Goal: Task Accomplishment & Management: Use online tool/utility

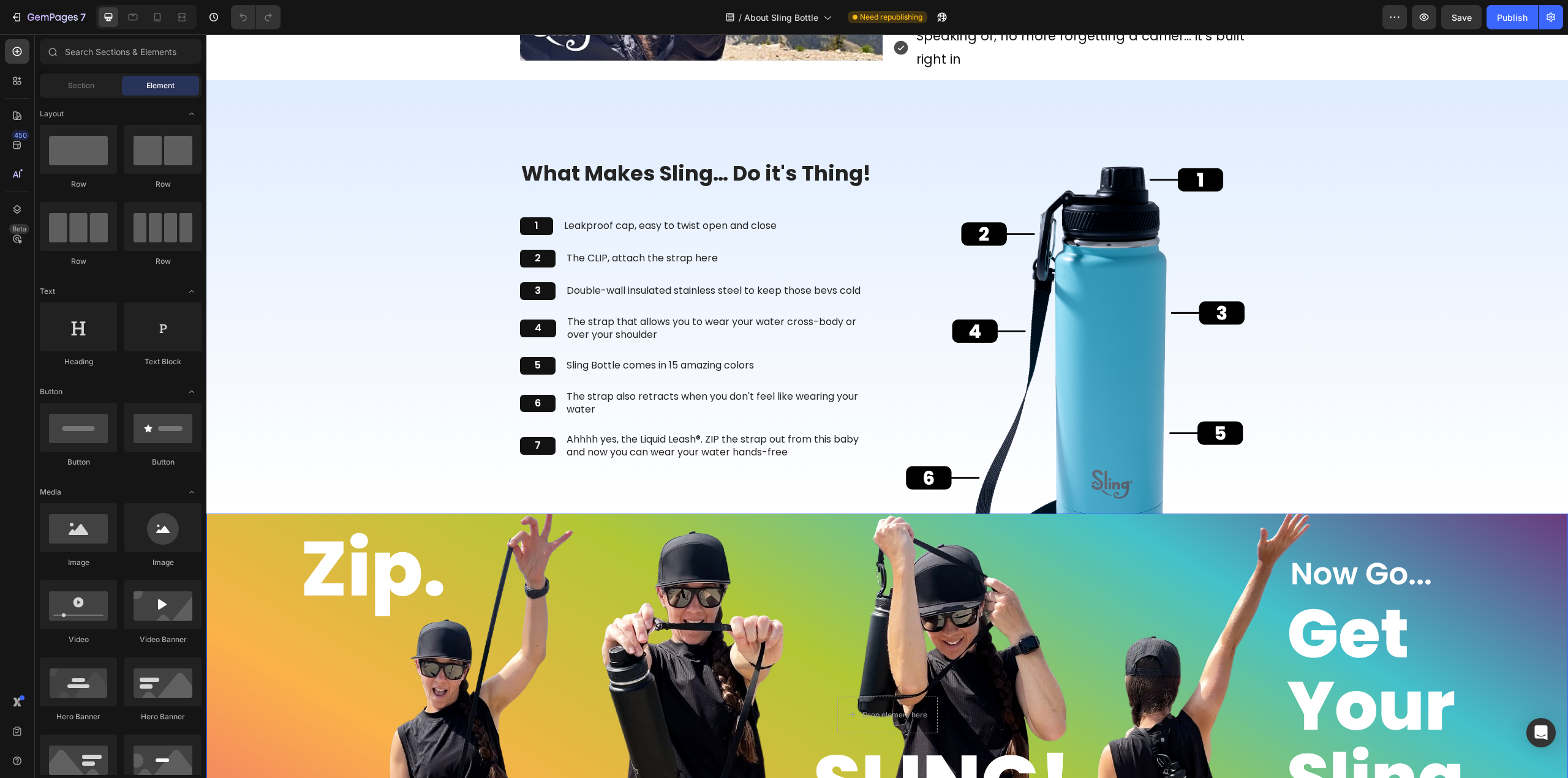
scroll to position [1408, 0]
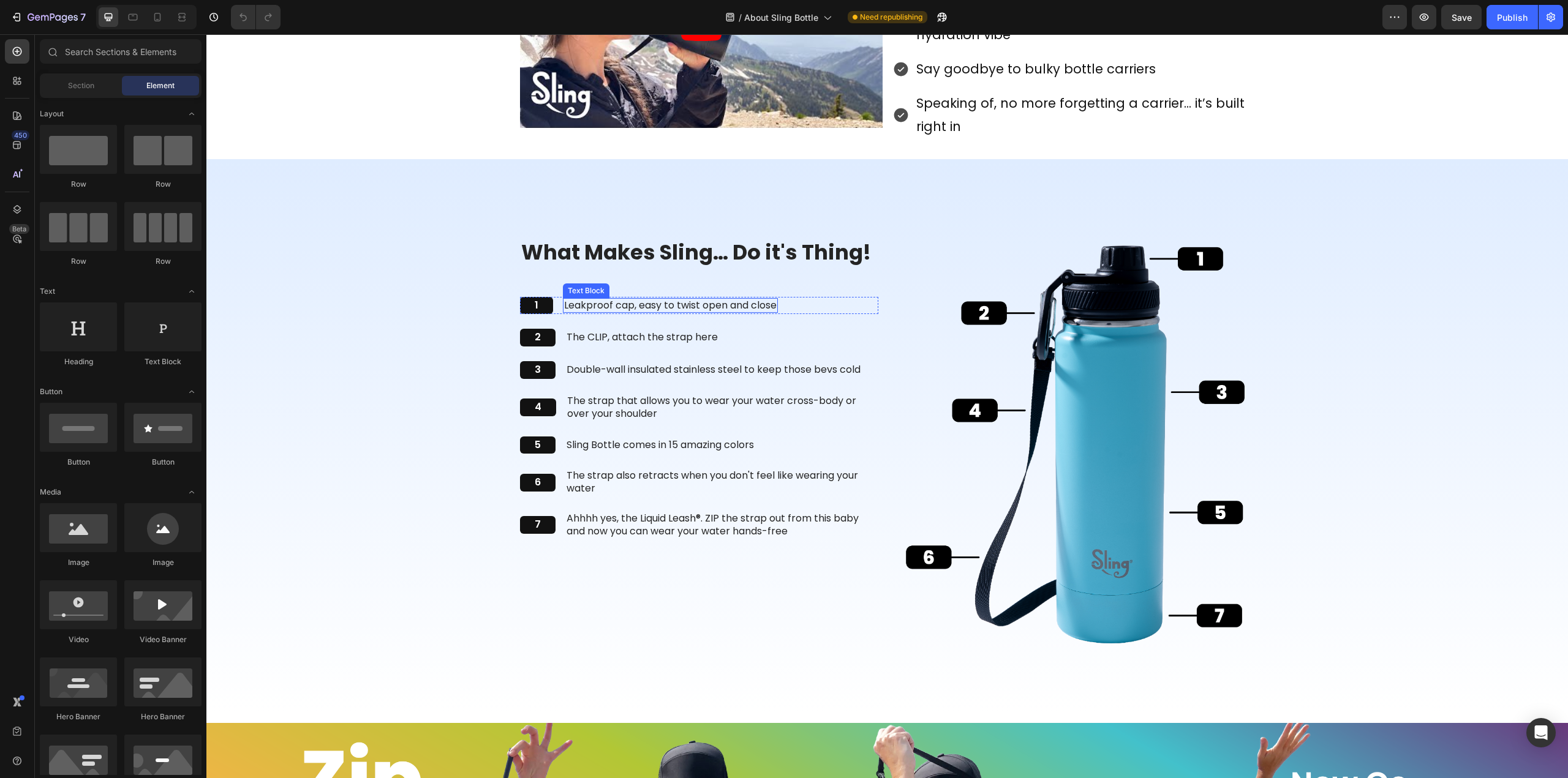
drag, startPoint x: 646, startPoint y: 307, endPoint x: 748, endPoint y: 306, distance: 102.0
click at [646, 307] on p "Leakproof cap, easy to twist open and close" at bounding box center [670, 305] width 213 height 12
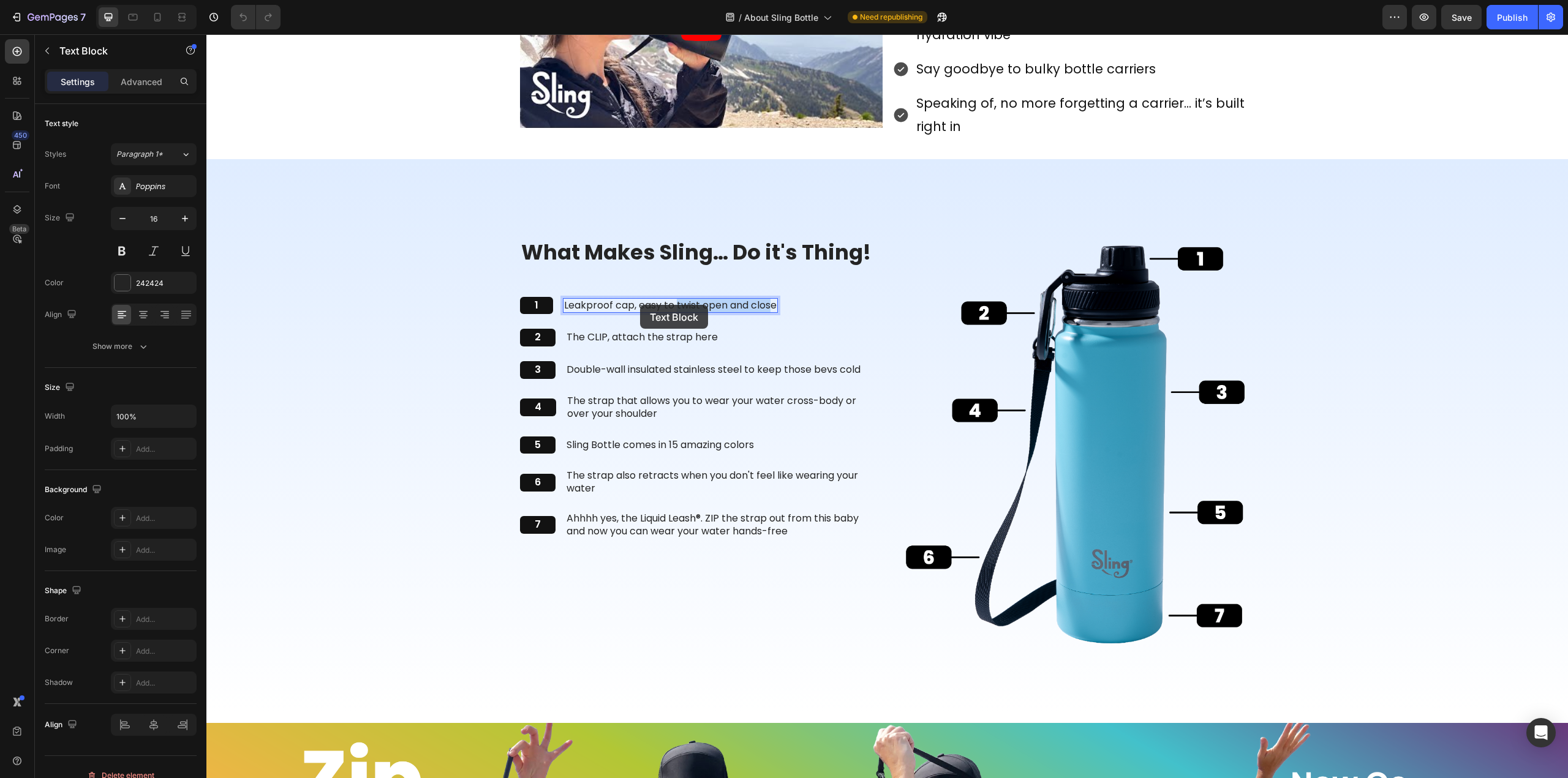
scroll to position [1407, 0]
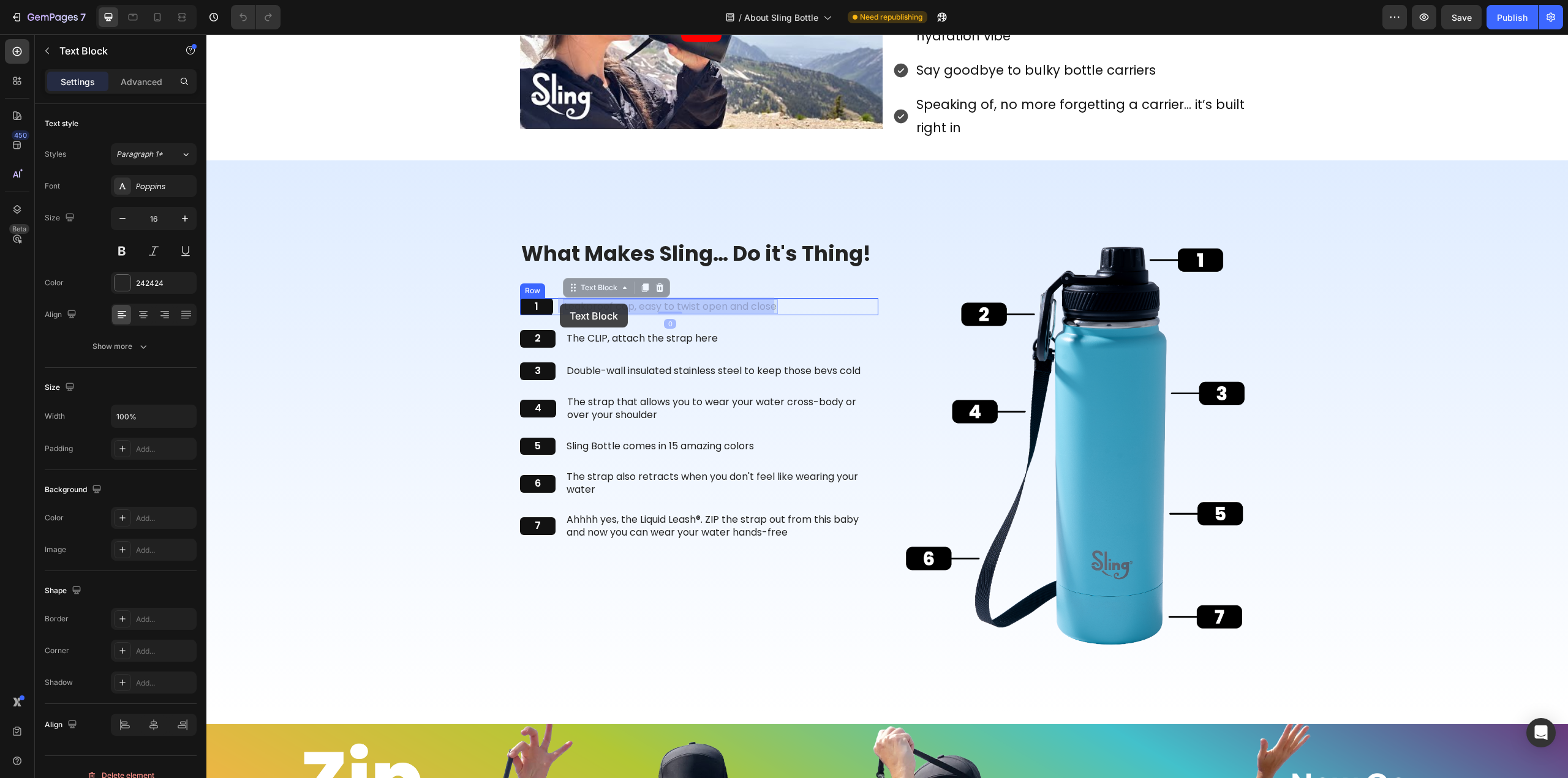
drag, startPoint x: 769, startPoint y: 305, endPoint x: 560, endPoint y: 304, distance: 209.0
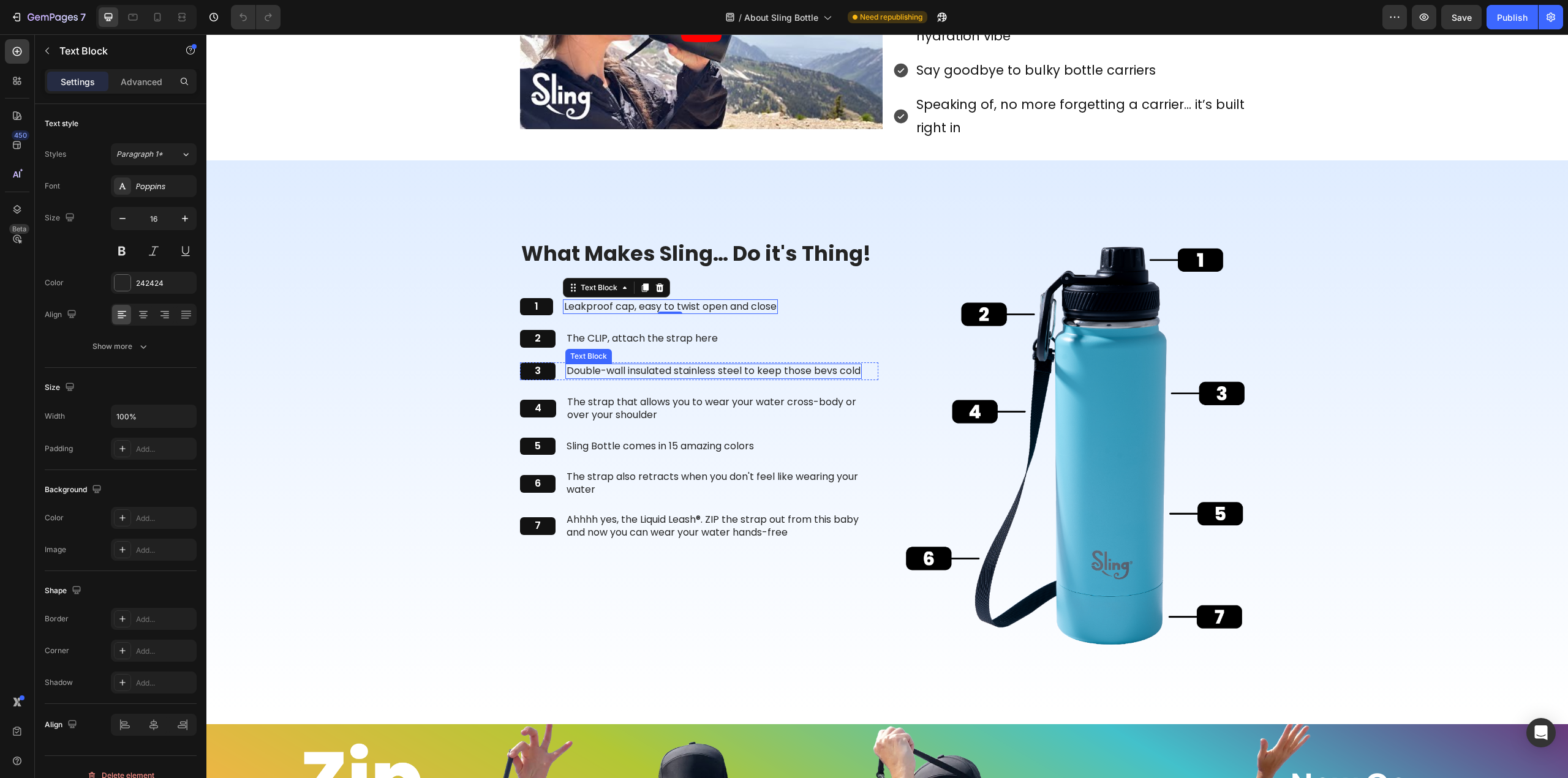
click at [737, 370] on p "Double-wall insulated stainless steel to keep those bevs cold" at bounding box center [713, 370] width 294 height 12
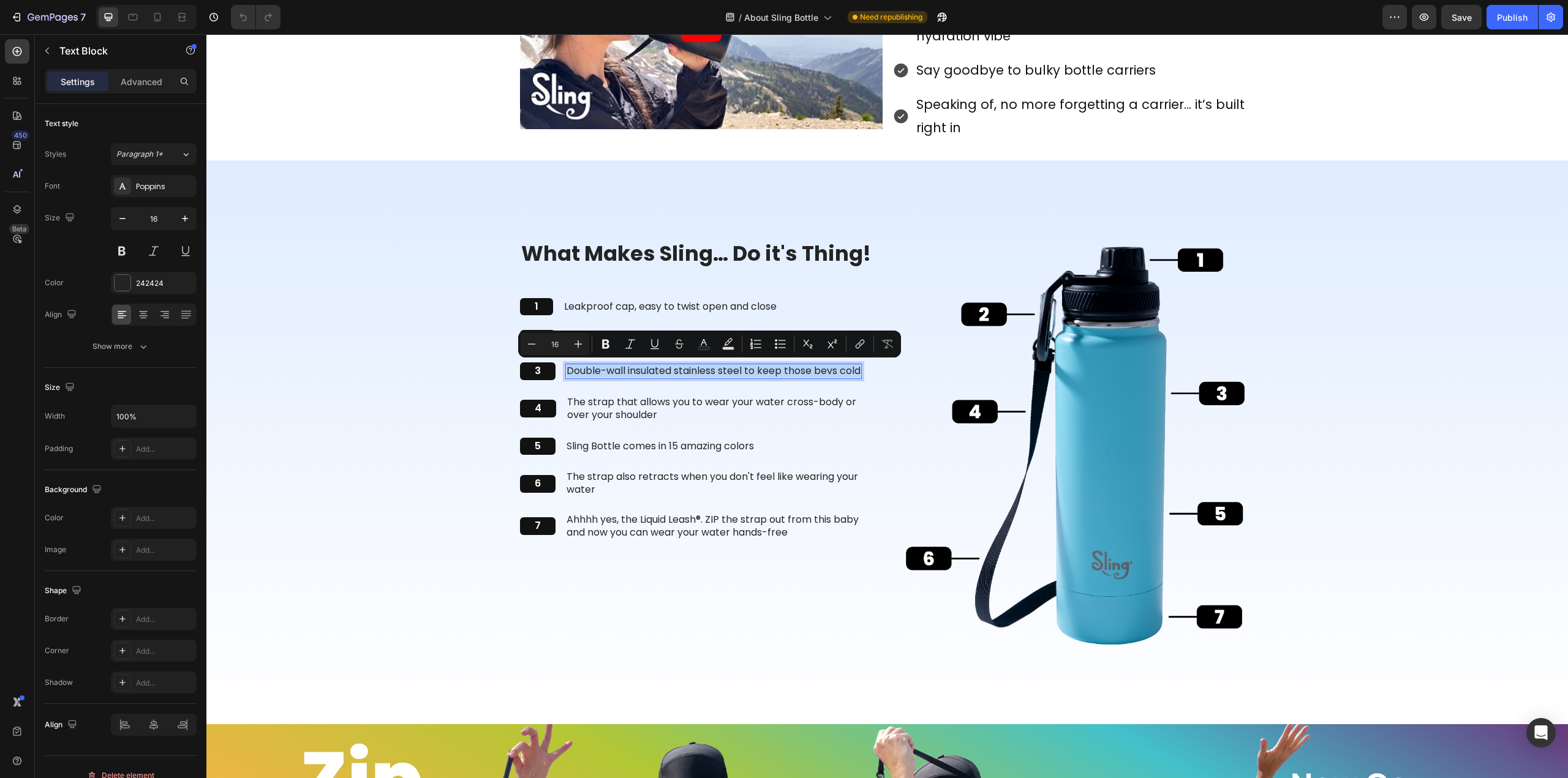
click at [737, 370] on p "Double-wall insulated stainless steel to keep those bevs cold" at bounding box center [713, 370] width 294 height 12
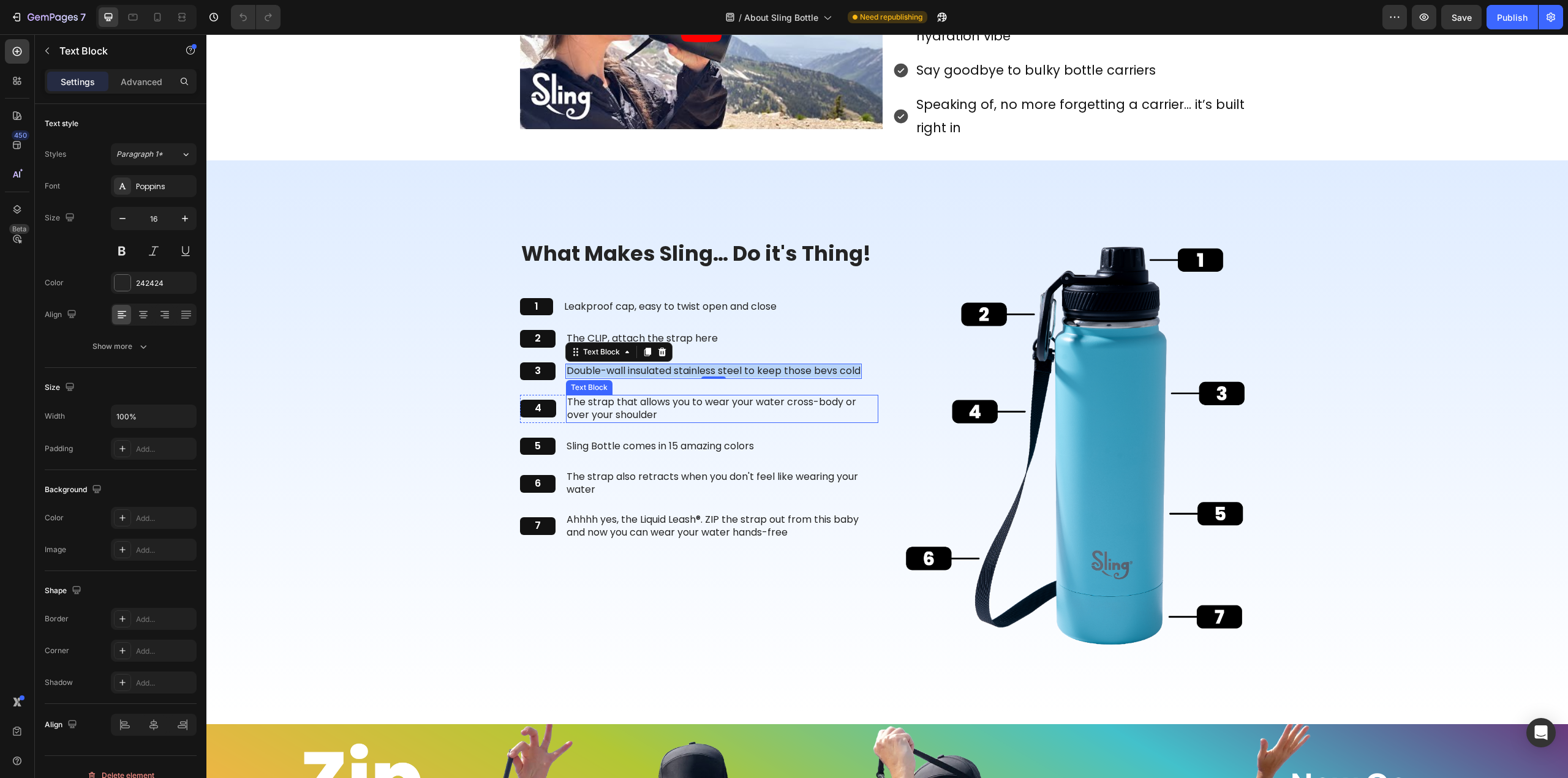
click at [596, 409] on p "The strap that allows you to wear your water cross-body or over your shoulder" at bounding box center [722, 409] width 310 height 26
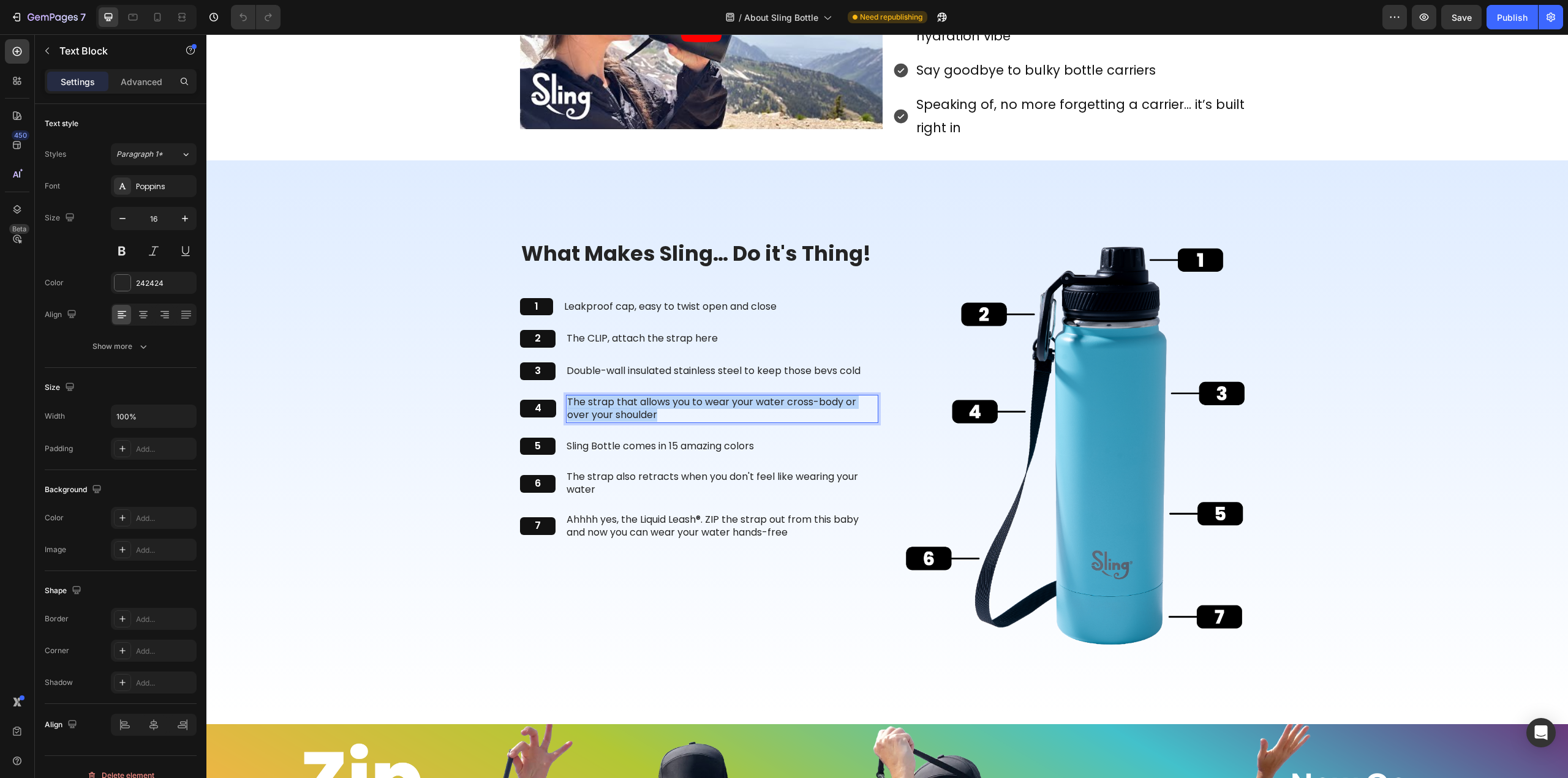
click at [596, 409] on p "The strap that allows you to wear your water cross-body or over your shoulder" at bounding box center [722, 409] width 310 height 26
click at [670, 446] on p "Sling Bottle comes in 15 amazing colors" at bounding box center [660, 446] width 187 height 12
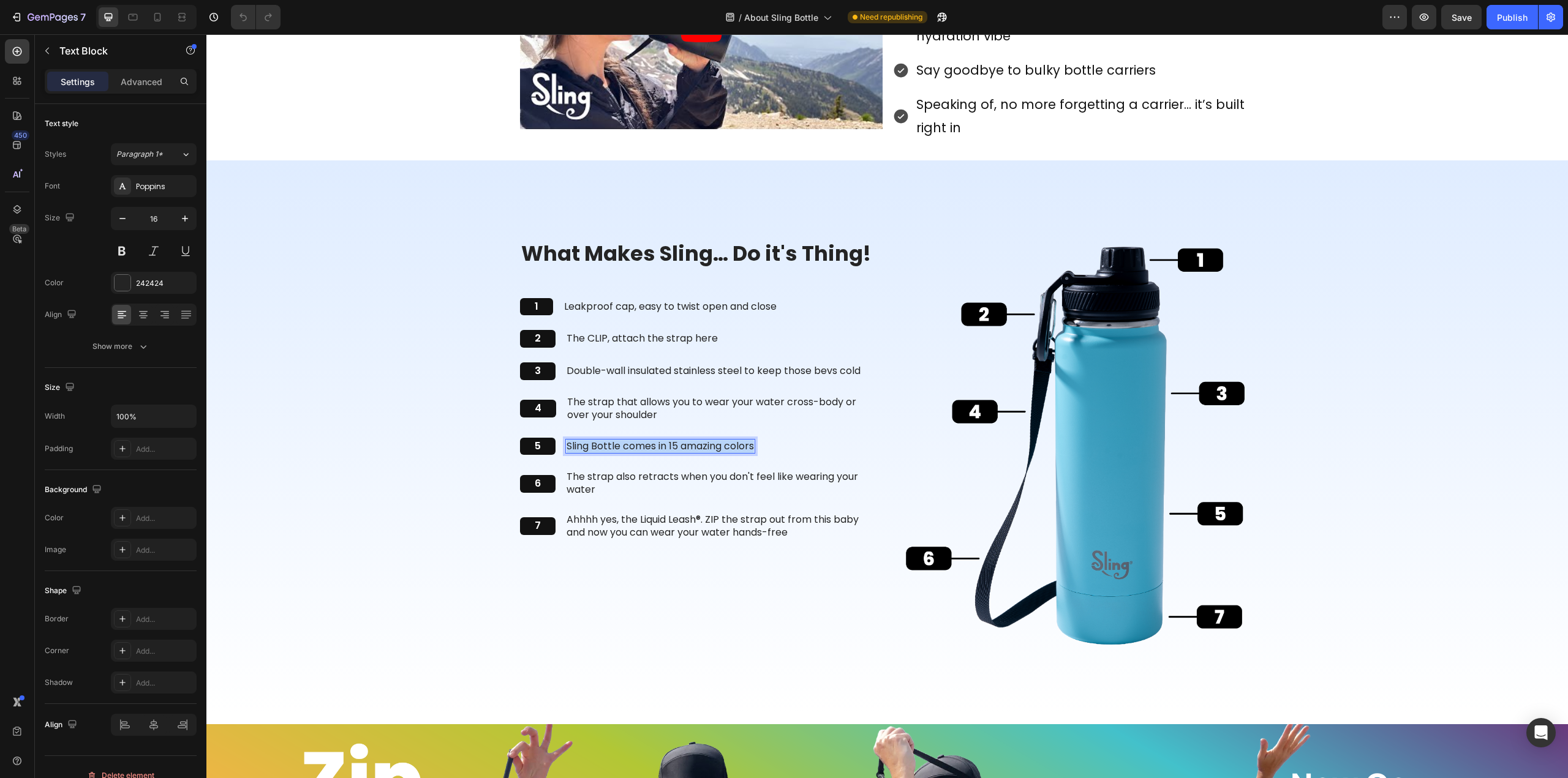
click at [670, 446] on p "Sling Bottle comes in 15 amazing colors" at bounding box center [660, 446] width 187 height 12
click at [582, 478] on p "The strap also retracts when you don't feel like wearing your water" at bounding box center [721, 483] width 310 height 26
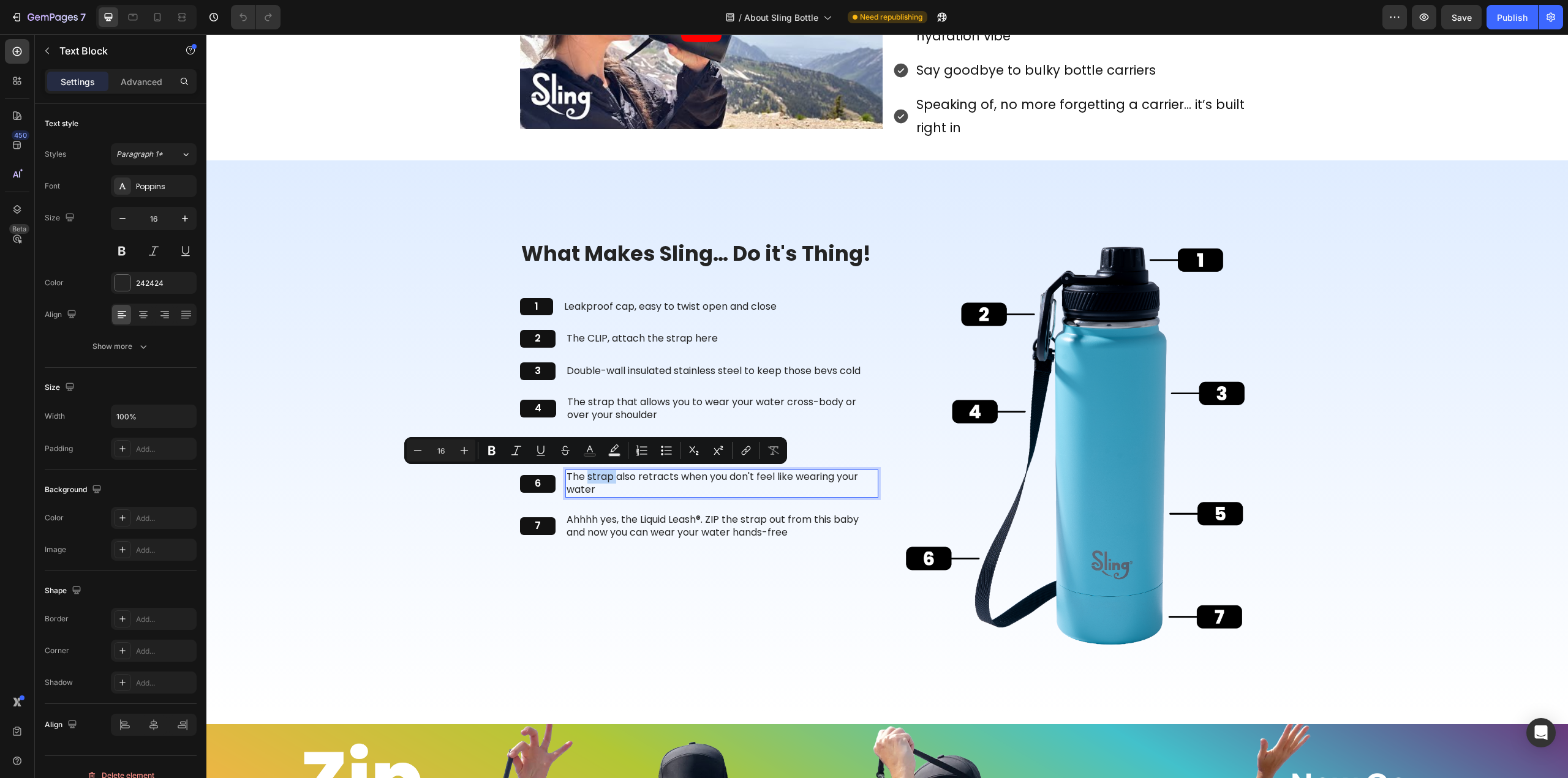
click at [582, 478] on p "The strap also retracts when you don't feel like wearing your water" at bounding box center [721, 483] width 310 height 26
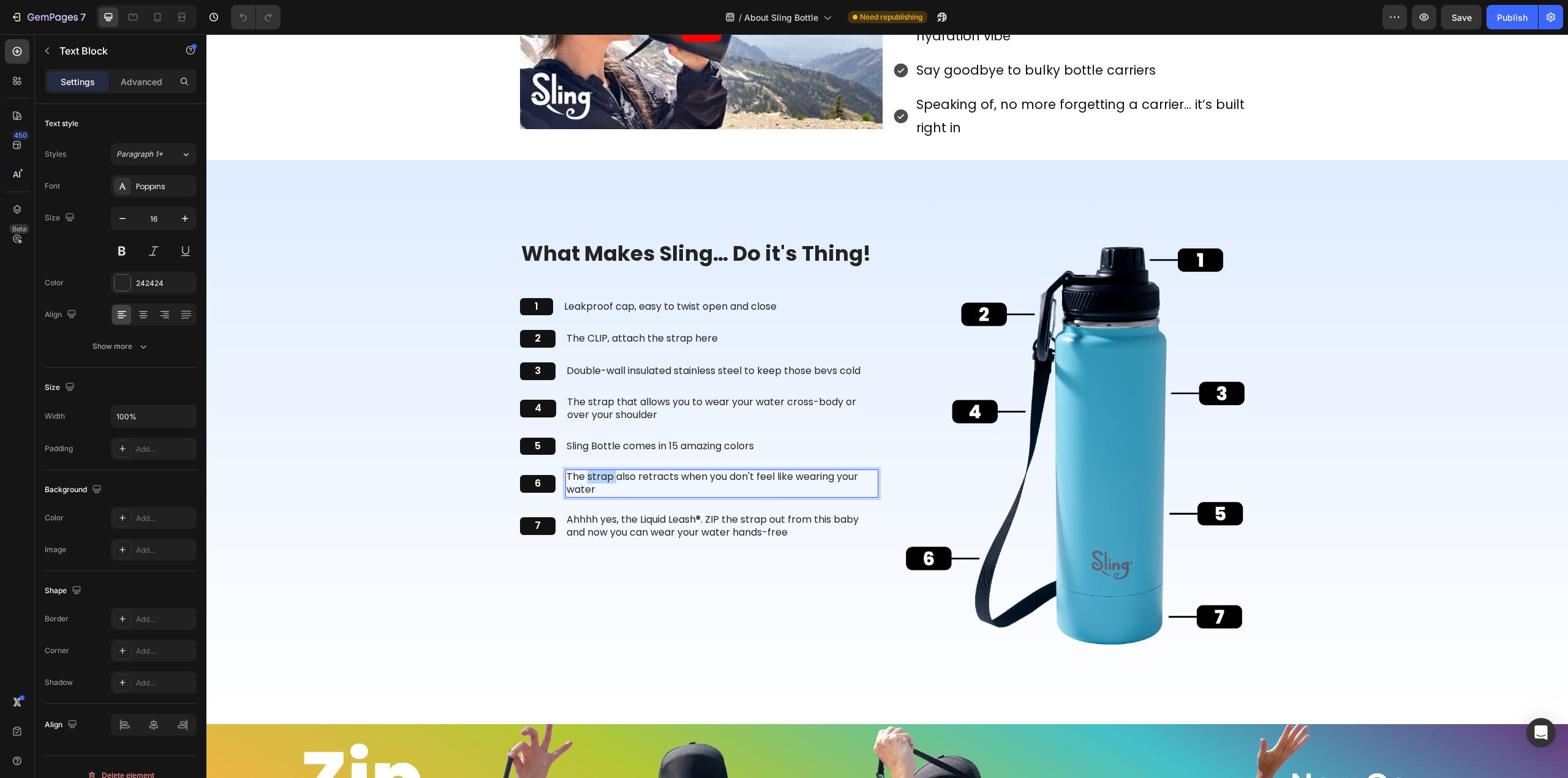
click at [582, 478] on p "The strap also retracts when you don't feel like wearing your water" at bounding box center [721, 483] width 310 height 26
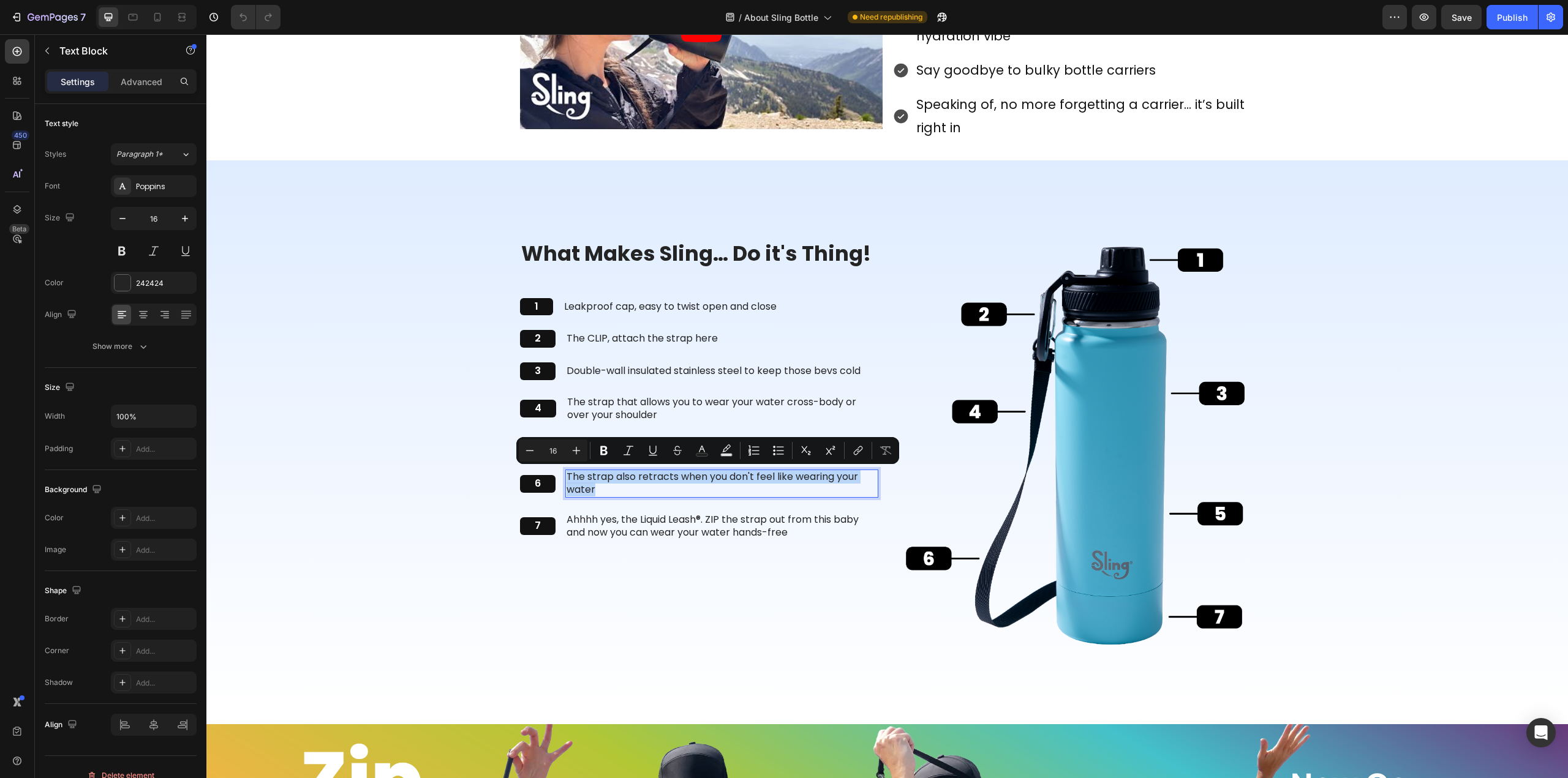
copy p "The strap also retracts when you don't feel like wearing your water"
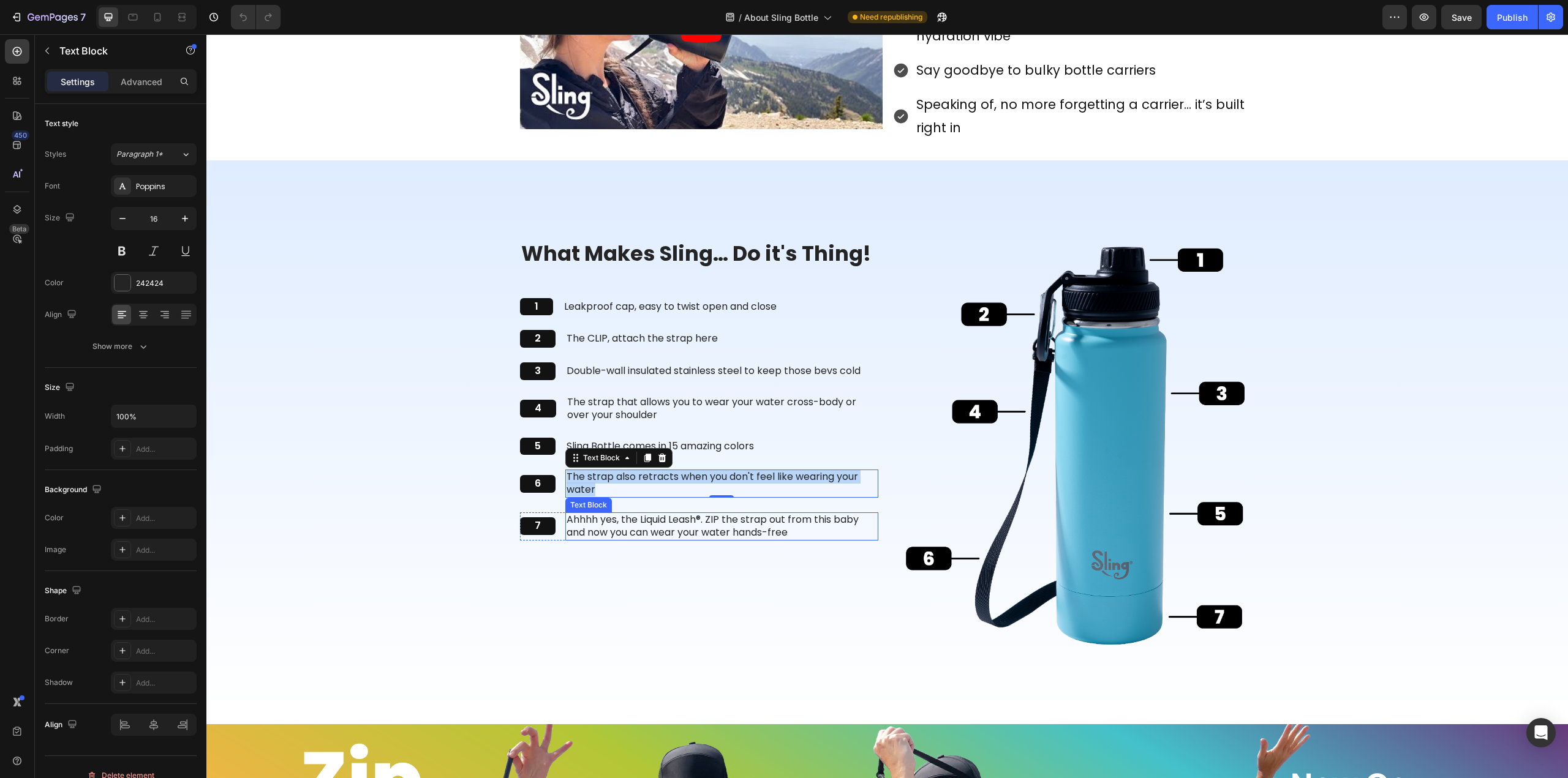
click at [578, 519] on p "Ahhhh yes, the Liquid Leash®. ZIP the strap out from this baby and now you can …" at bounding box center [721, 526] width 310 height 26
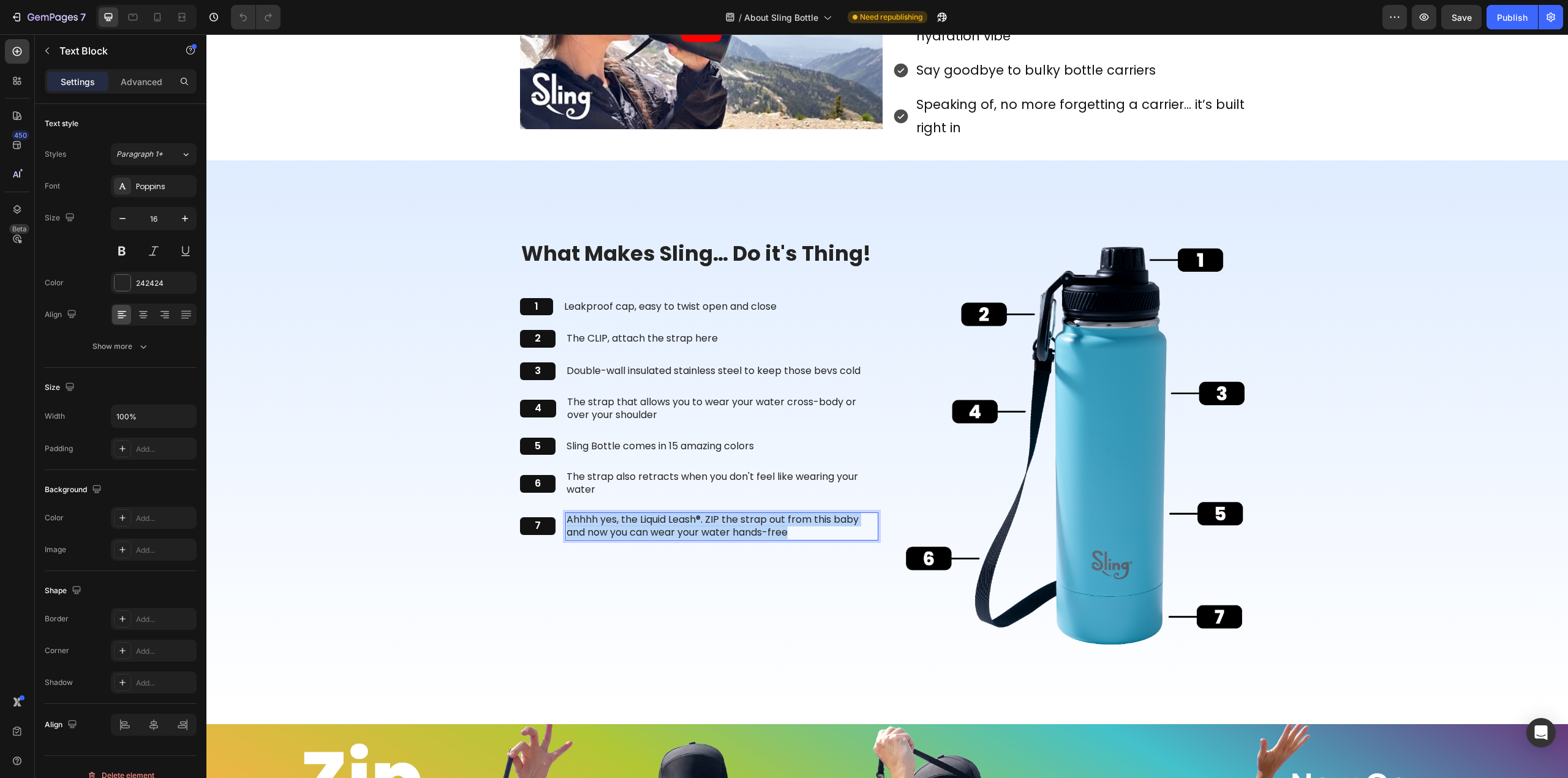
click at [578, 519] on p "Ahhhh yes, the Liquid Leash®. ZIP the strap out from this baby and now you can …" at bounding box center [721, 526] width 310 height 26
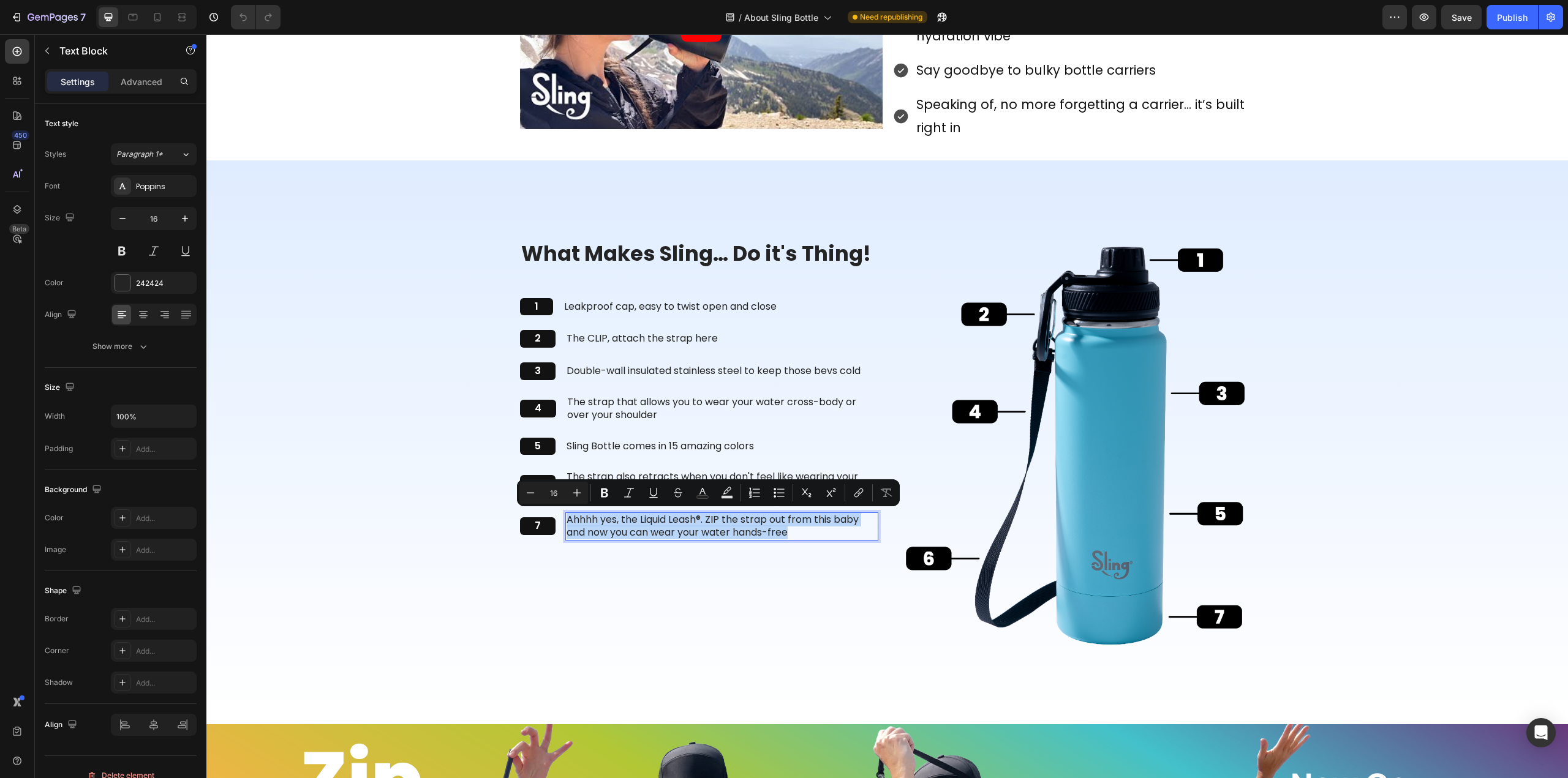
copy p "Ahhhh yes, the Liquid Leash®. ZIP the strap out from this baby and now you can …"
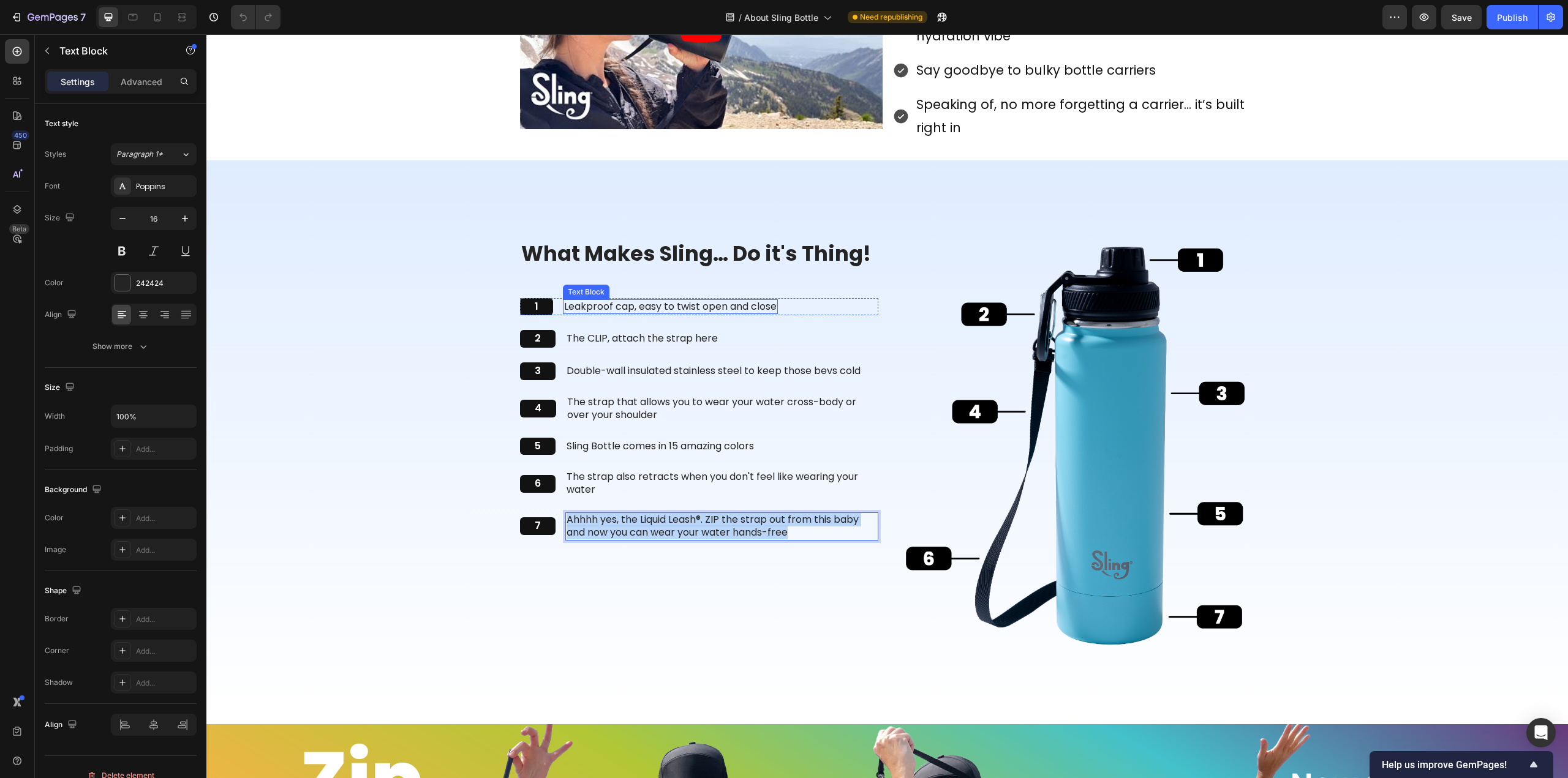
click at [638, 306] on p "Leakproof cap, easy to twist open and close" at bounding box center [670, 306] width 213 height 12
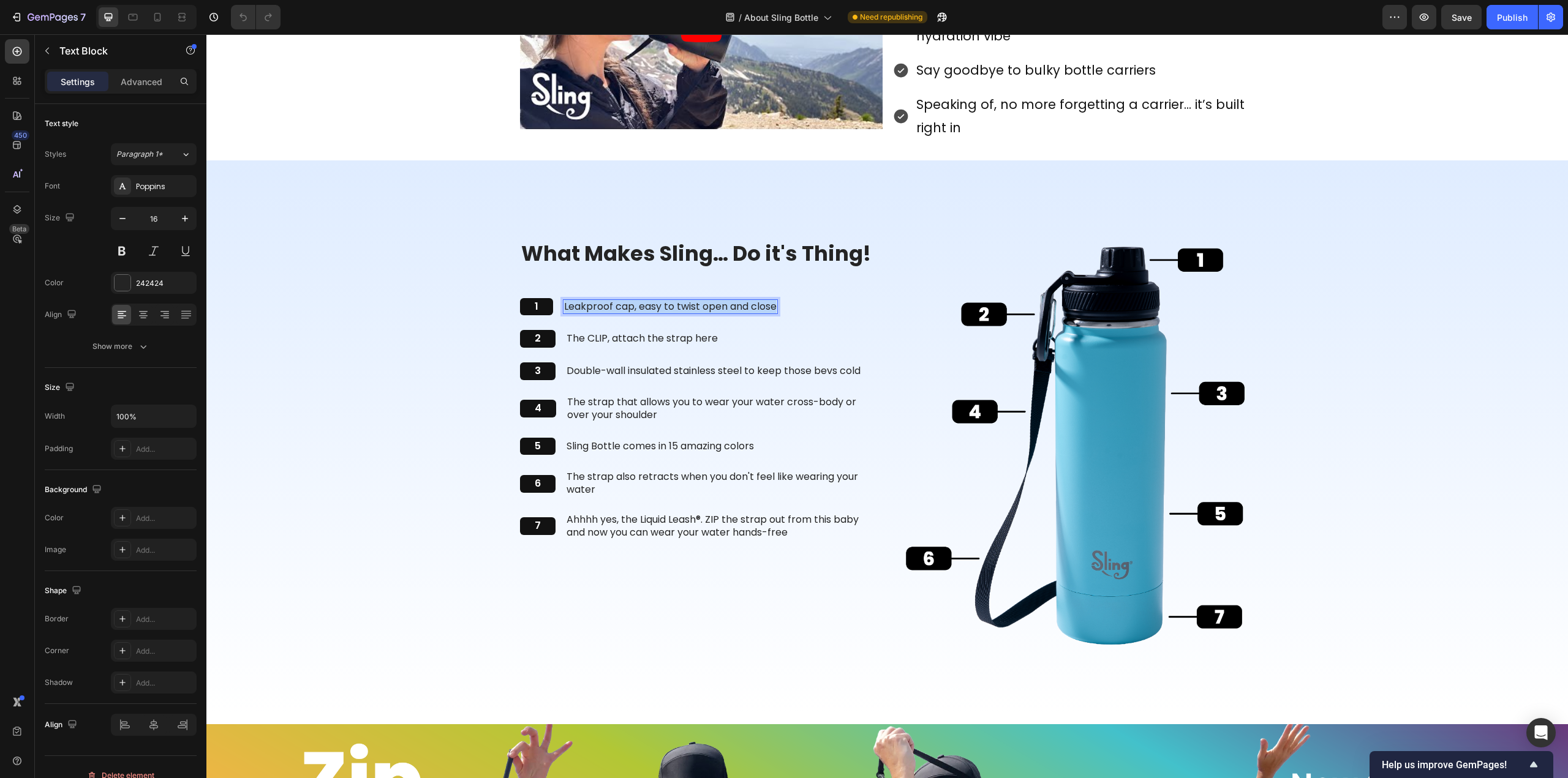
click at [638, 306] on p "Leakproof cap, easy to twist open and close" at bounding box center [670, 306] width 213 height 12
click at [683, 339] on p "The CLIP, attach the strap here" at bounding box center [642, 338] width 151 height 12
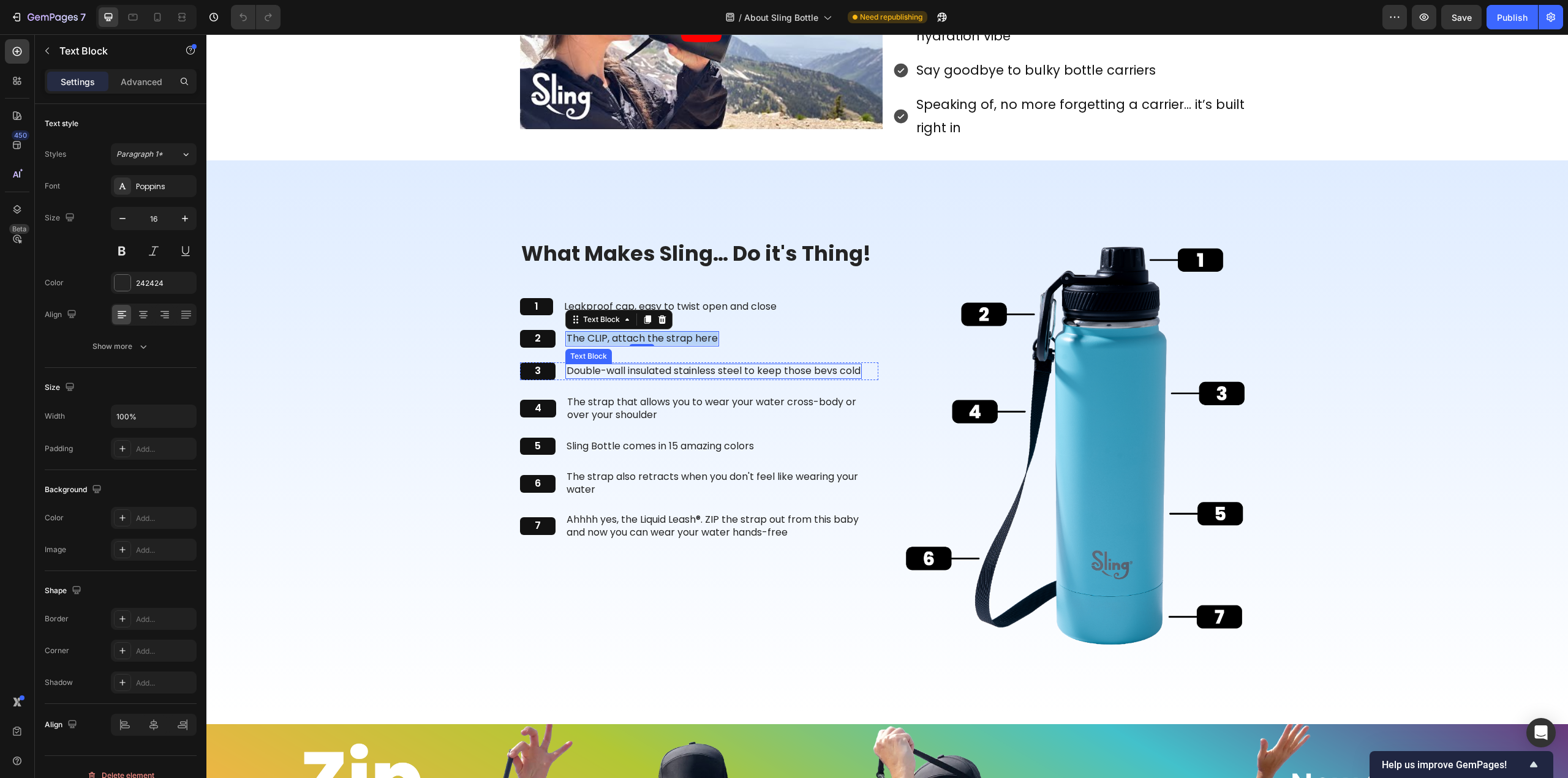
click at [741, 369] on p "Double-wall insulated stainless steel to keep those bevs cold" at bounding box center [713, 370] width 294 height 12
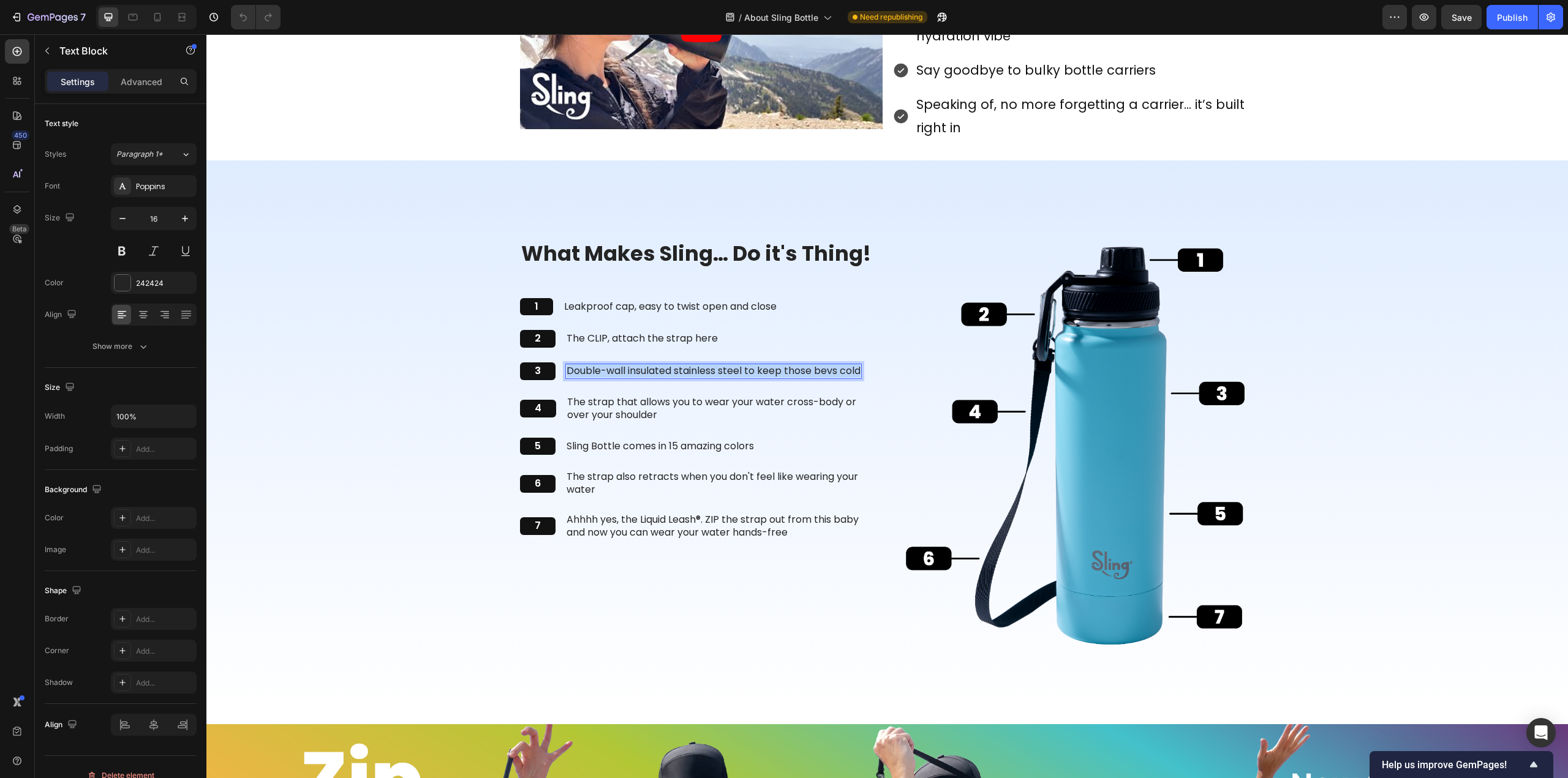
click at [741, 369] on p "Double-wall insulated stainless steel to keep those bevs cold" at bounding box center [713, 370] width 294 height 12
click at [656, 396] on p "The strap that allows you to wear your water cross-body or over your shoulder" at bounding box center [722, 409] width 310 height 26
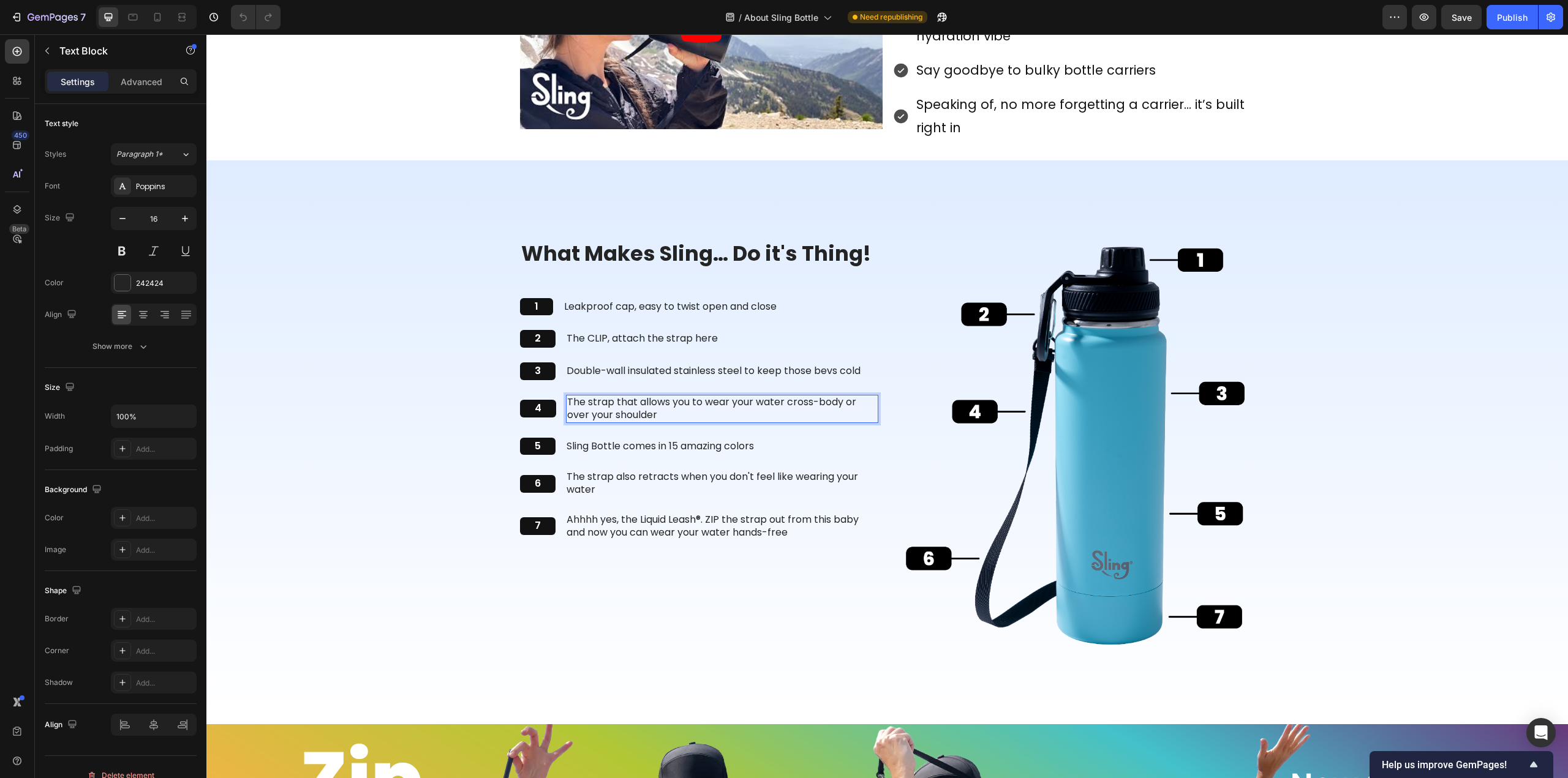
click at [656, 396] on p "The strap that allows you to wear your water cross-body or over your shoulder" at bounding box center [722, 409] width 310 height 26
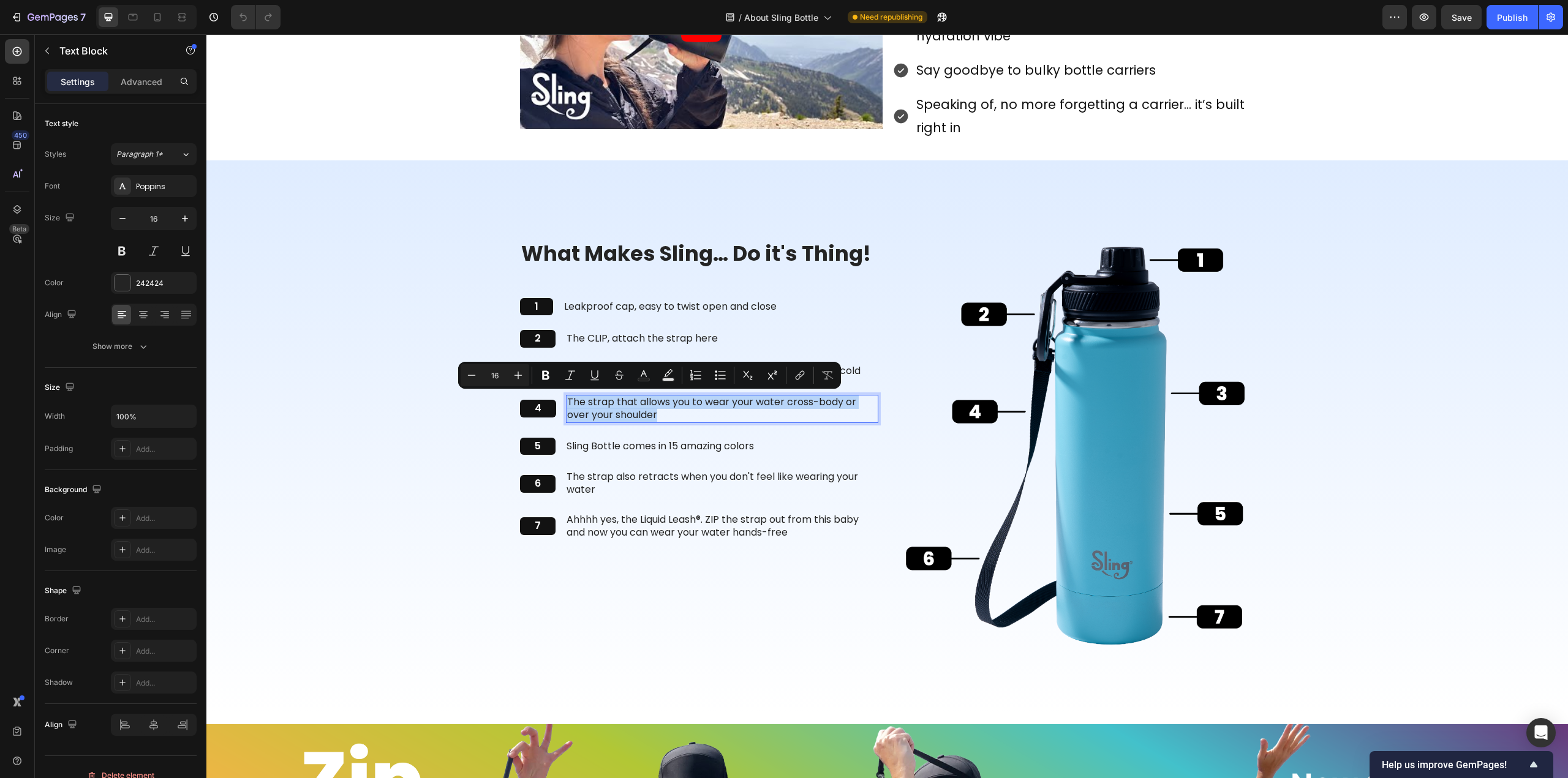
click at [656, 396] on p "The strap that allows you to wear your water cross-body or over your shoulder" at bounding box center [722, 409] width 310 height 26
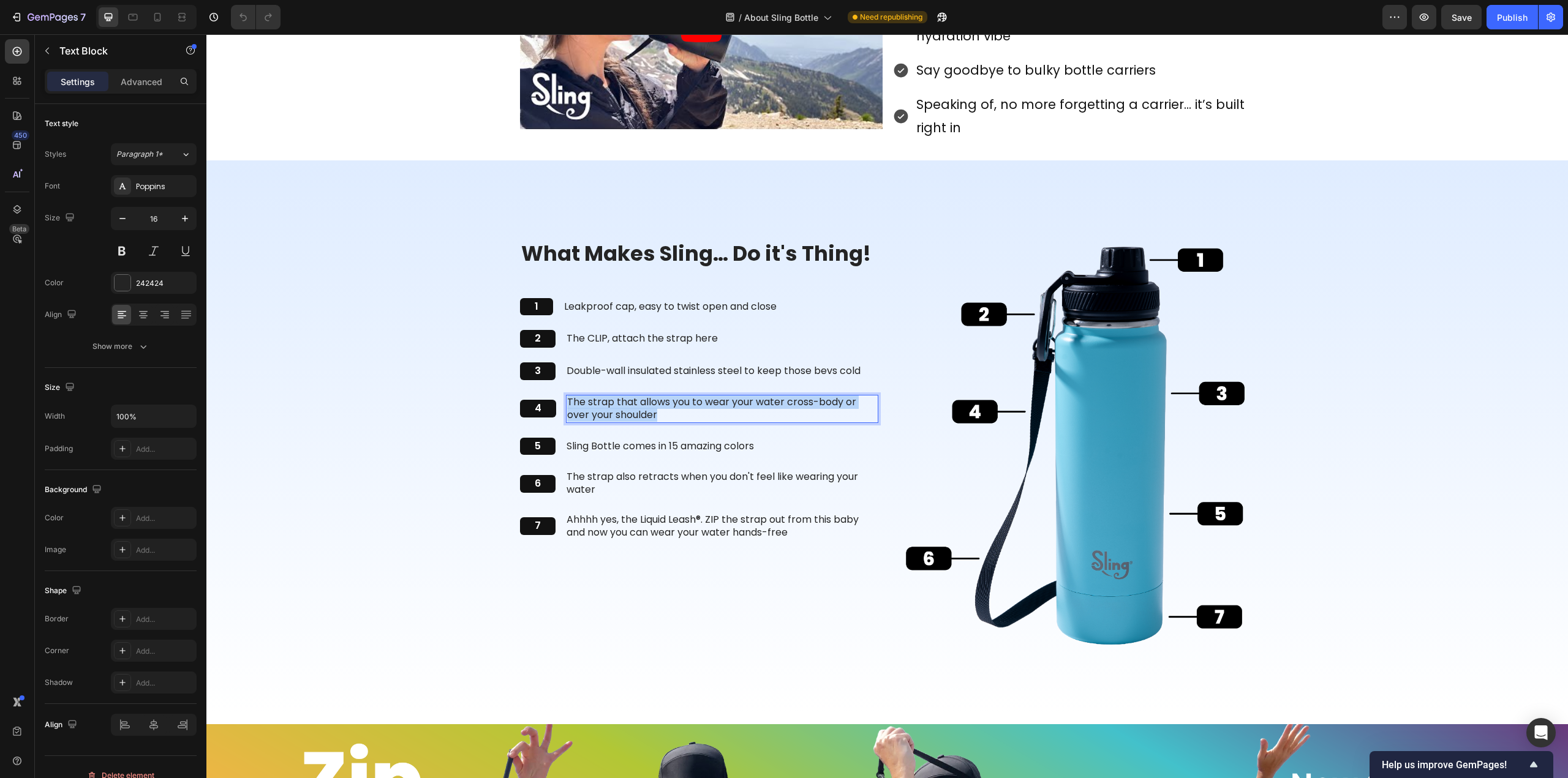
click at [656, 396] on p "The strap that allows you to wear your water cross-body or over your shoulder" at bounding box center [722, 409] width 310 height 26
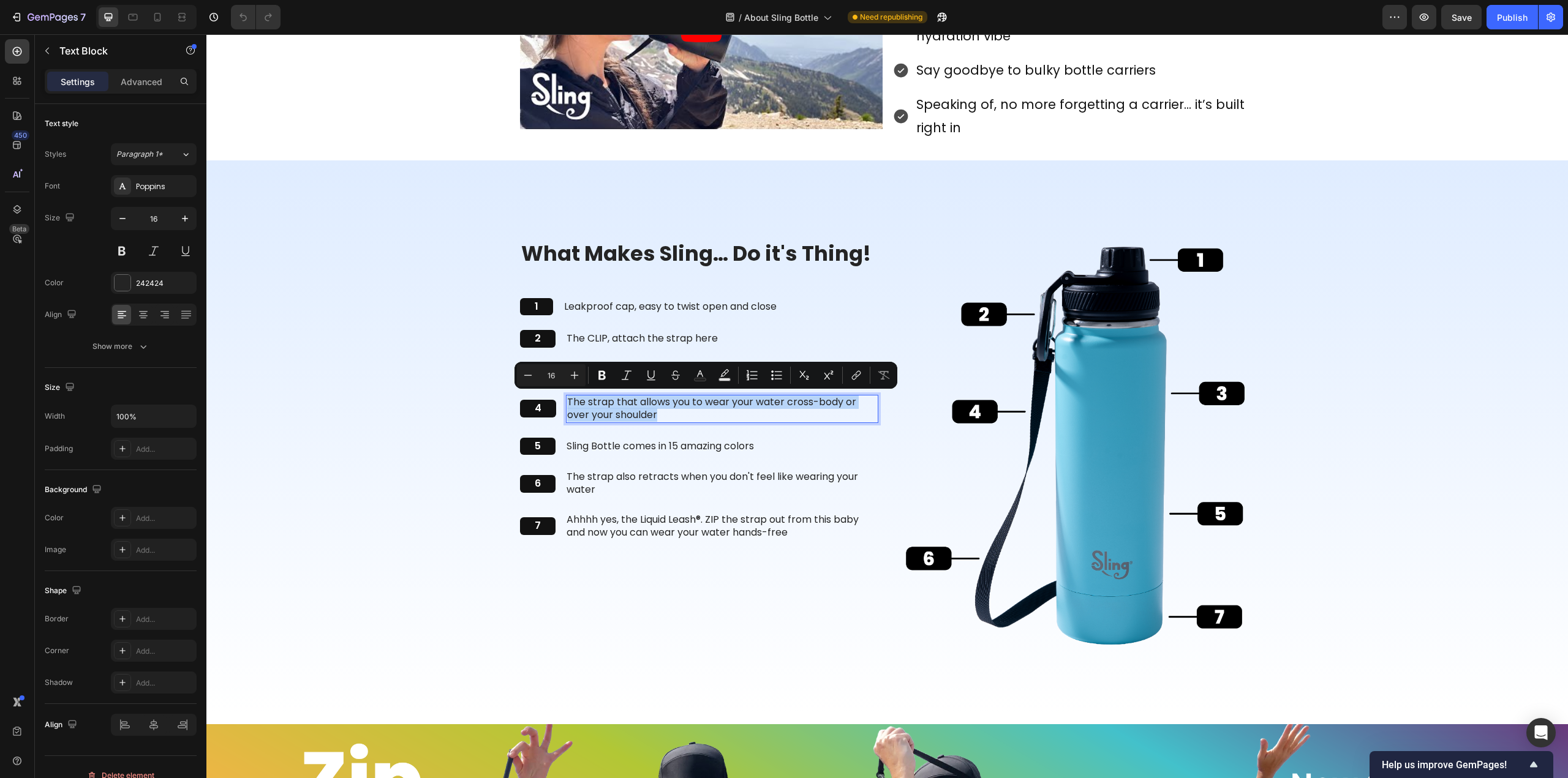
copy p "The strap that allows you to wear your water cross-body or over your shoulder"
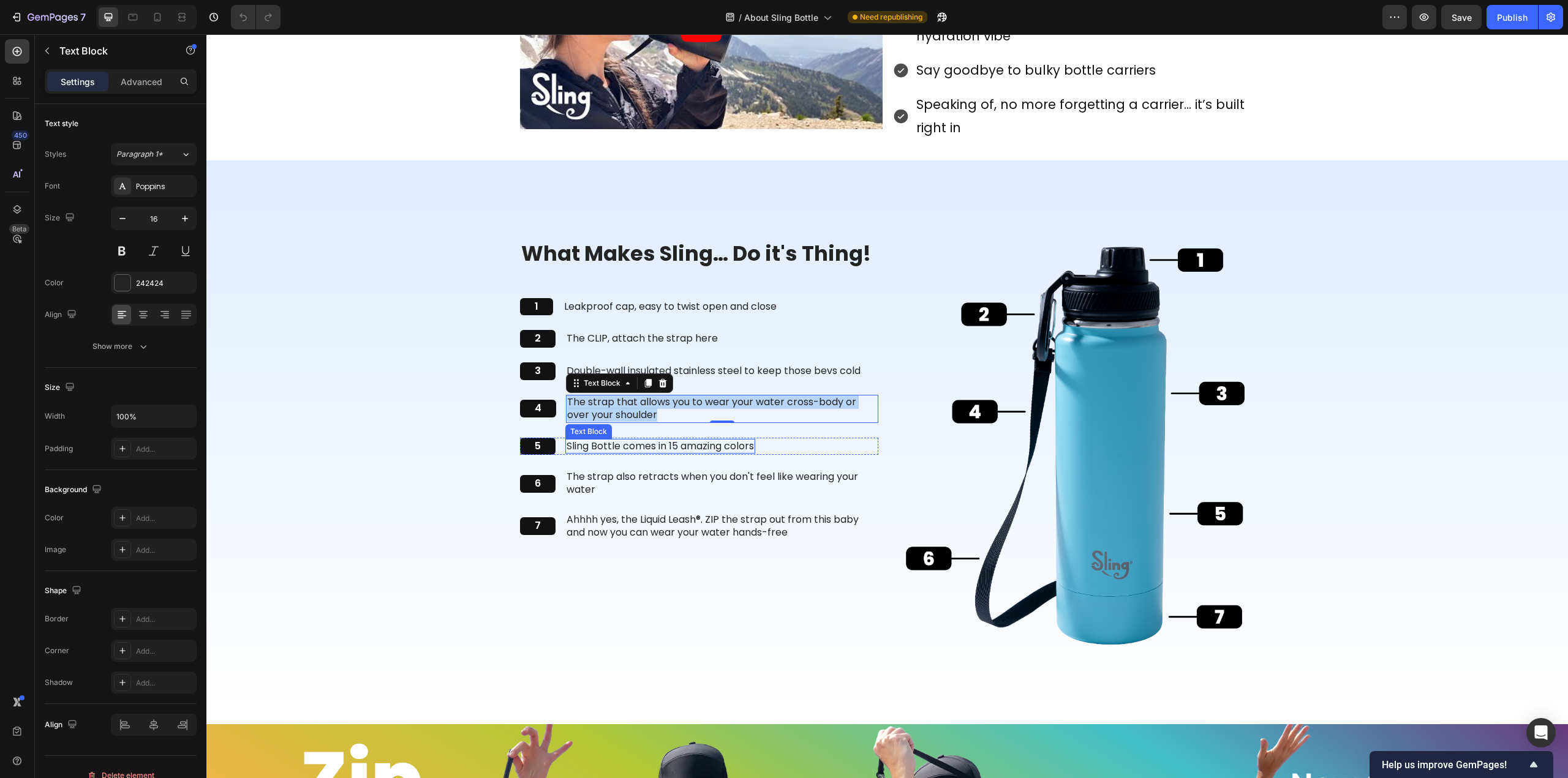
click at [616, 445] on p "Sling Bottle comes in 15 amazing colors" at bounding box center [660, 446] width 187 height 12
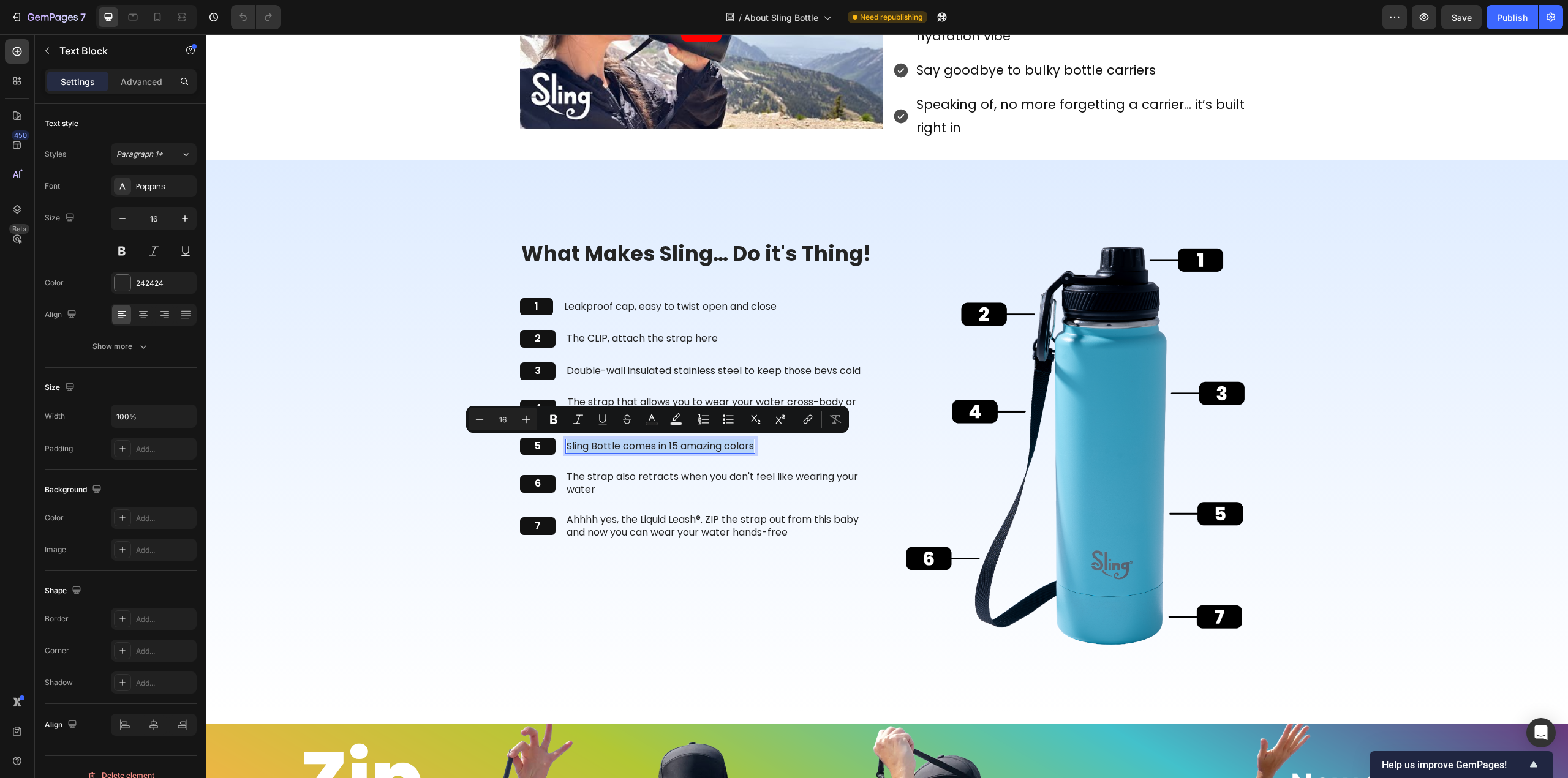
copy p "Sling Bottle comes in 15 amazing colors"
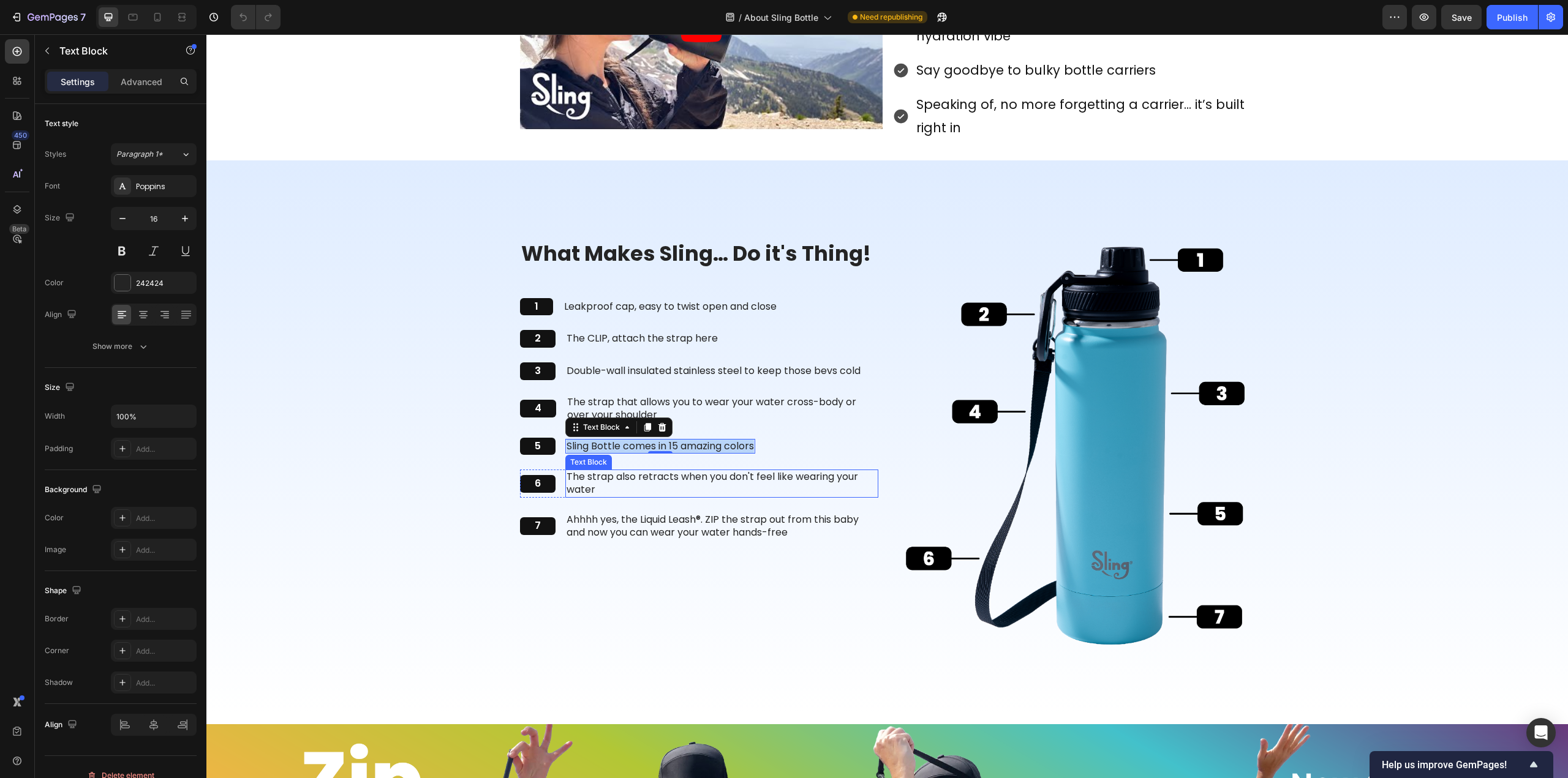
click at [632, 478] on p "The strap also retracts when you don't feel like wearing your water" at bounding box center [721, 483] width 310 height 26
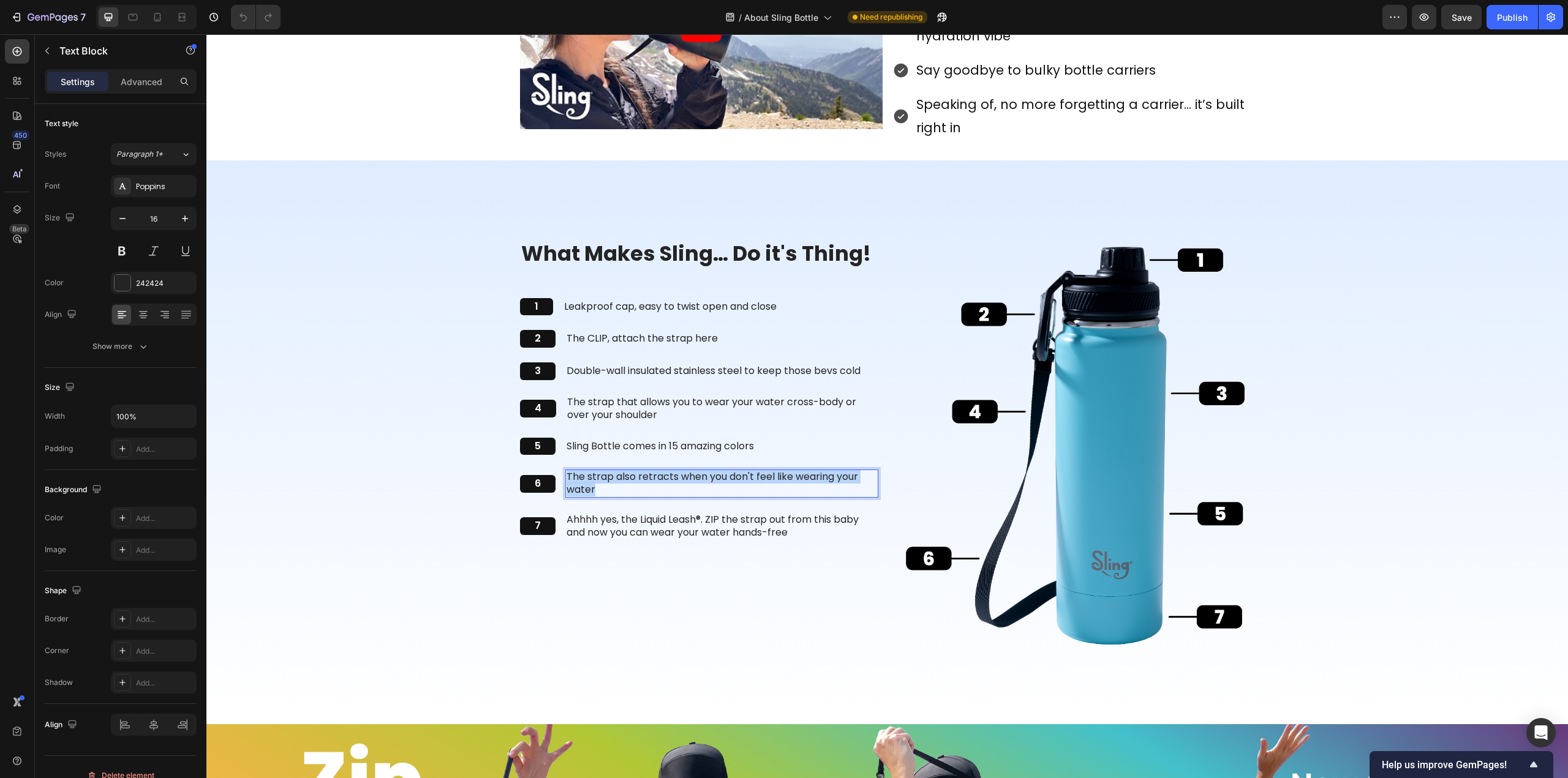
click at [632, 478] on p "The strap also retracts when you don't feel like wearing your water" at bounding box center [721, 483] width 310 height 26
click at [608, 520] on p "Ahhhh yes, the Liquid Leash®. ZIP the strap out from this baby and now you can …" at bounding box center [721, 526] width 310 height 26
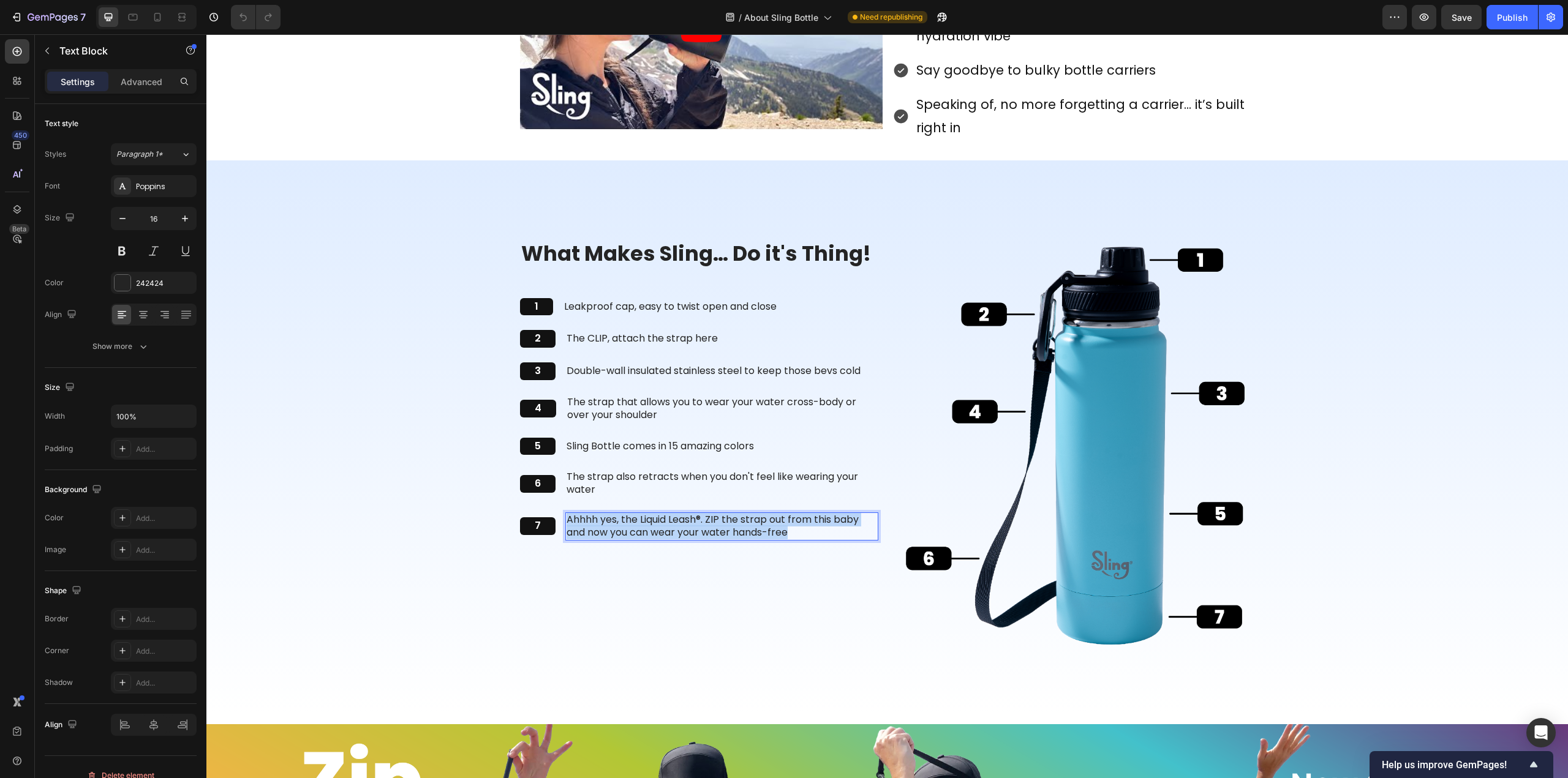
click at [608, 520] on p "Ahhhh yes, the Liquid Leash®. ZIP the strap out from this baby and now you can …" at bounding box center [721, 526] width 310 height 26
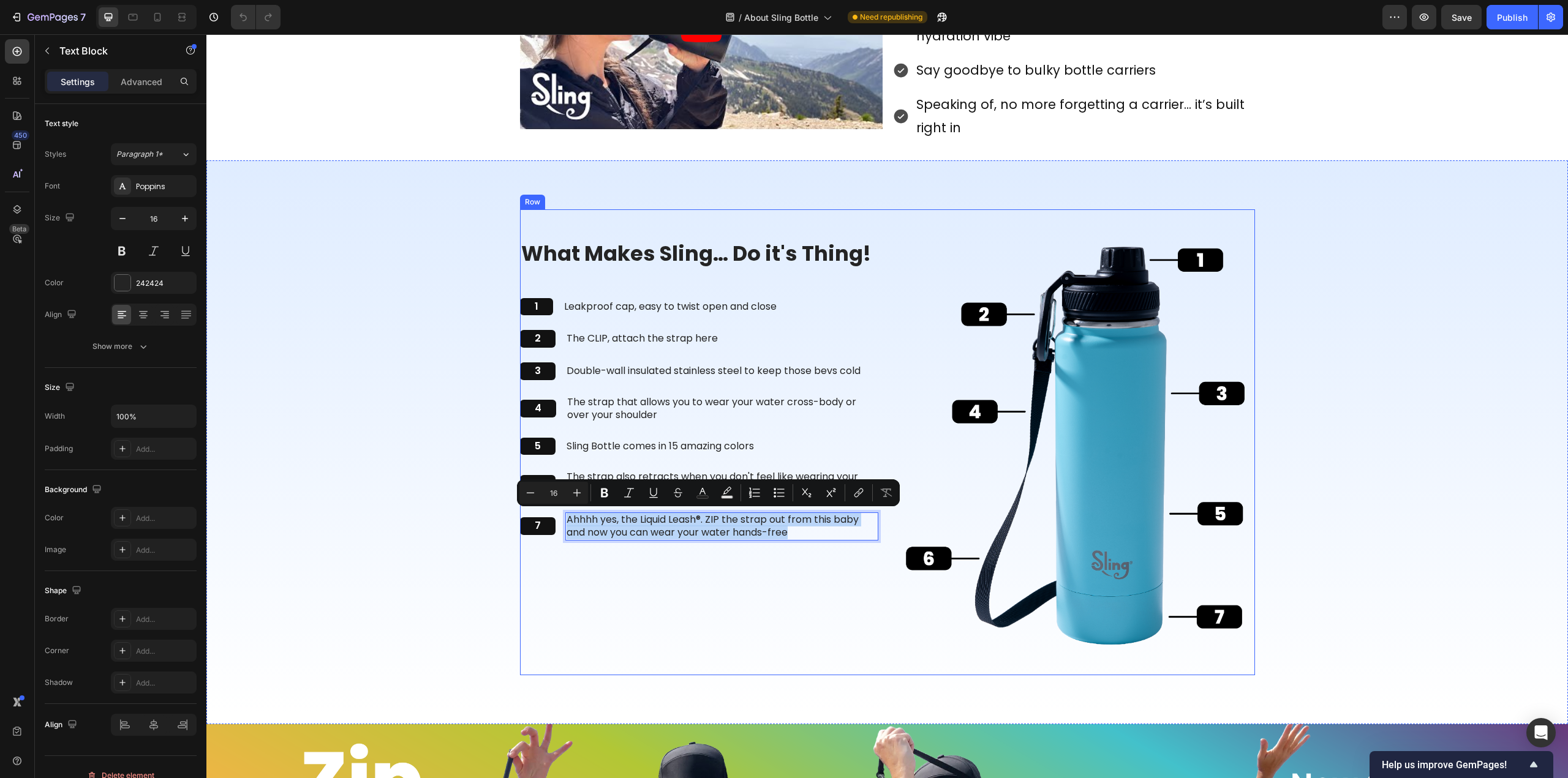
click at [756, 575] on div "What Makes Sling… Do it's Thing! Heading 1 Text Block Leakproof cap, easy to tw…" at bounding box center [699, 442] width 358 height 466
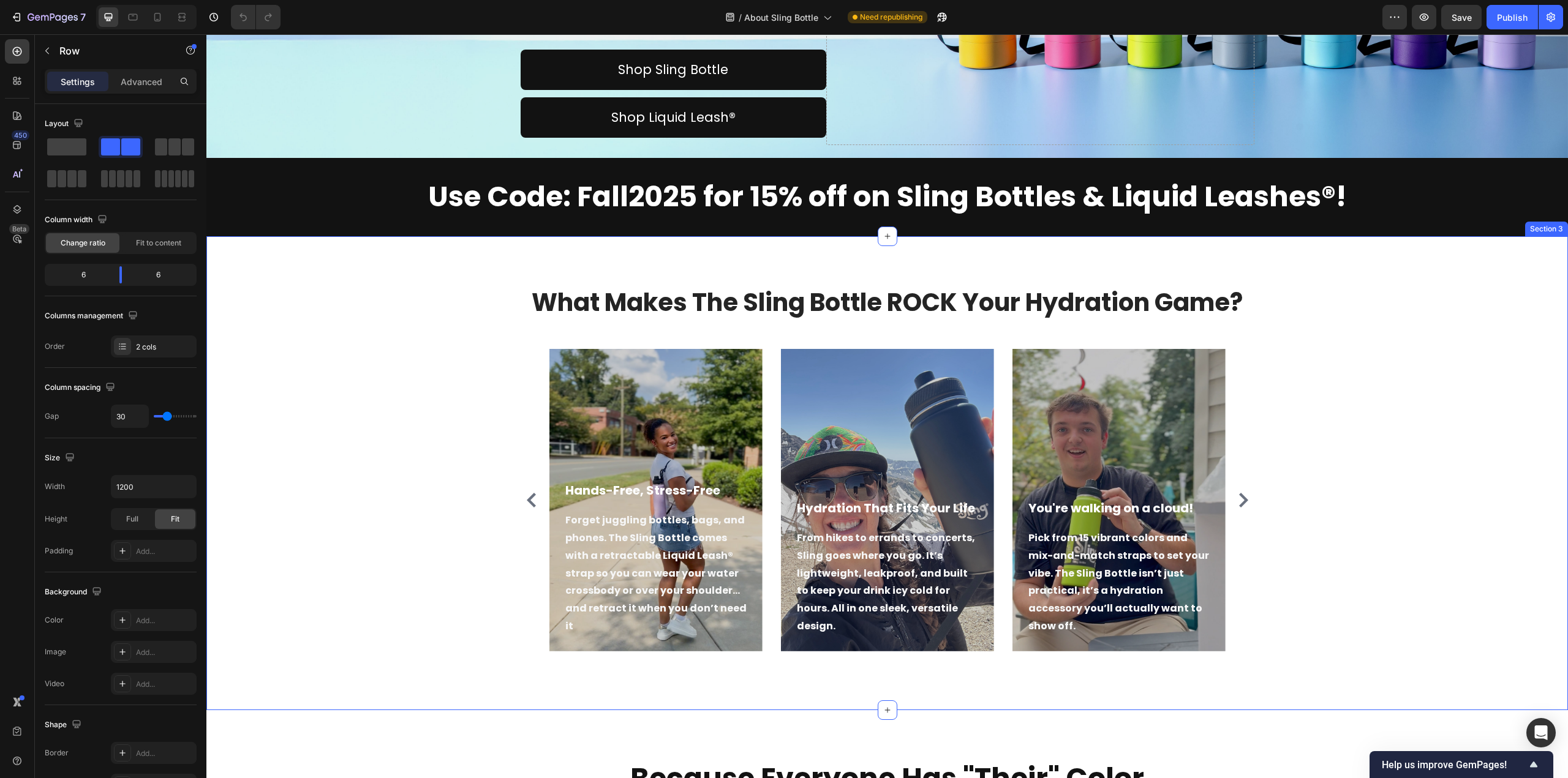
scroll to position [243, 0]
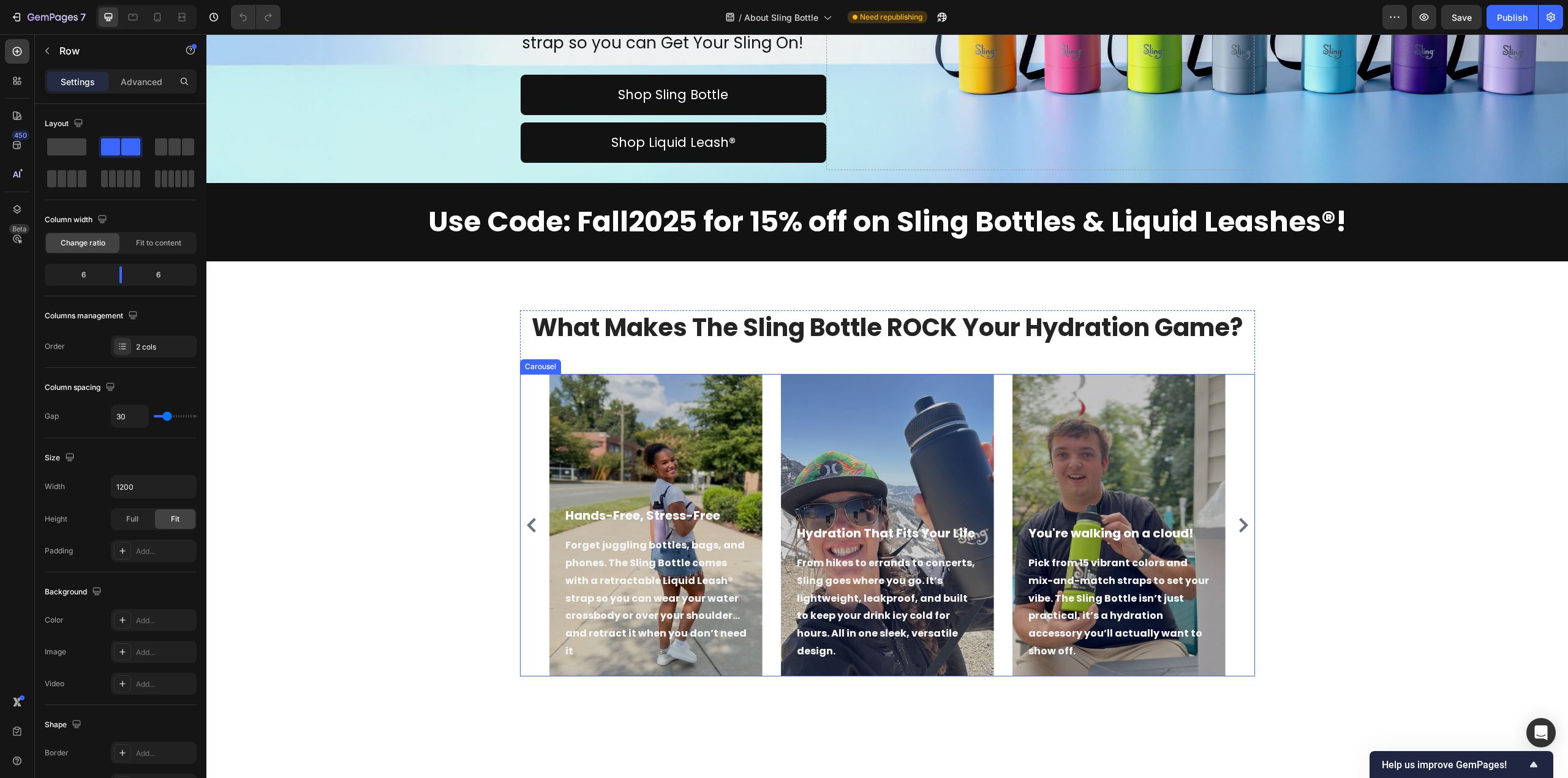
click at [1240, 529] on icon "Carousel Next Arrow" at bounding box center [1243, 525] width 14 height 14
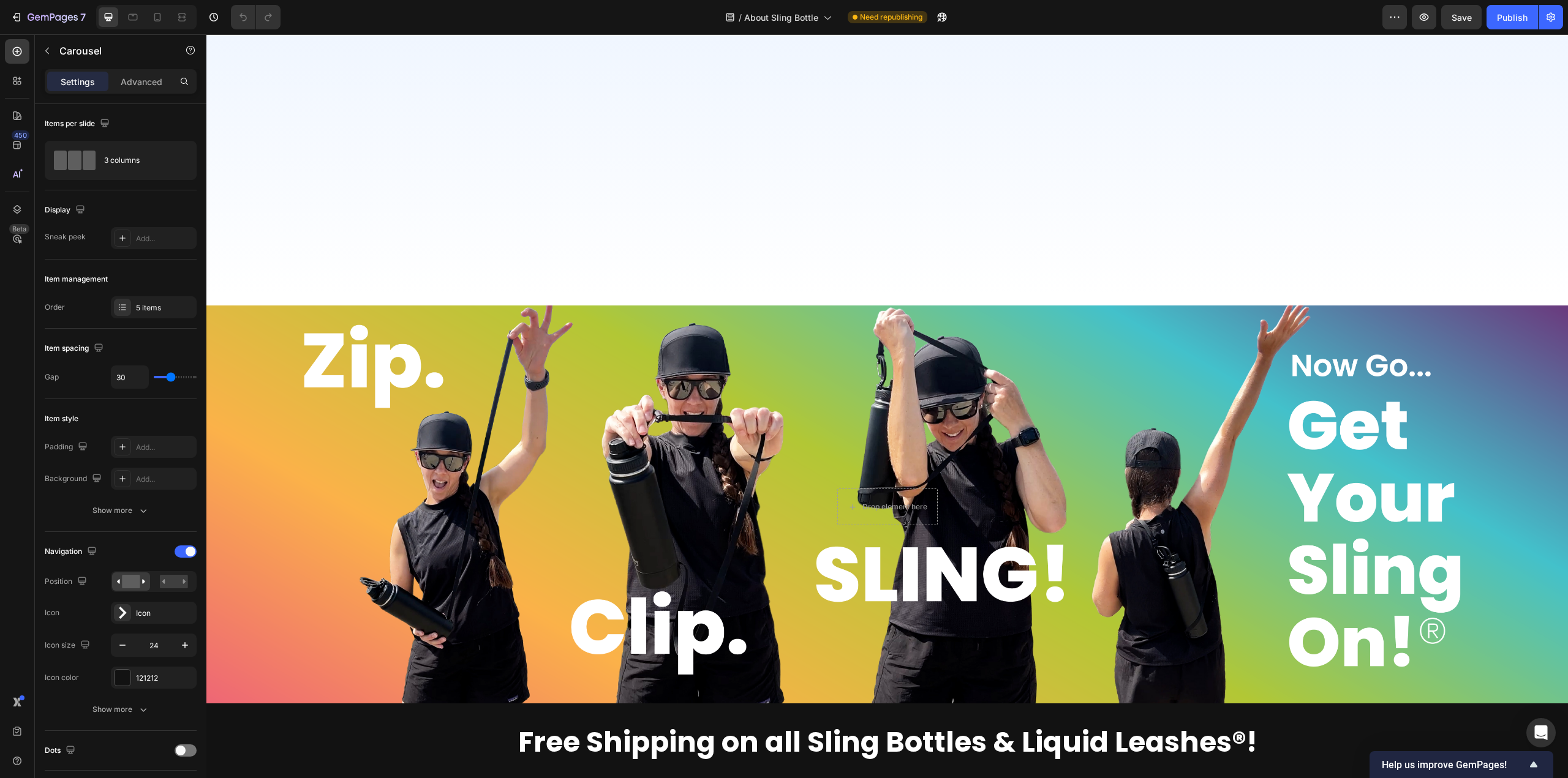
scroll to position [2685, 0]
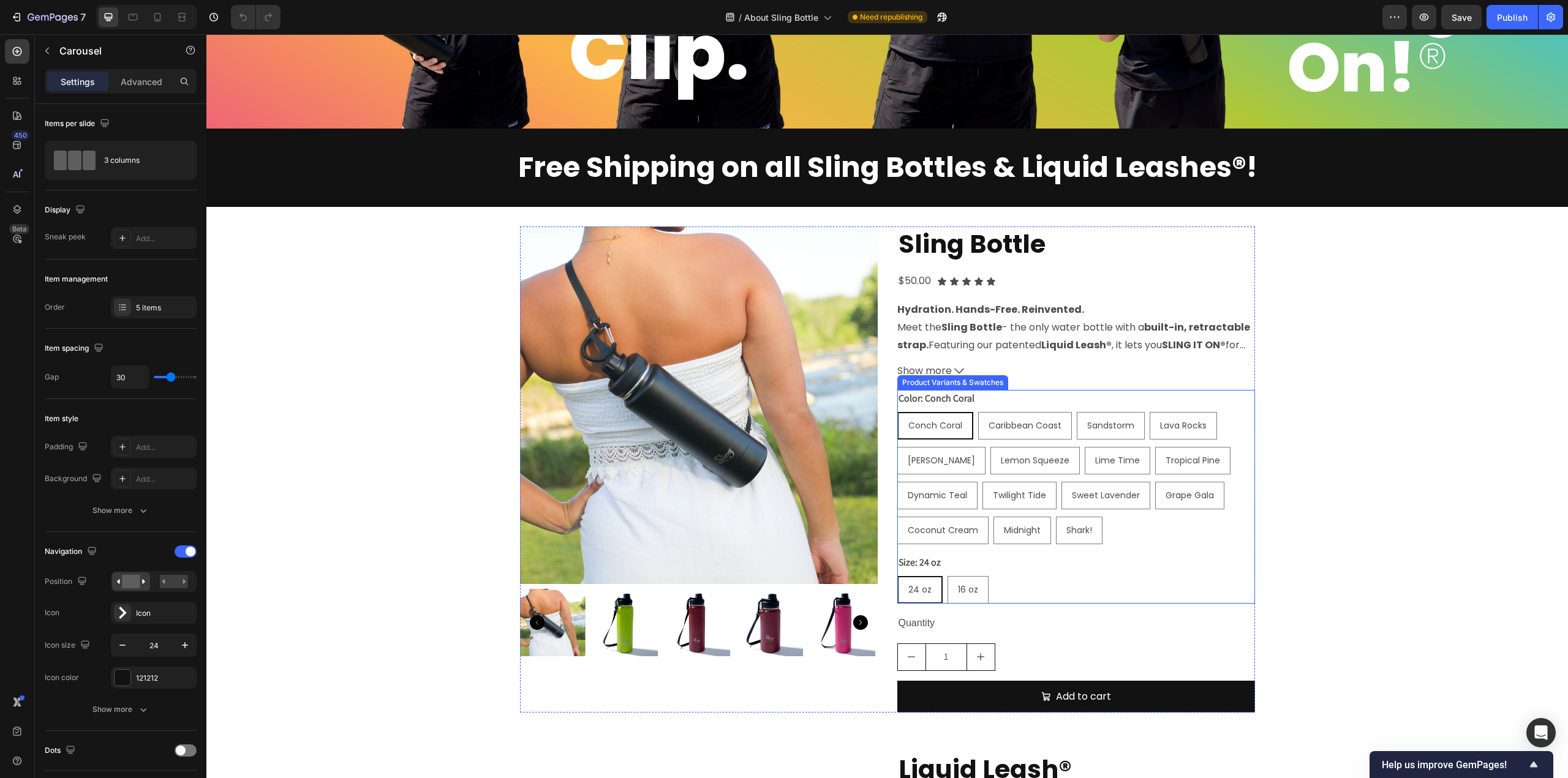
click at [941, 426] on span "Conch Coral" at bounding box center [935, 425] width 53 height 12
click at [898, 412] on input "Conch Coral Conch Coral Conch Coral" at bounding box center [897, 411] width 1 height 1
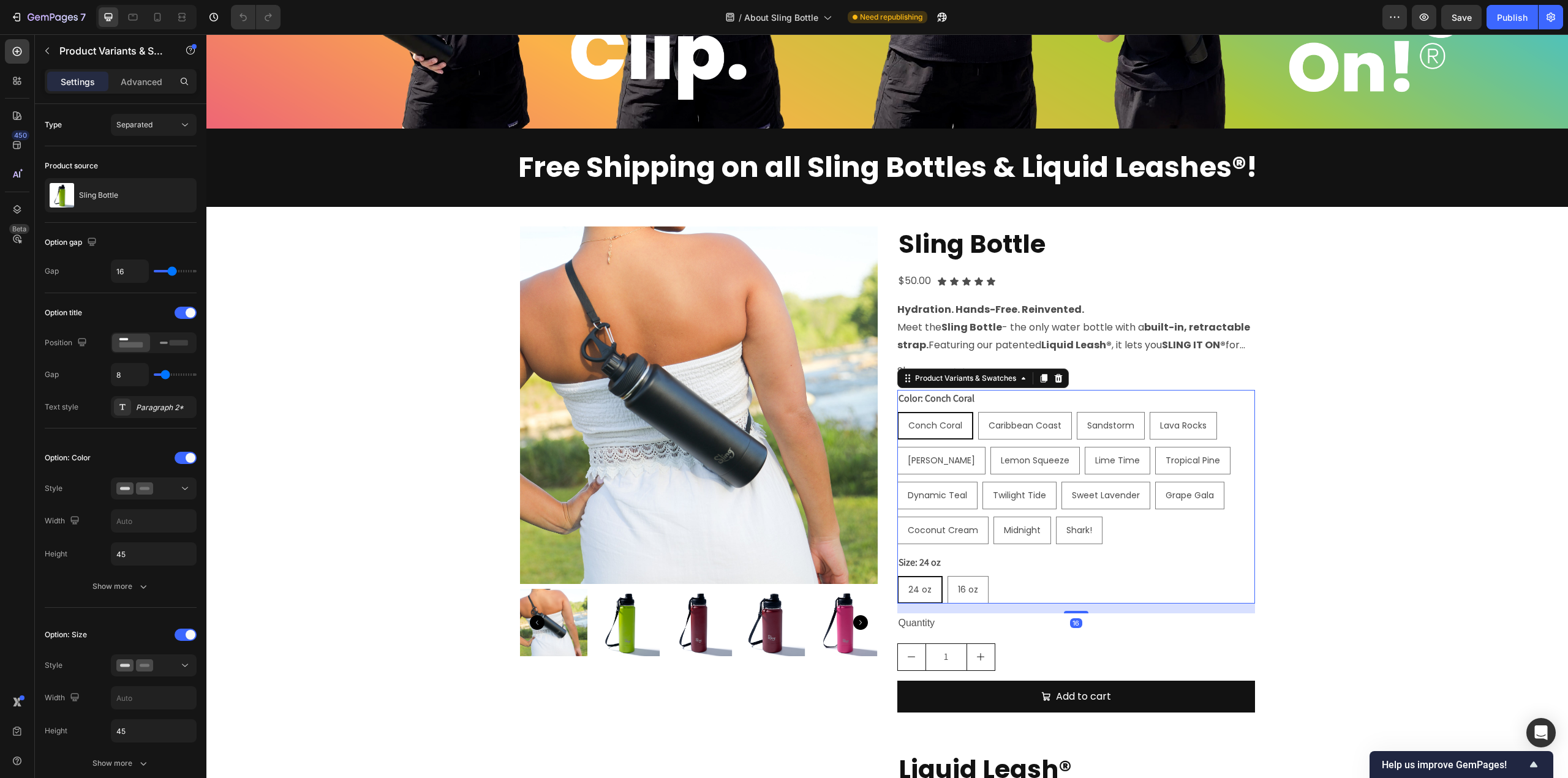
click at [941, 426] on span "Conch Coral" at bounding box center [935, 425] width 53 height 12
click at [898, 412] on input "Conch Coral Conch Coral Conch Coral" at bounding box center [897, 411] width 1 height 1
click at [997, 426] on span "Caribbean Coast" at bounding box center [1025, 425] width 73 height 12
click at [978, 412] on input "Caribbean Coast Caribbean Coast Caribbean Coast" at bounding box center [978, 411] width 1 height 1
radio input "true"
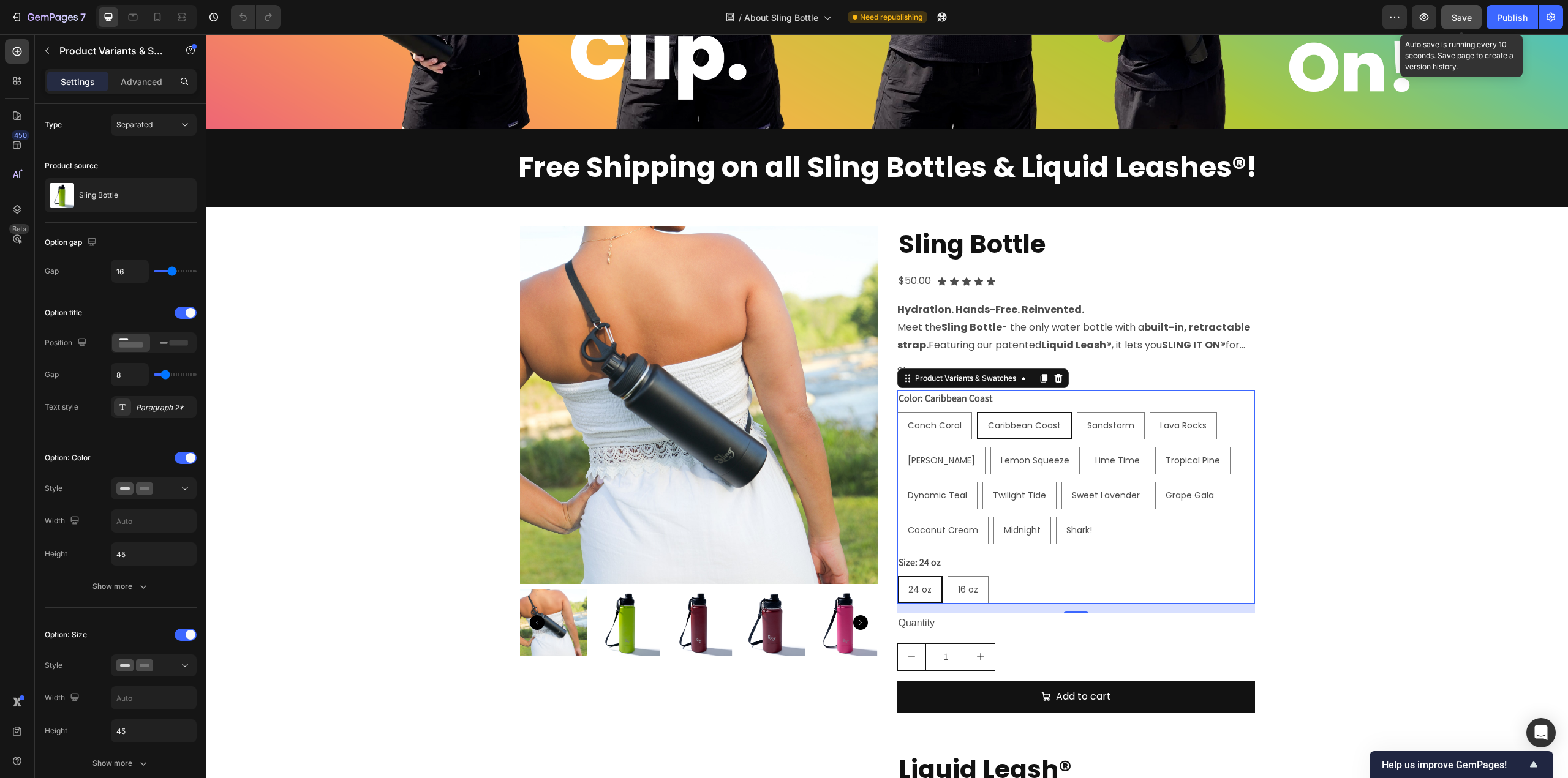
click at [1456, 23] on div "Save" at bounding box center [1461, 17] width 20 height 12
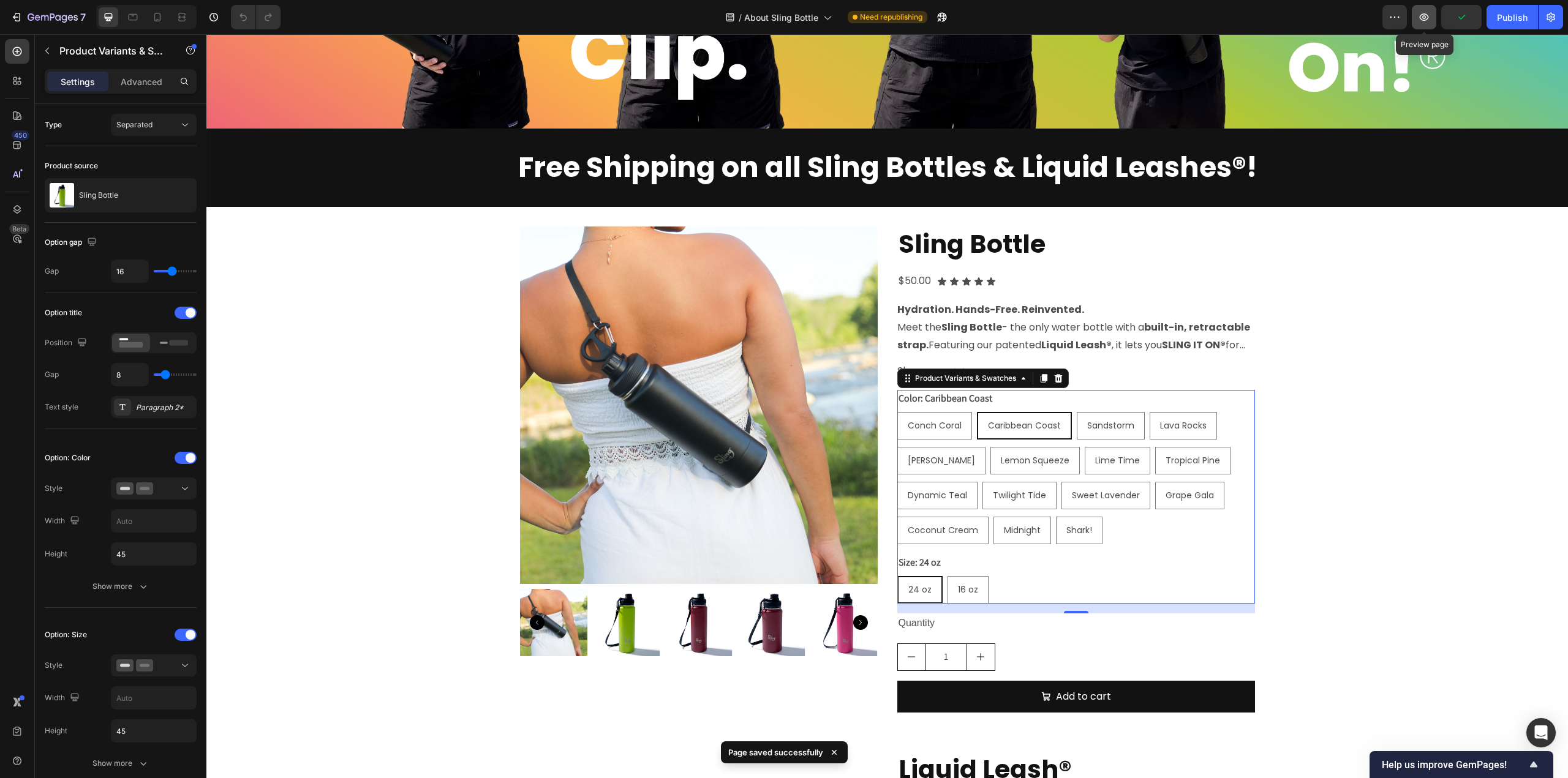
click at [1423, 20] on icon "button" at bounding box center [1425, 17] width 10 height 8
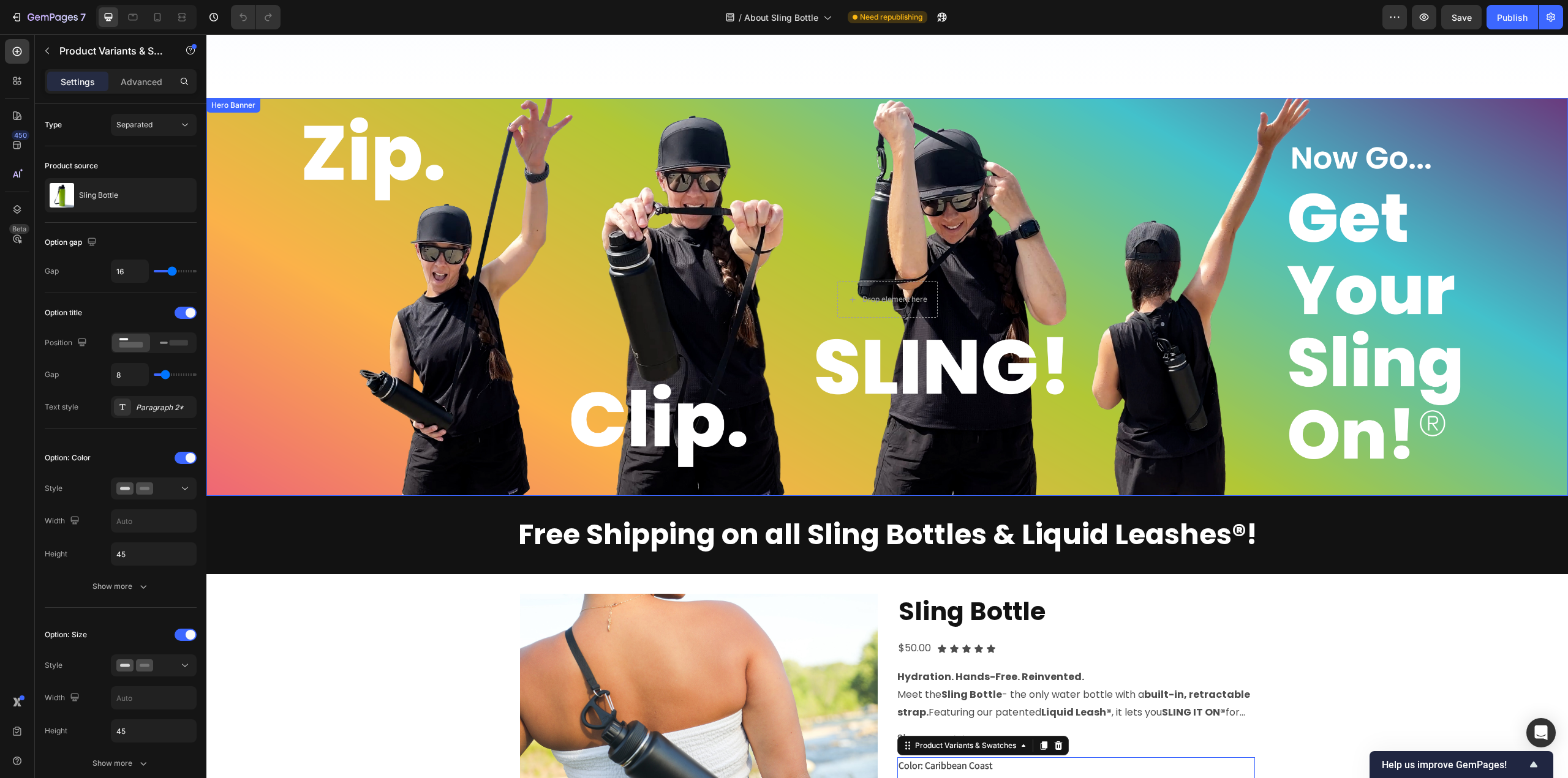
click at [720, 179] on div "Background Image" at bounding box center [887, 297] width 1362 height 398
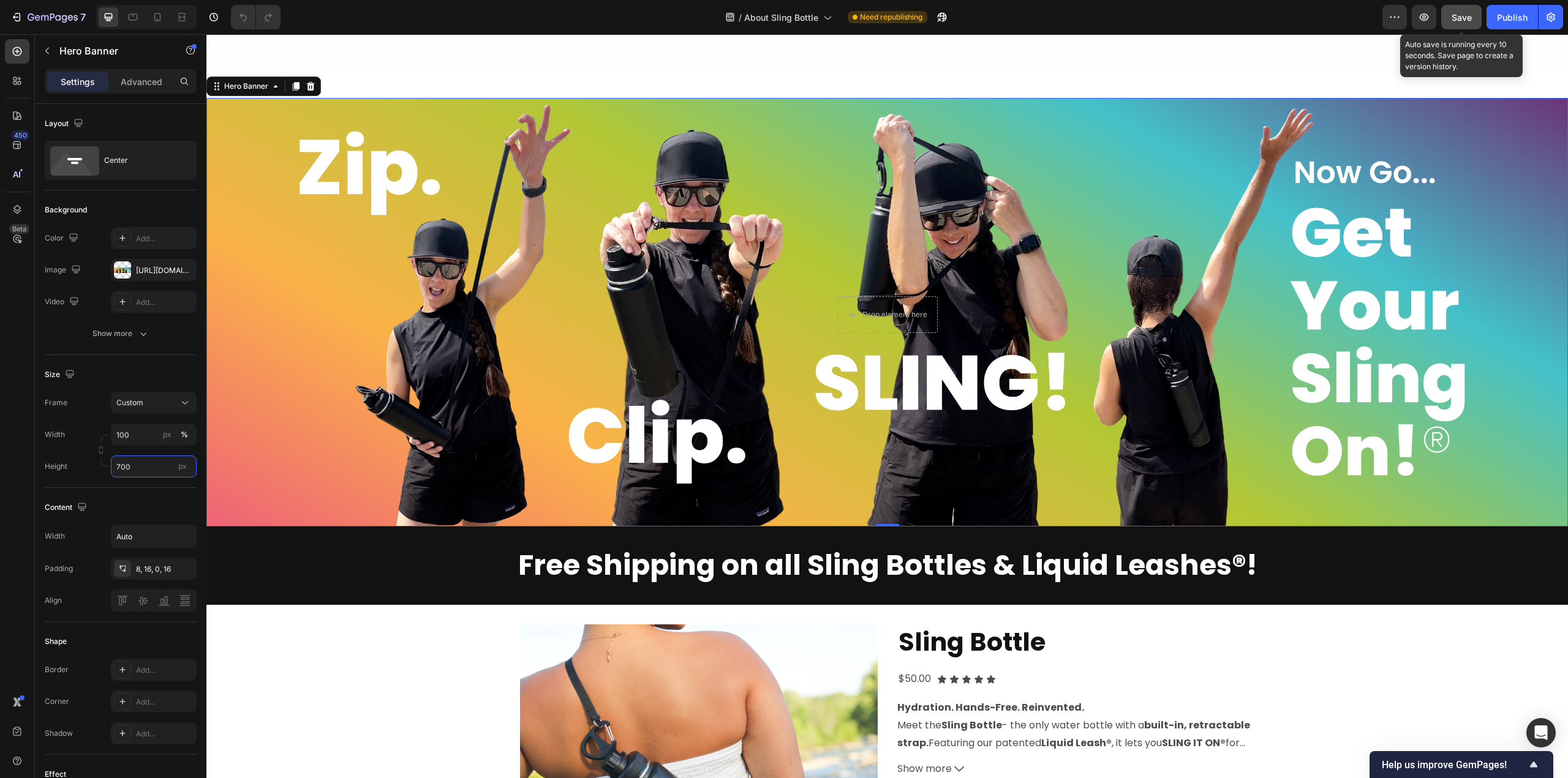
type input "700"
click at [1468, 20] on span "Save" at bounding box center [1461, 17] width 20 height 11
click at [1421, 16] on icon "button" at bounding box center [1425, 17] width 10 height 8
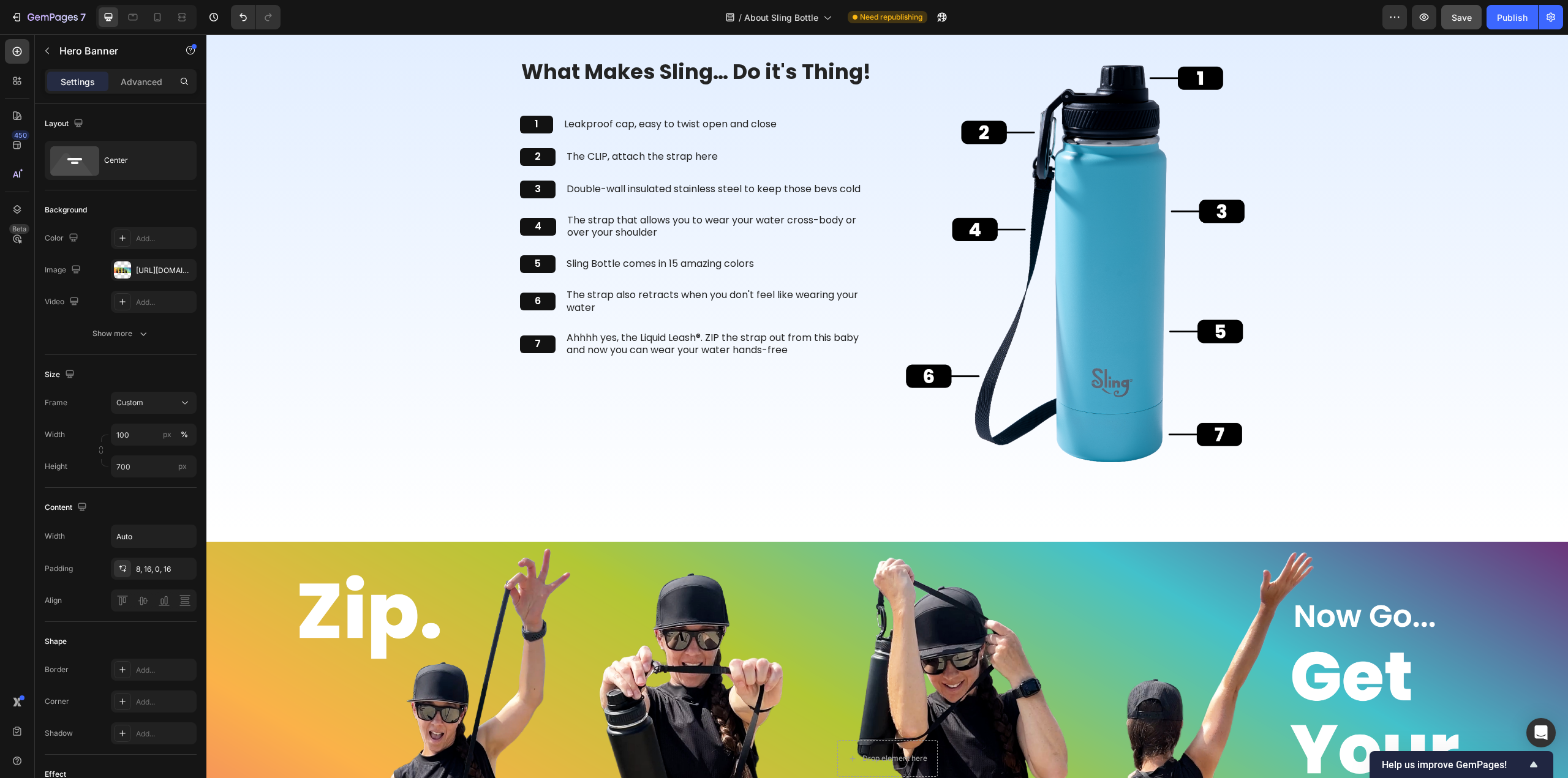
scroll to position [2265, 0]
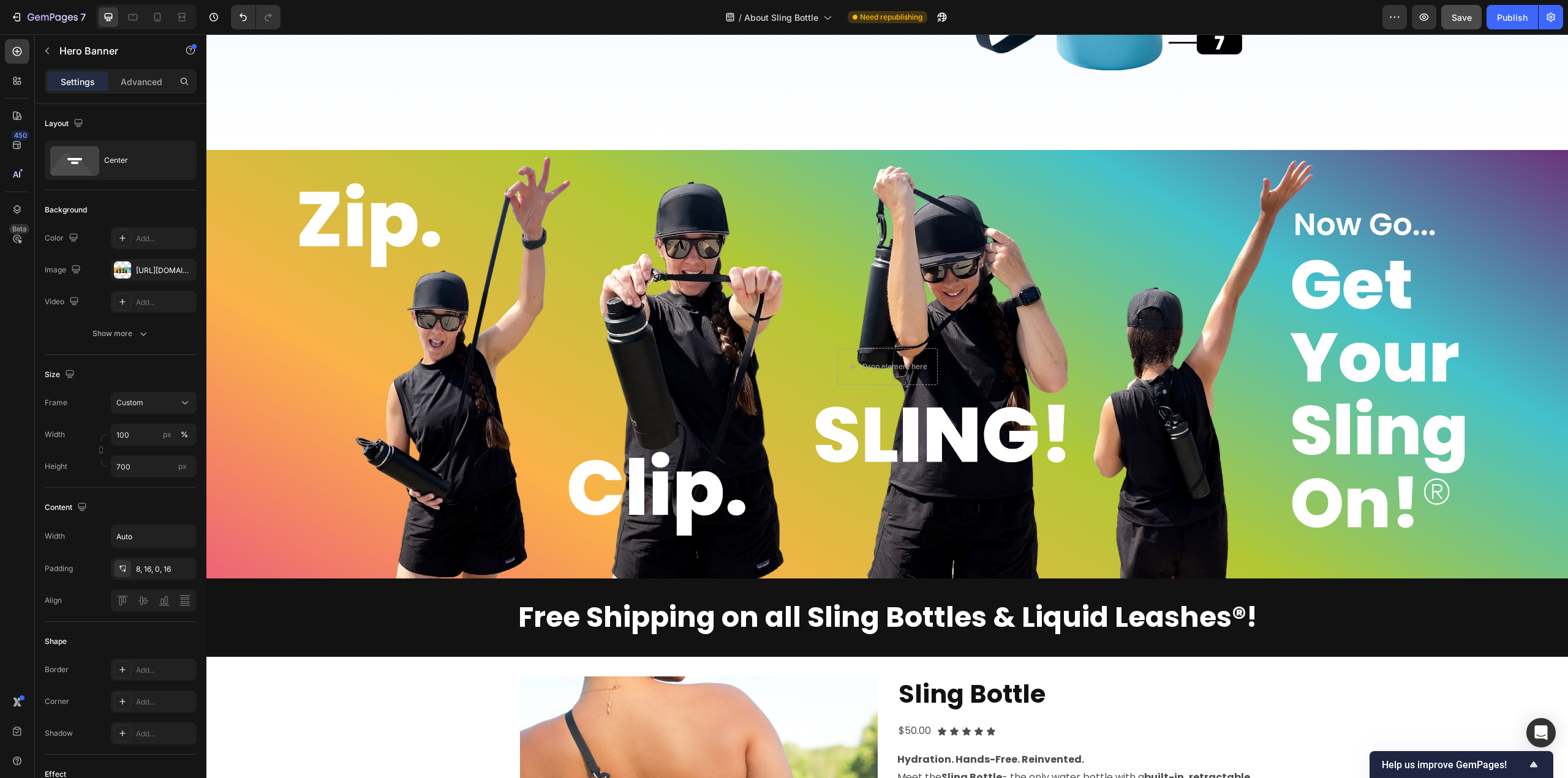
click at [1005, 250] on div "Background Image" at bounding box center [887, 364] width 1362 height 429
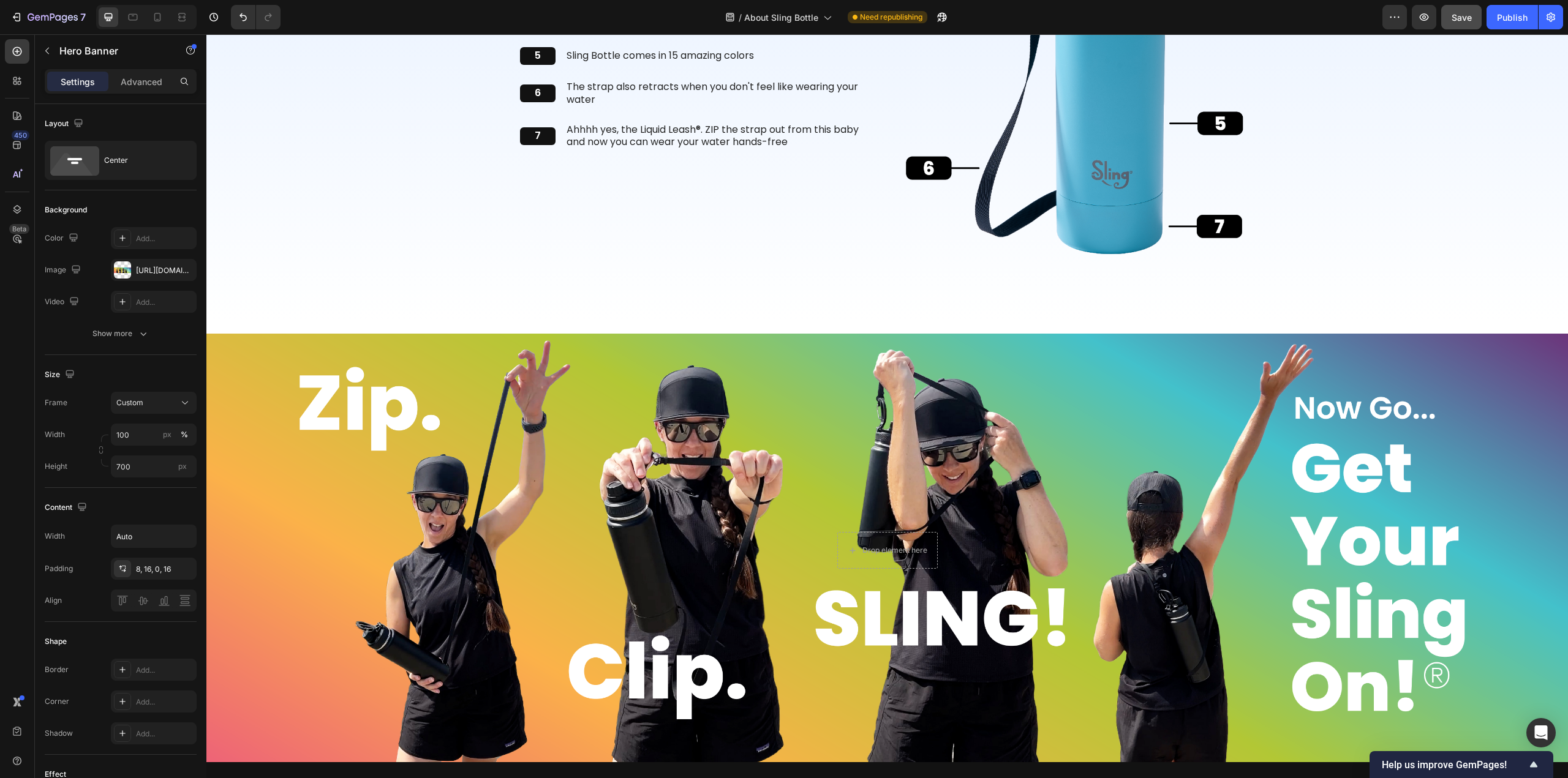
scroll to position [2878, 0]
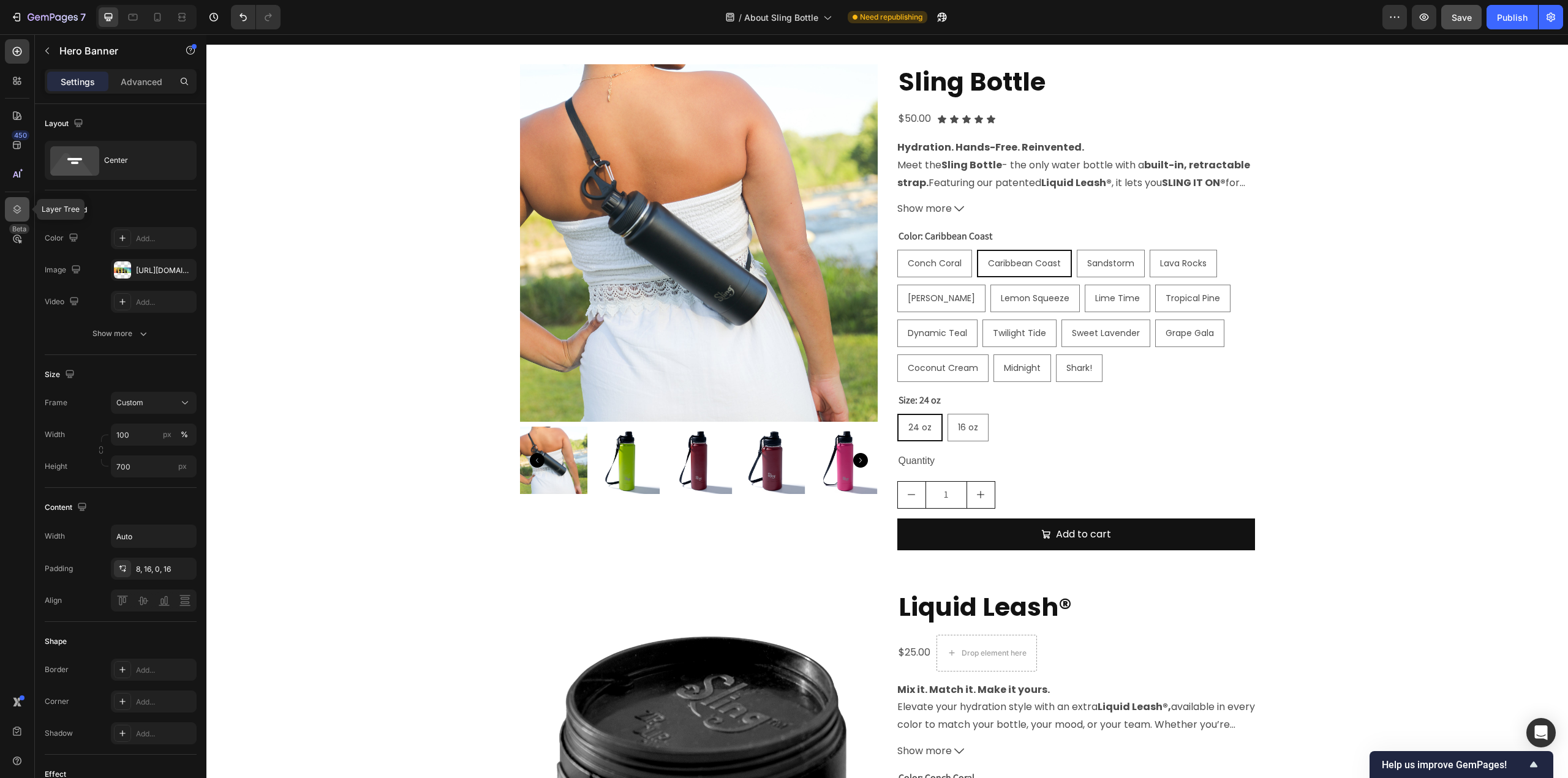
click at [18, 213] on icon at bounding box center [17, 209] width 8 height 9
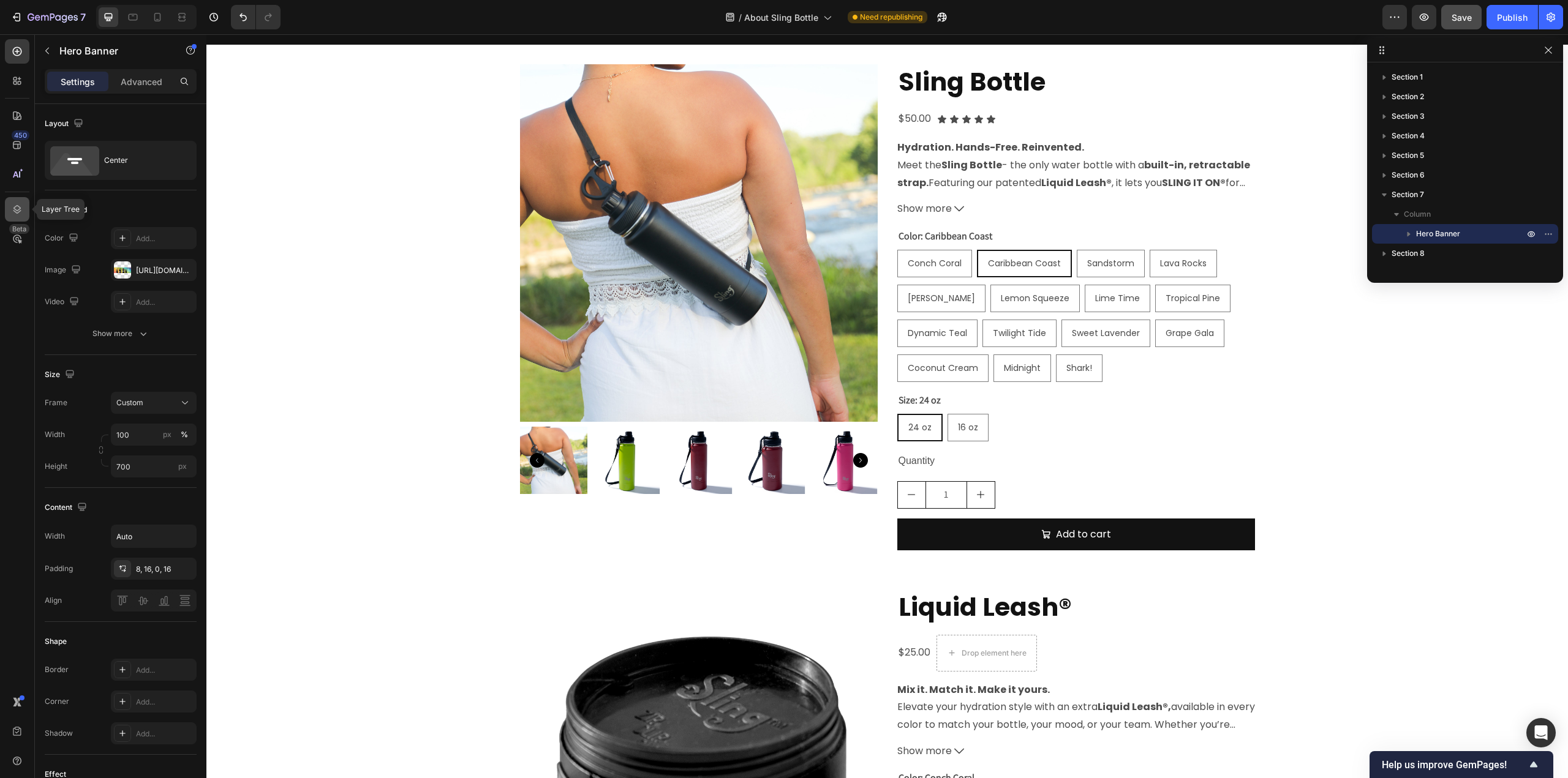
click at [18, 213] on icon at bounding box center [17, 209] width 8 height 9
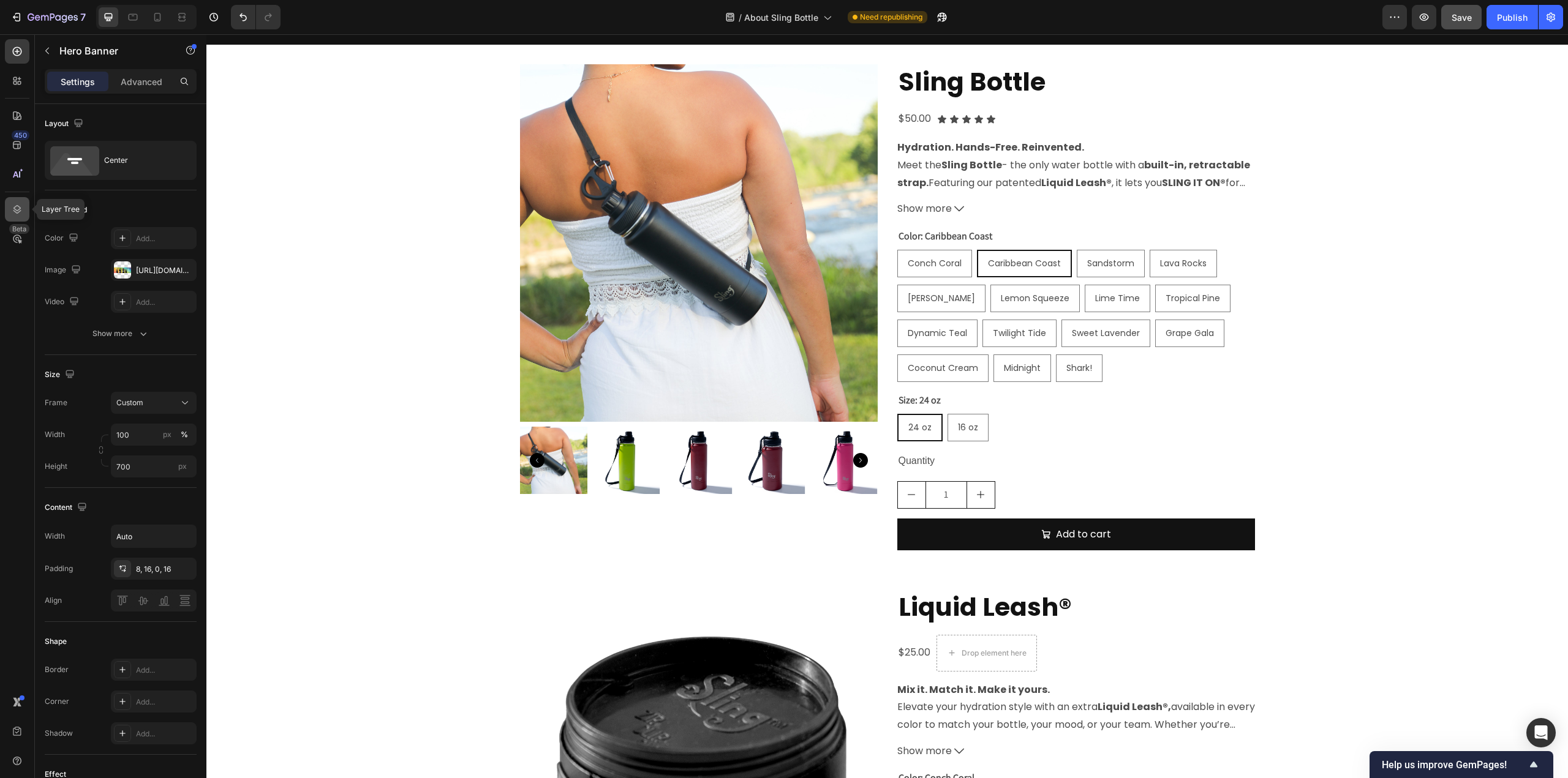
click at [19, 213] on icon at bounding box center [17, 209] width 12 height 12
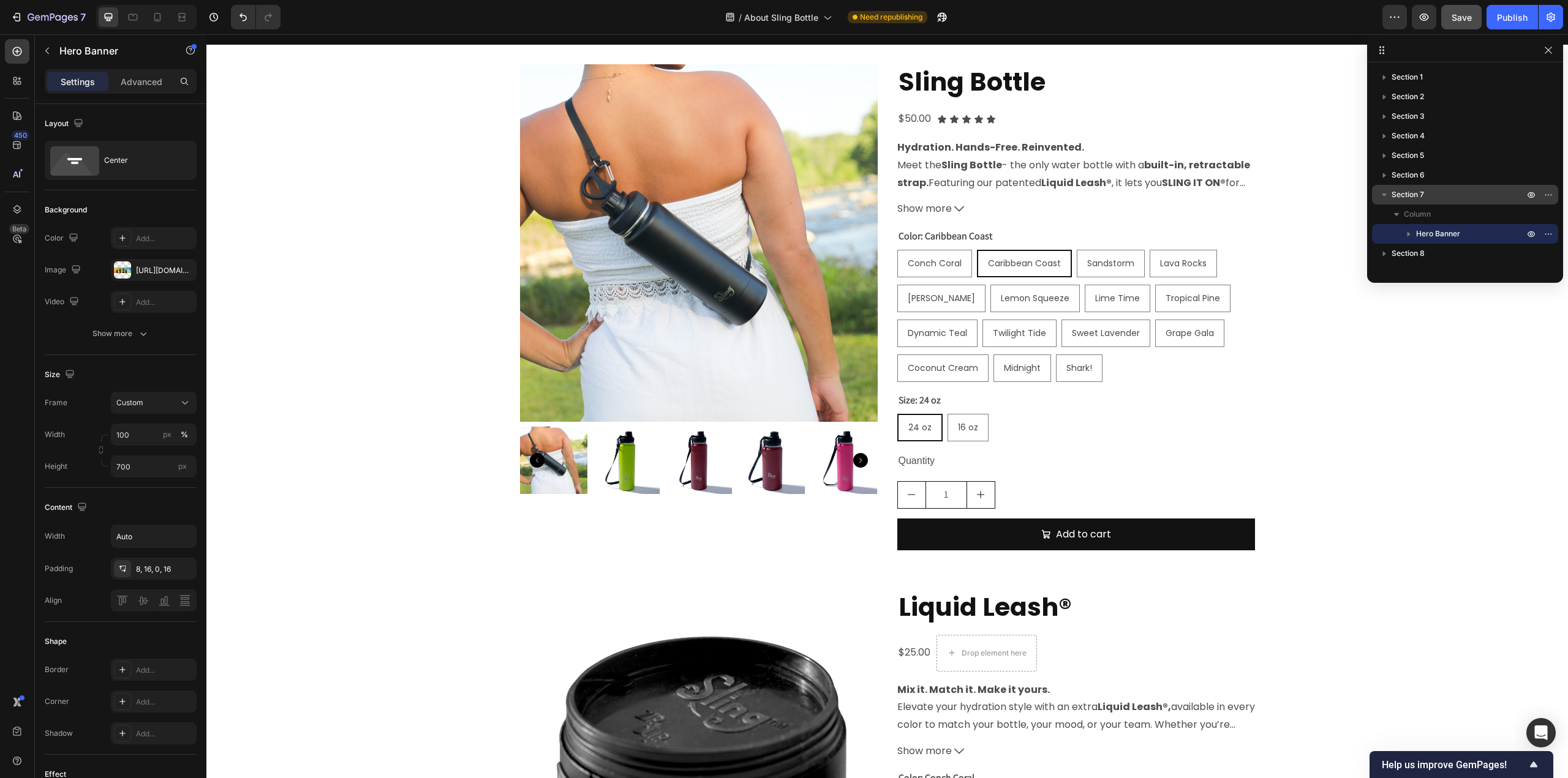
click at [1385, 199] on icon "button" at bounding box center [1384, 195] width 12 height 12
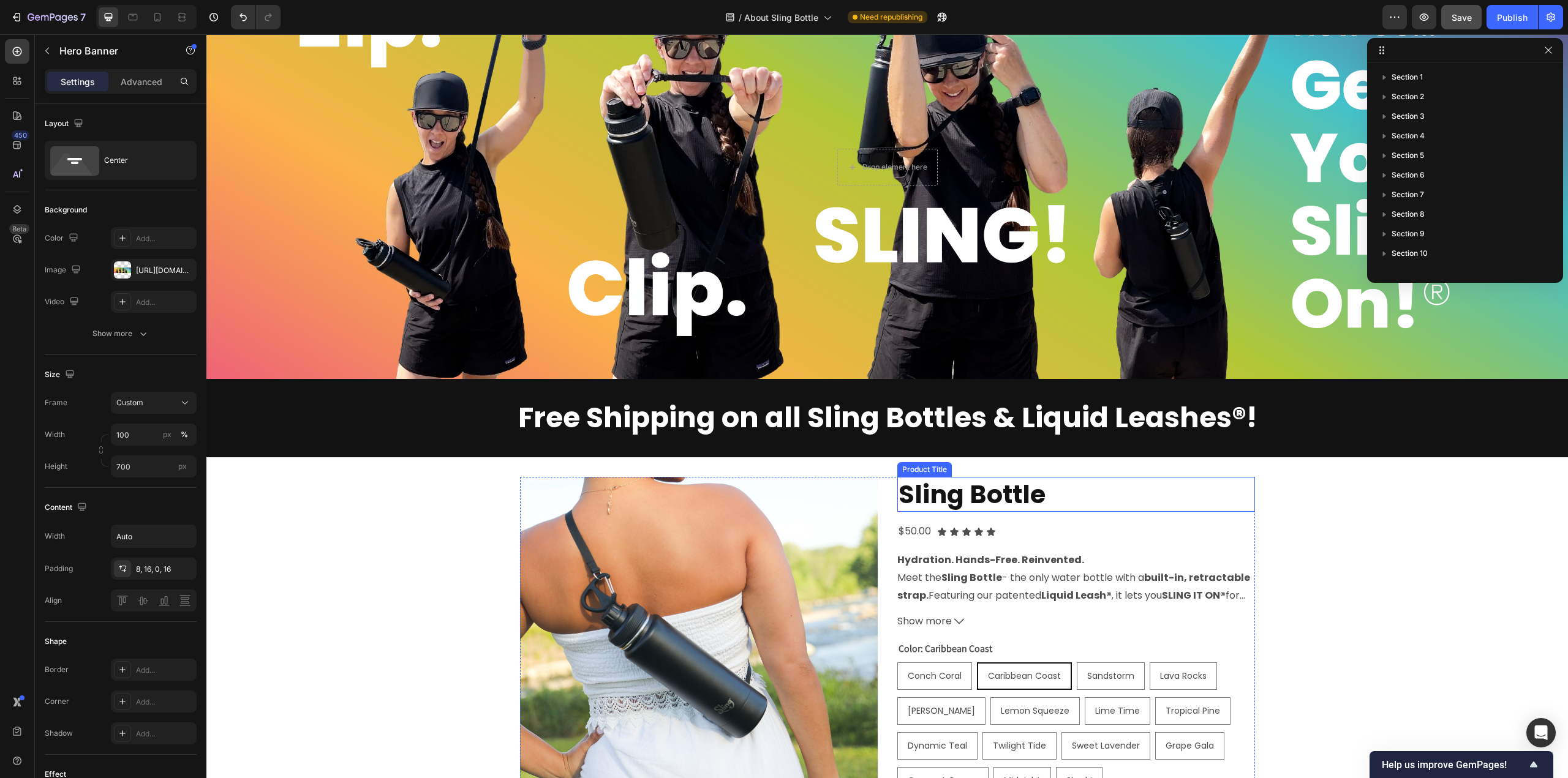
scroll to position [2265, 0]
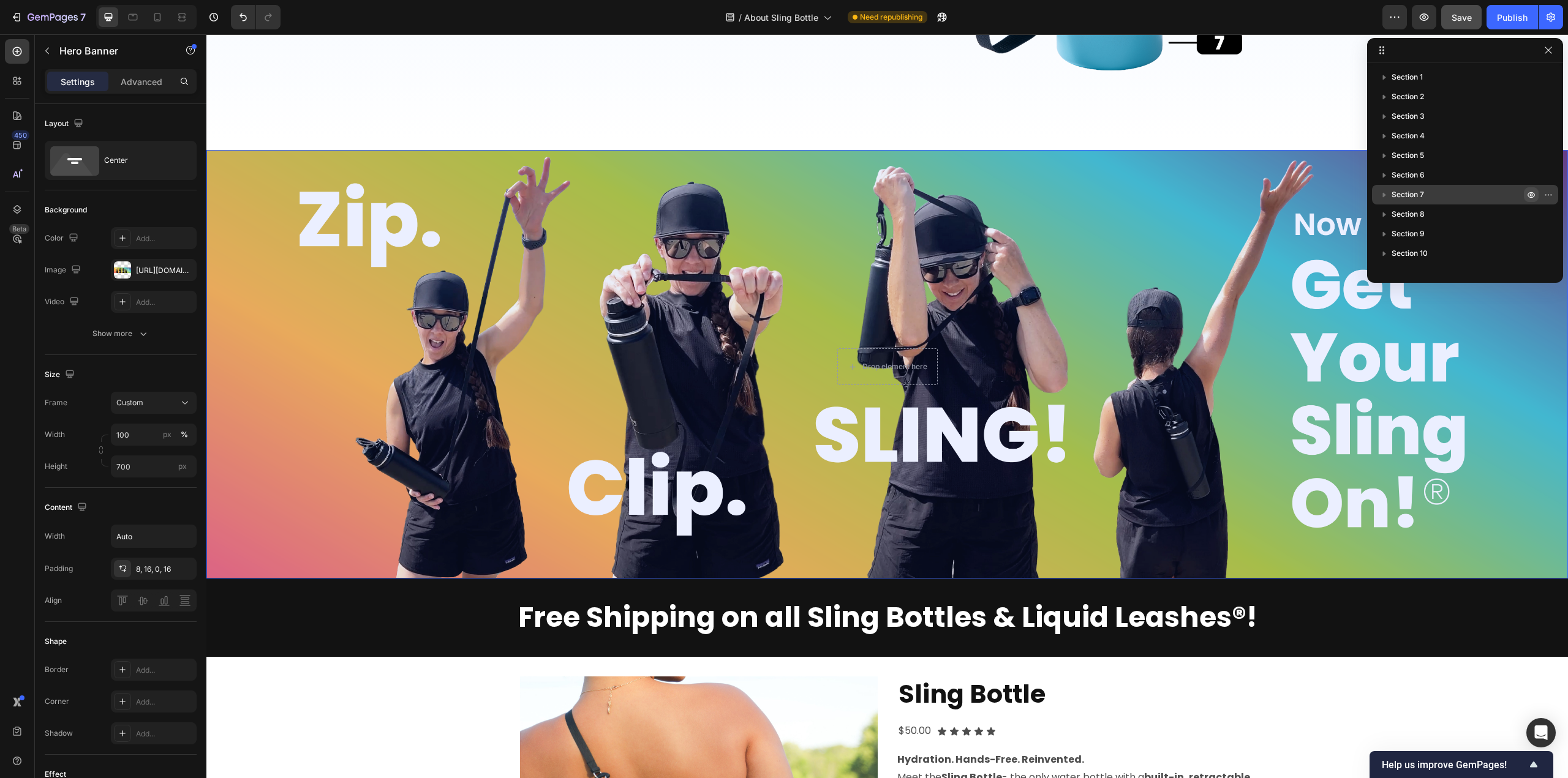
click at [1530, 194] on icon "button" at bounding box center [1532, 195] width 10 height 10
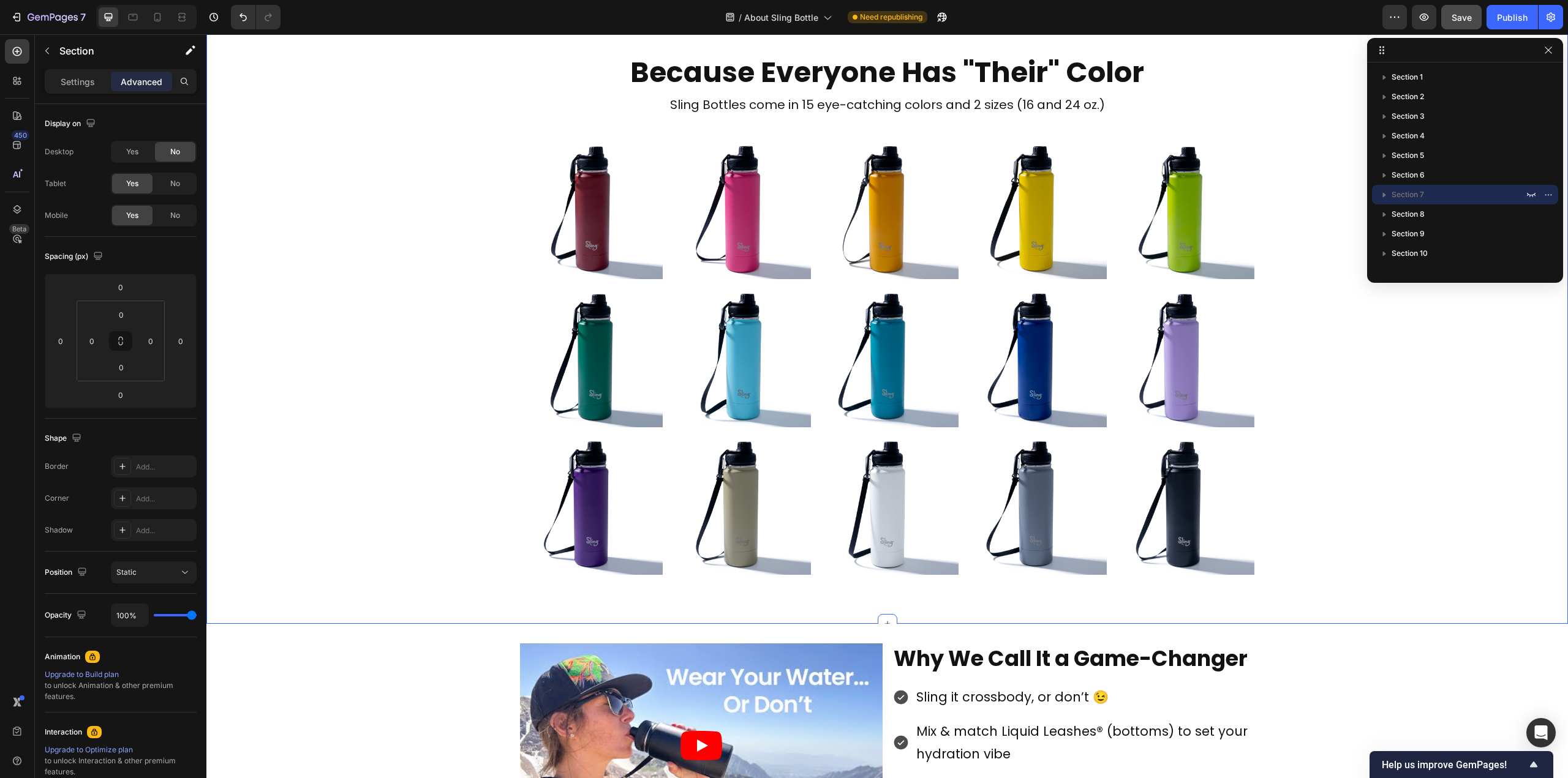
scroll to position [857, 0]
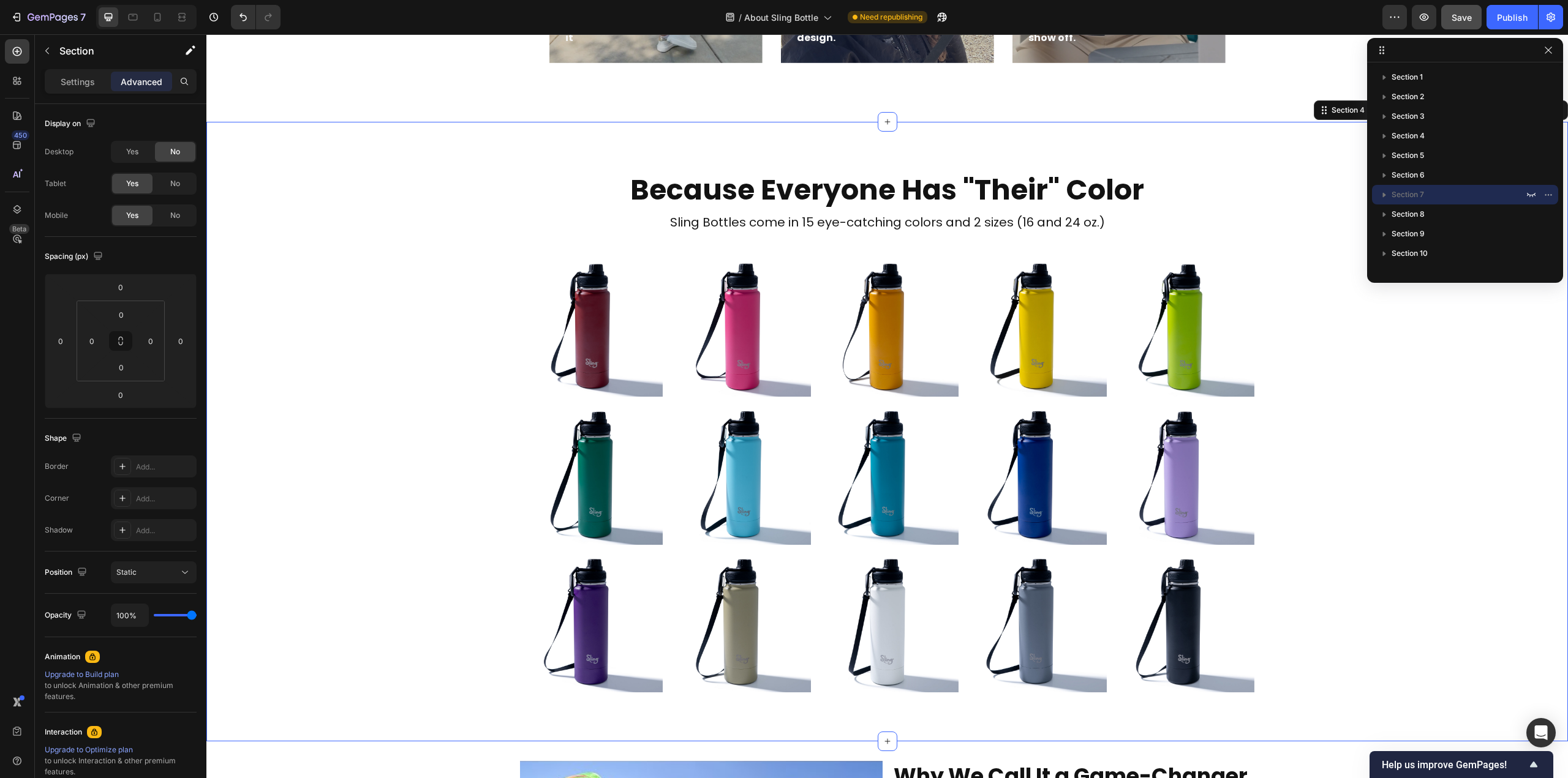
click at [1197, 142] on div "Because Everyone Has "Their" Color Heading Sling Bottles come in 15 eye-catchin…" at bounding box center [887, 432] width 1362 height 620
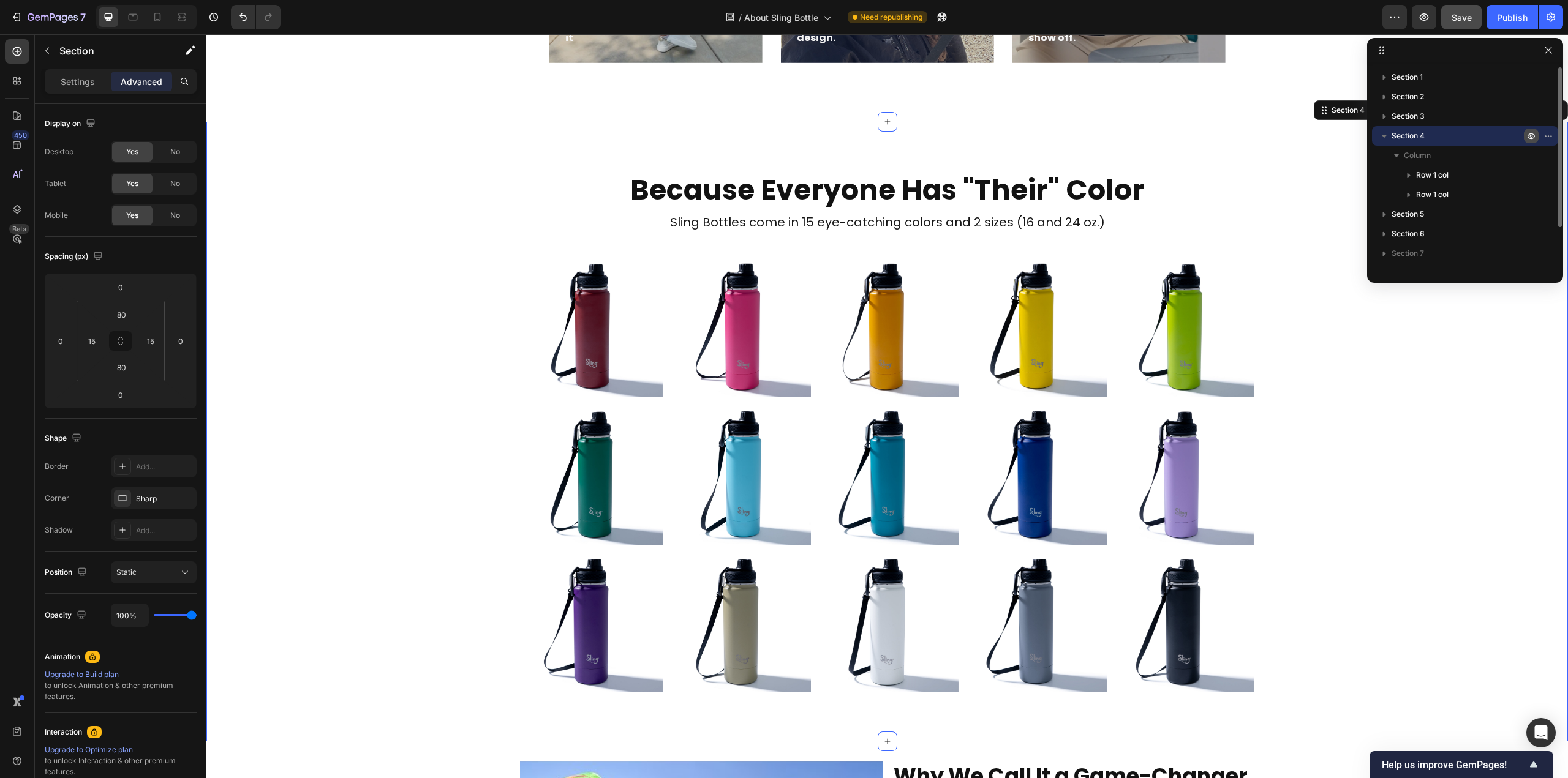
click at [1529, 137] on icon "button" at bounding box center [1532, 137] width 8 height 6
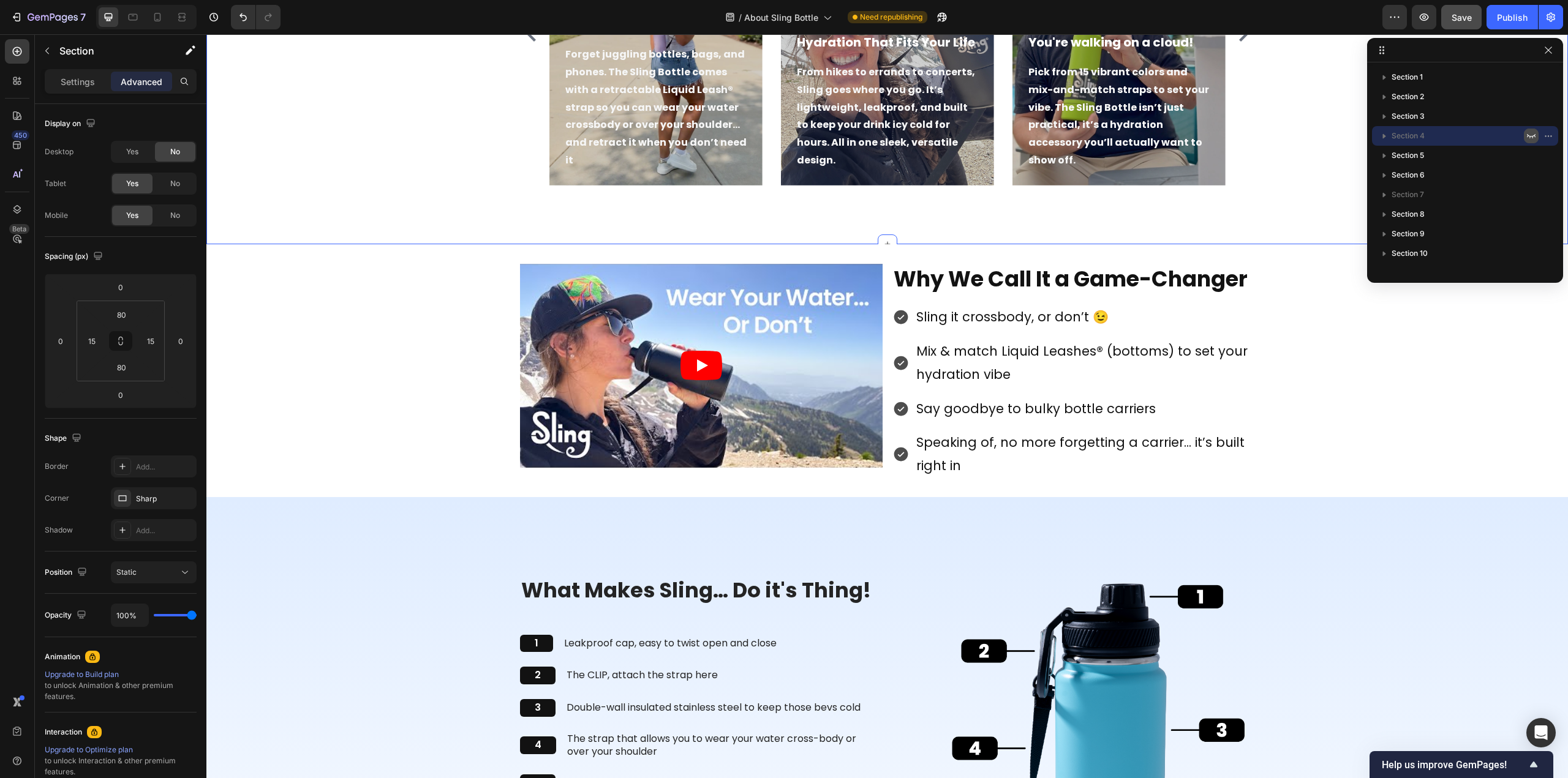
scroll to position [551, 0]
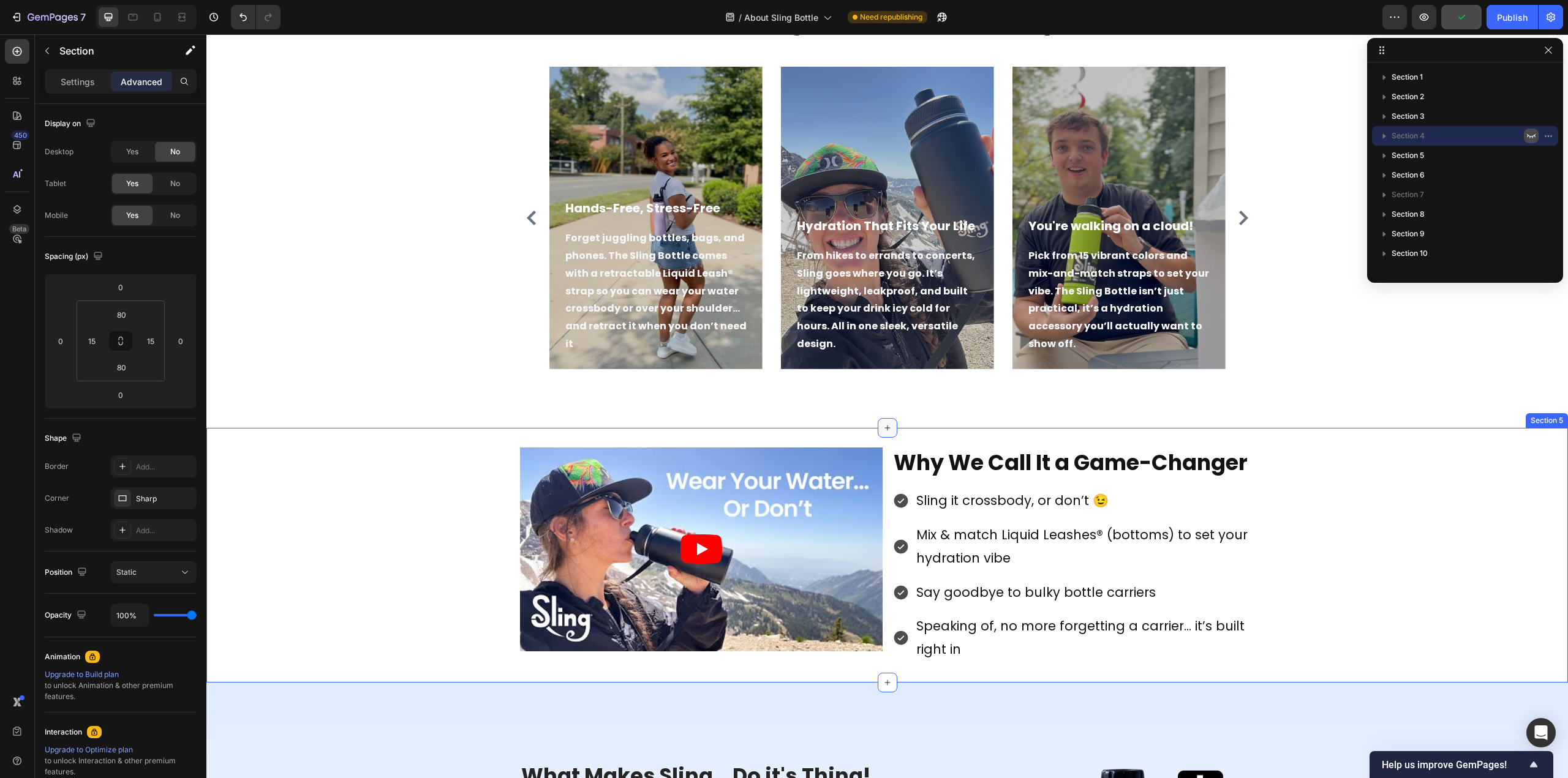
click at [882, 426] on icon at bounding box center [887, 428] width 10 height 10
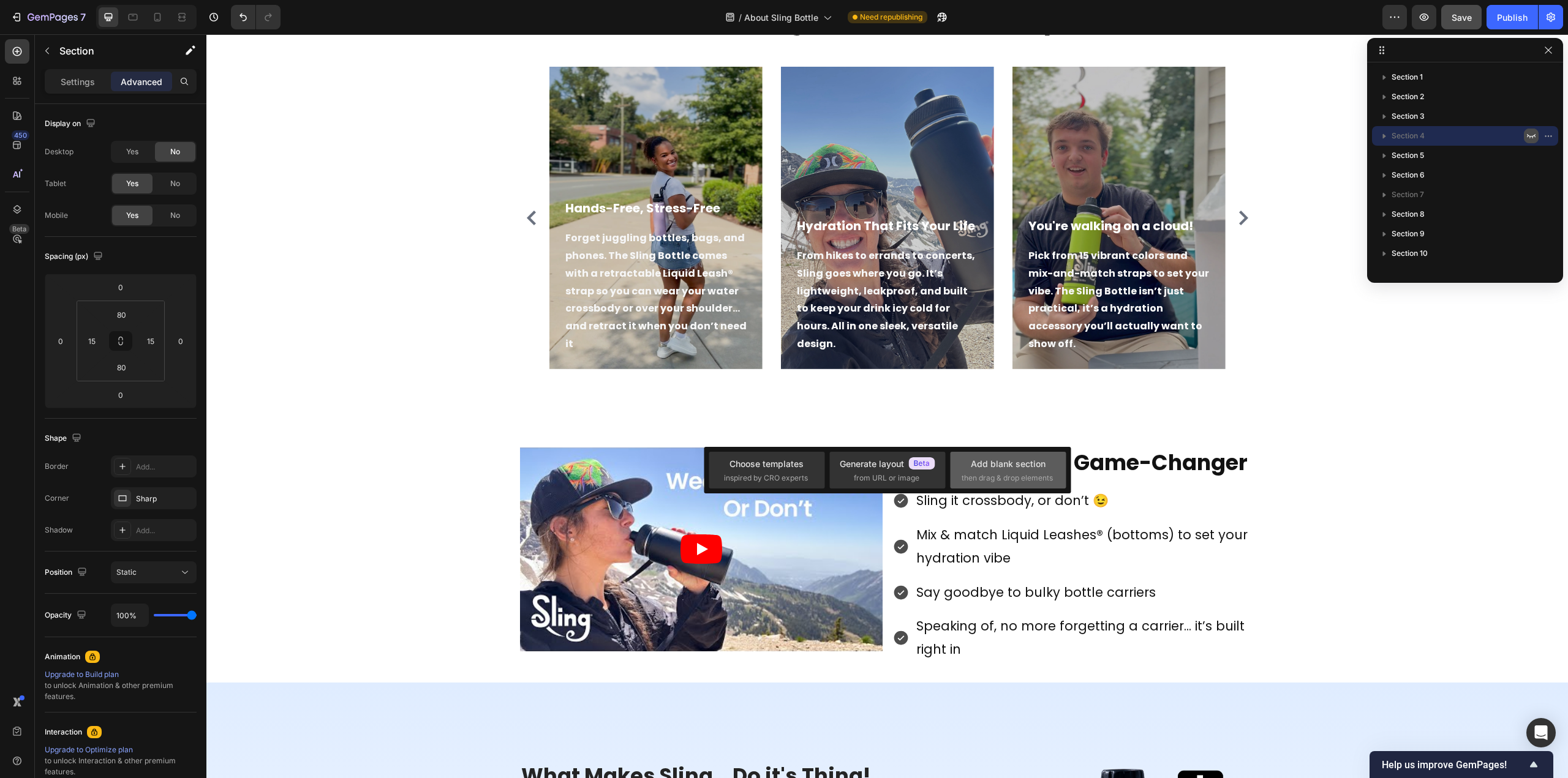
click at [978, 462] on div "Add blank section" at bounding box center [1008, 463] width 74 height 12
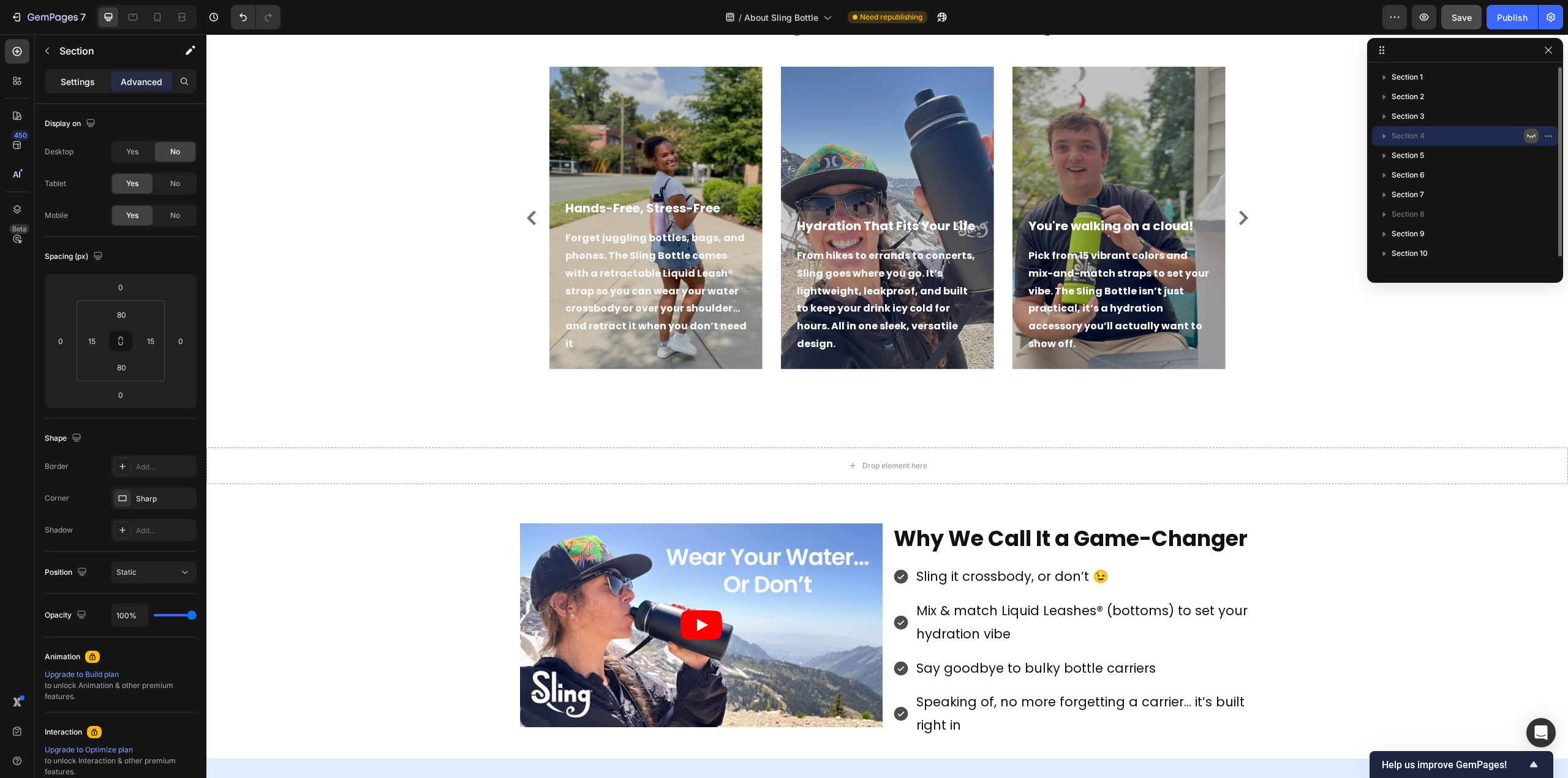
click at [76, 77] on p "Settings" at bounding box center [78, 81] width 34 height 12
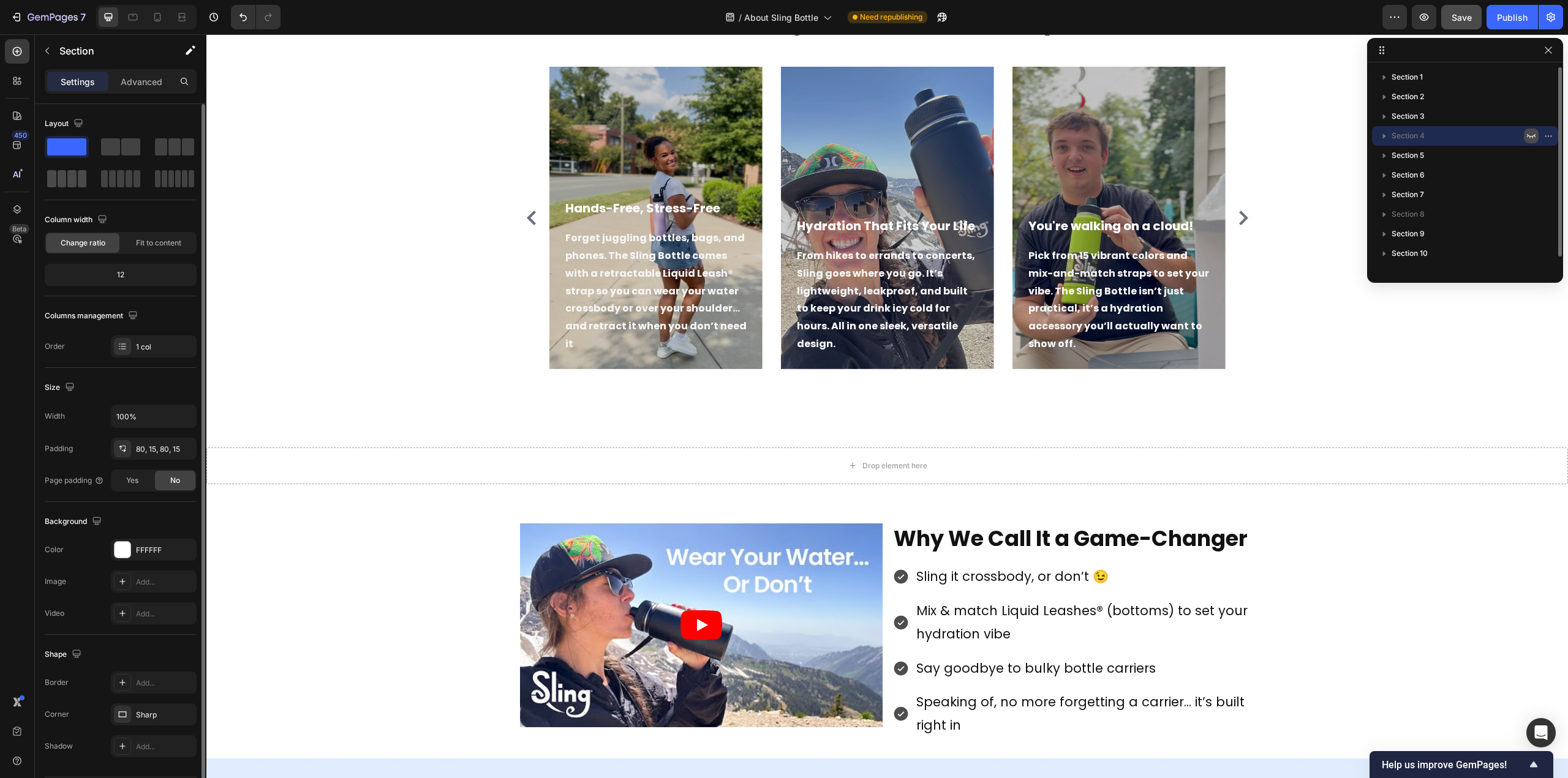
click at [63, 175] on span at bounding box center [62, 179] width 10 height 17
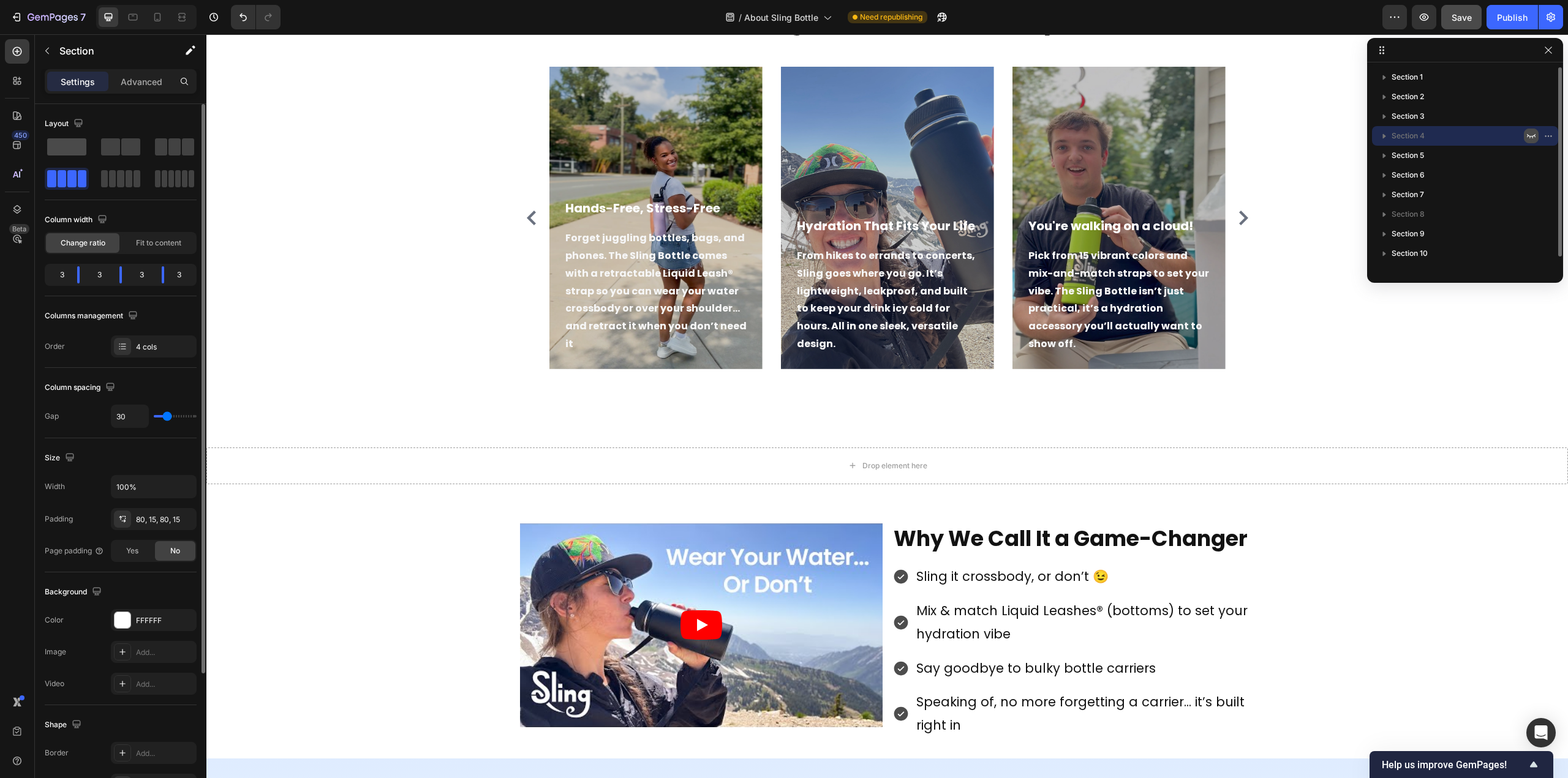
click at [71, 148] on span at bounding box center [66, 147] width 39 height 17
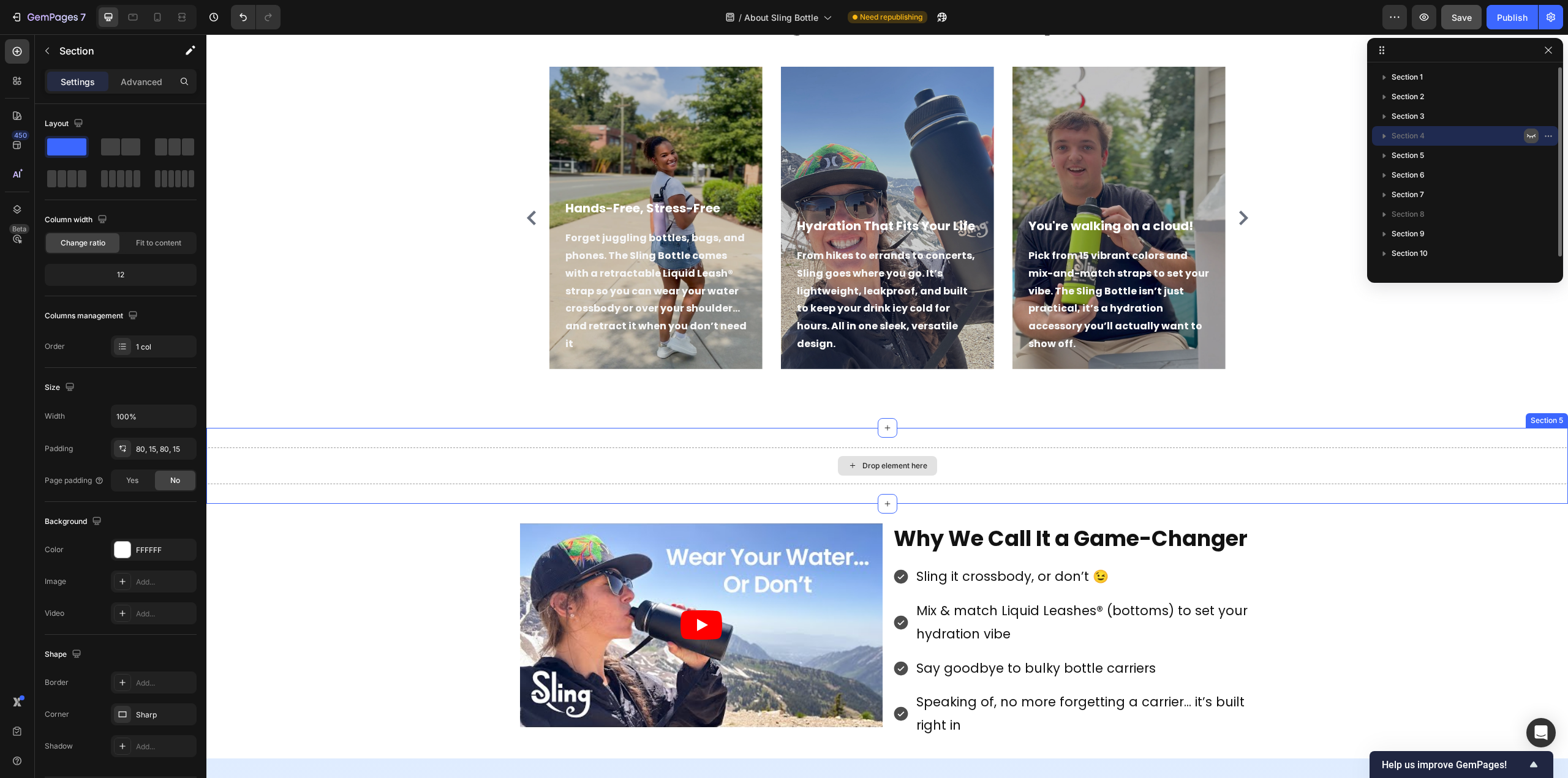
drag, startPoint x: 274, startPoint y: 178, endPoint x: 893, endPoint y: 470, distance: 684.4
click at [55, 53] on button "button" at bounding box center [47, 51] width 20 height 20
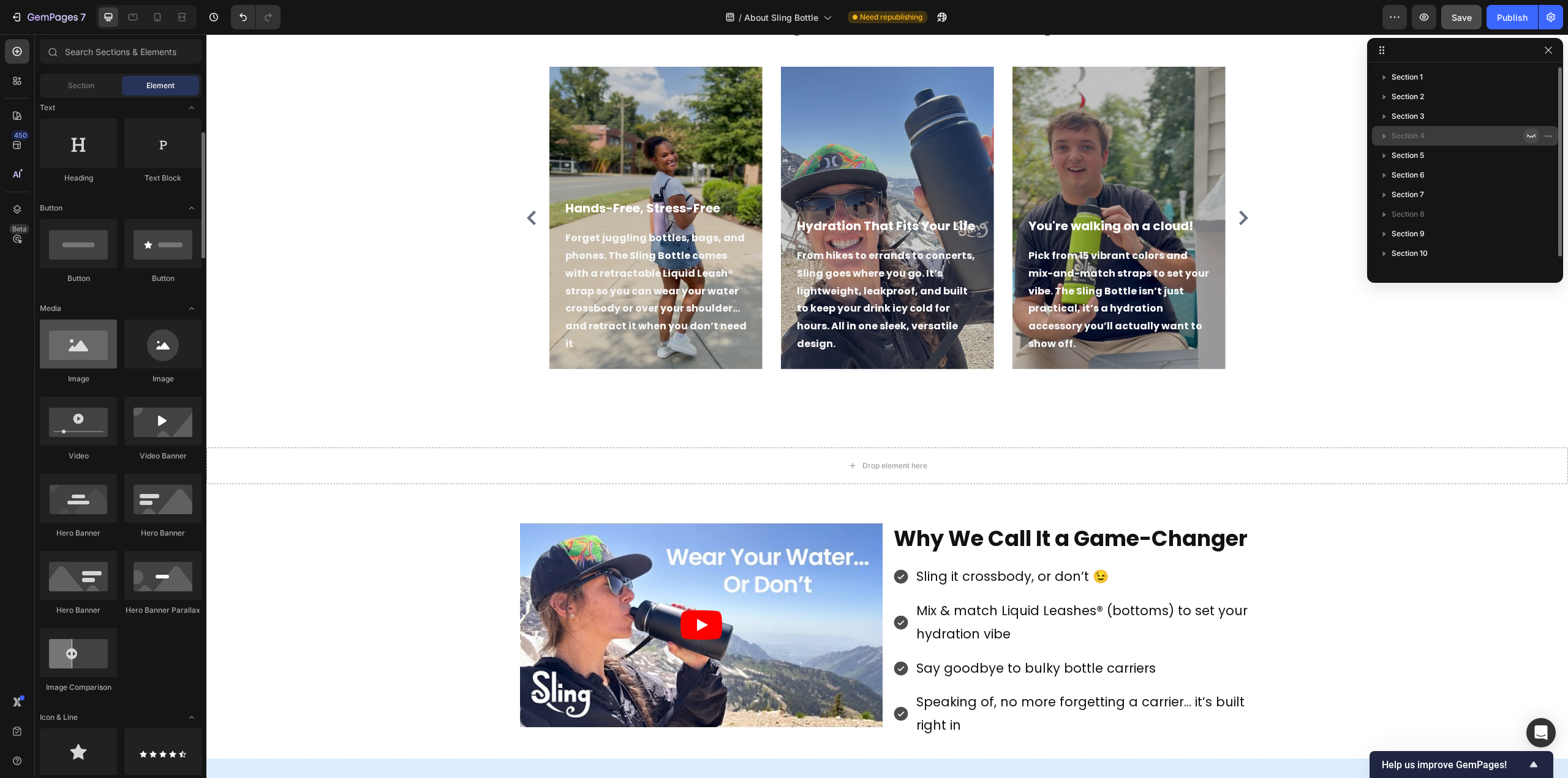
scroll to position [0, 0]
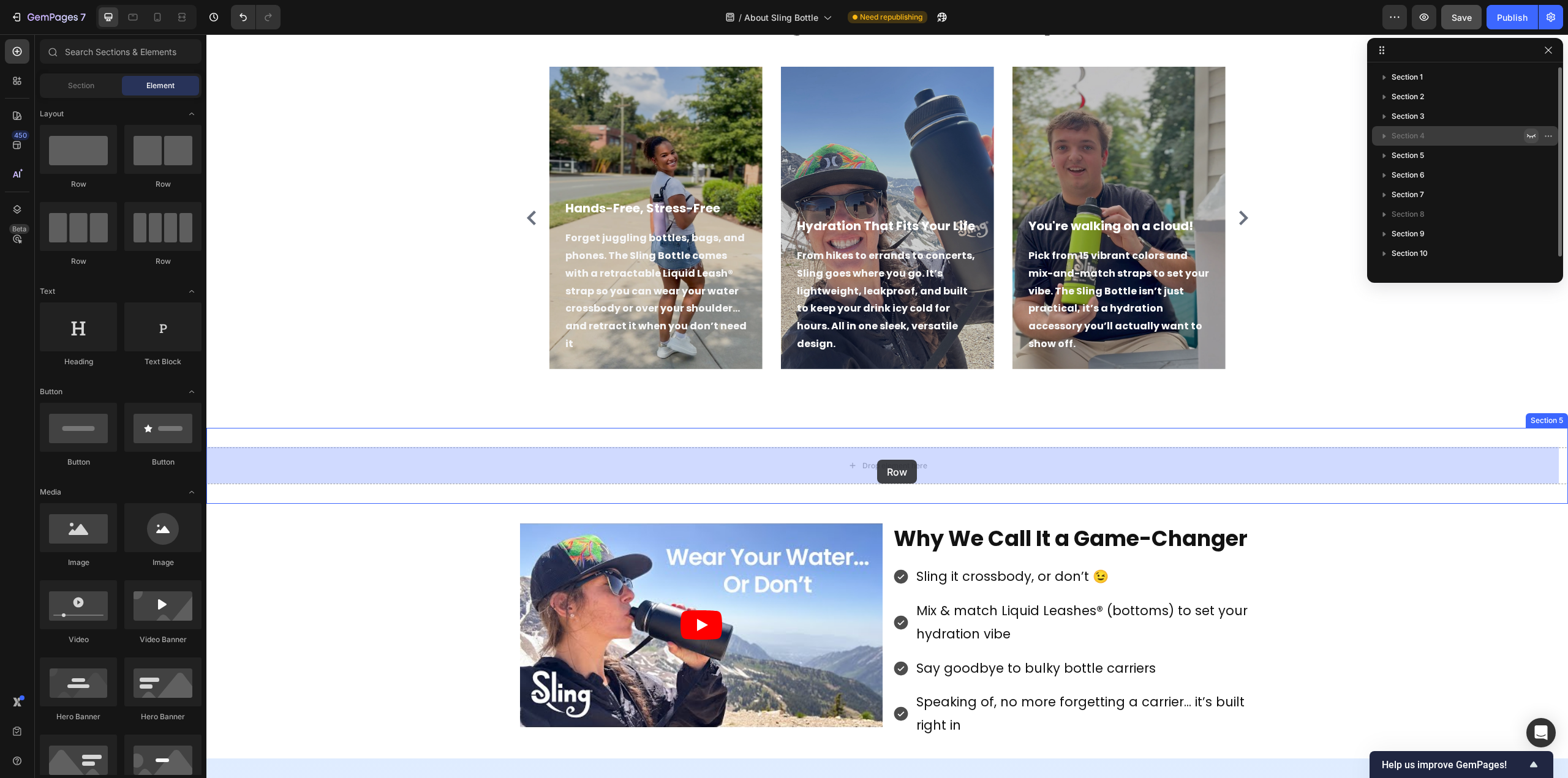
drag, startPoint x: 363, startPoint y: 266, endPoint x: 878, endPoint y: 460, distance: 550.3
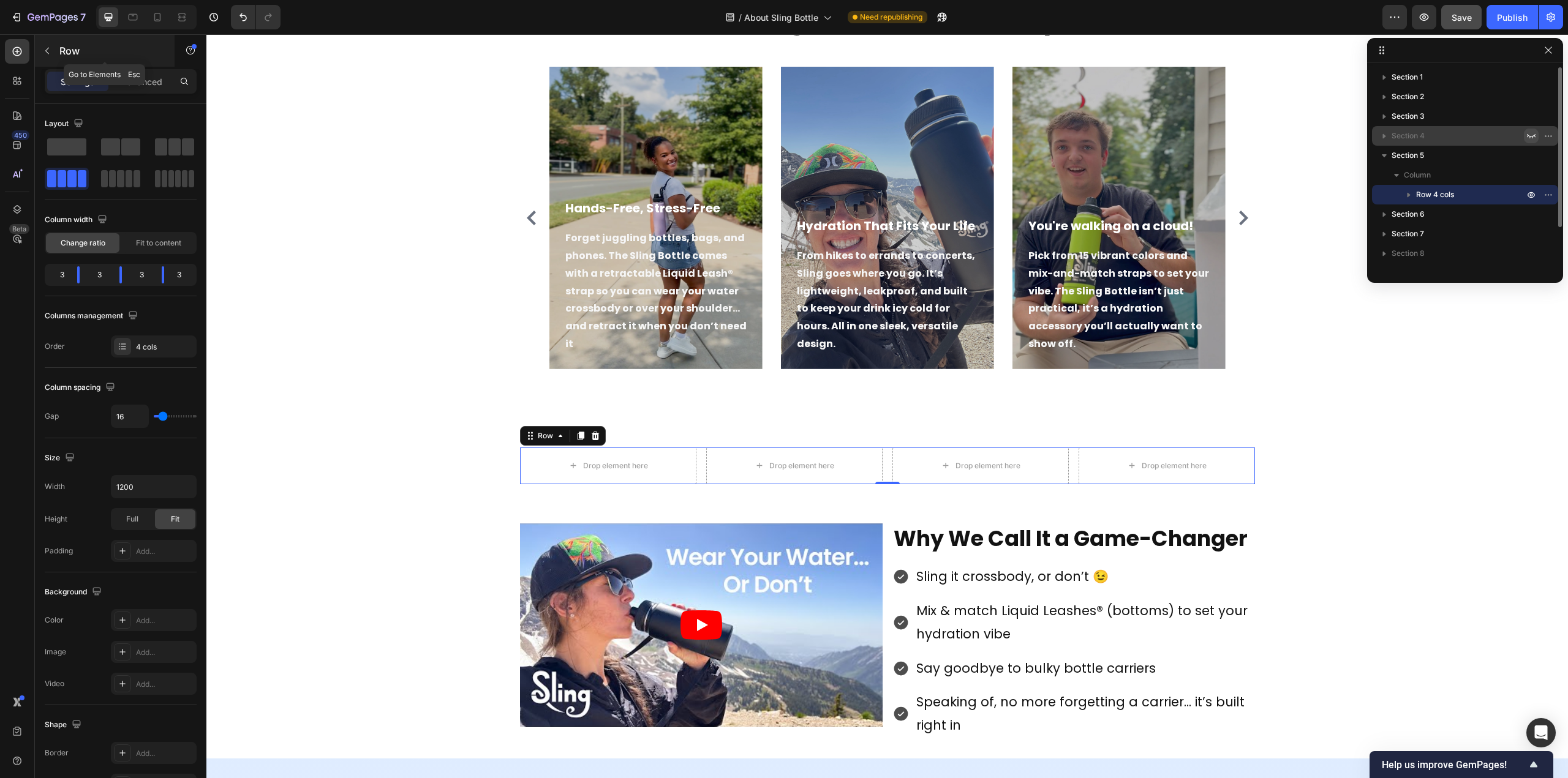
click at [55, 45] on button "button" at bounding box center [47, 51] width 20 height 20
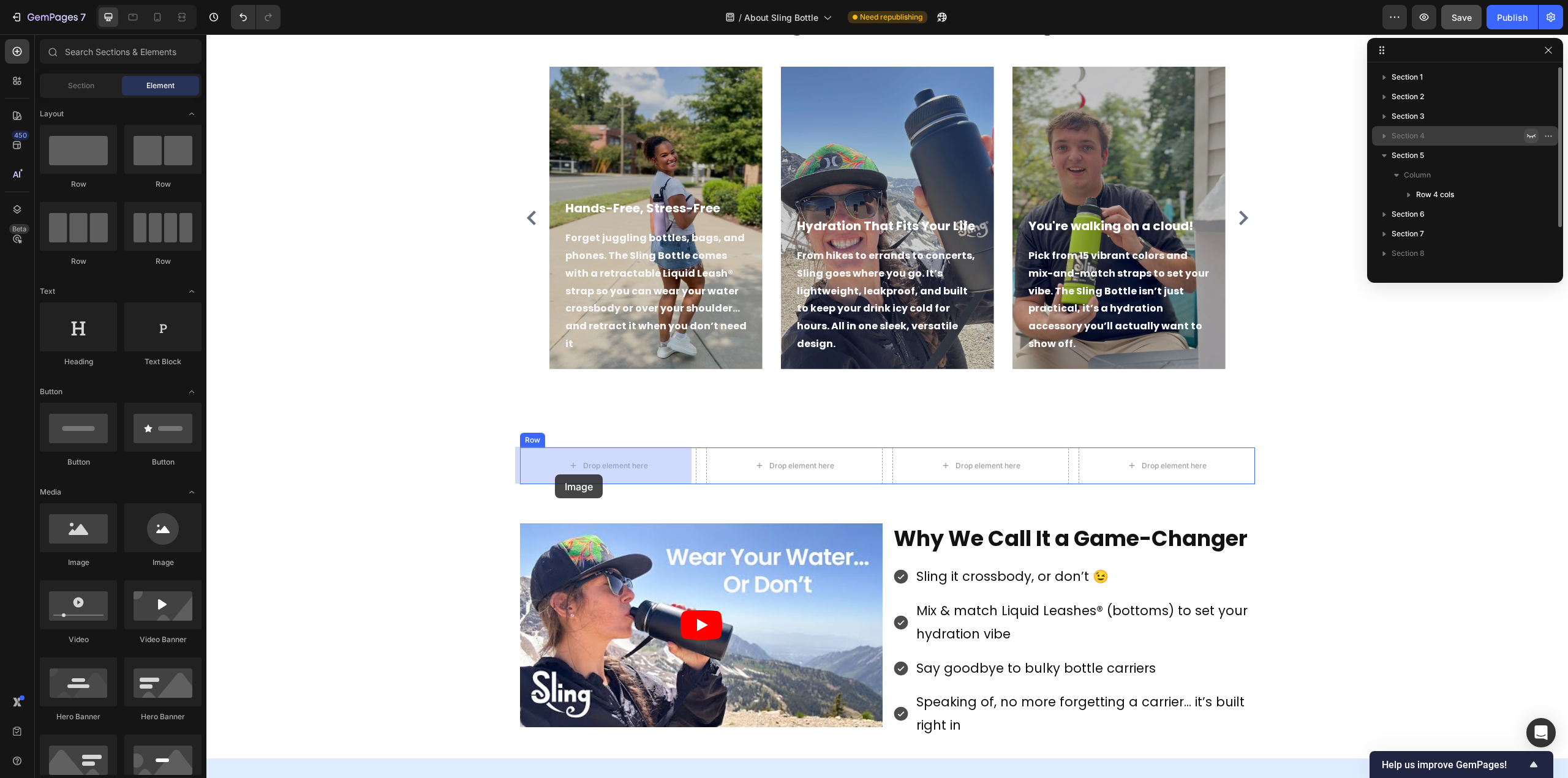
drag, startPoint x: 298, startPoint y: 576, endPoint x: 555, endPoint y: 474, distance: 276.5
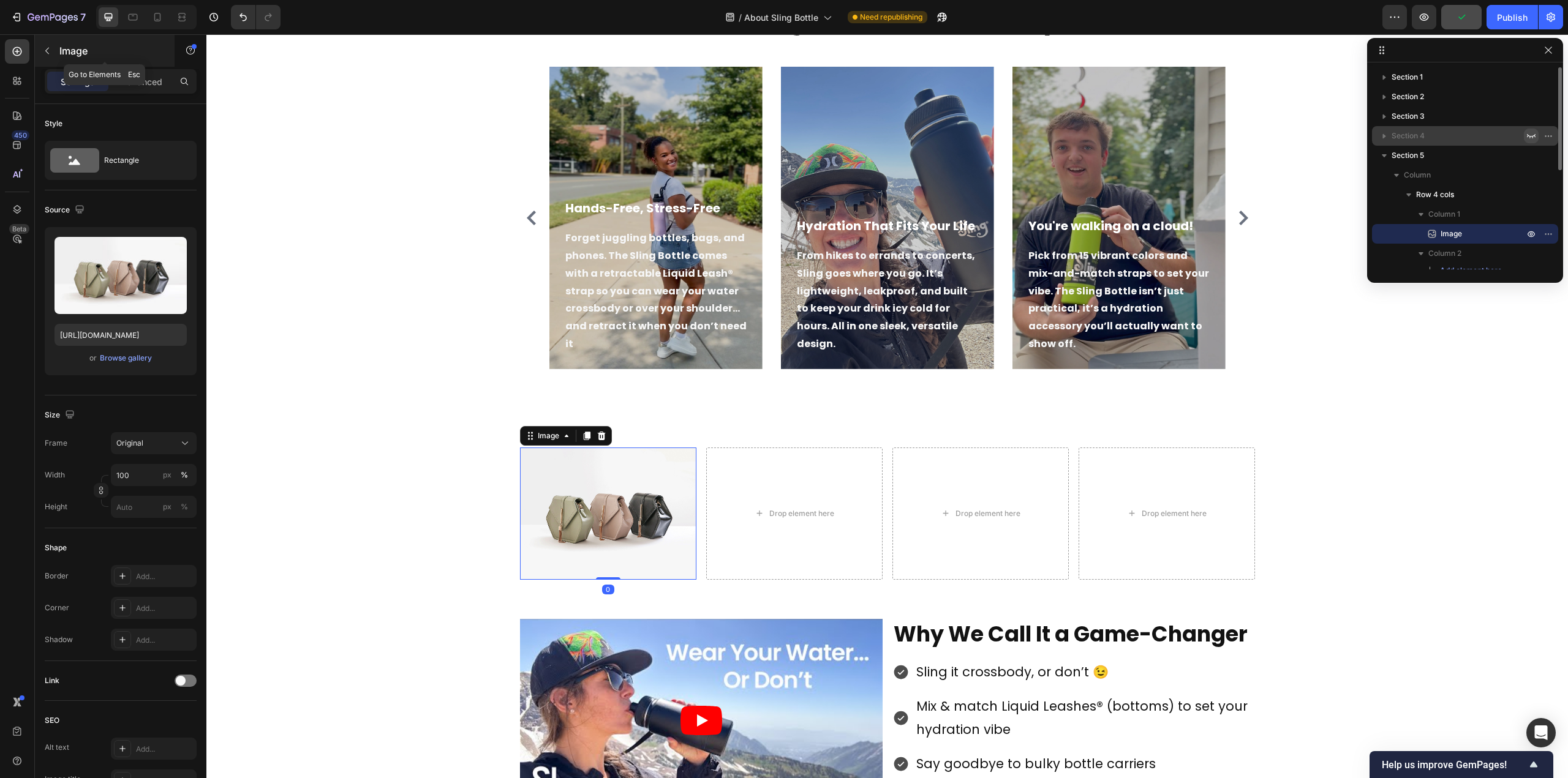
click at [62, 44] on p "Image" at bounding box center [111, 51] width 104 height 14
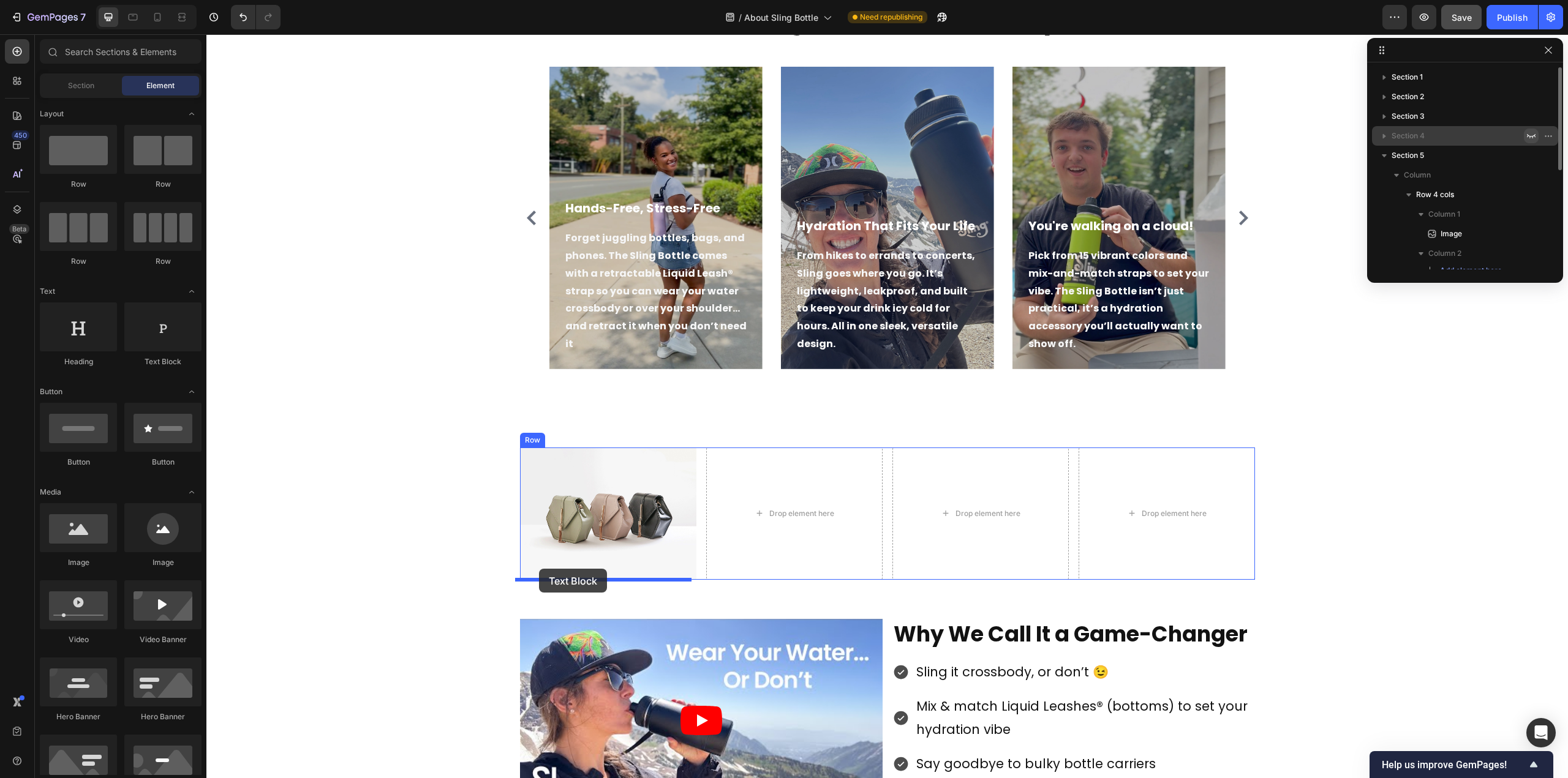
drag, startPoint x: 374, startPoint y: 379, endPoint x: 540, endPoint y: 569, distance: 252.3
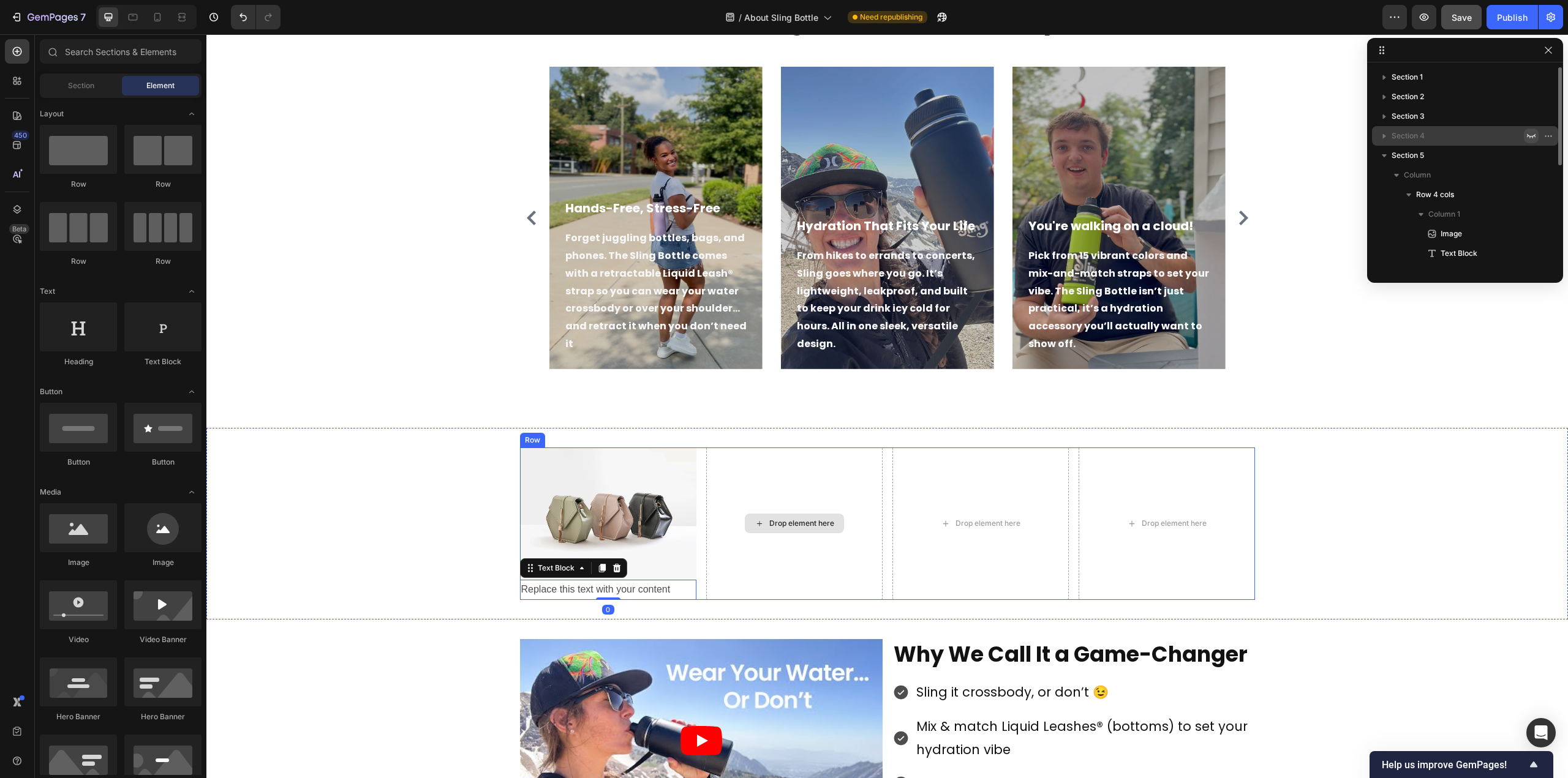
click at [782, 515] on div "Drop element here" at bounding box center [795, 523] width 99 height 20
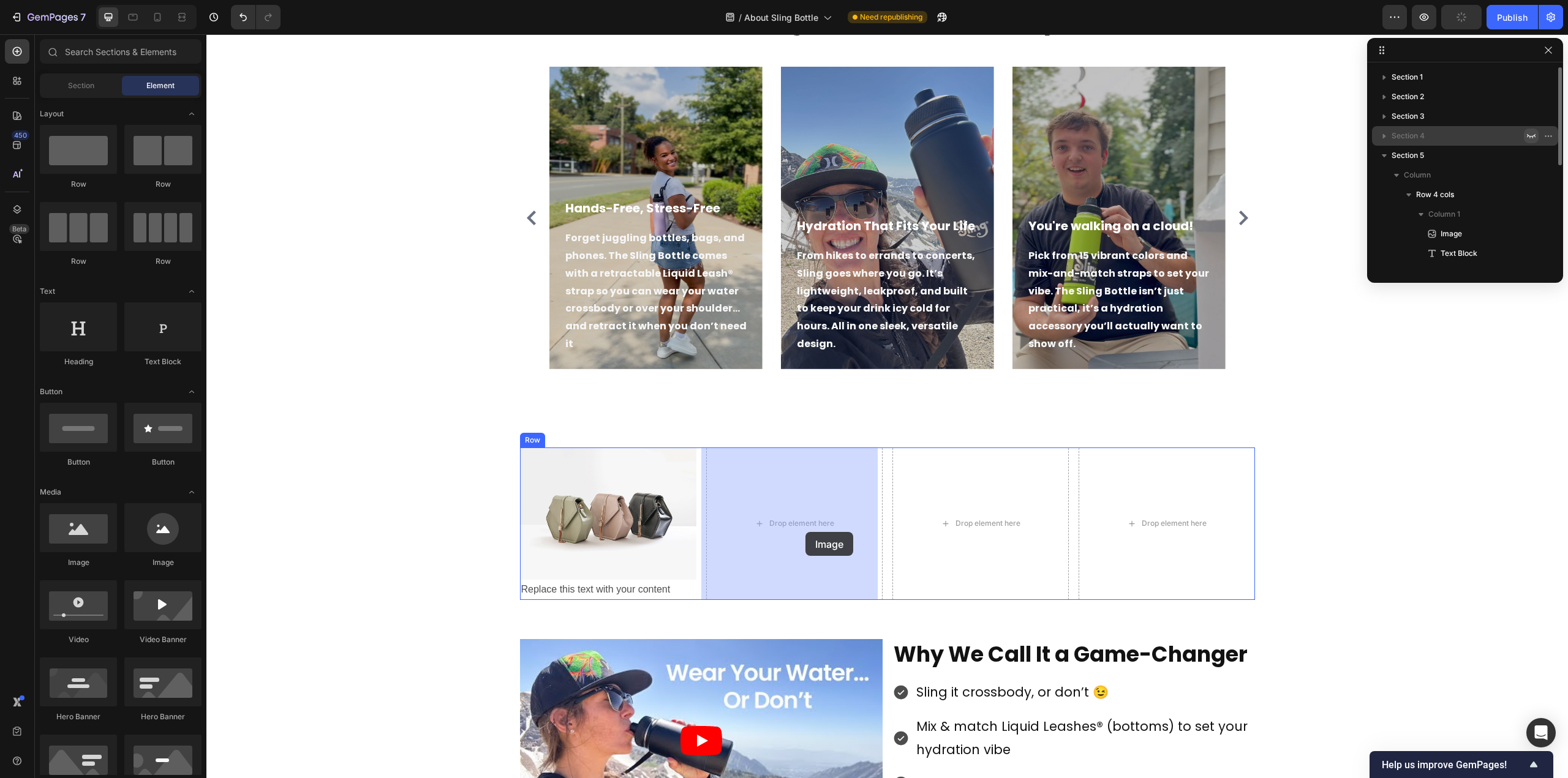
drag, startPoint x: 292, startPoint y: 572, endPoint x: 806, endPoint y: 532, distance: 515.6
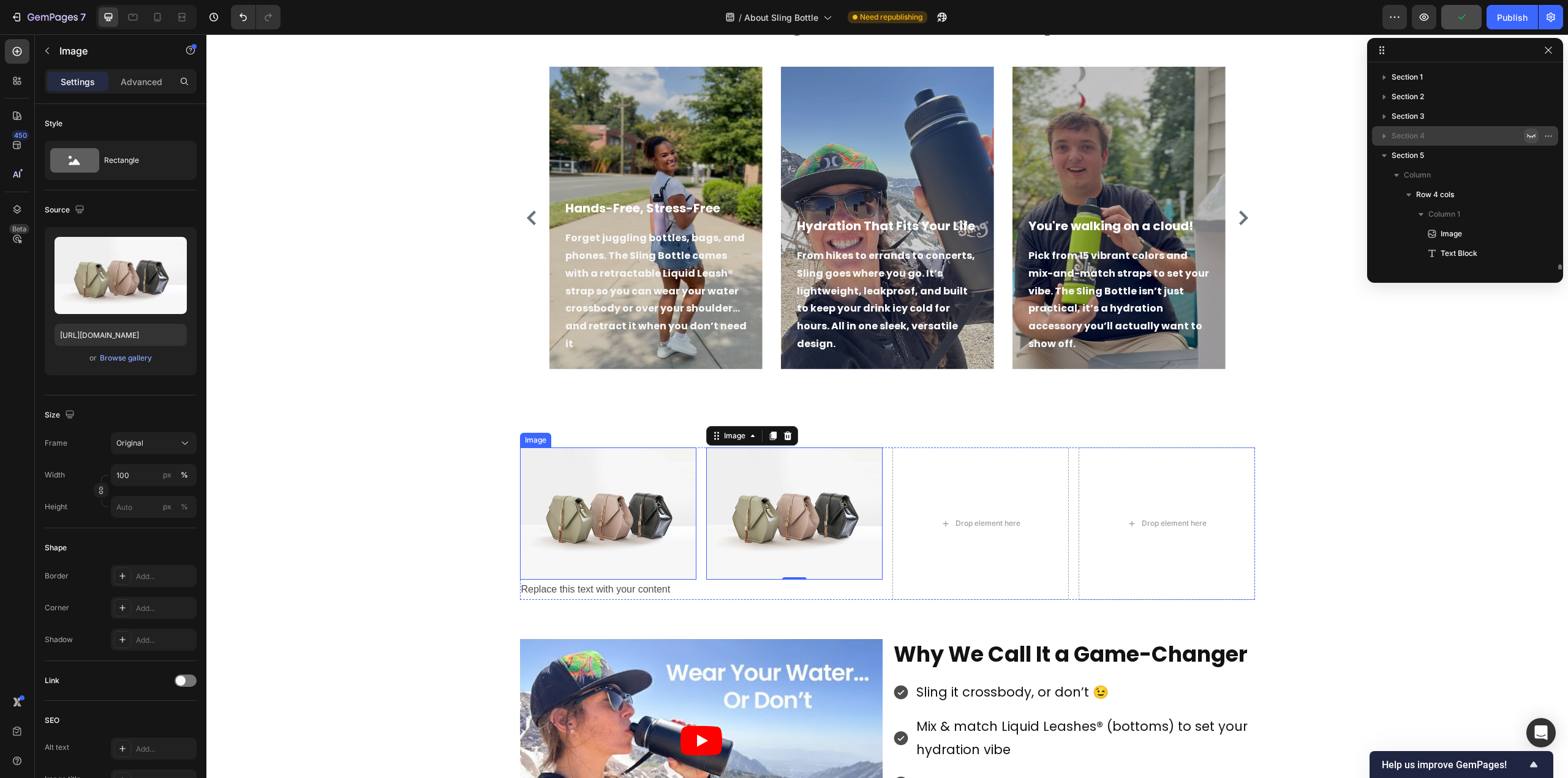
scroll to position [134, 0]
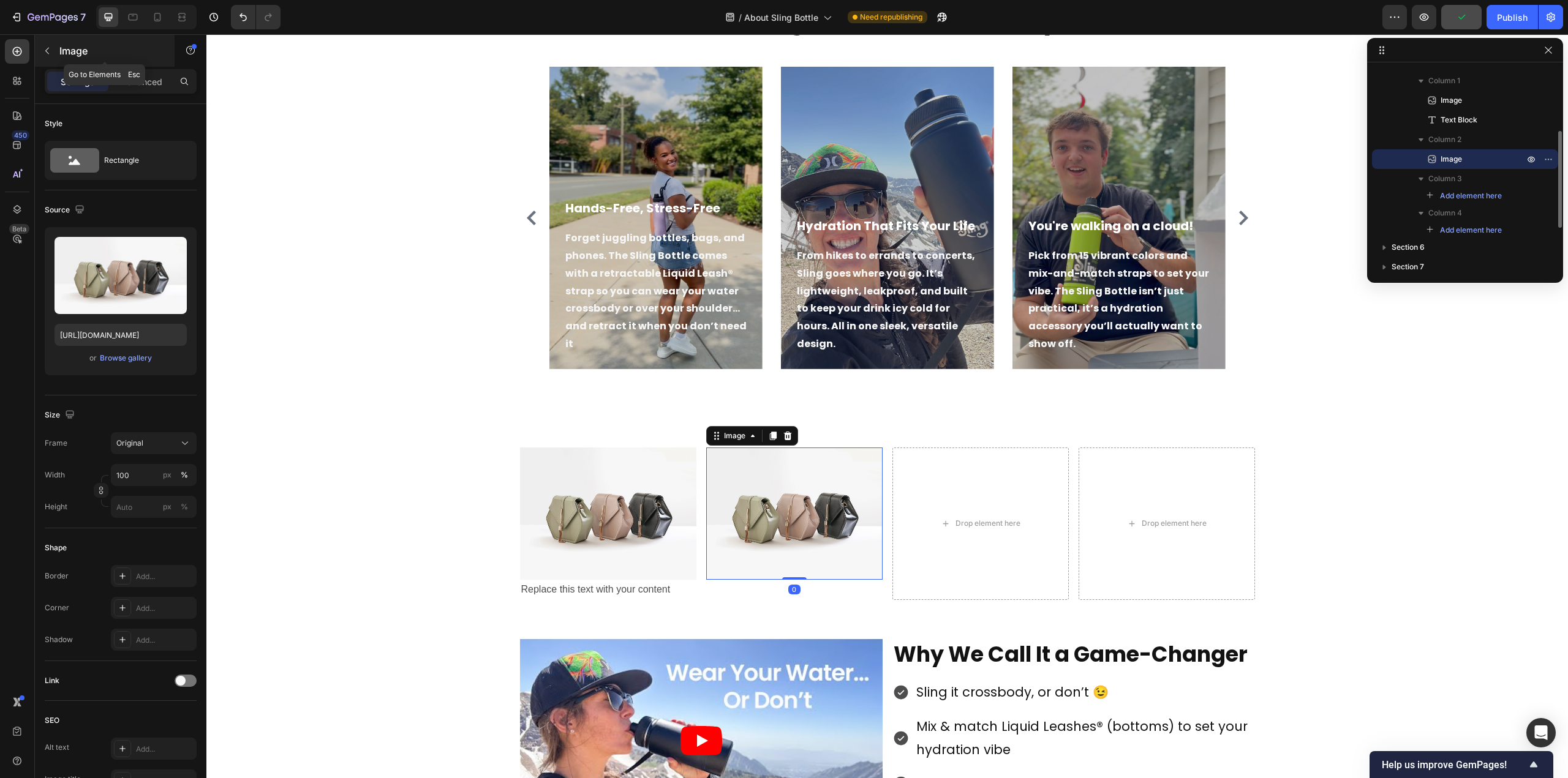
click at [59, 49] on p "Image" at bounding box center [111, 51] width 104 height 14
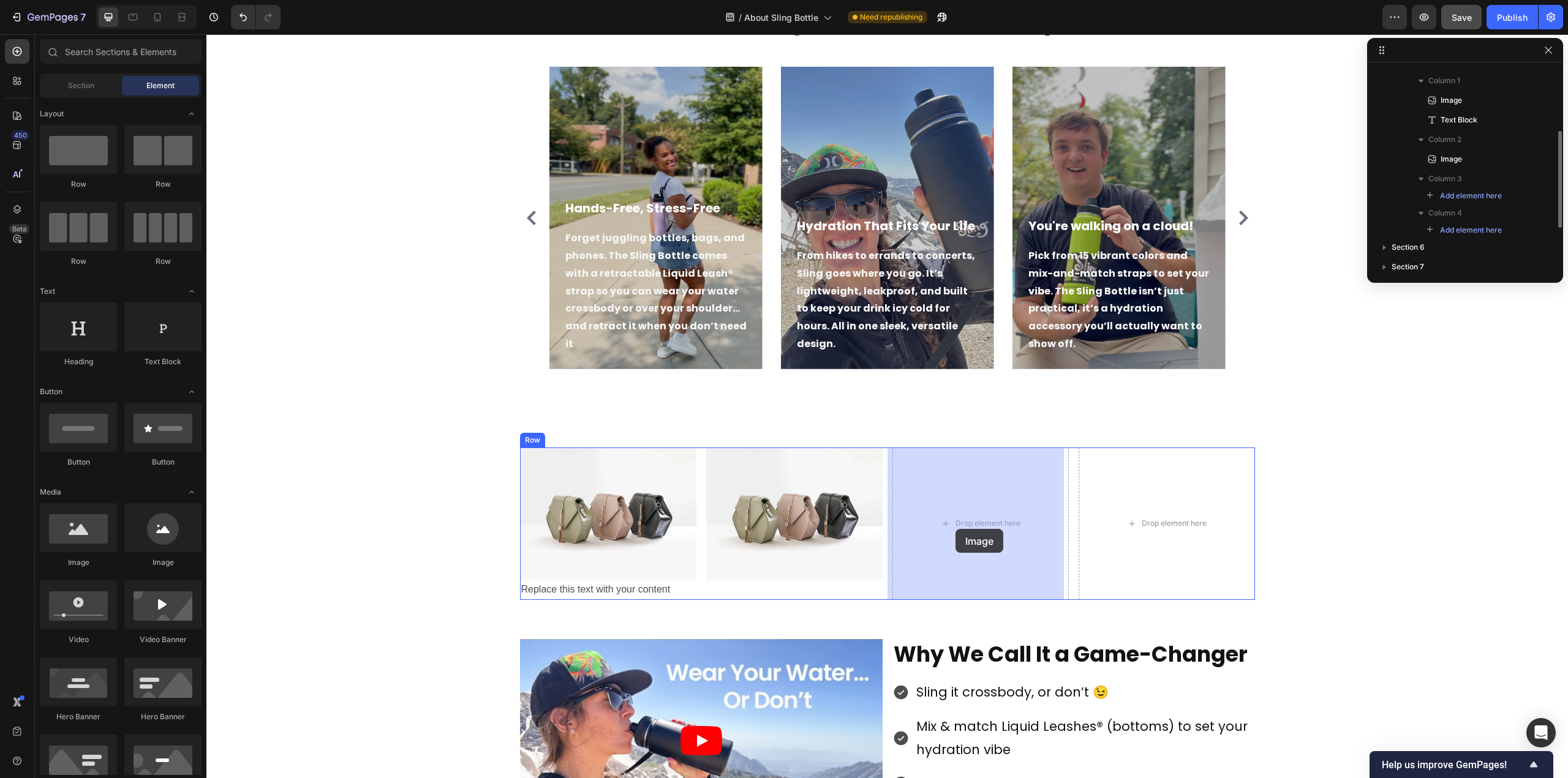
drag, startPoint x: 292, startPoint y: 565, endPoint x: 956, endPoint y: 529, distance: 665.0
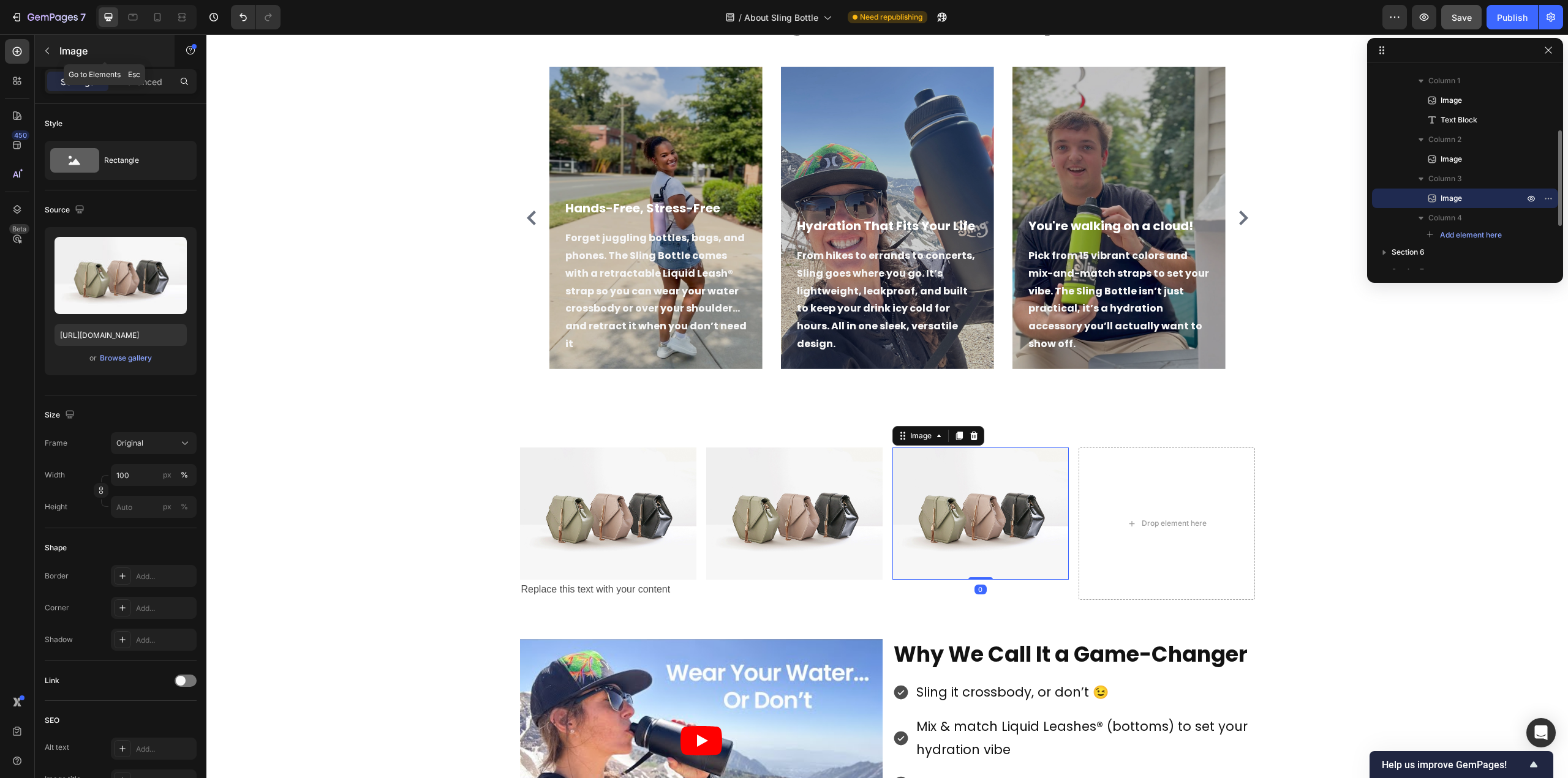
click at [47, 46] on icon "button" at bounding box center [47, 51] width 10 height 10
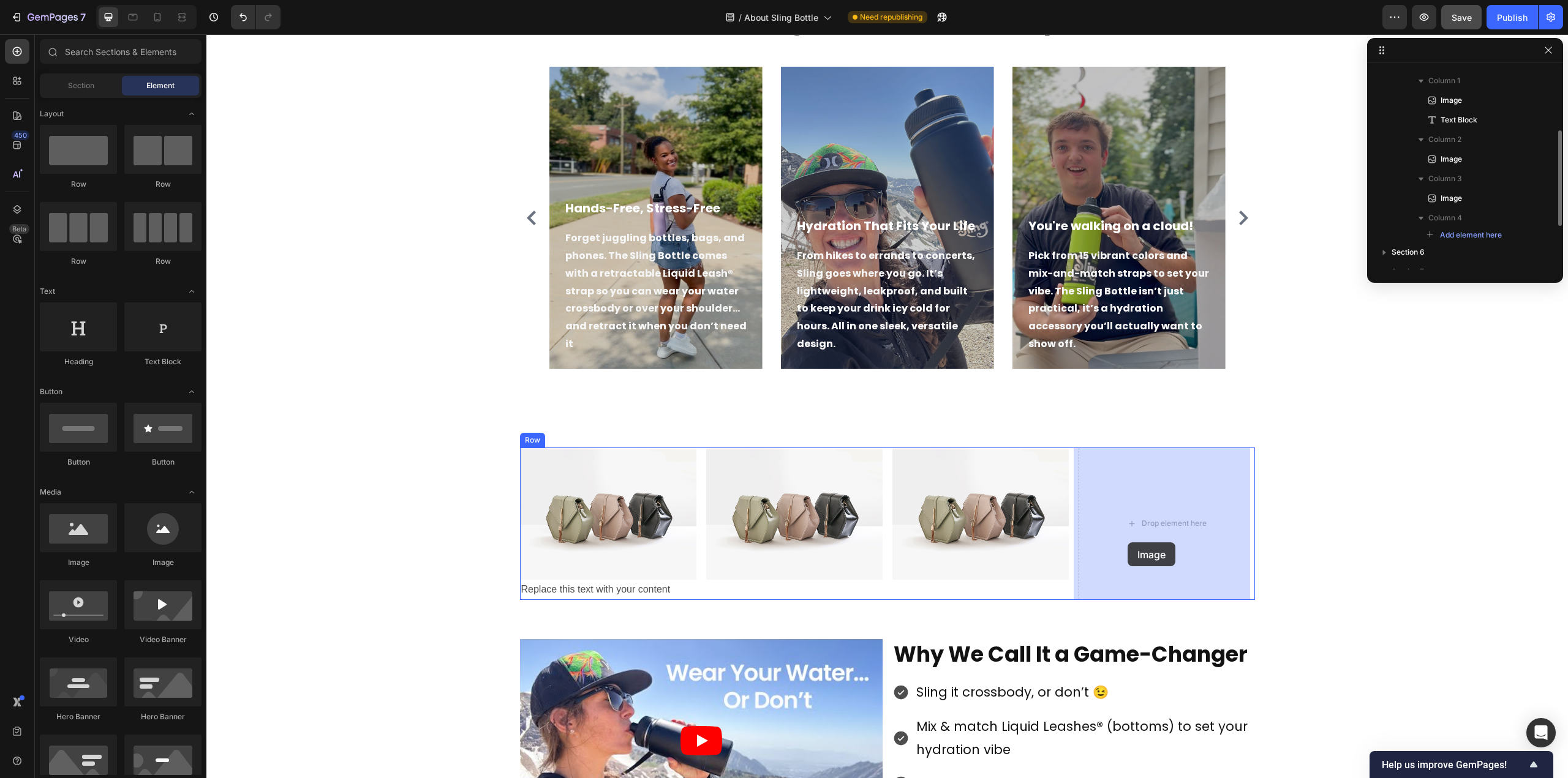
drag, startPoint x: 544, startPoint y: 507, endPoint x: 1128, endPoint y: 542, distance: 585.0
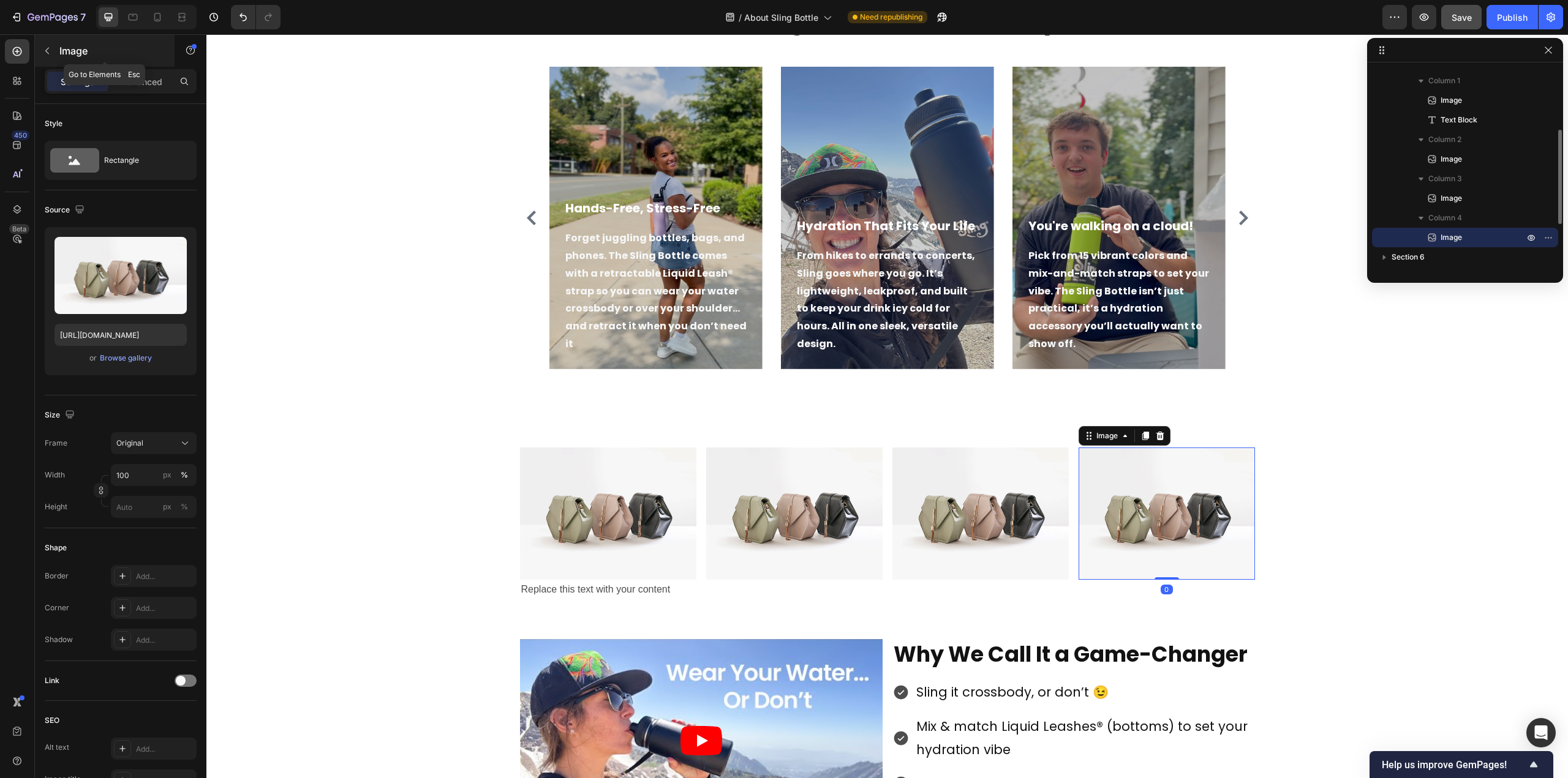
click at [51, 52] on icon "button" at bounding box center [47, 51] width 10 height 10
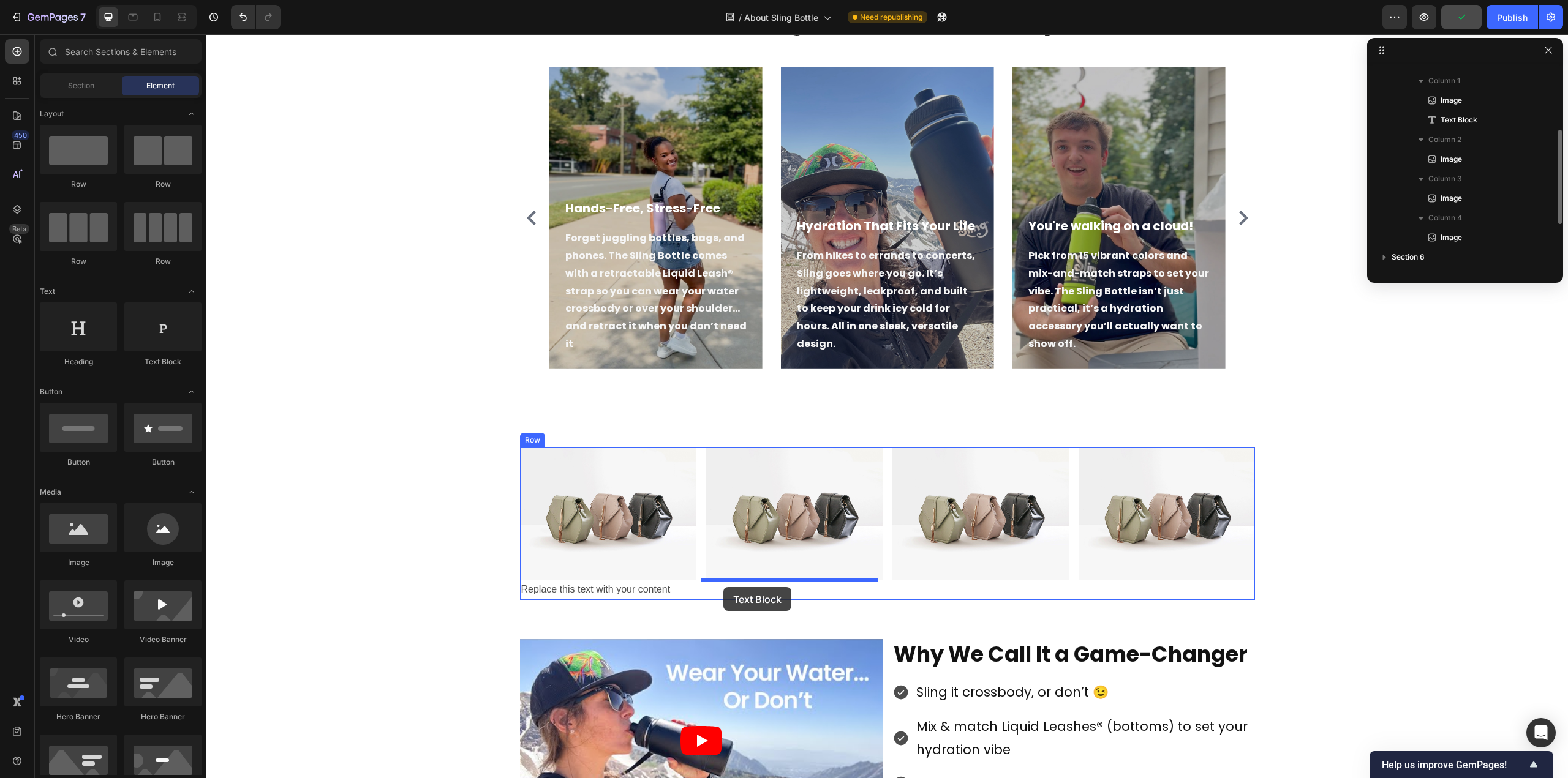
drag, startPoint x: 364, startPoint y: 360, endPoint x: 724, endPoint y: 587, distance: 425.6
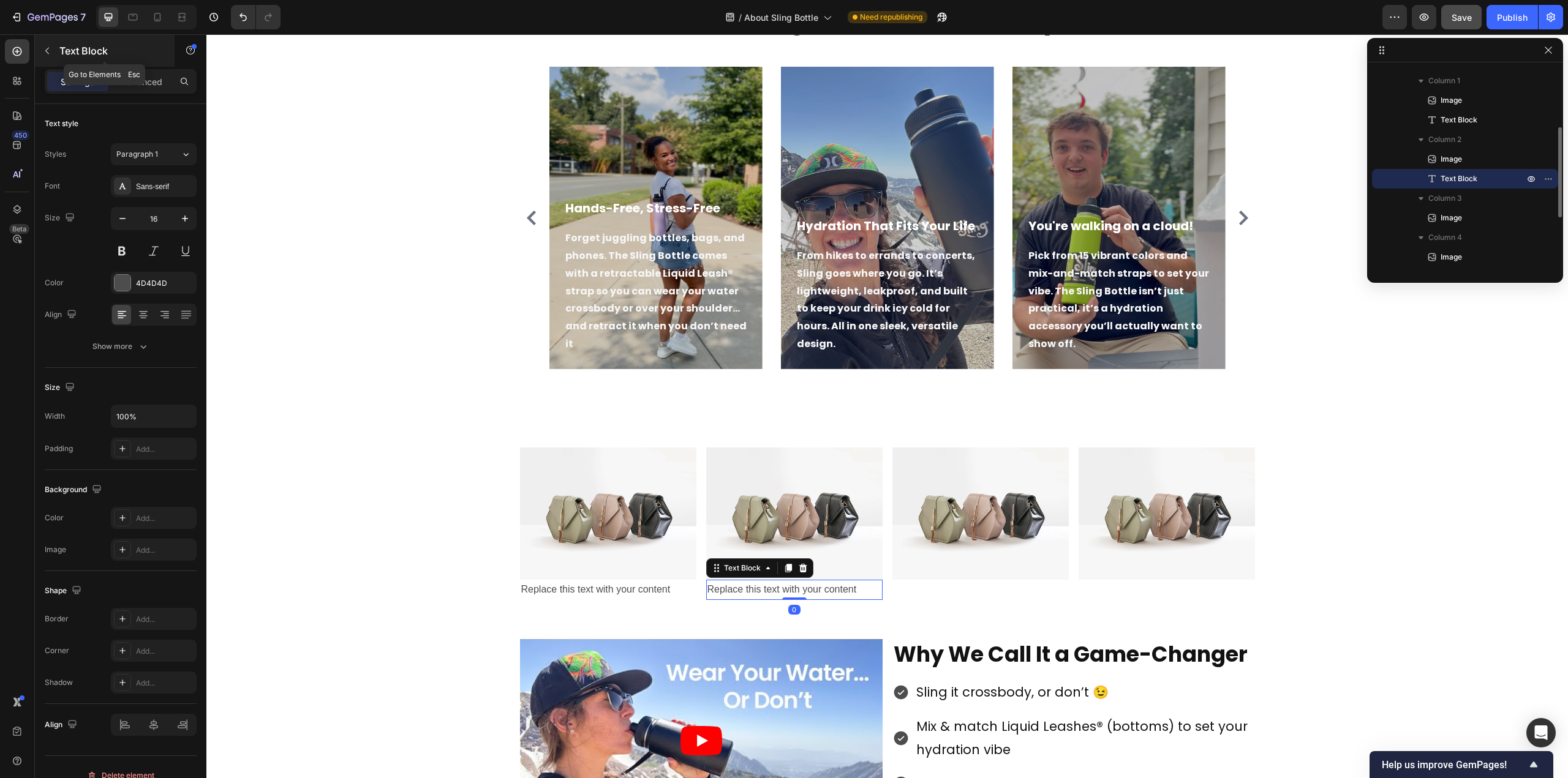
click at [48, 55] on icon "button" at bounding box center [47, 51] width 10 height 10
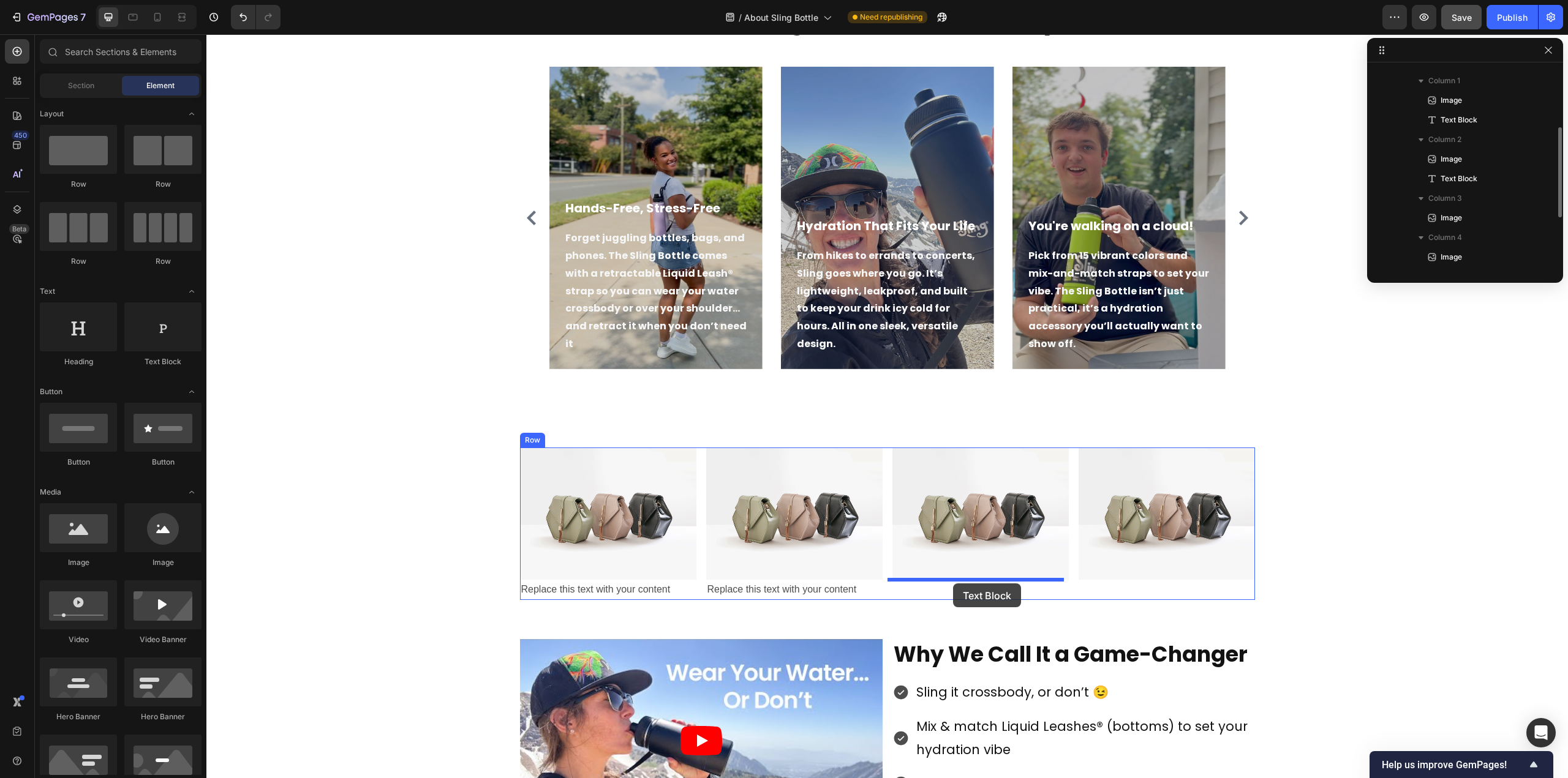
drag, startPoint x: 375, startPoint y: 375, endPoint x: 953, endPoint y: 583, distance: 614.3
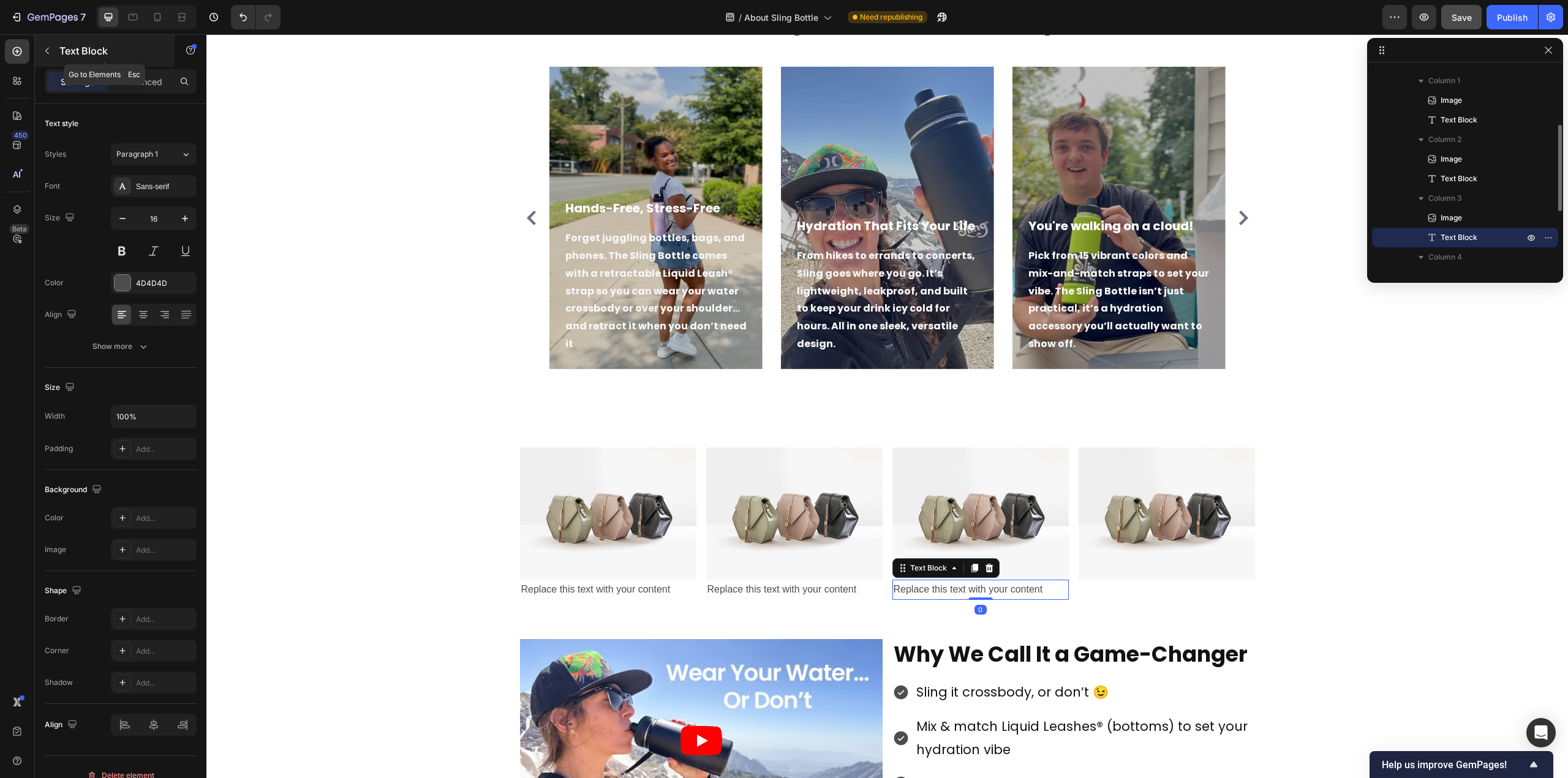
click at [50, 44] on button "button" at bounding box center [47, 51] width 20 height 20
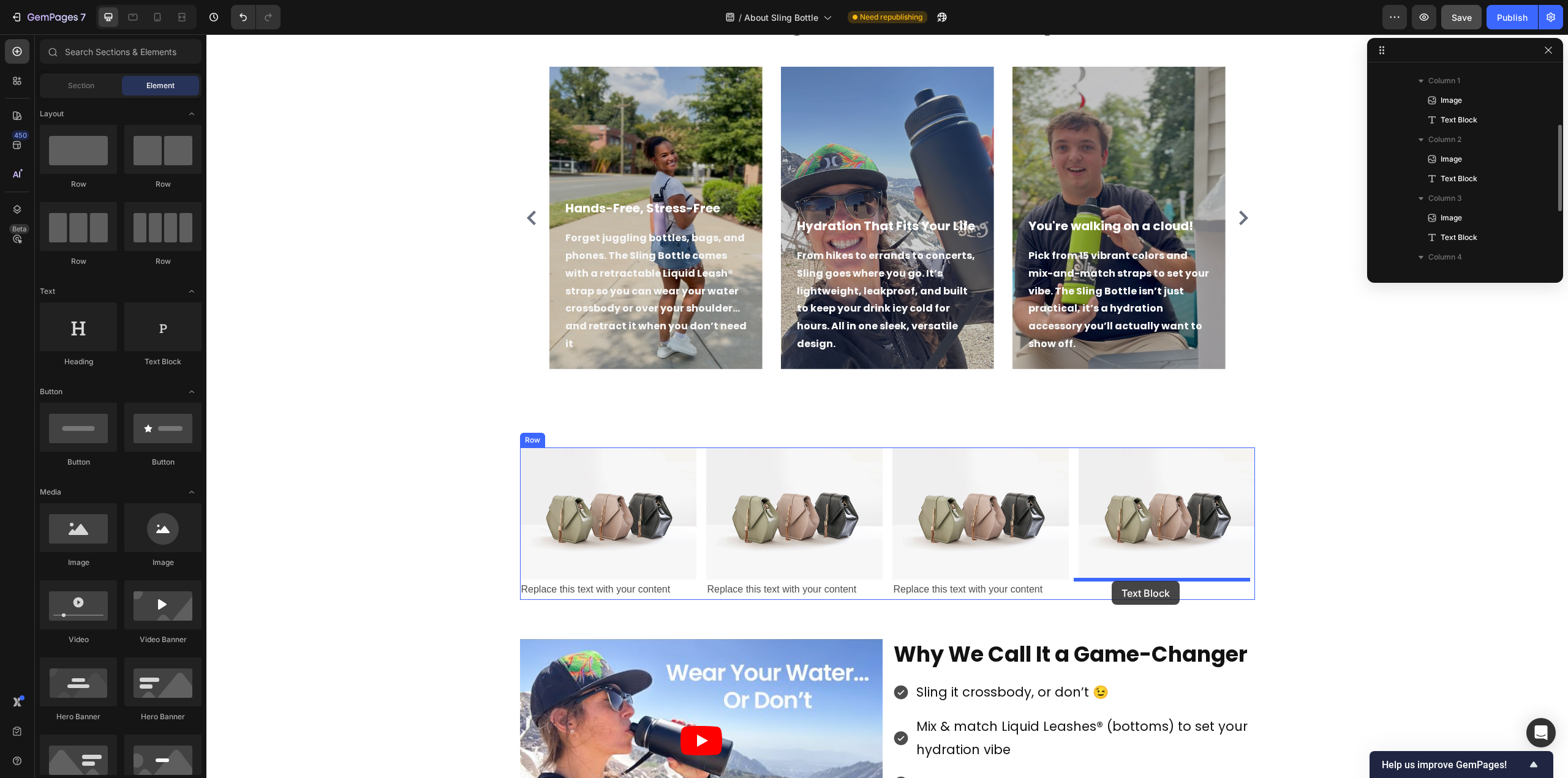
drag, startPoint x: 382, startPoint y: 382, endPoint x: 1112, endPoint y: 581, distance: 756.6
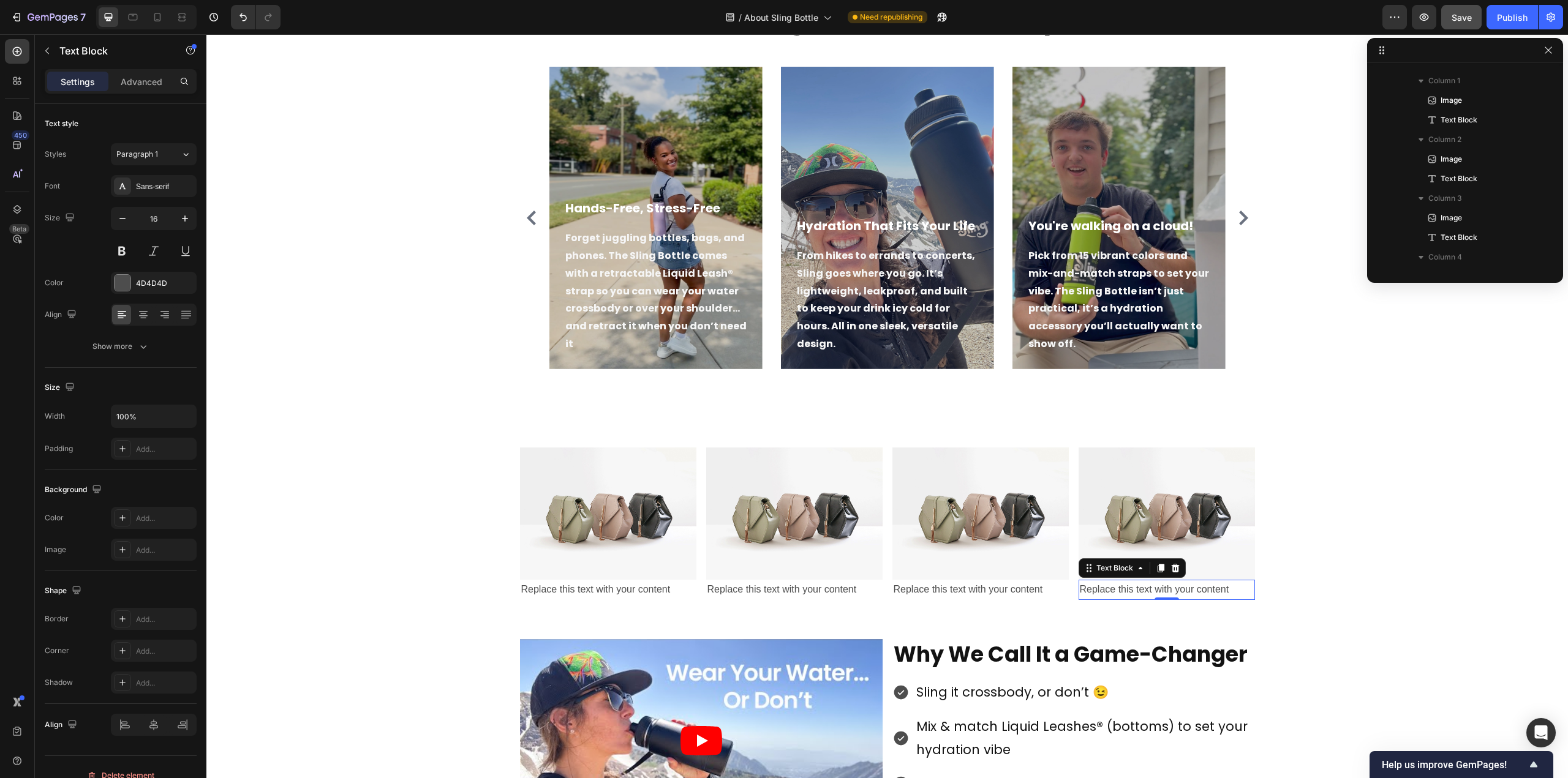
scroll to position [271, 0]
click at [1116, 593] on div "Replace this text with your content" at bounding box center [1167, 589] width 177 height 20
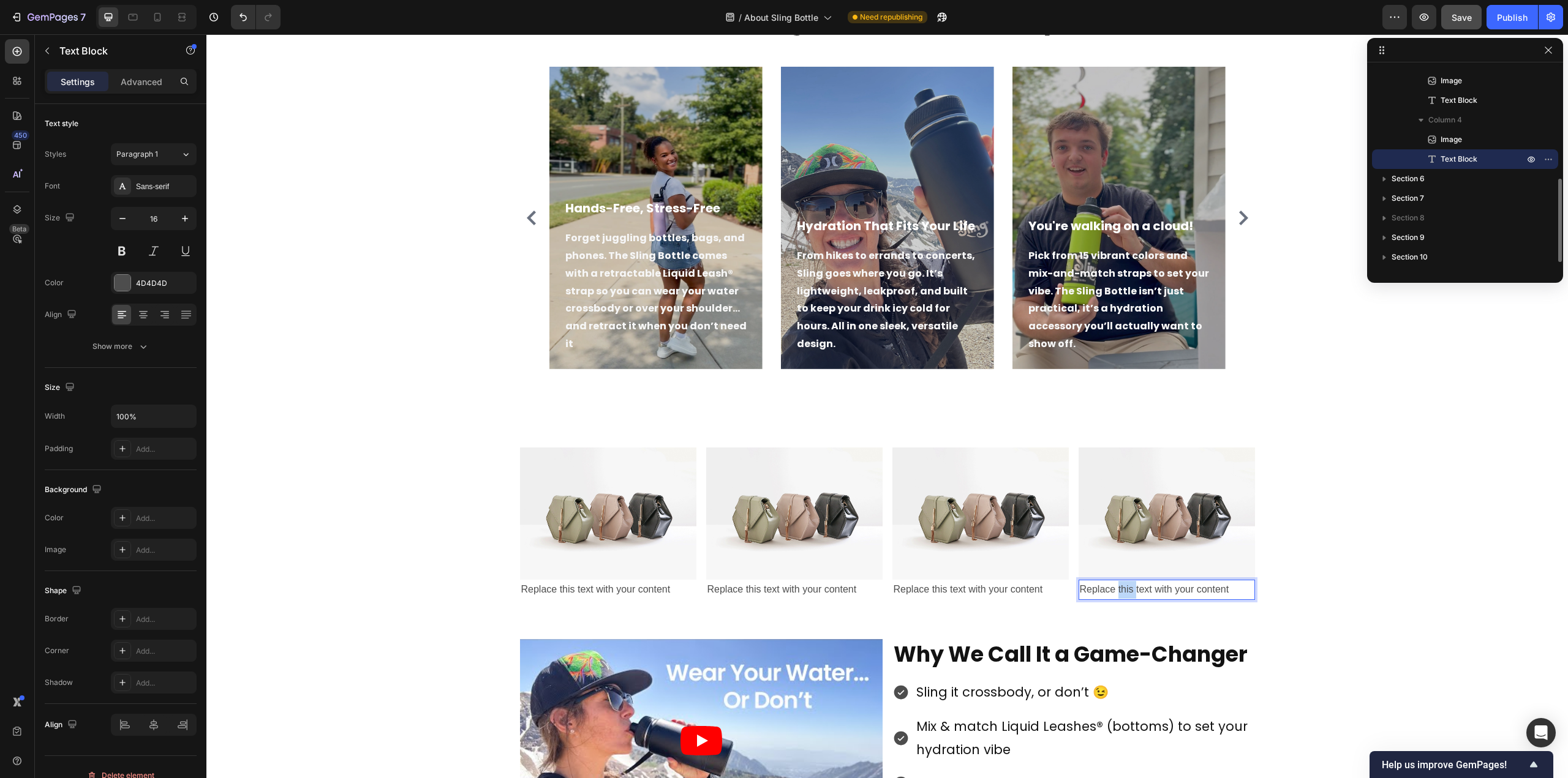
click at [1116, 593] on p "Replace this text with your content" at bounding box center [1167, 590] width 174 height 18
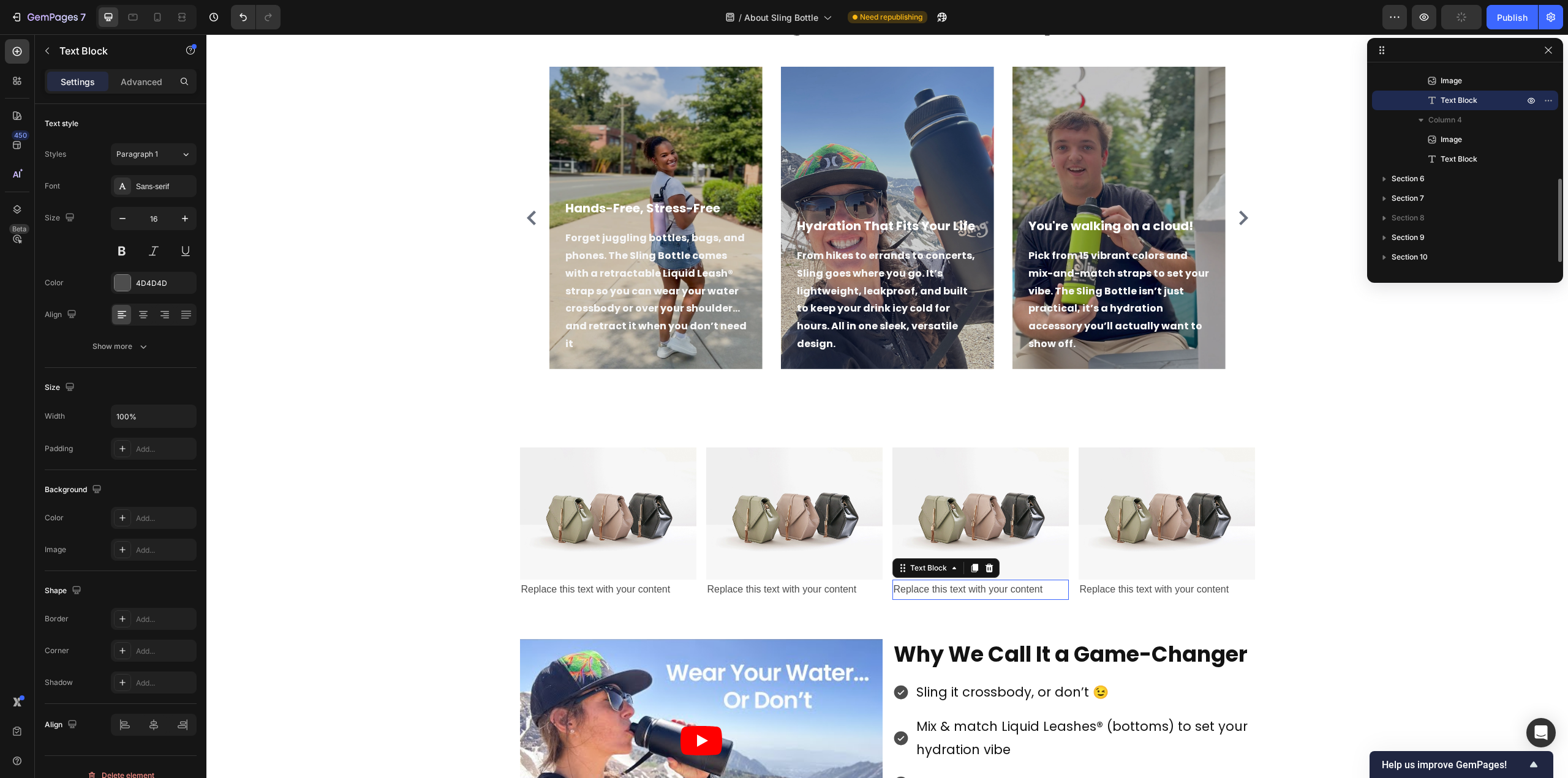
click at [943, 589] on div "Replace this text with your content" at bounding box center [981, 589] width 177 height 20
click at [943, 589] on p "Replace this text with your content" at bounding box center [981, 590] width 174 height 18
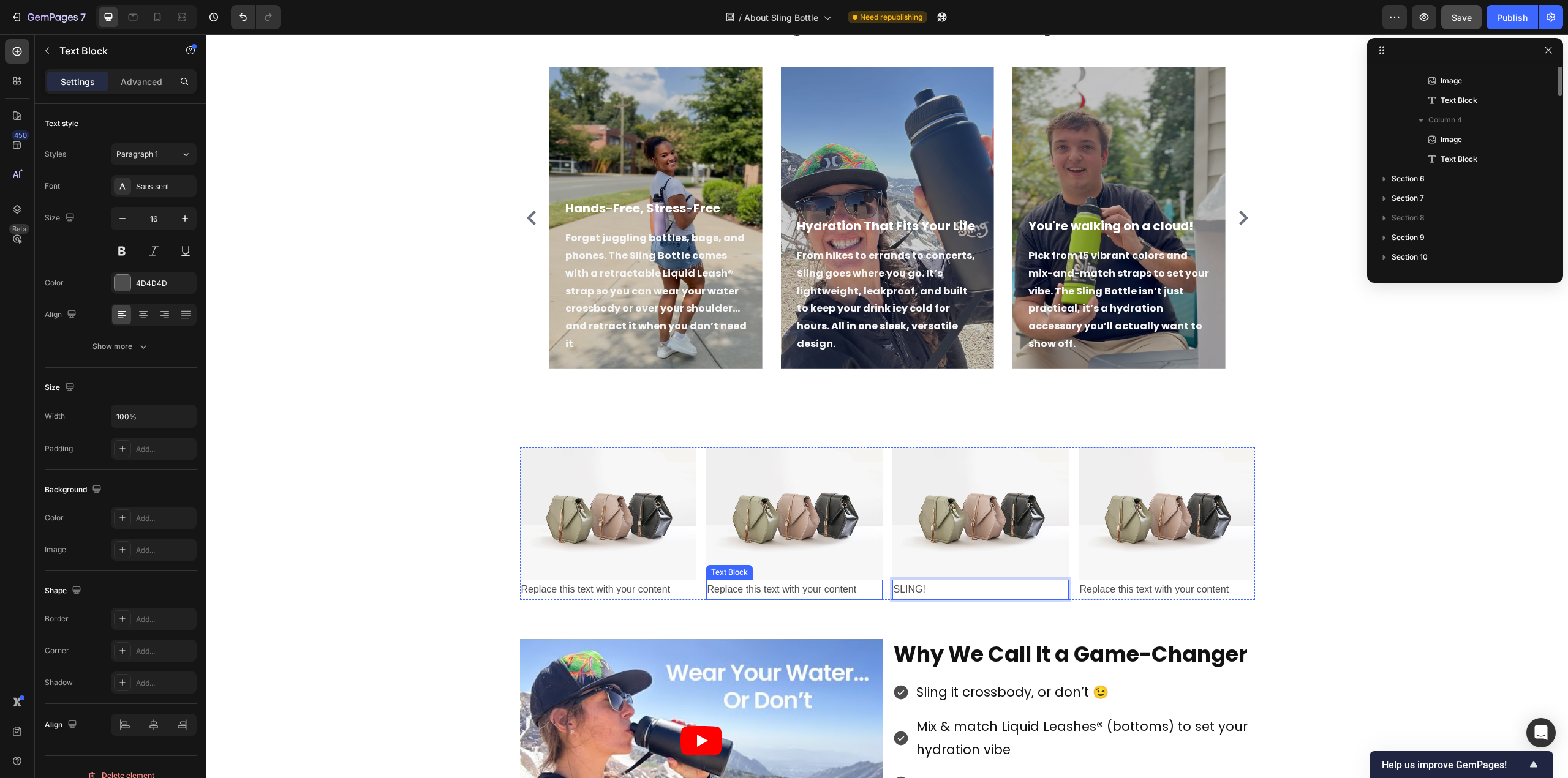
click at [765, 586] on div "Replace this text with your content" at bounding box center [795, 589] width 177 height 20
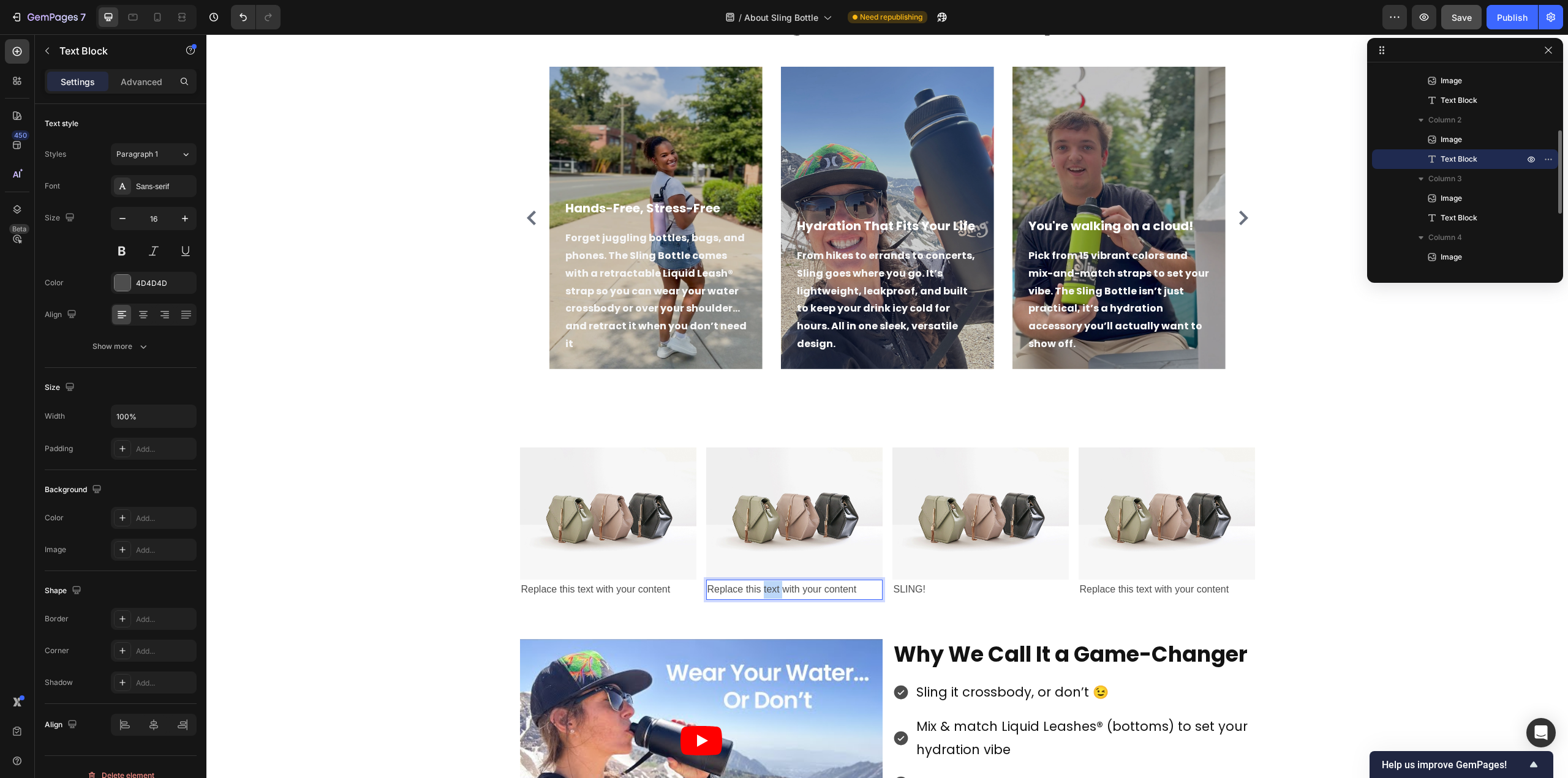
click at [765, 586] on div "Replace this text with your content" at bounding box center [795, 589] width 177 height 20
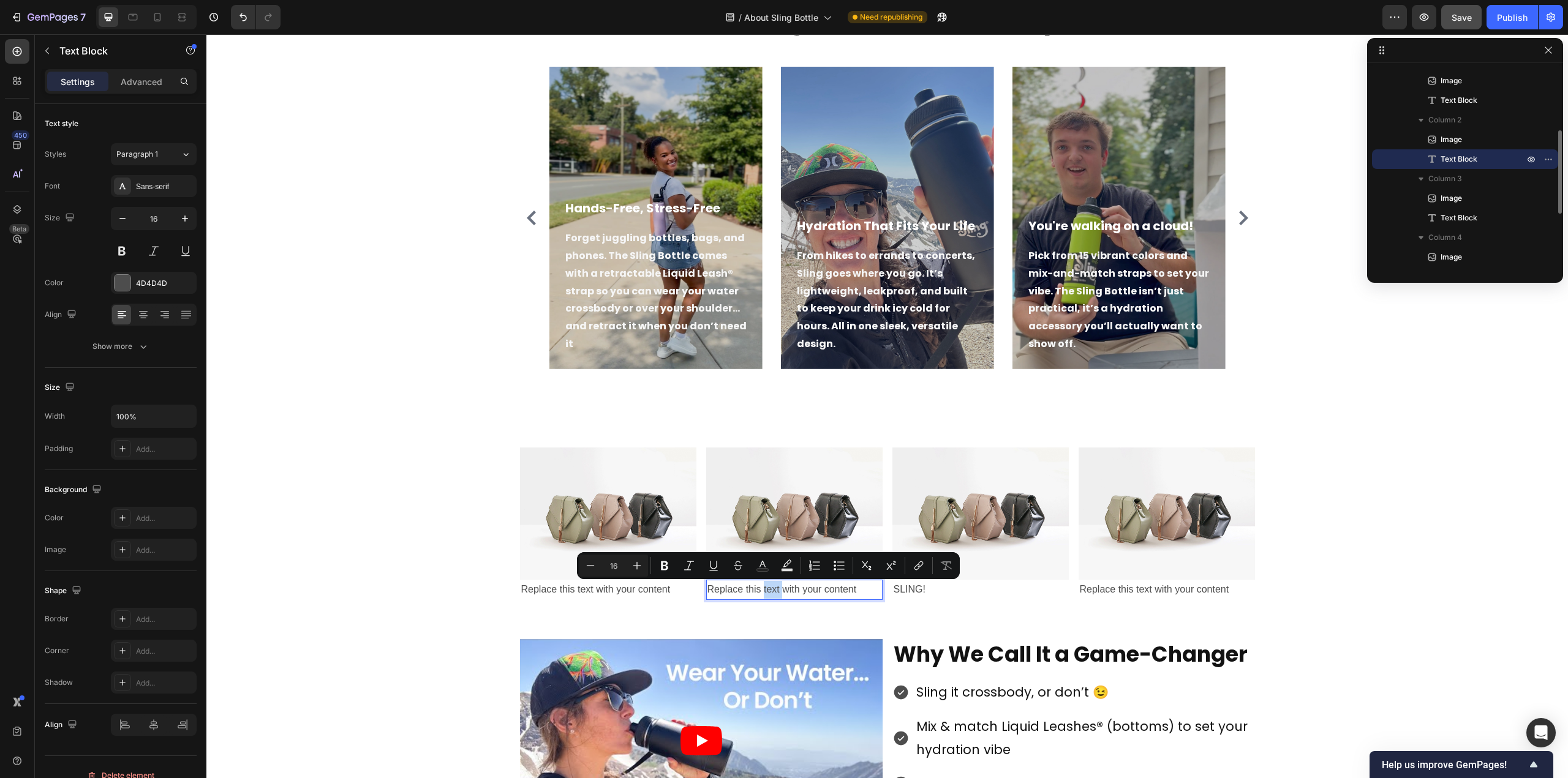
click at [765, 586] on p "Replace this text with your content" at bounding box center [795, 590] width 174 height 18
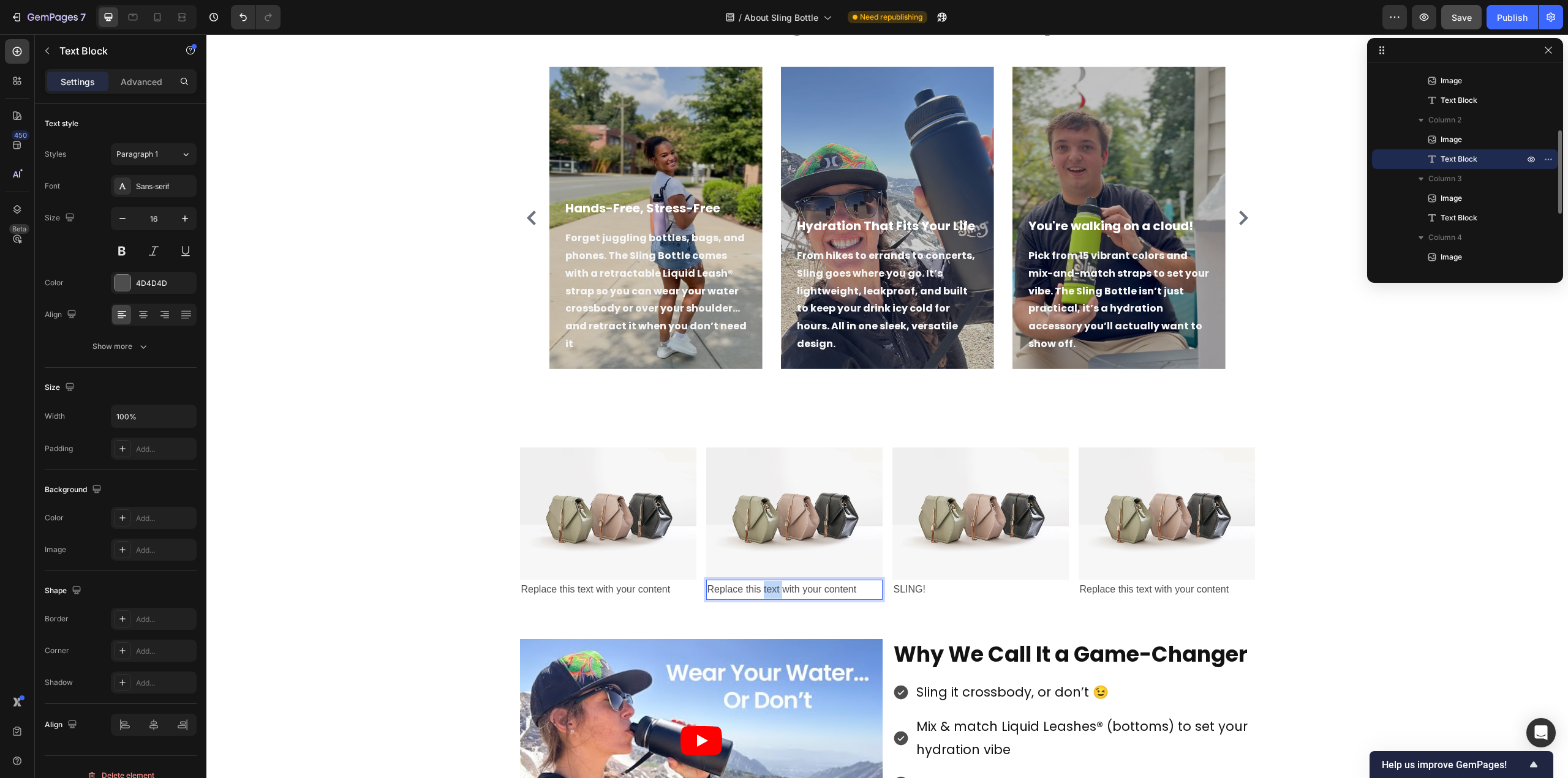
click at [765, 586] on p "Replace this text with your content" at bounding box center [795, 590] width 174 height 18
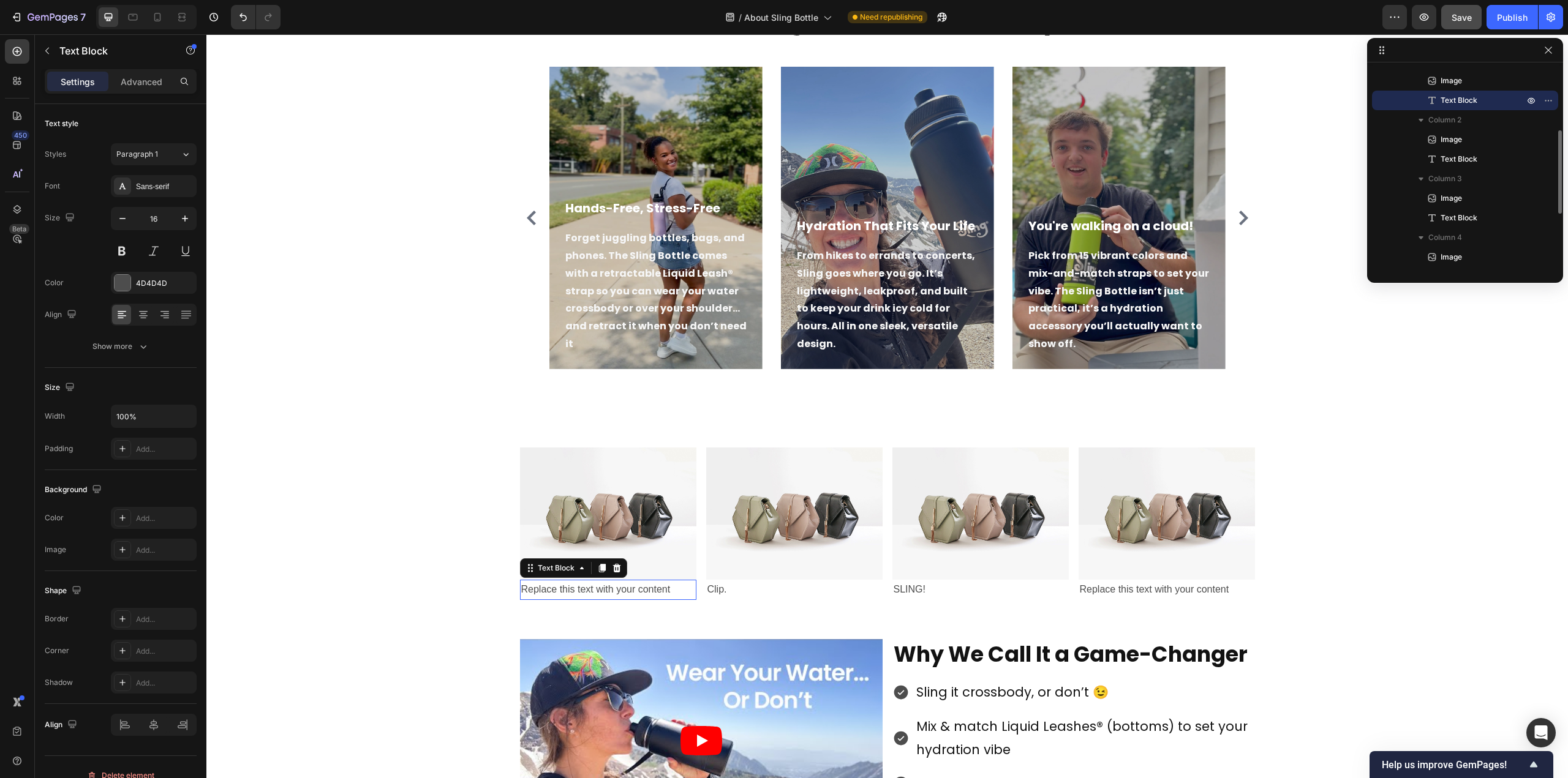
click at [615, 592] on div "Replace this text with your content" at bounding box center [608, 589] width 177 height 20
click at [615, 592] on p "Replace this text with your content" at bounding box center [608, 590] width 174 height 18
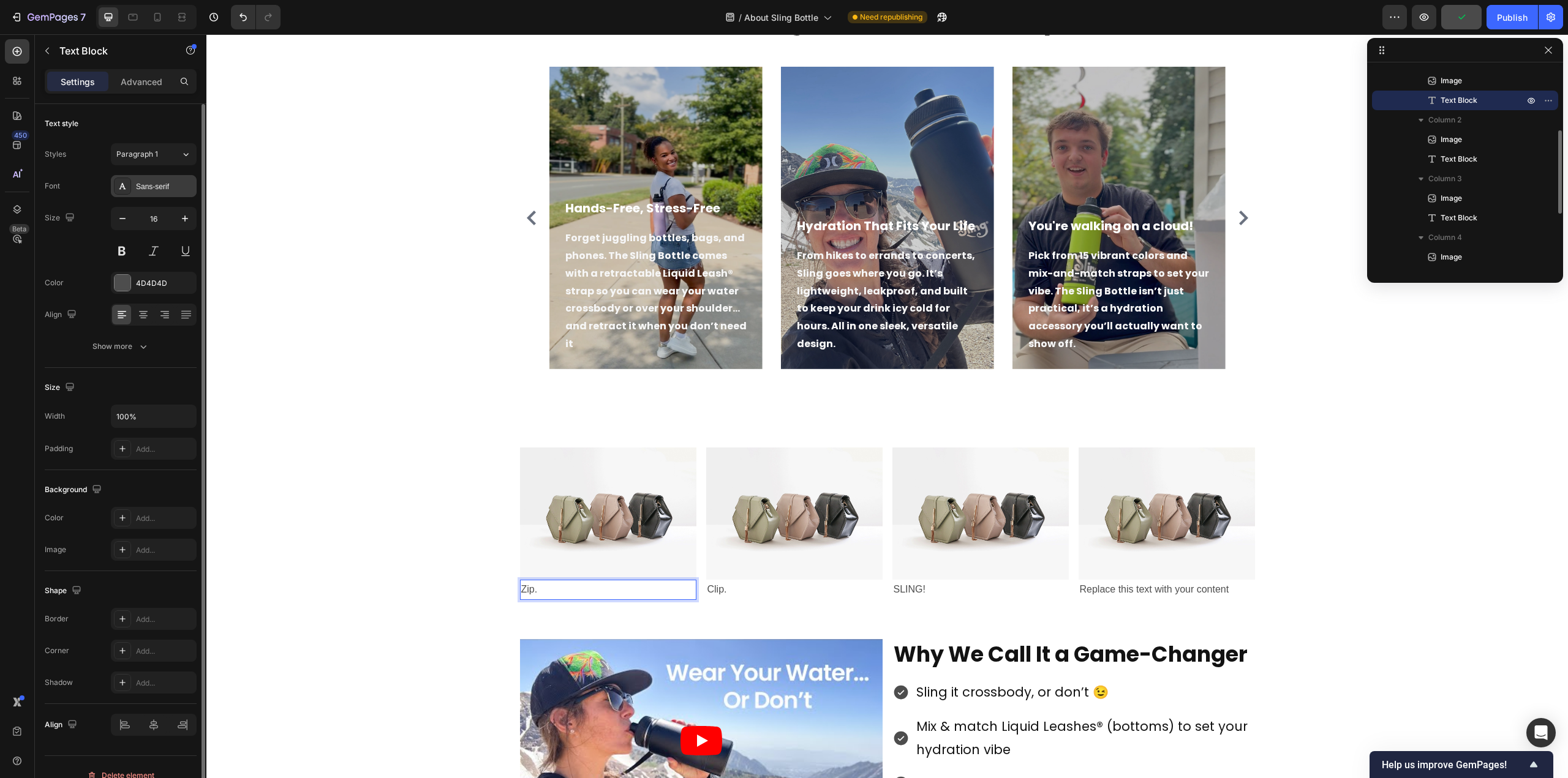
click at [156, 196] on div "Sans-serif" at bounding box center [154, 185] width 86 height 22
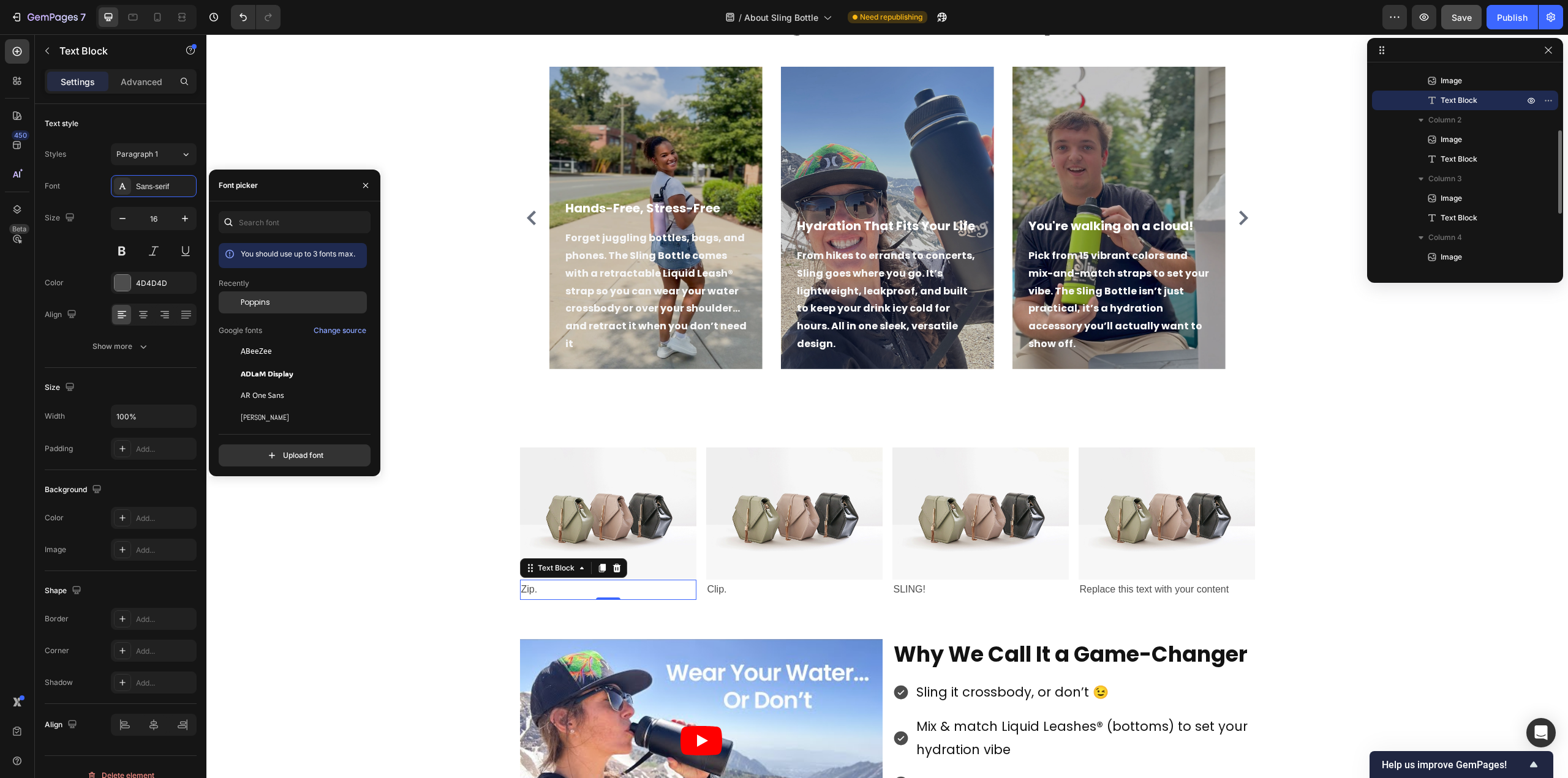
click at [245, 302] on span "Poppins" at bounding box center [255, 303] width 30 height 11
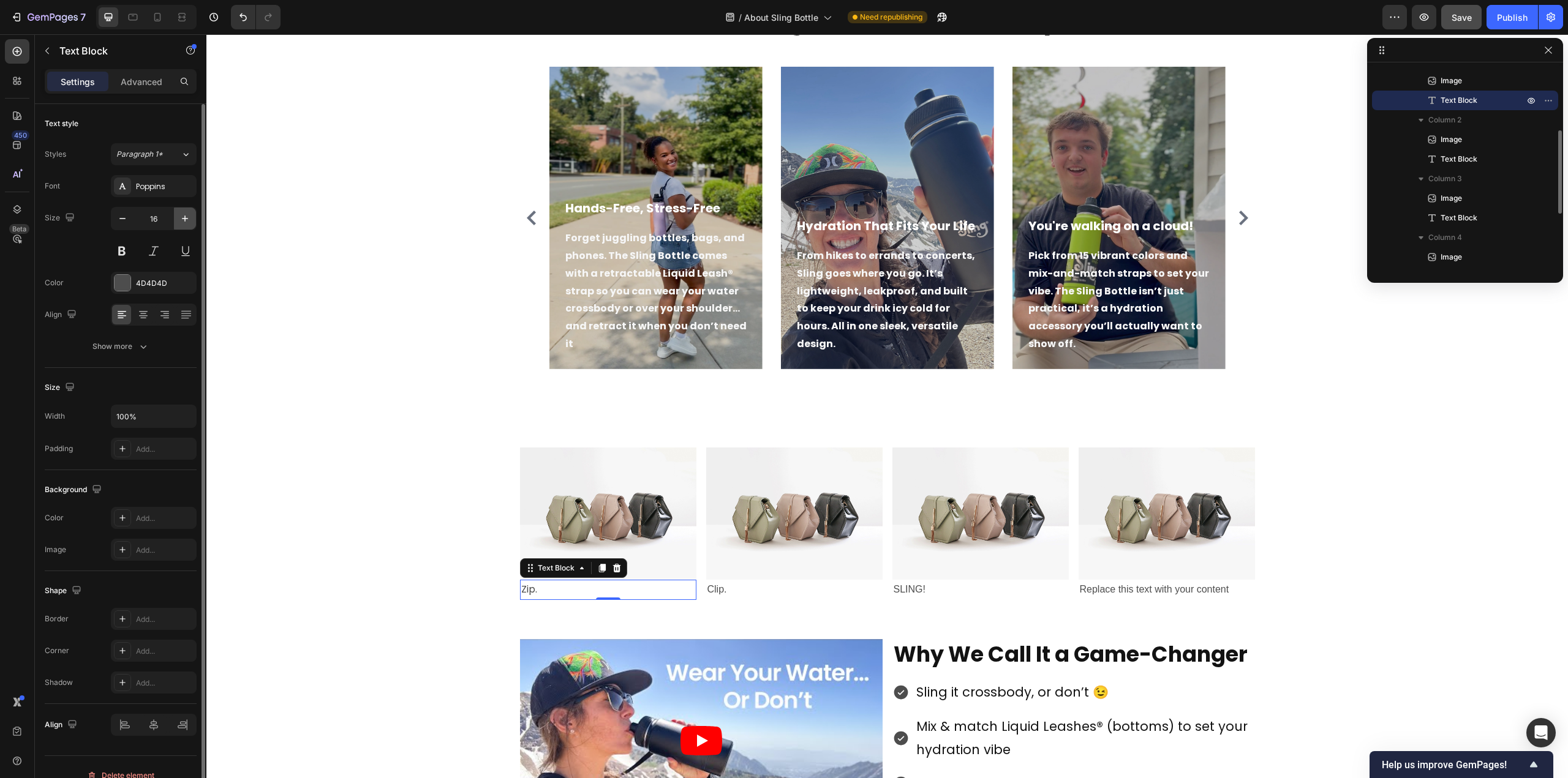
click at [183, 217] on icon "button" at bounding box center [184, 219] width 12 height 12
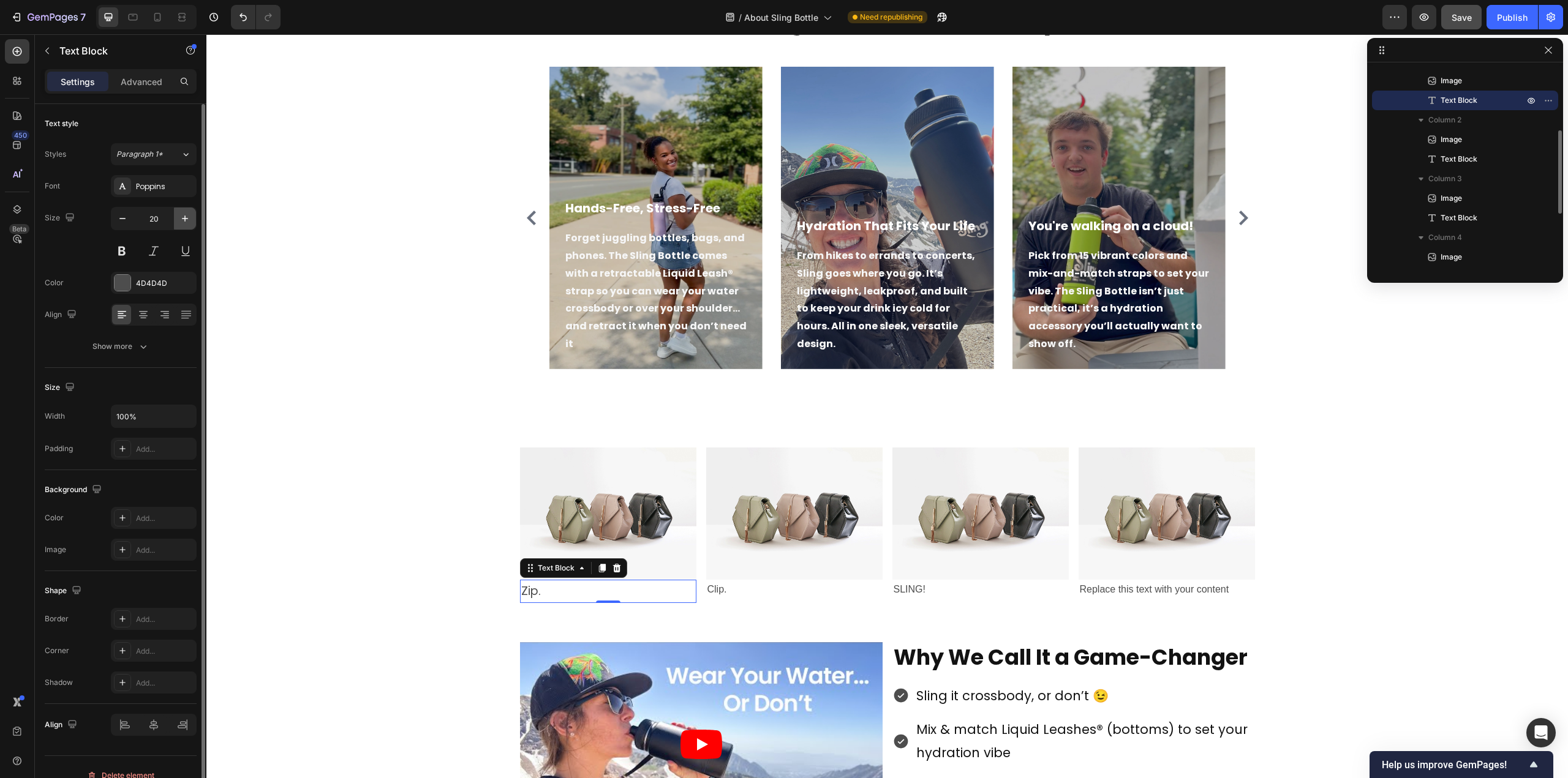
click at [183, 217] on icon "button" at bounding box center [184, 219] width 12 height 12
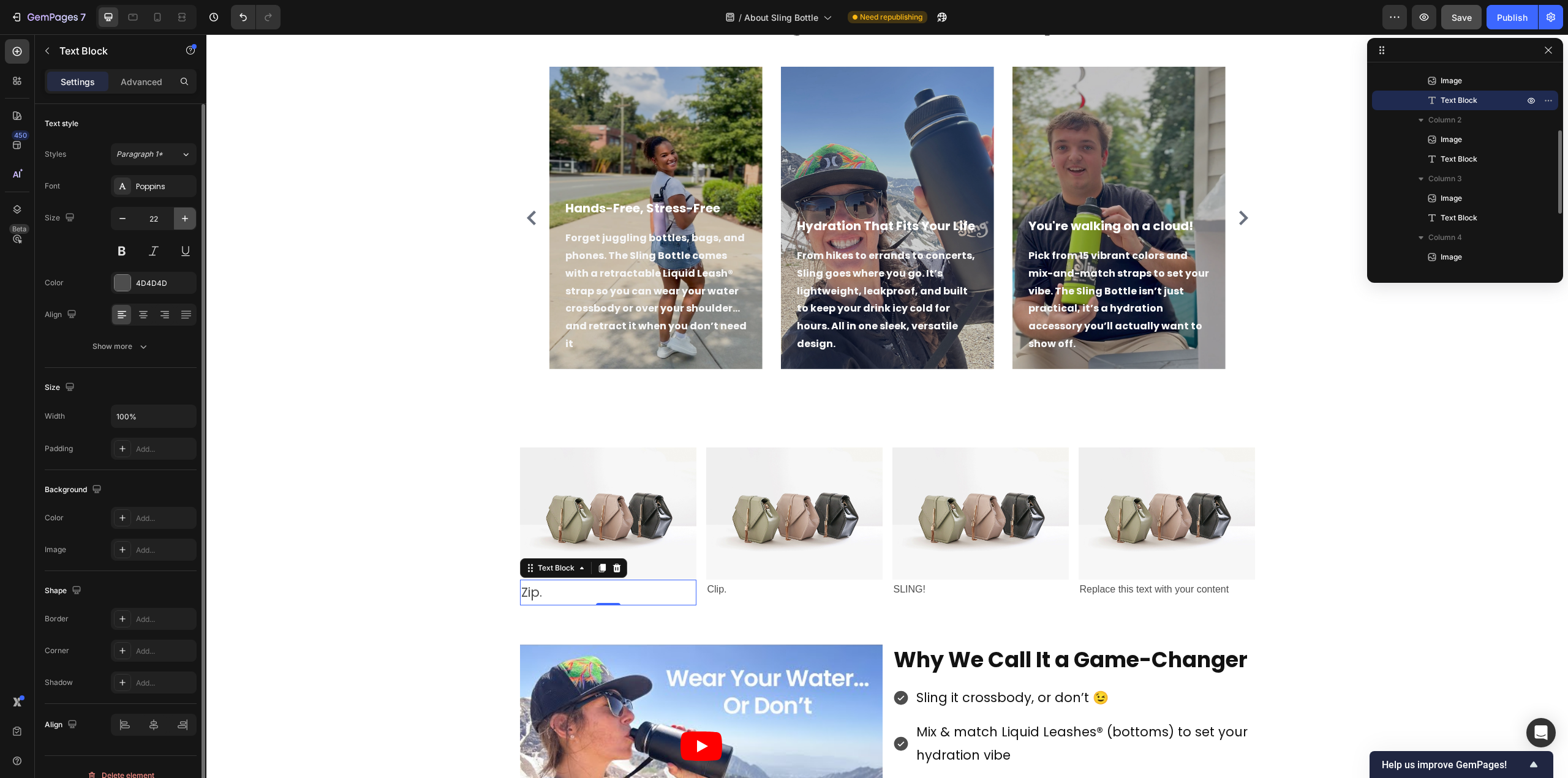
click at [183, 217] on icon "button" at bounding box center [184, 219] width 12 height 12
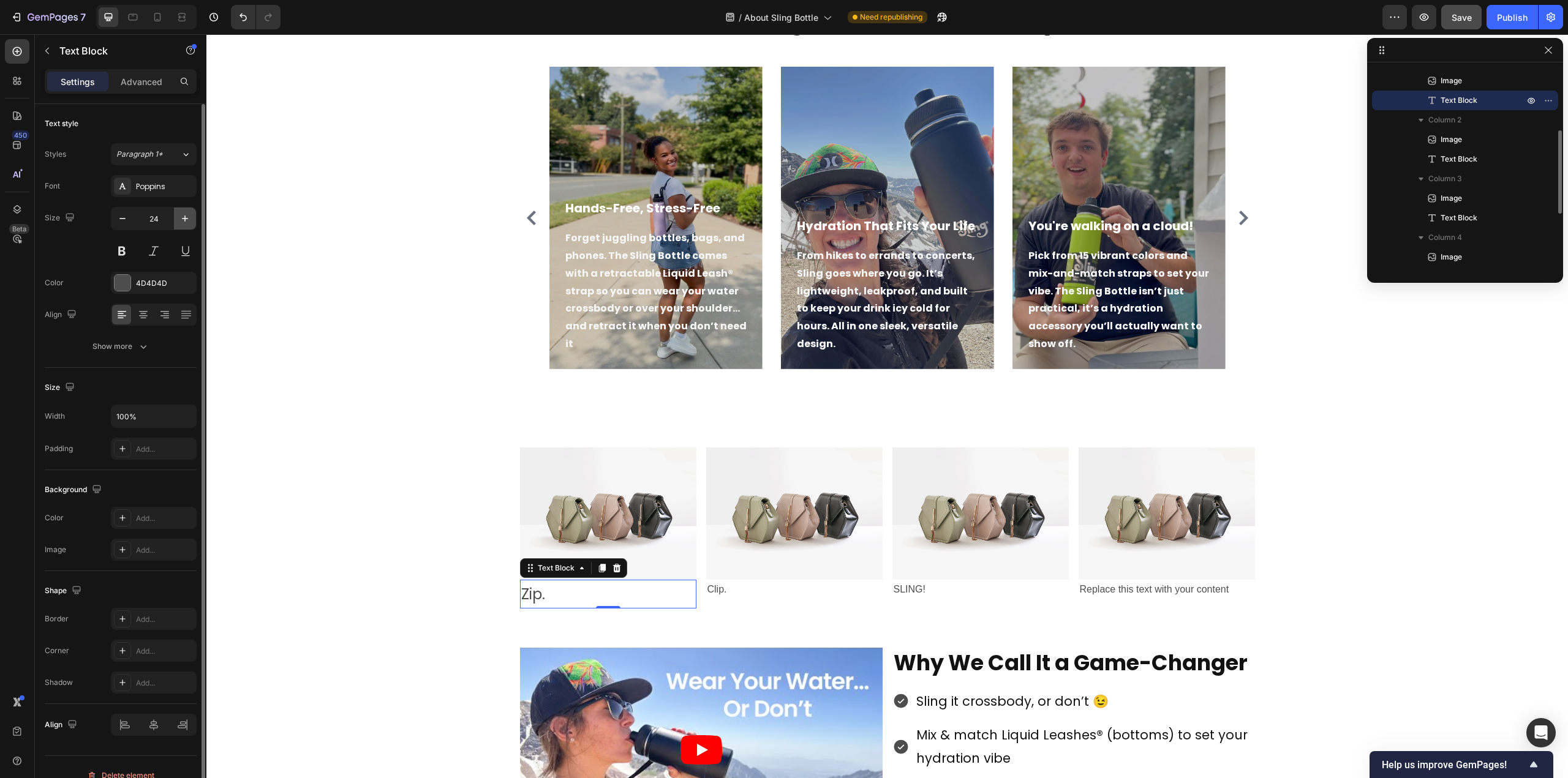
click at [183, 217] on icon "button" at bounding box center [184, 219] width 12 height 12
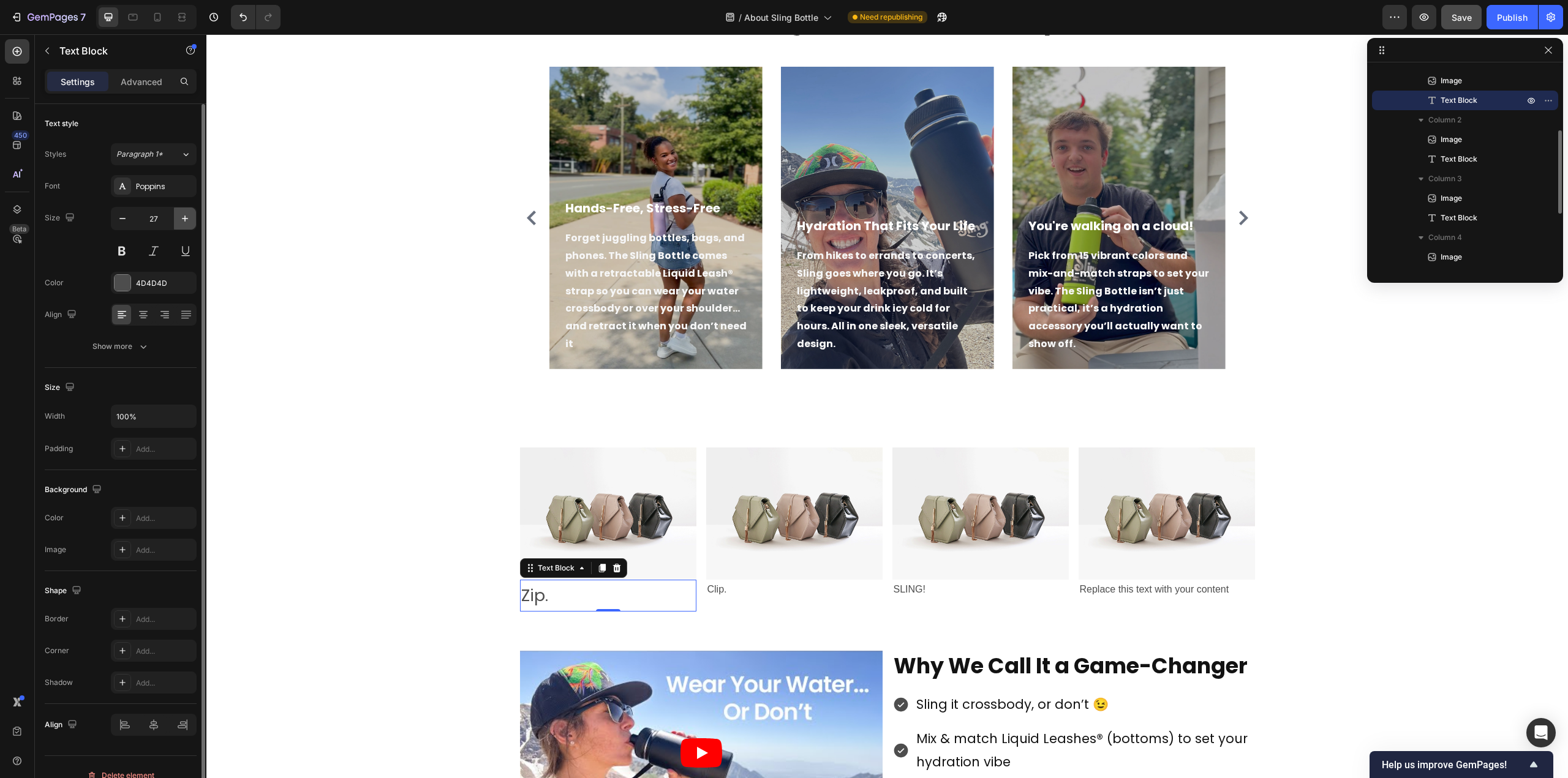
click at [183, 217] on icon "button" at bounding box center [184, 219] width 12 height 12
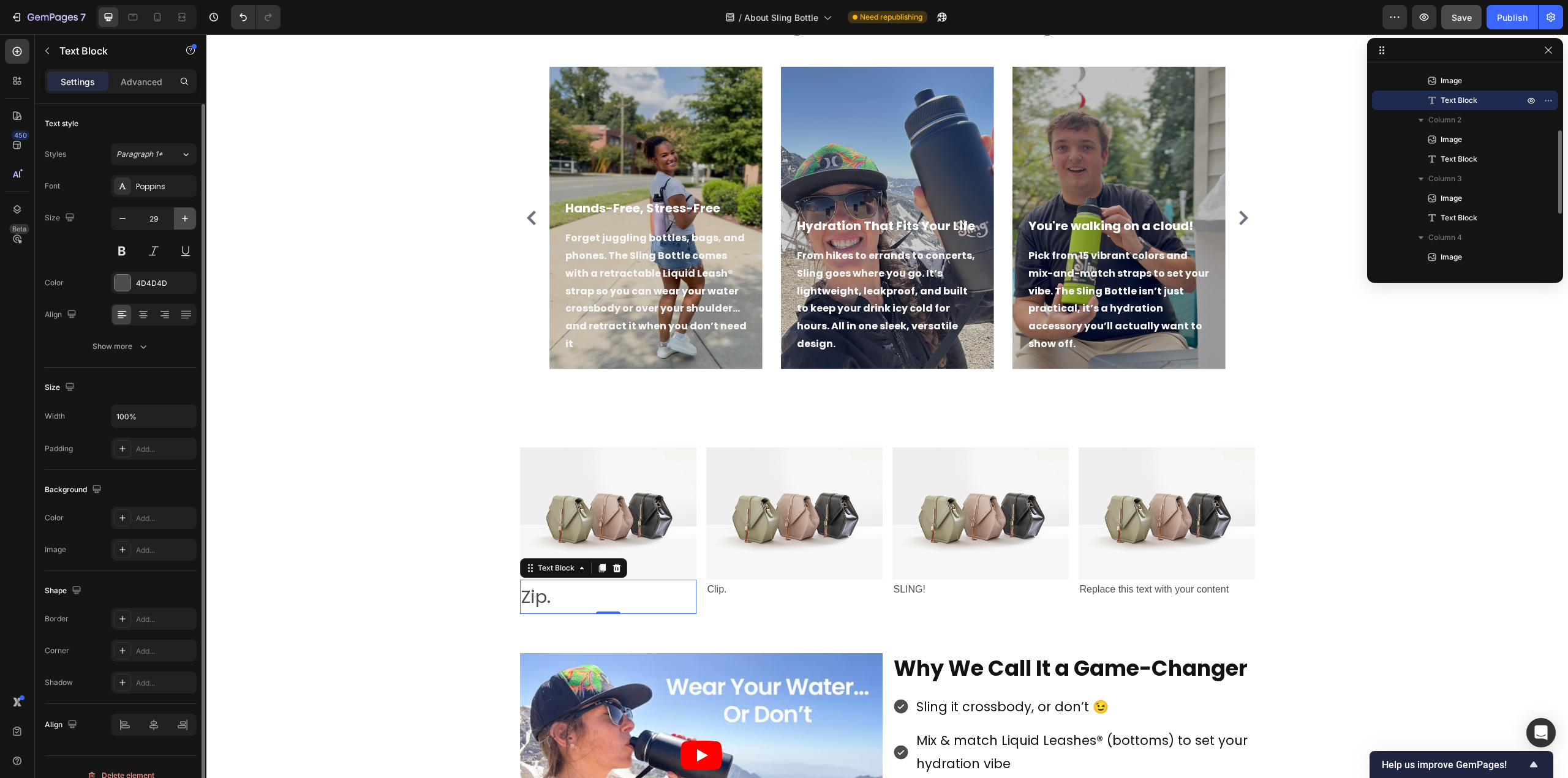
type input "30"
click at [122, 250] on button at bounding box center [121, 250] width 22 height 22
click at [148, 317] on icon at bounding box center [143, 314] width 12 height 12
click at [124, 278] on div at bounding box center [122, 283] width 16 height 16
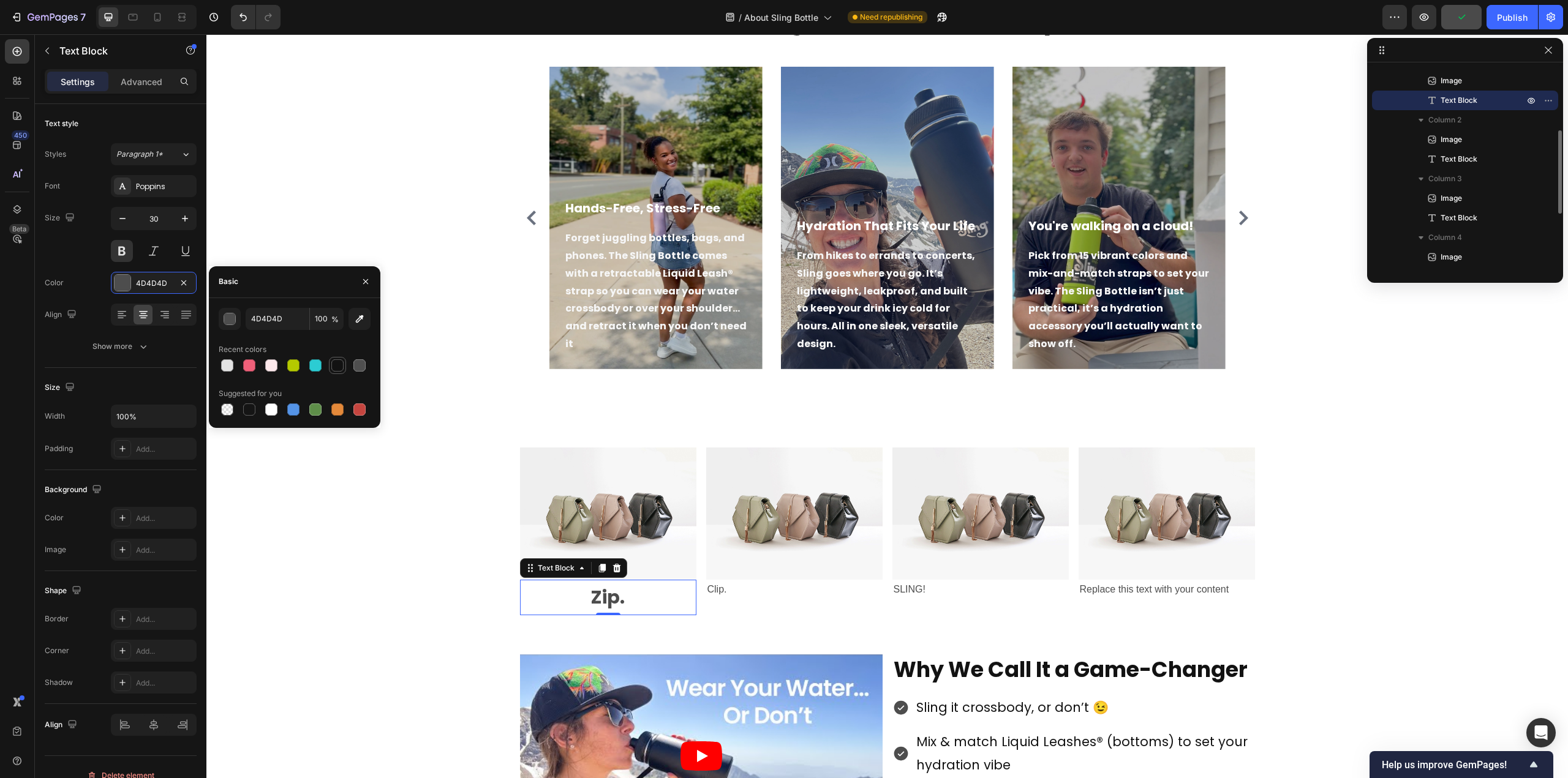
click at [333, 368] on div at bounding box center [337, 366] width 12 height 12
type input "121212"
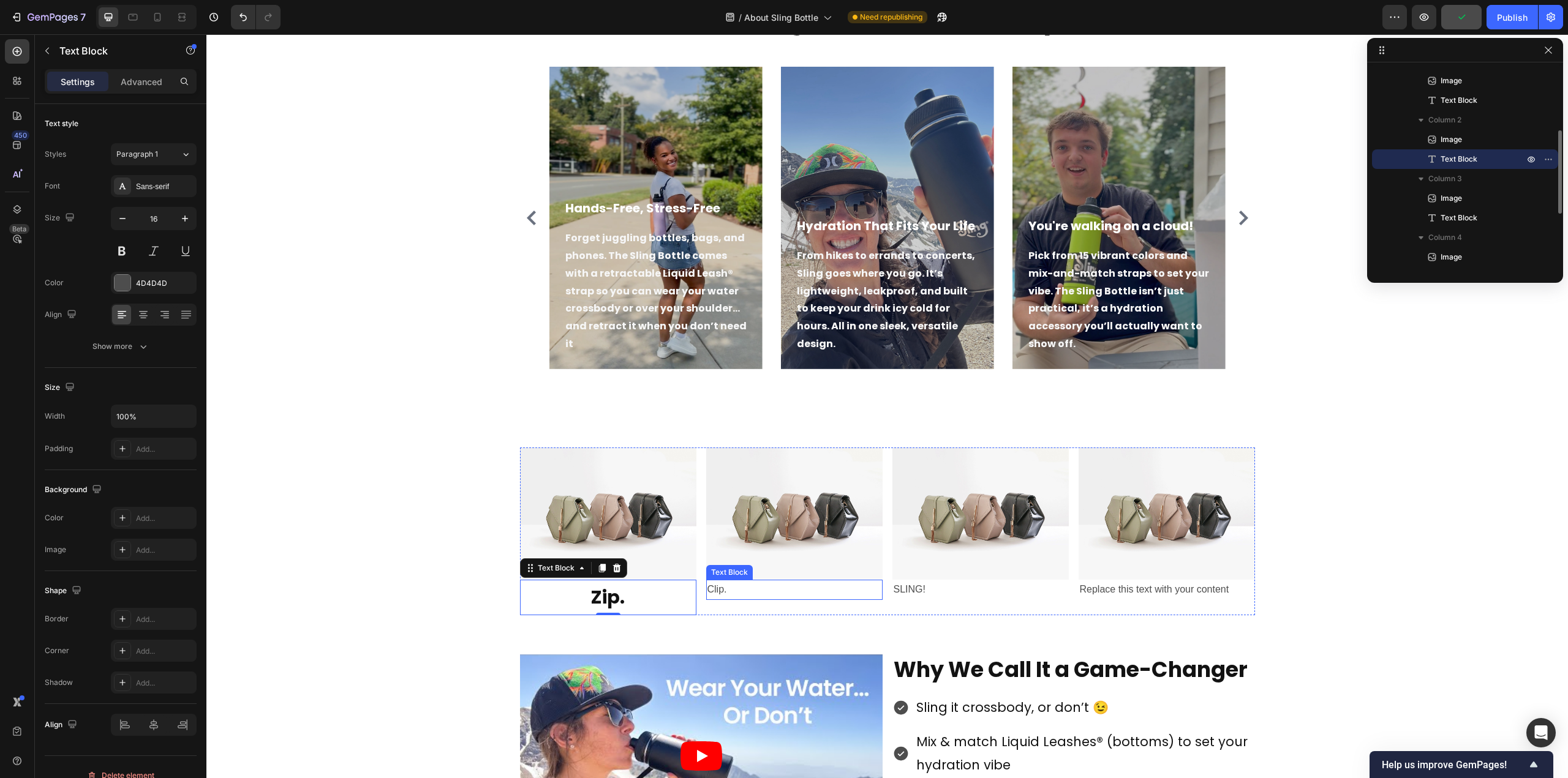
click at [717, 594] on p "Clip." at bounding box center [795, 590] width 174 height 18
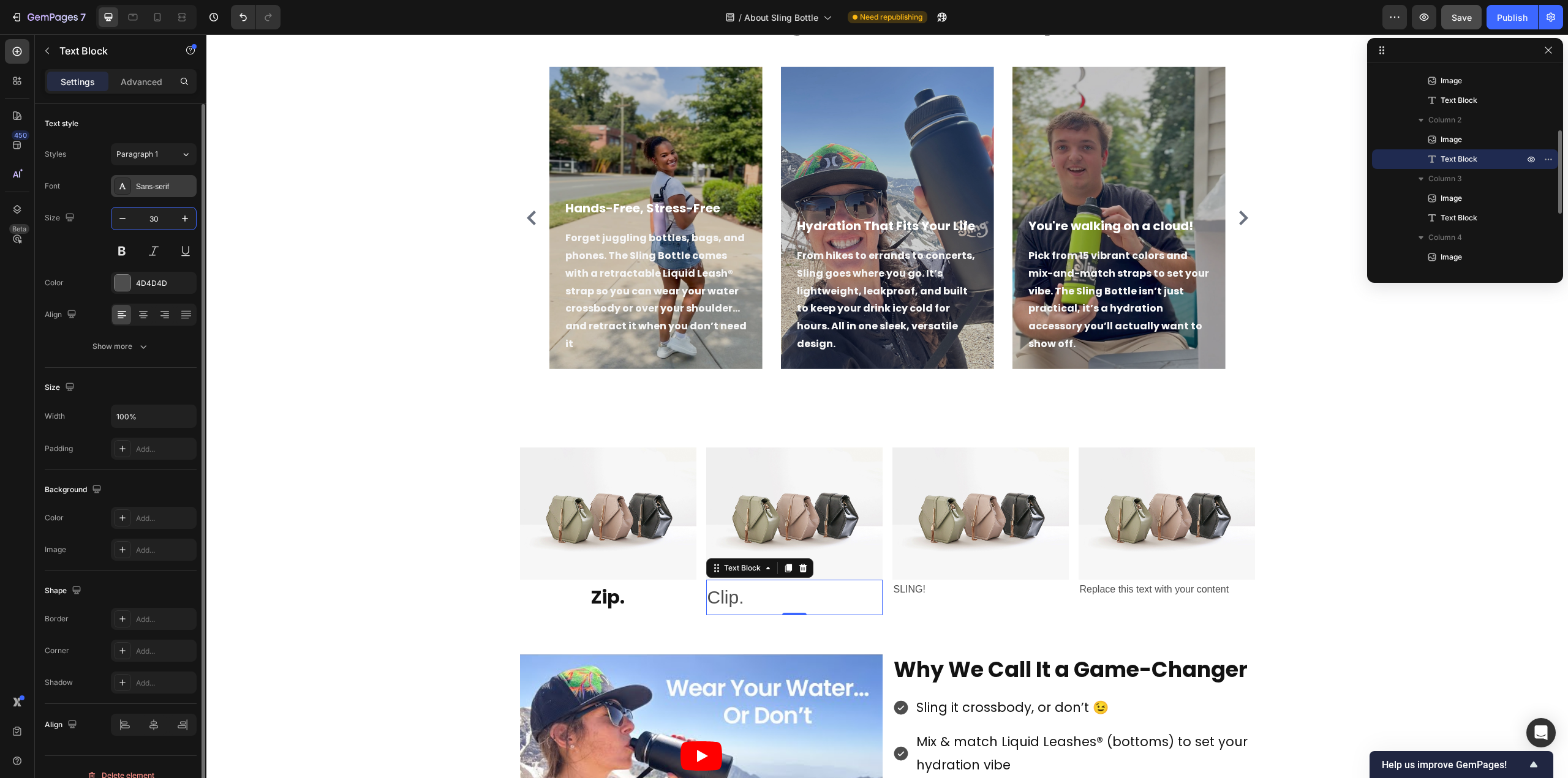
type input "30"
click at [169, 185] on div "Sans-serif" at bounding box center [164, 187] width 57 height 11
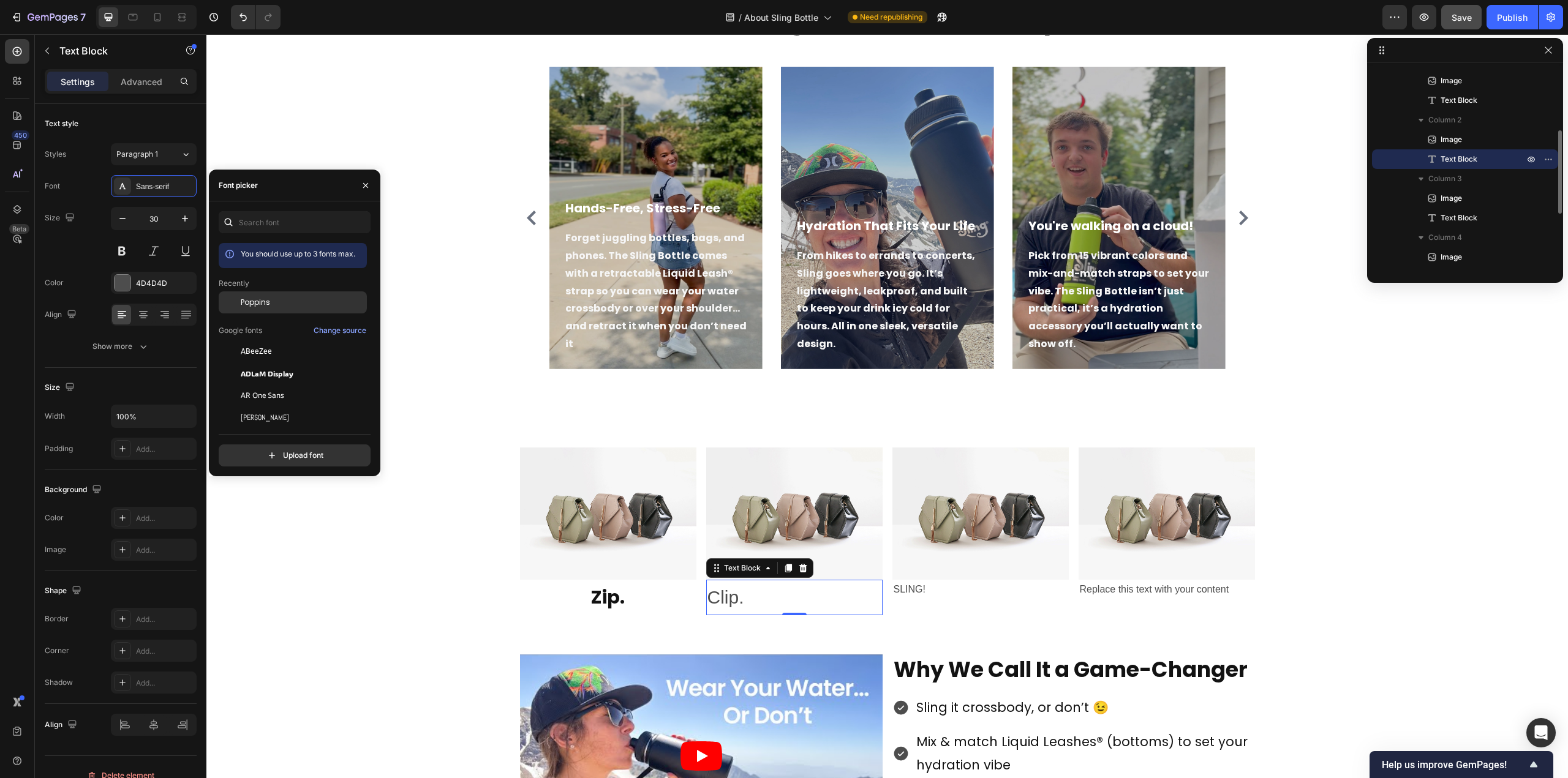
click at [256, 305] on span "Poppins" at bounding box center [255, 303] width 30 height 11
click at [127, 284] on div at bounding box center [122, 283] width 16 height 16
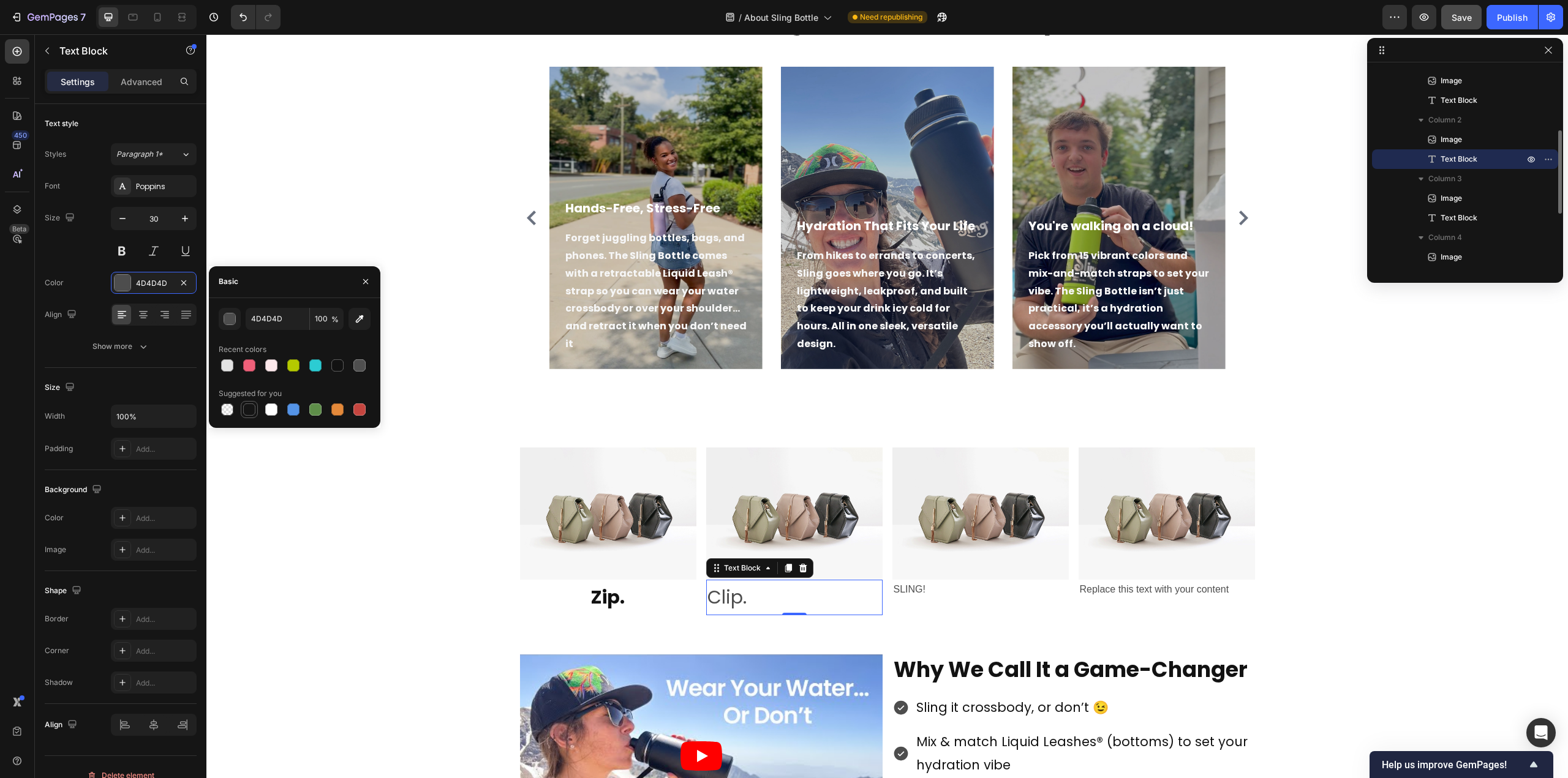
click at [248, 411] on div at bounding box center [249, 410] width 12 height 12
type input "151515"
click at [144, 313] on icon at bounding box center [143, 313] width 6 height 1
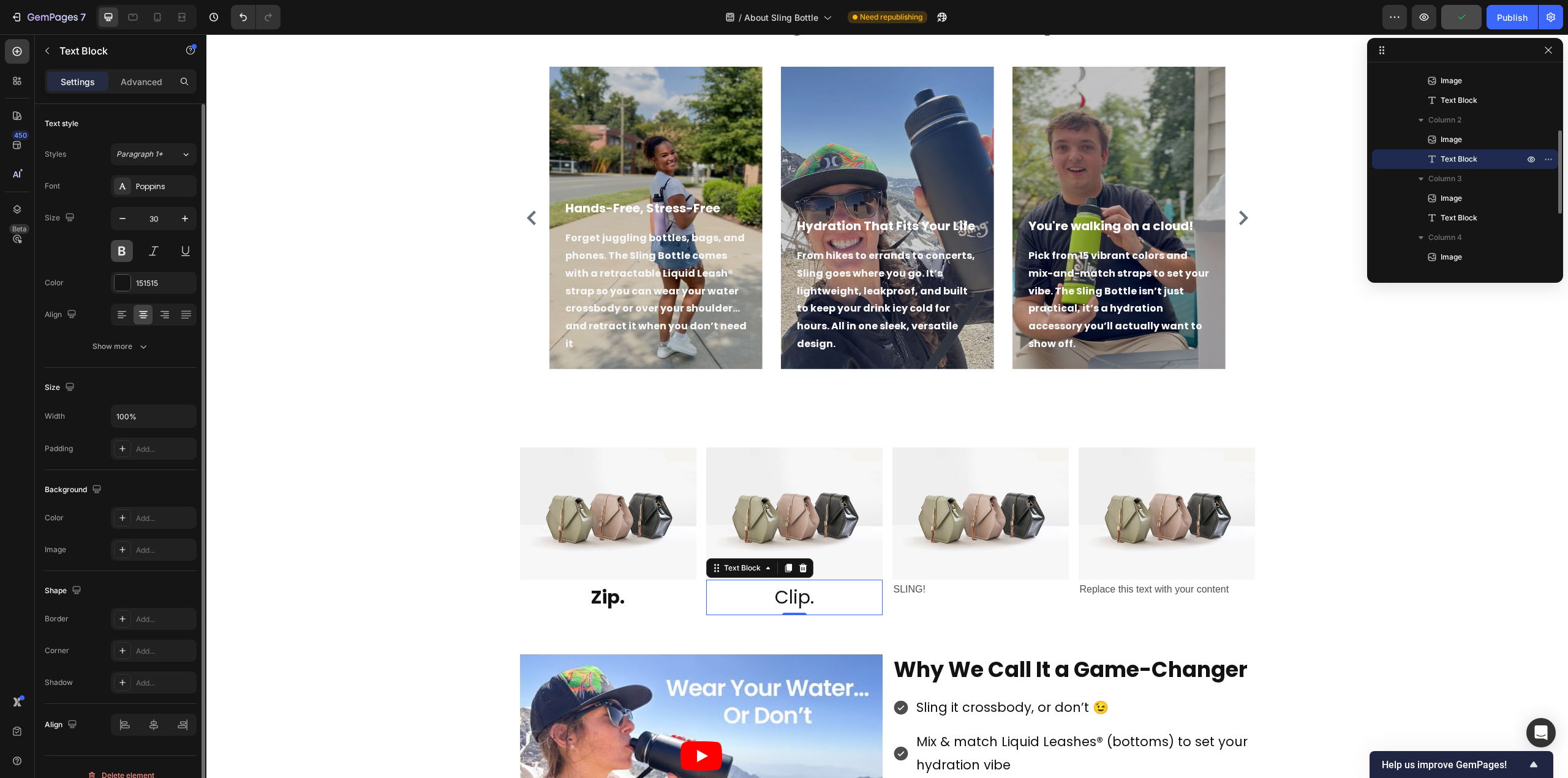
click at [117, 249] on button at bounding box center [121, 250] width 22 height 22
click at [918, 590] on p "SLING!" at bounding box center [981, 590] width 174 height 18
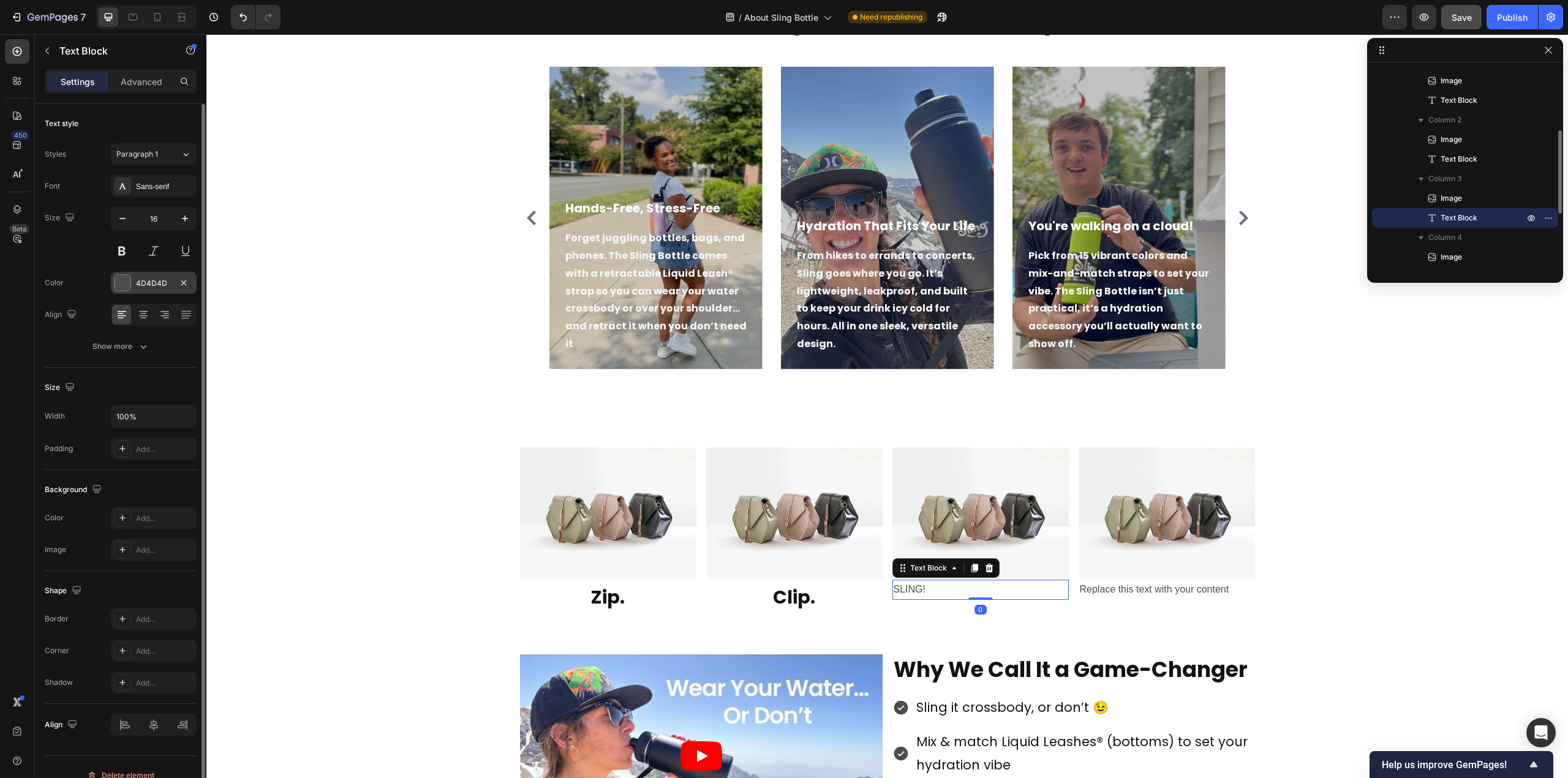
click at [125, 284] on div at bounding box center [122, 283] width 16 height 16
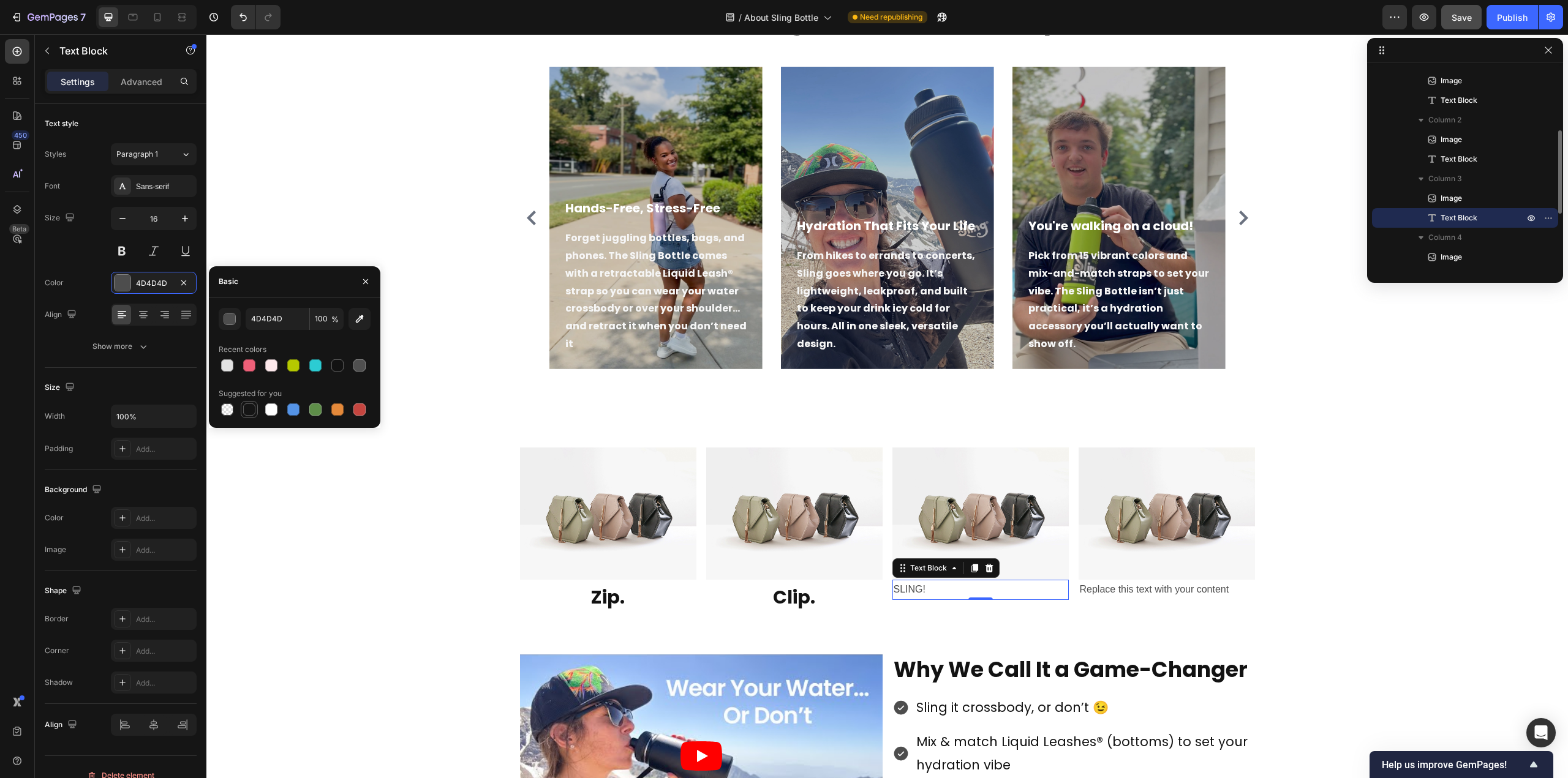
click at [247, 410] on div at bounding box center [249, 410] width 12 height 12
type input "151515"
click at [143, 319] on icon at bounding box center [143, 314] width 12 height 12
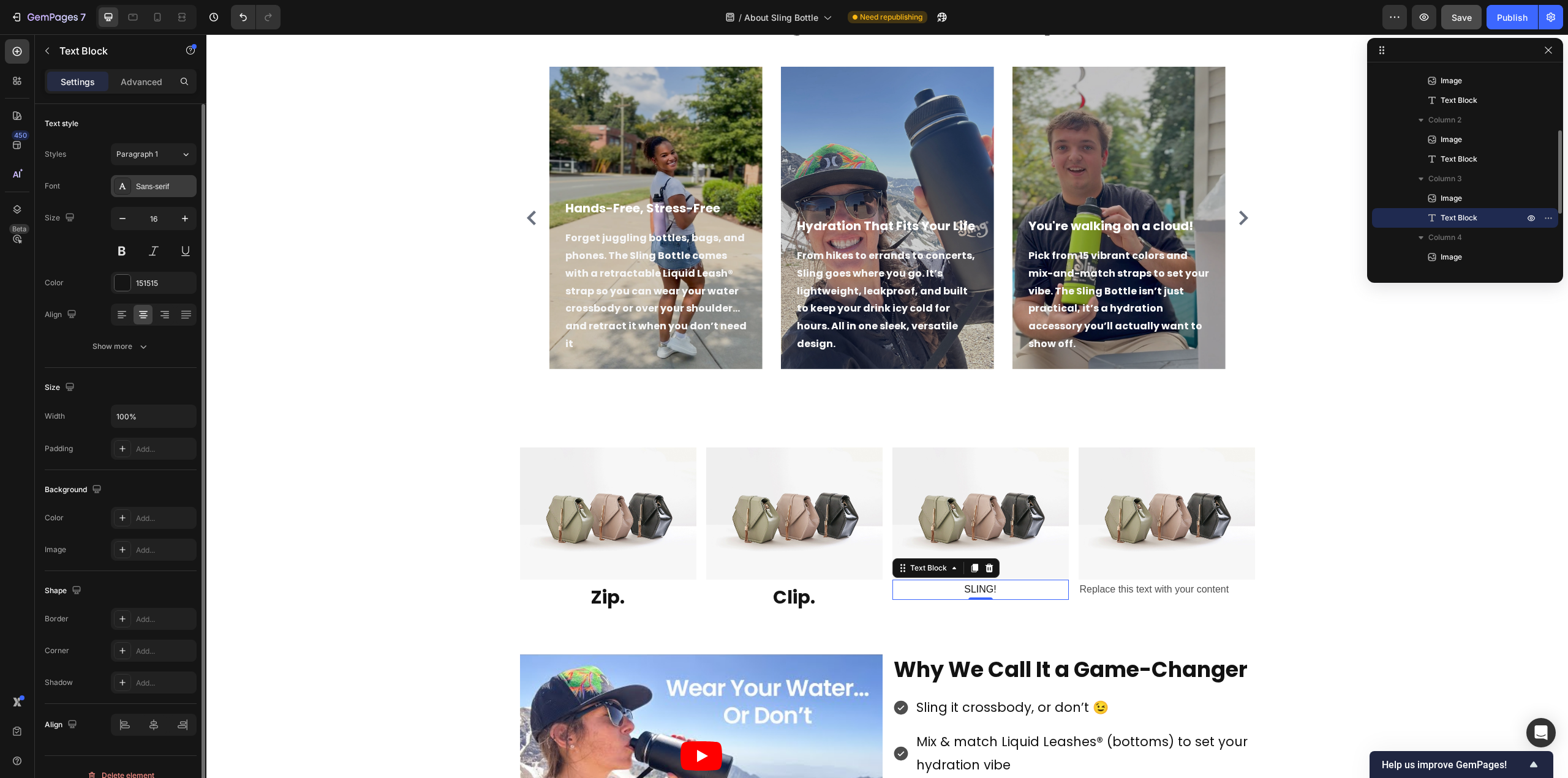
click at [153, 189] on div "Sans-serif" at bounding box center [164, 187] width 57 height 11
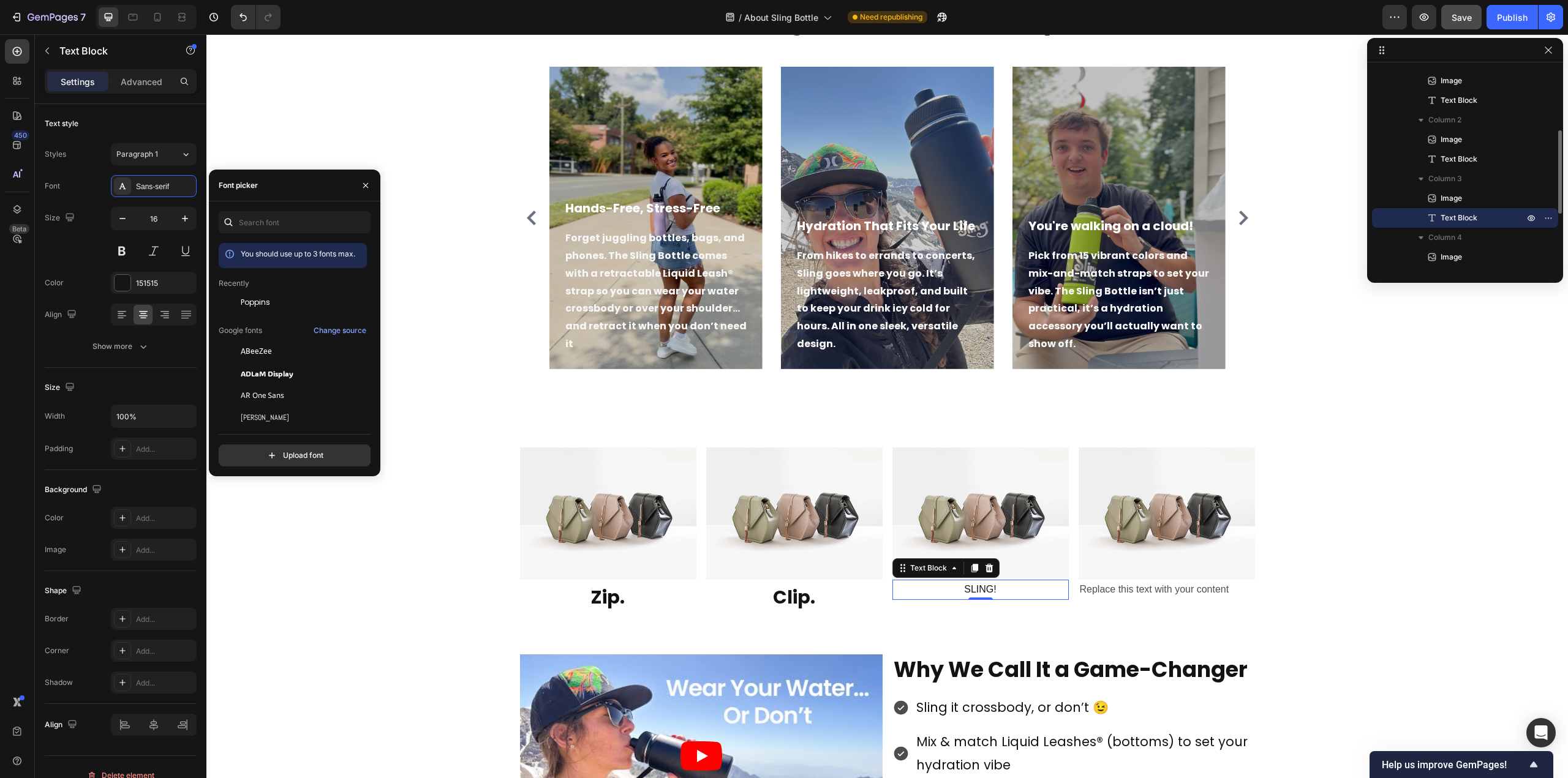
click at [261, 298] on span "Poppins" at bounding box center [255, 303] width 30 height 11
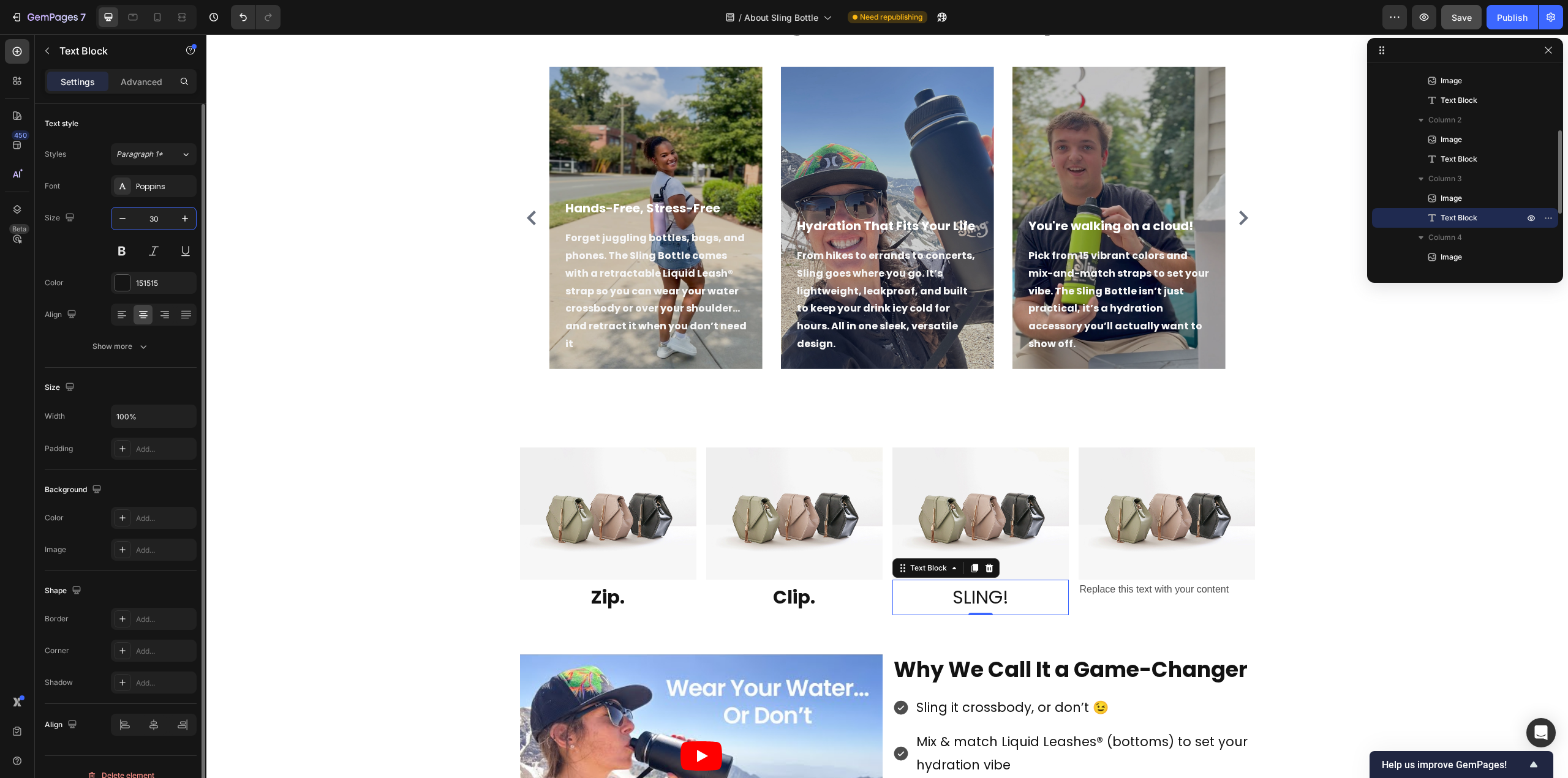
type input "30"
click at [121, 248] on button at bounding box center [121, 250] width 22 height 22
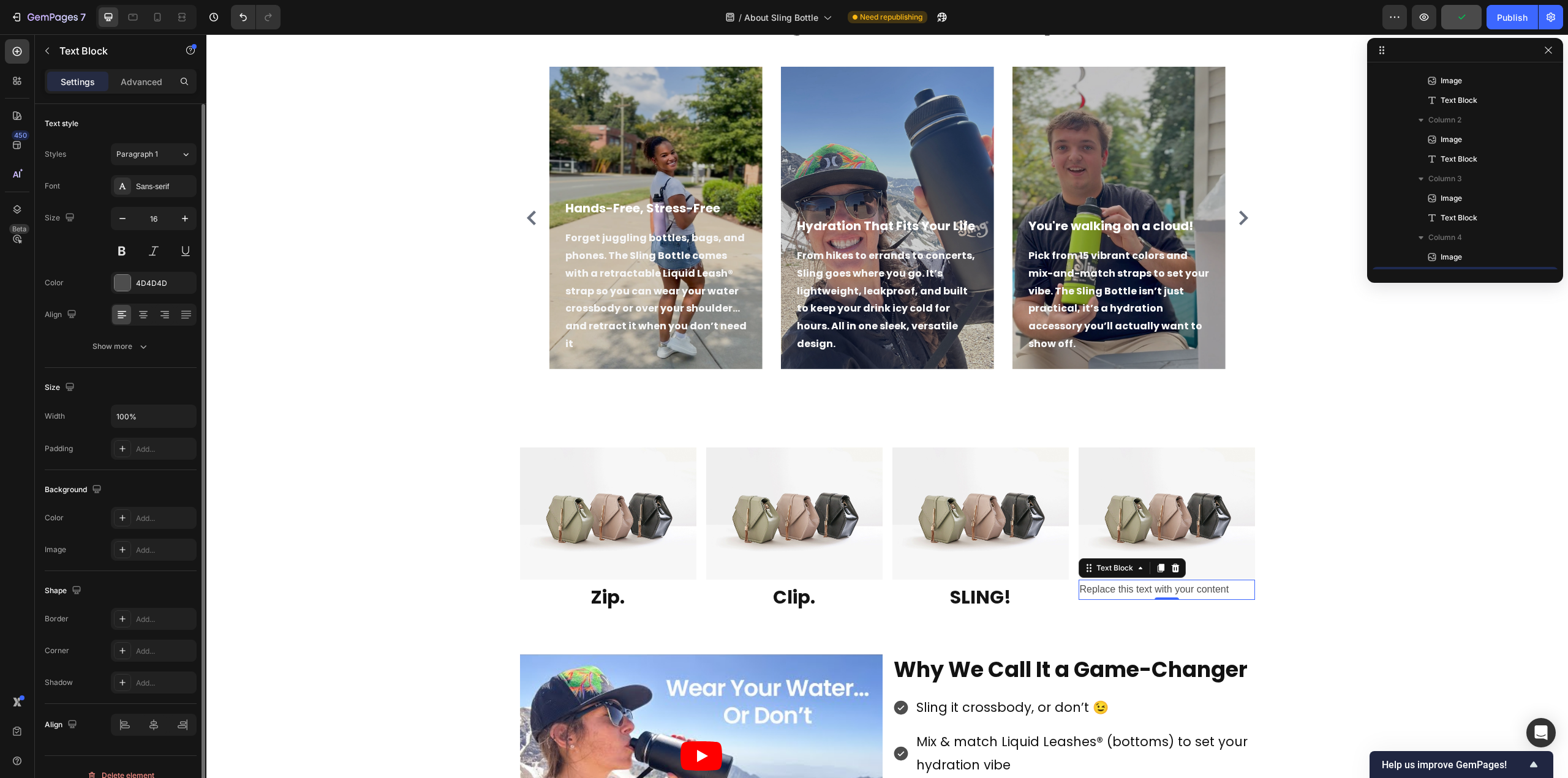
click at [1117, 592] on p "Replace this text with your content" at bounding box center [1167, 590] width 174 height 18
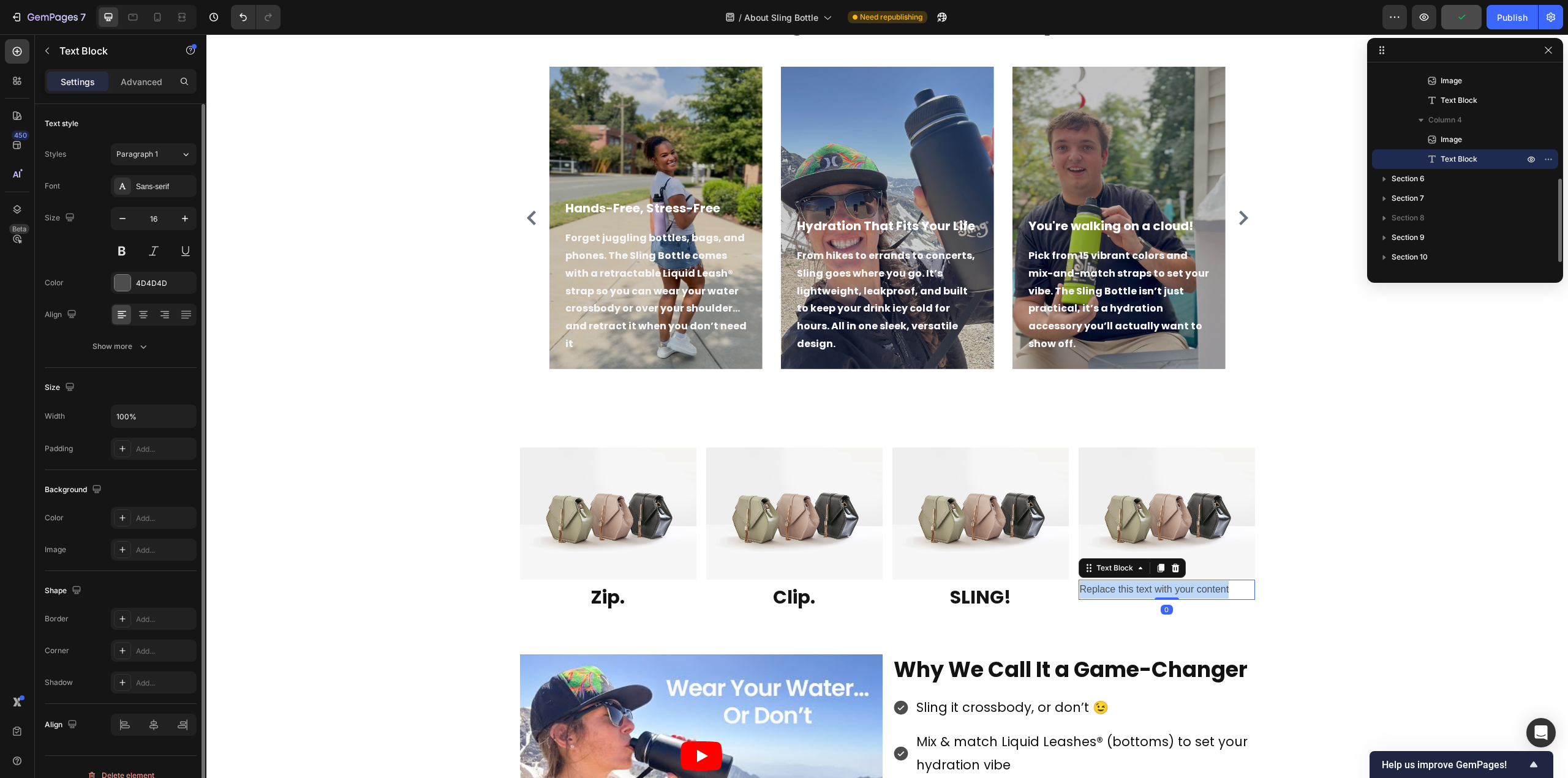
click at [1117, 592] on p "Replace this text with your content" at bounding box center [1167, 590] width 174 height 18
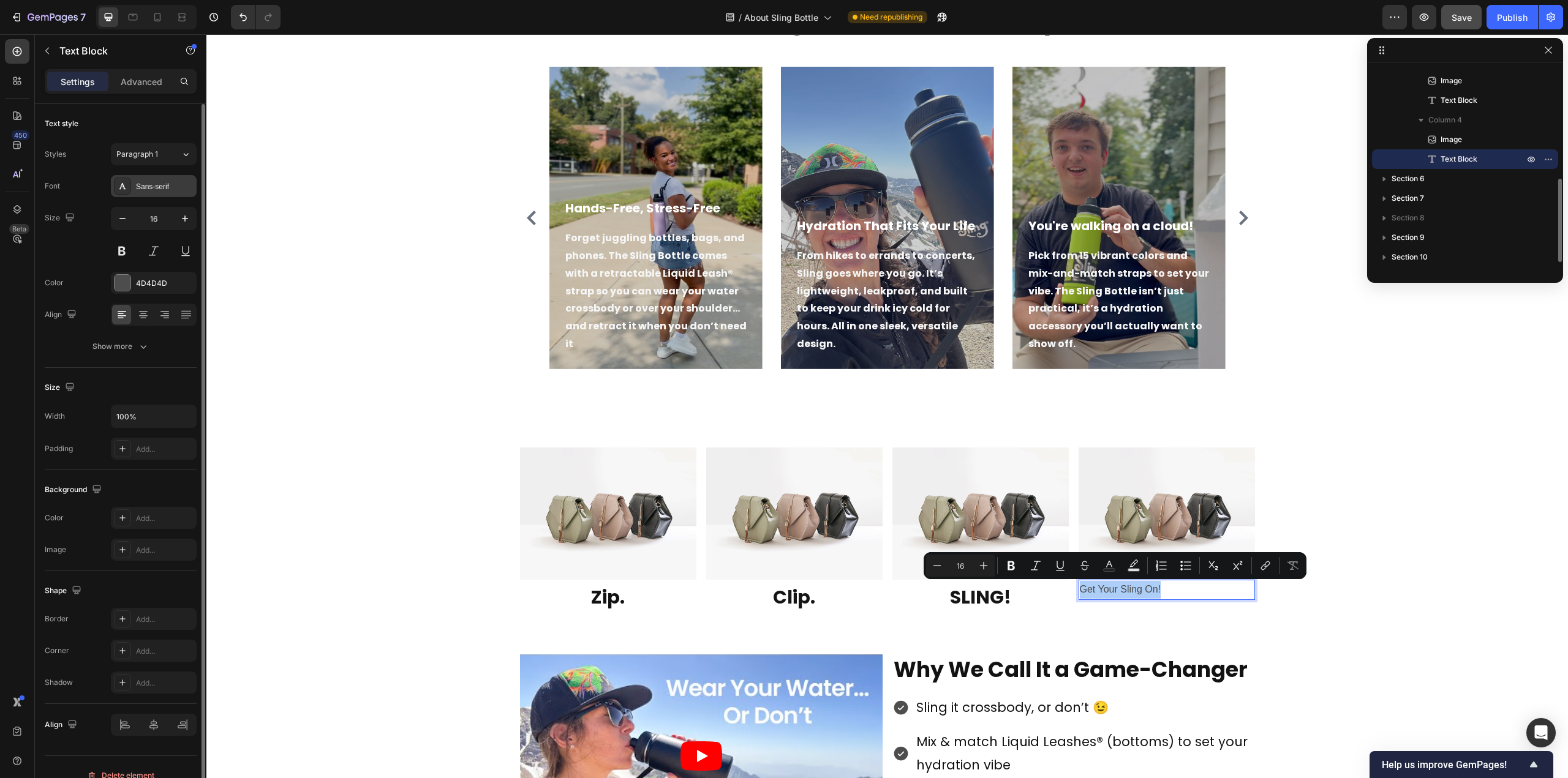
click at [147, 187] on div "Sans-serif" at bounding box center [164, 187] width 57 height 11
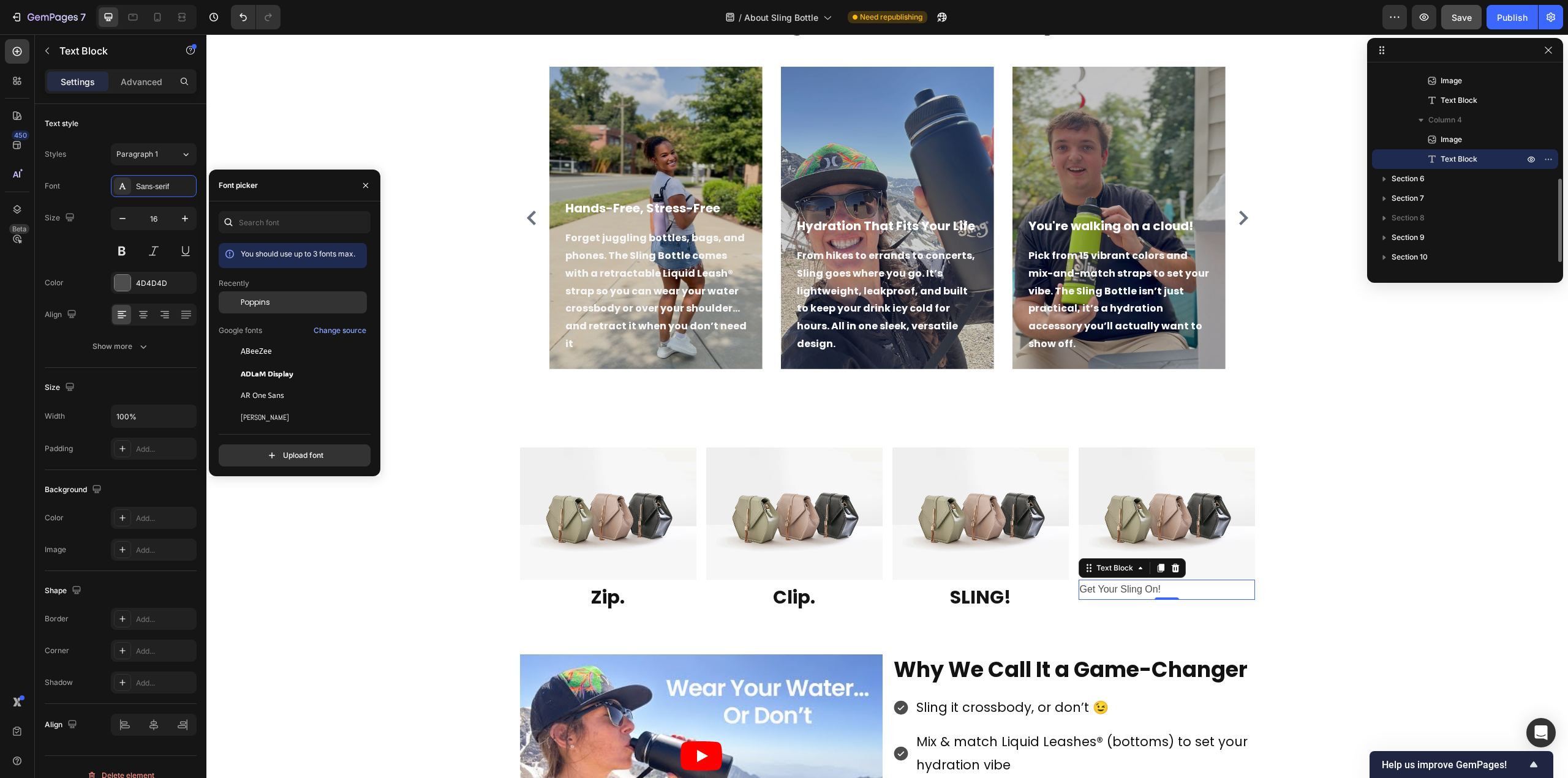
click at [246, 298] on span "Poppins" at bounding box center [255, 303] width 30 height 11
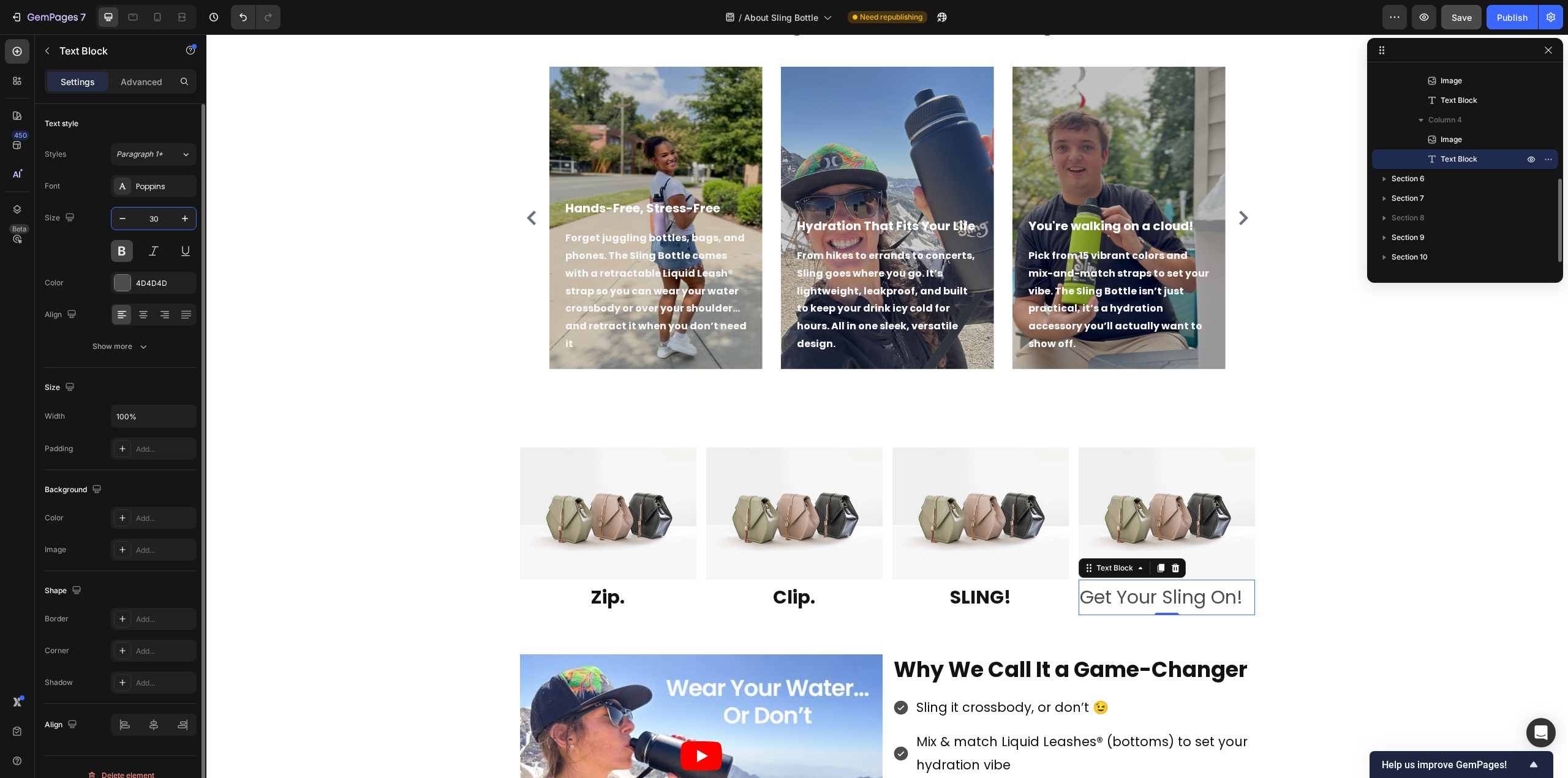
type input "30"
click at [130, 247] on button at bounding box center [121, 250] width 22 height 22
click at [125, 284] on div at bounding box center [122, 283] width 16 height 16
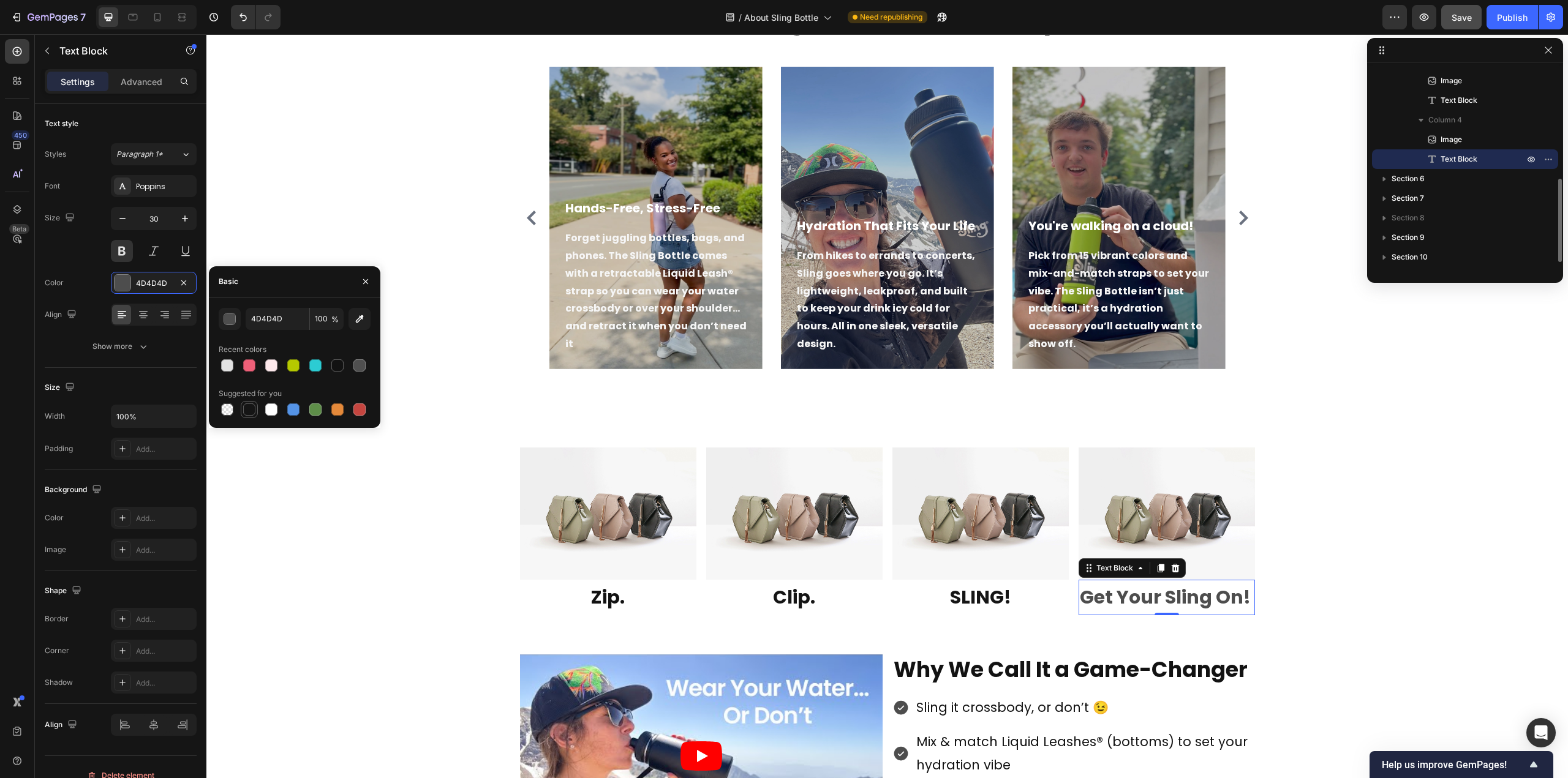
drag, startPoint x: 245, startPoint y: 406, endPoint x: 1, endPoint y: 328, distance: 256.2
click at [245, 406] on div at bounding box center [249, 410] width 12 height 12
type input "151515"
click at [141, 317] on icon at bounding box center [143, 314] width 12 height 12
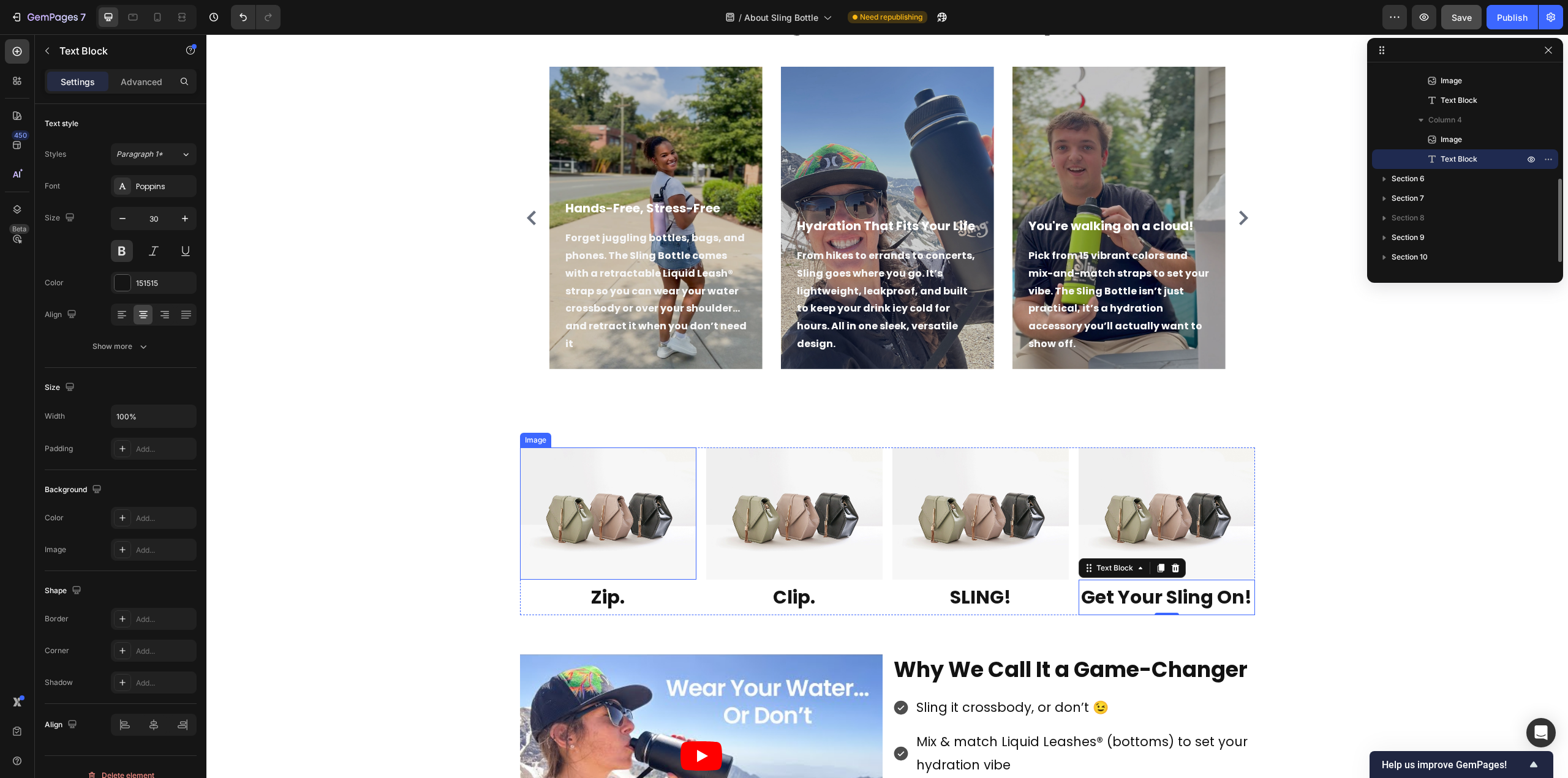
click at [601, 503] on img at bounding box center [608, 514] width 177 height 133
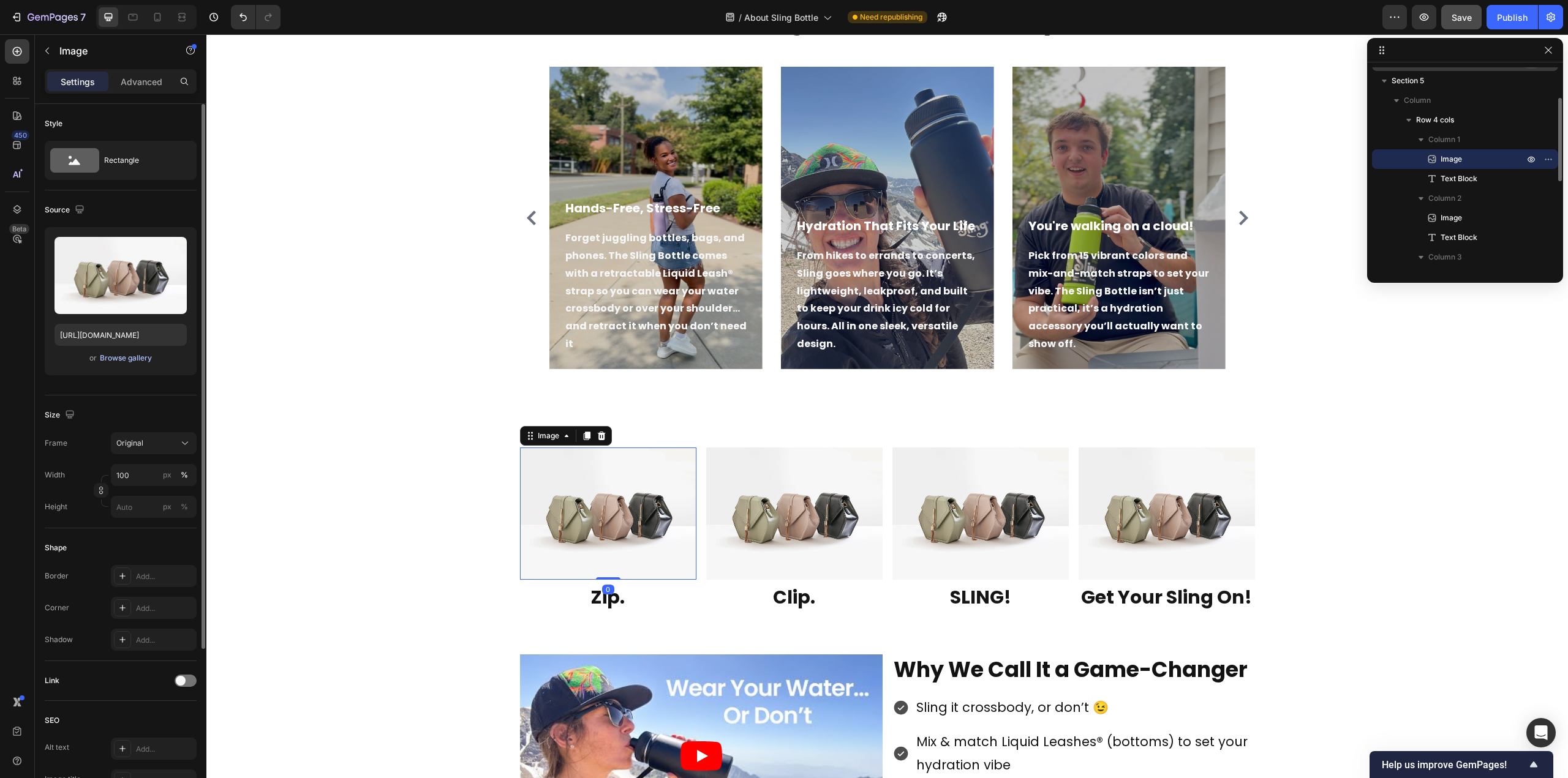
click at [137, 358] on div "Browse gallery" at bounding box center [126, 358] width 53 height 11
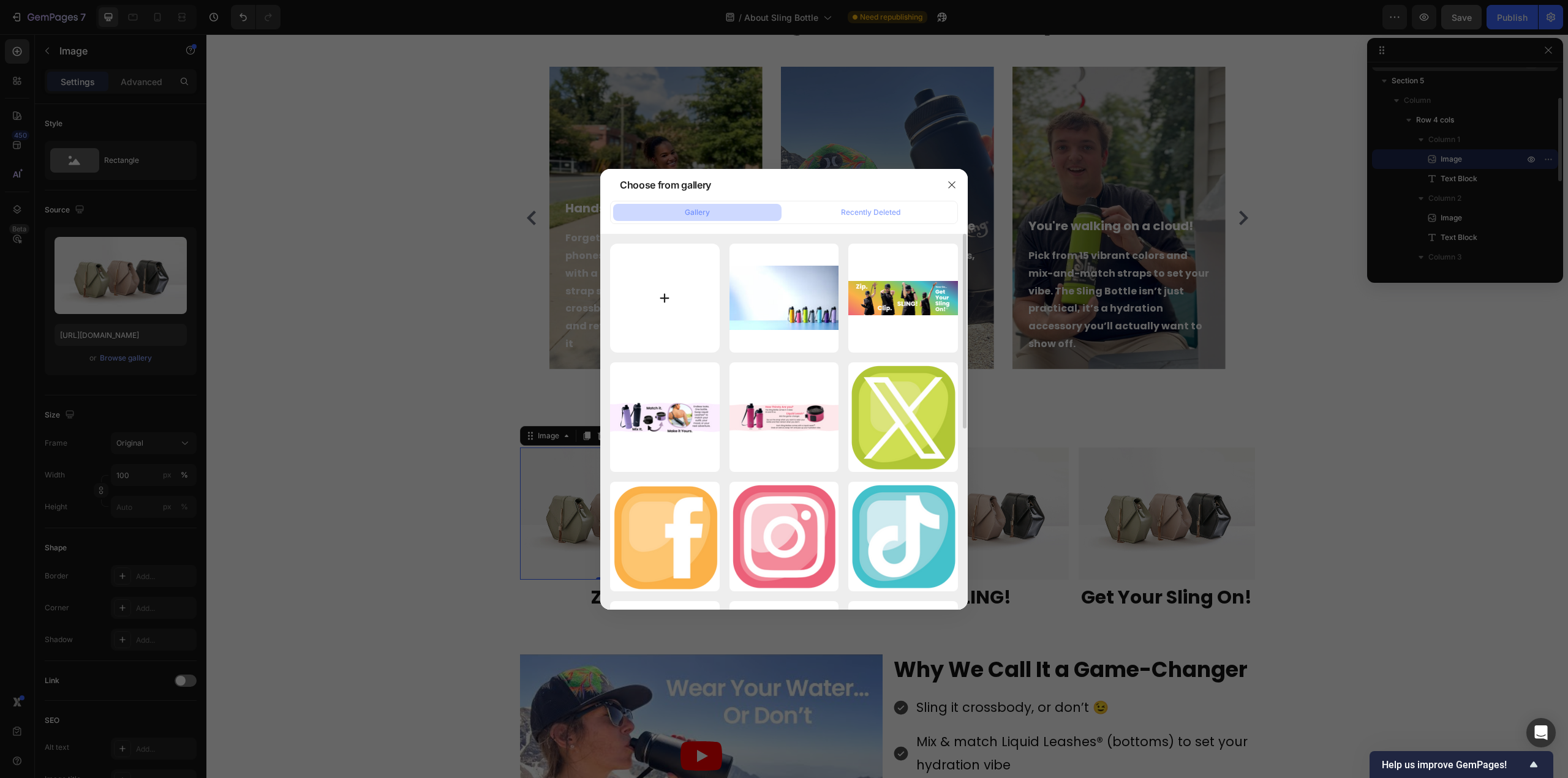
click at [674, 301] on input "file" at bounding box center [665, 298] width 110 height 110
type input "C:\fakepath\Zip copy.png"
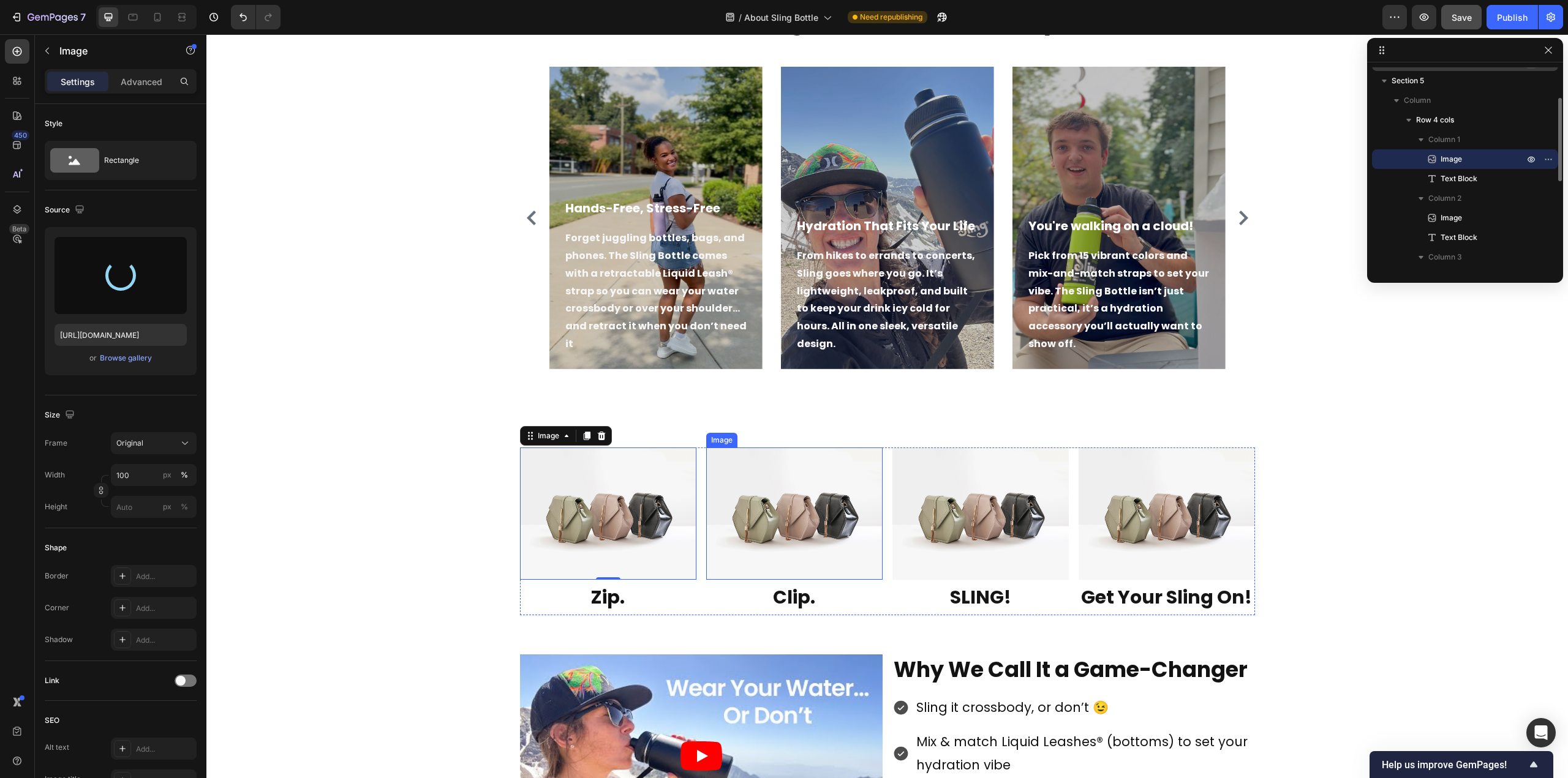
type input "[URL][DOMAIN_NAME]"
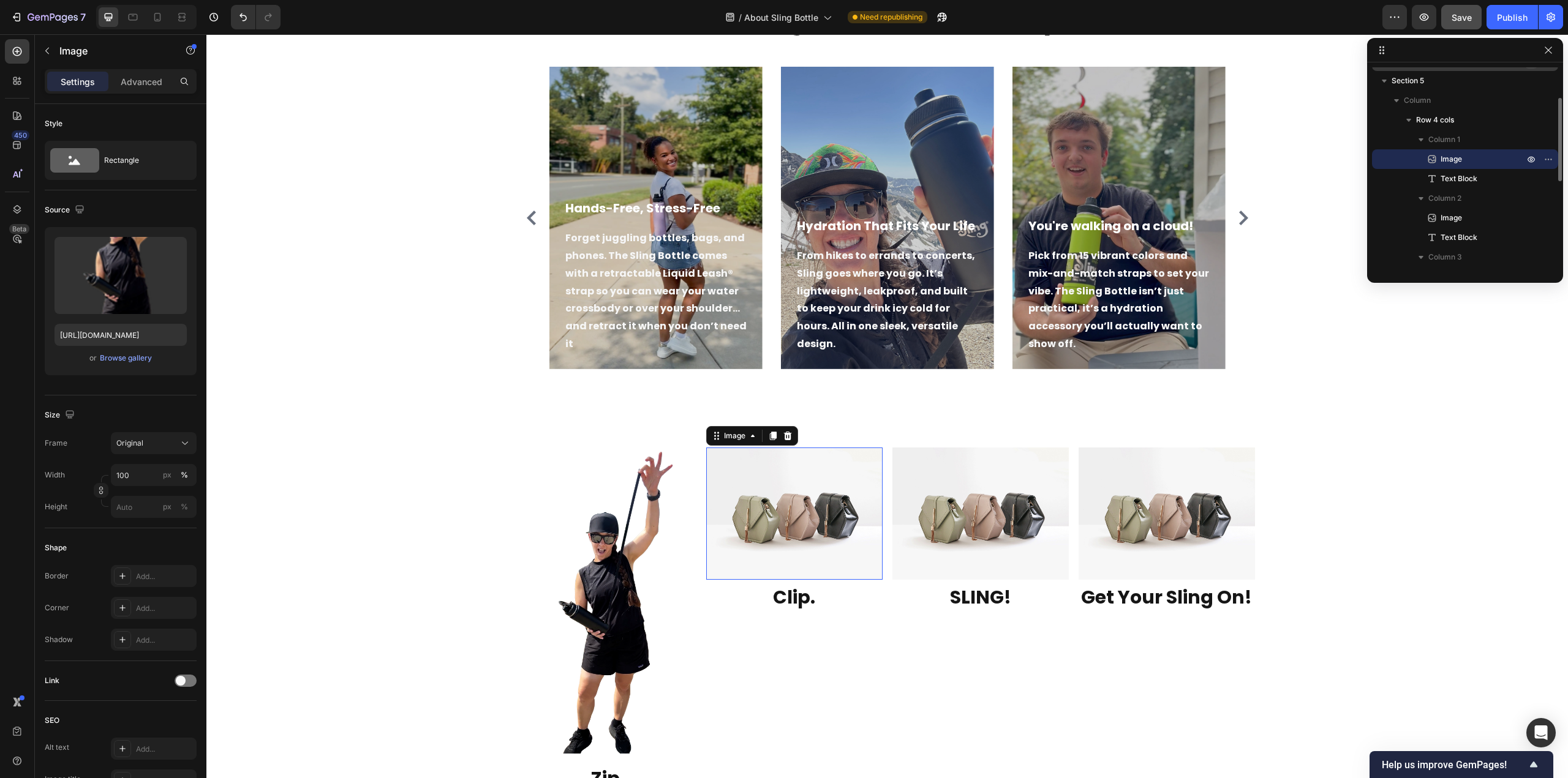
click at [813, 495] on img at bounding box center [795, 514] width 177 height 133
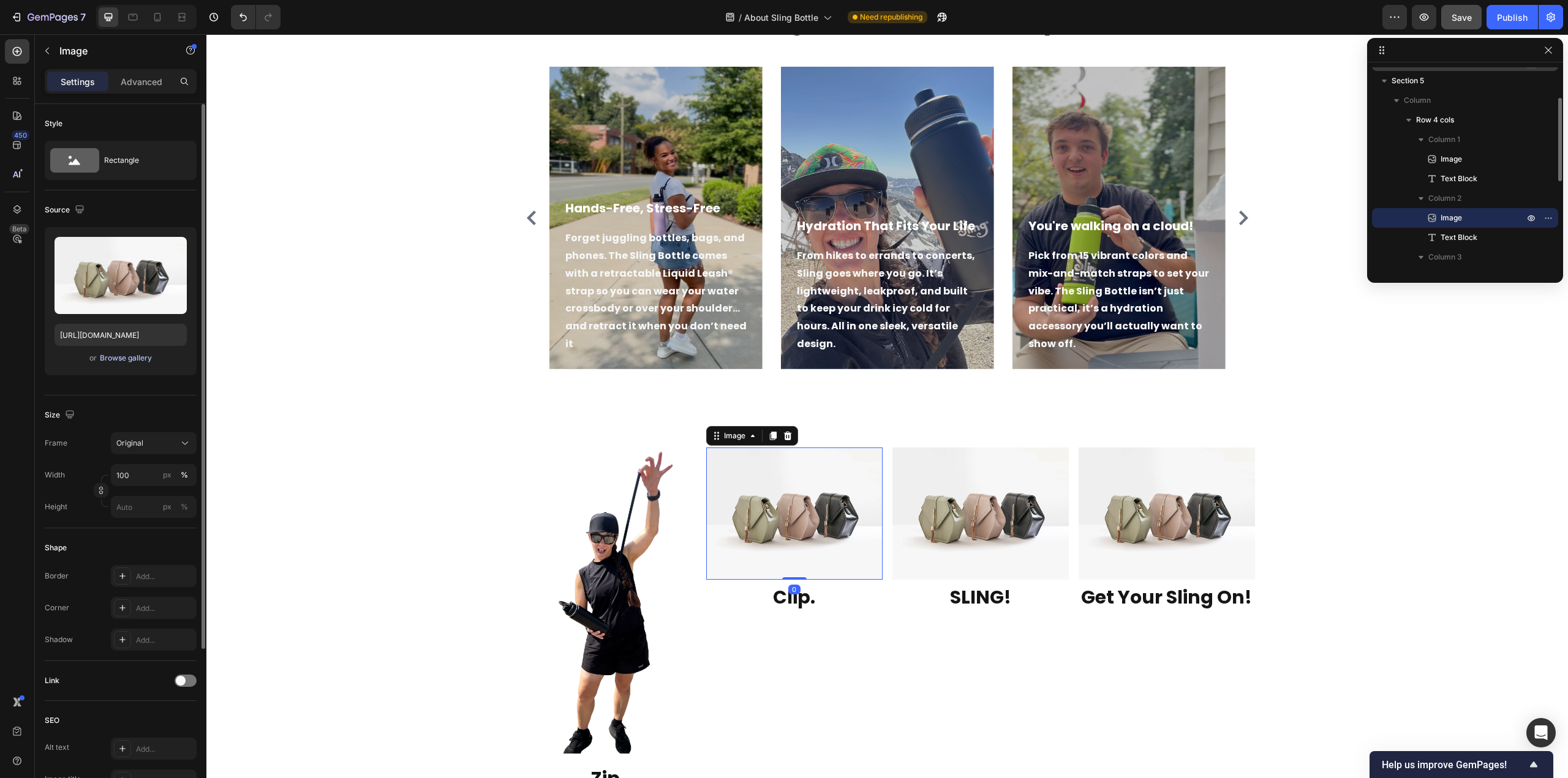
click at [121, 358] on div "Browse gallery" at bounding box center [126, 358] width 53 height 11
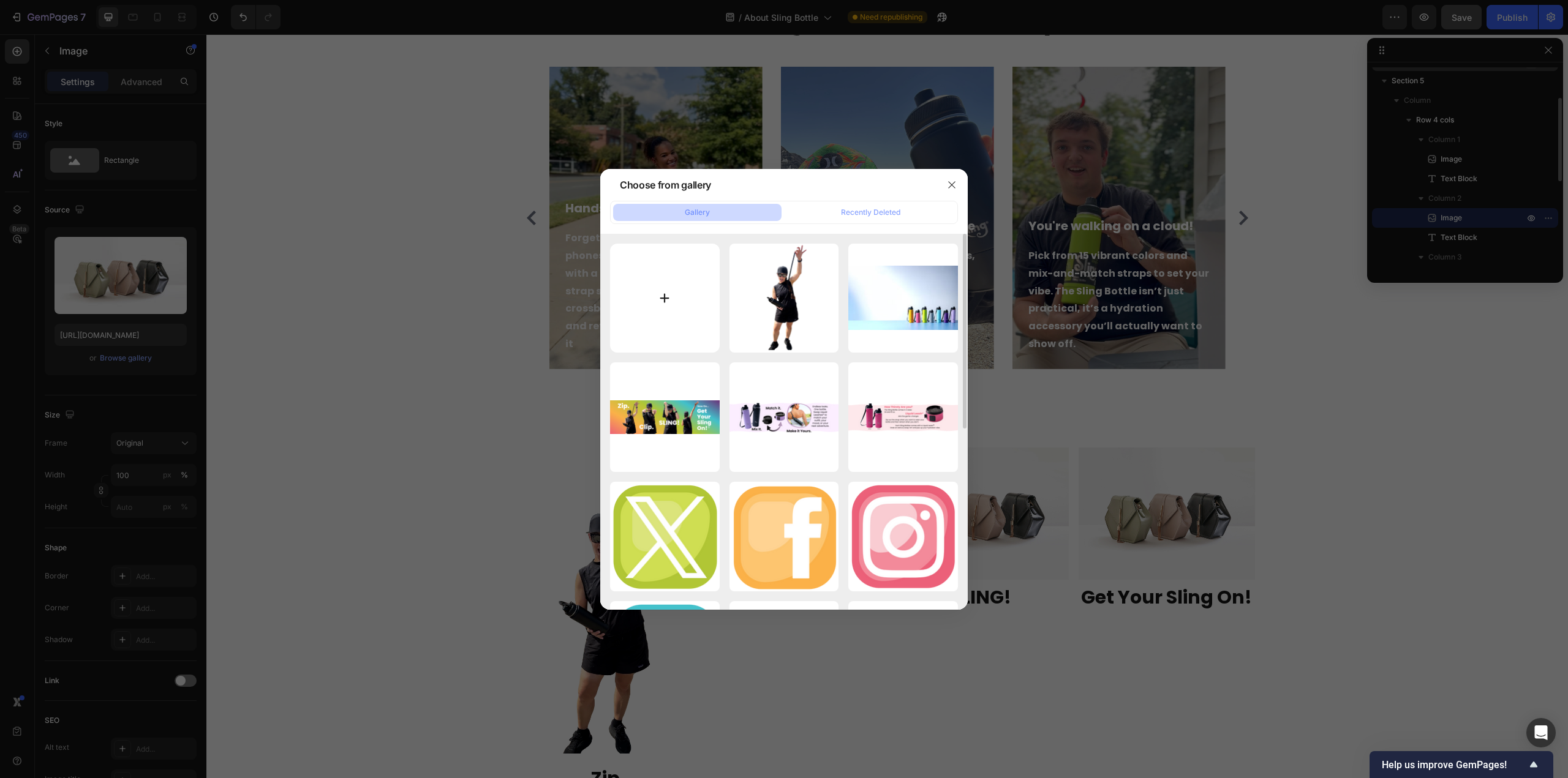
click at [662, 294] on input "file" at bounding box center [665, 298] width 110 height 110
type input "C:\fakepath\Clip copy.png"
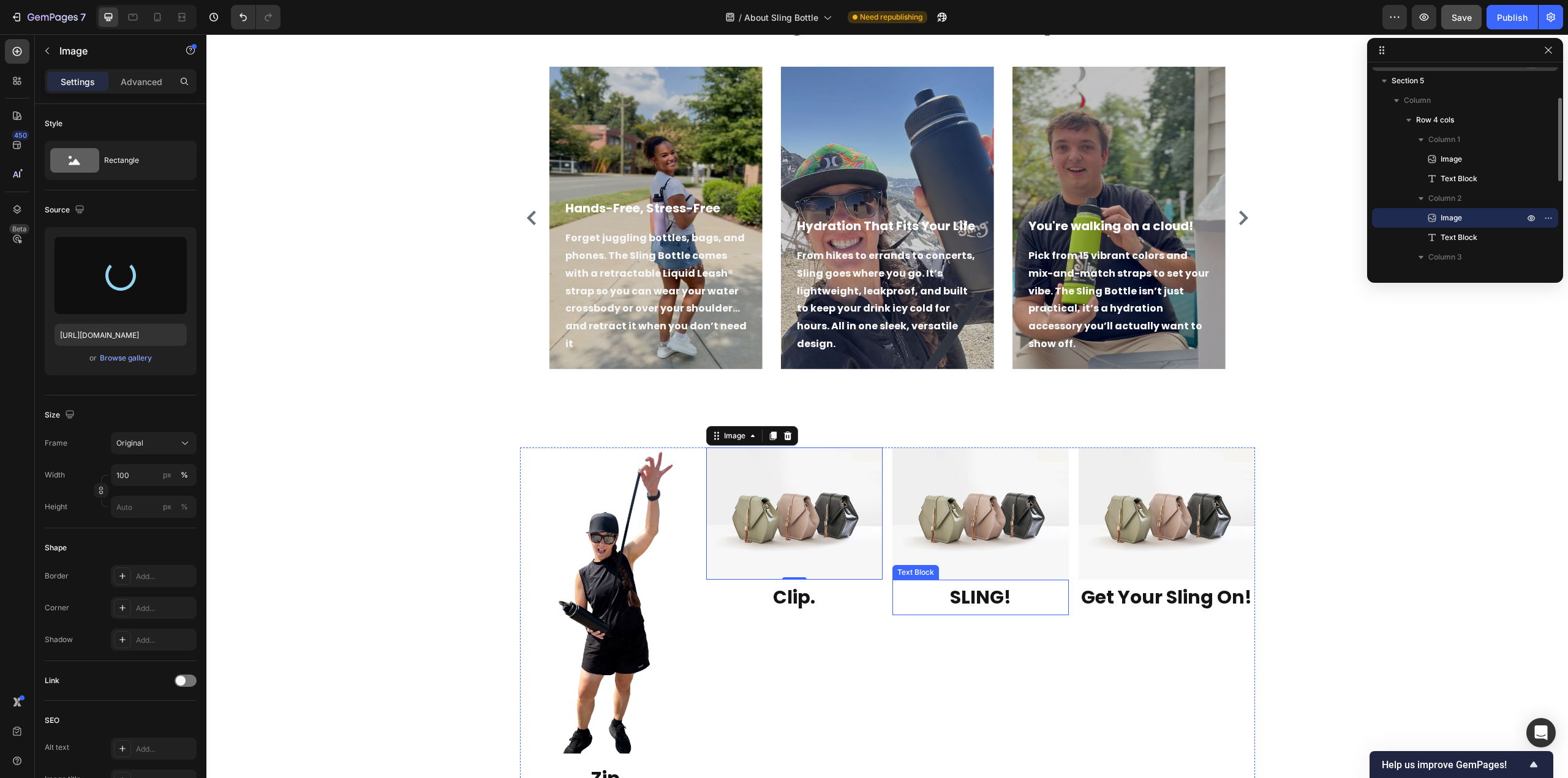
scroll to position [796, 0]
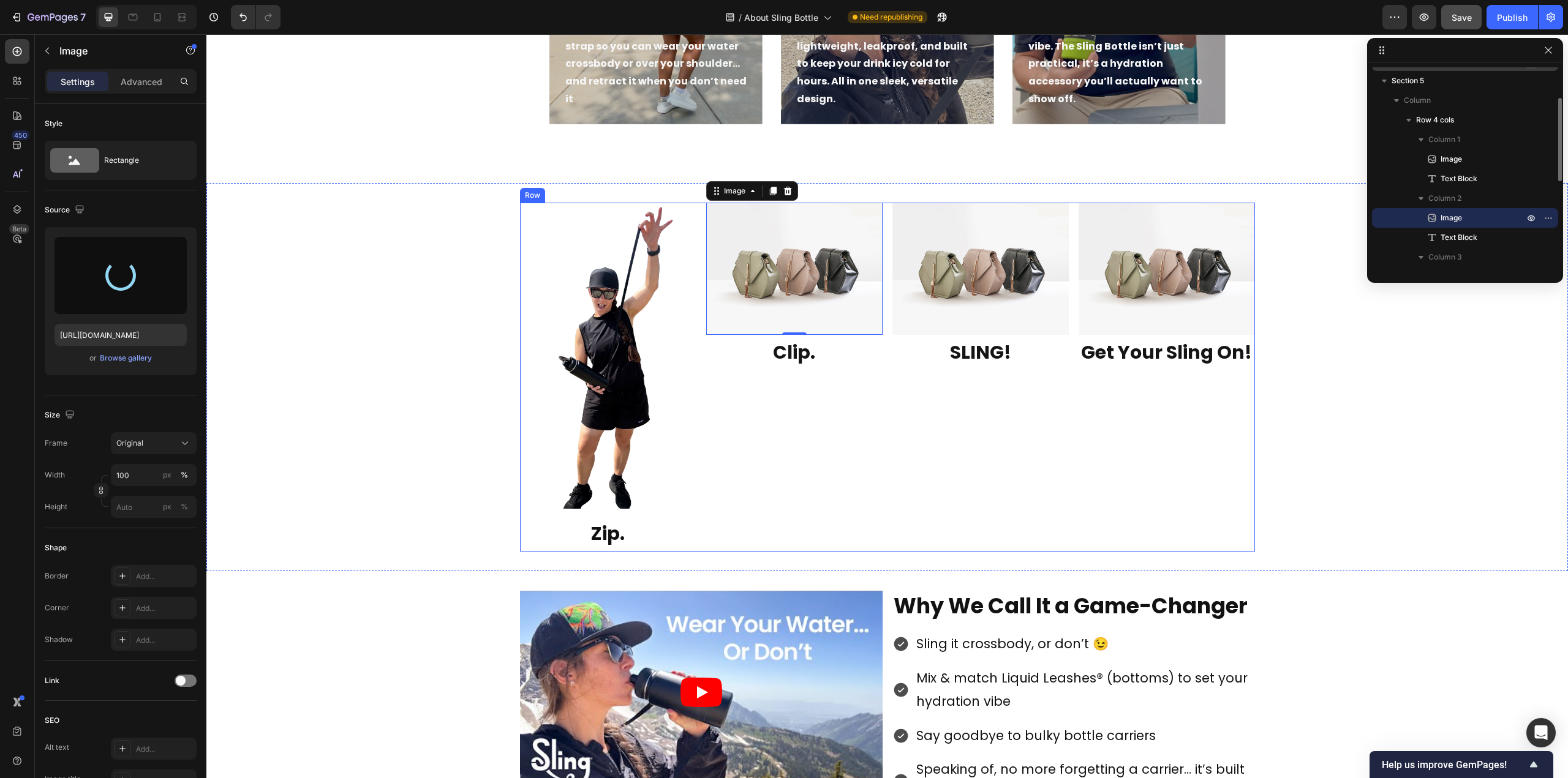
type input "[URL][DOMAIN_NAME]"
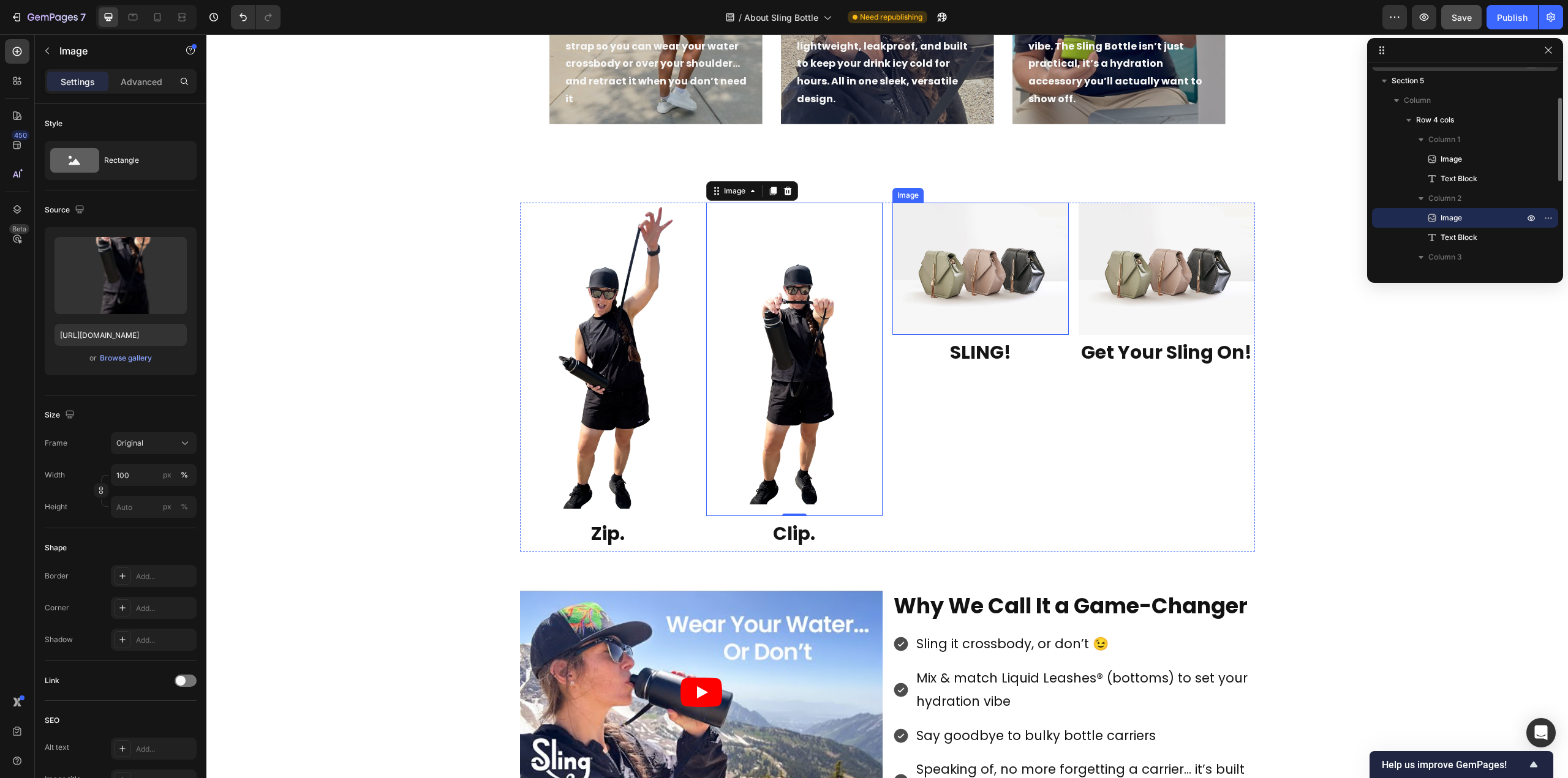
click at [969, 291] on img at bounding box center [981, 268] width 177 height 133
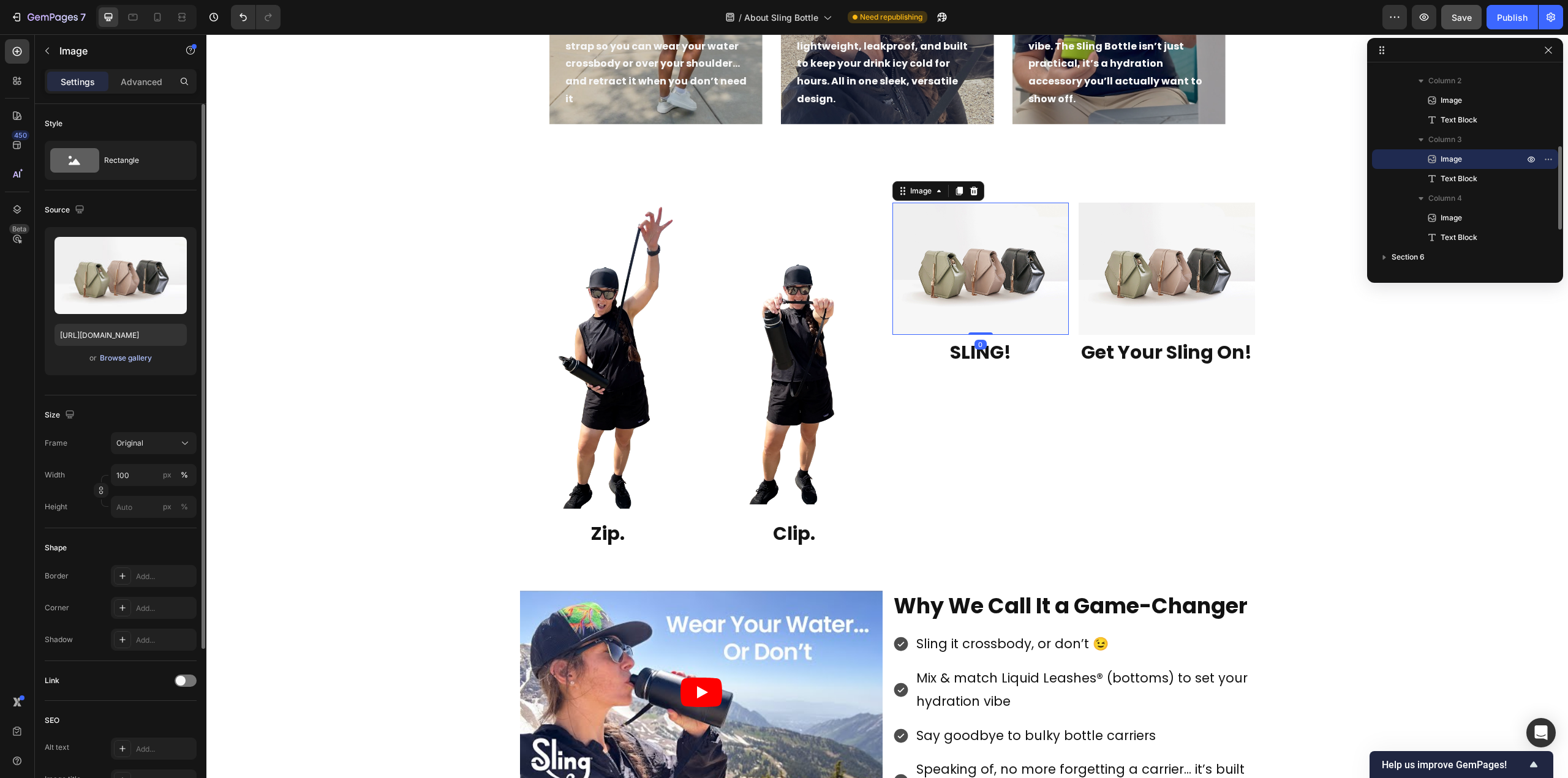
click at [122, 361] on div "Browse gallery" at bounding box center [126, 358] width 53 height 11
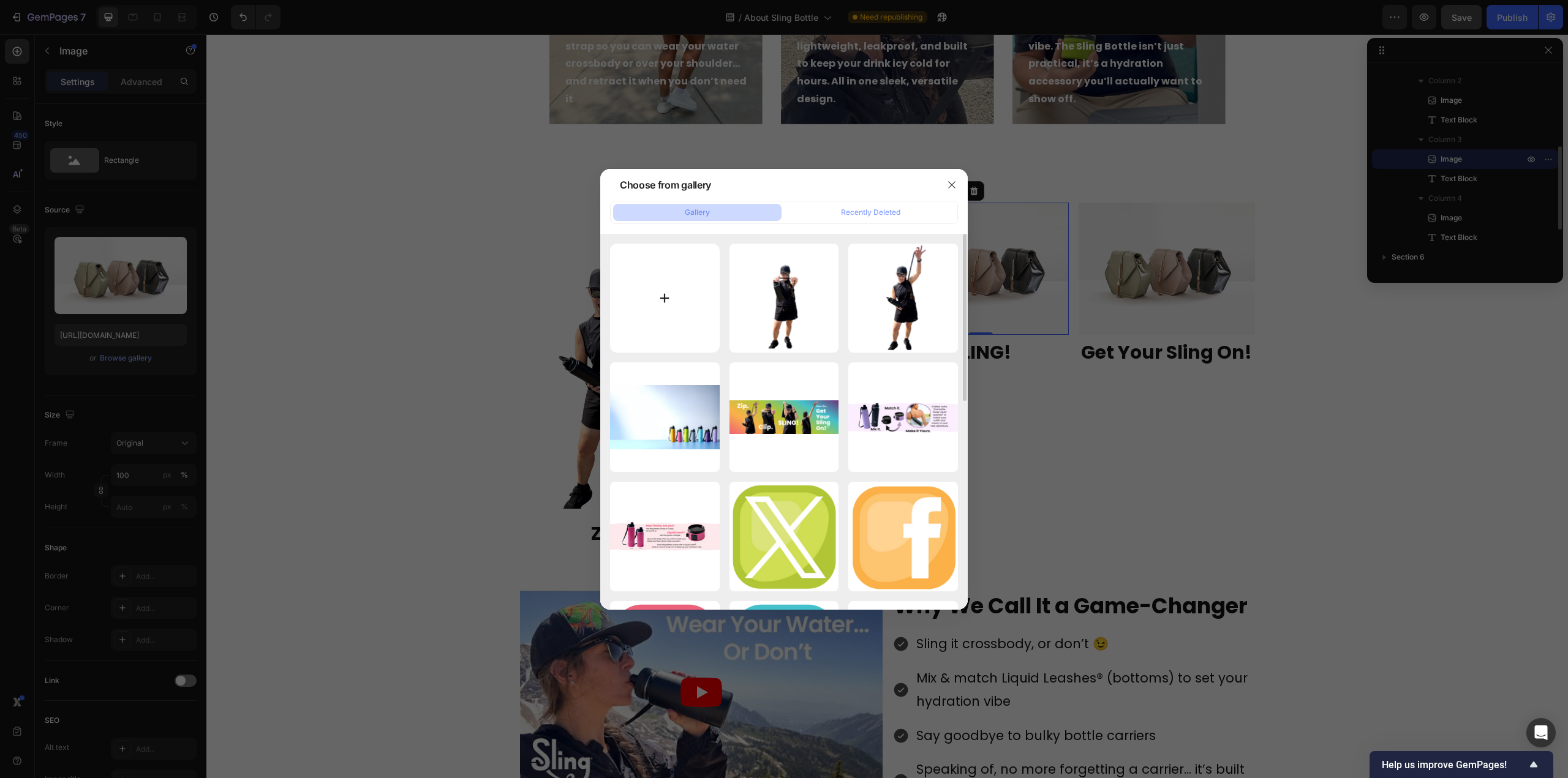
click at [661, 298] on input "file" at bounding box center [665, 298] width 110 height 110
type input "C:\fakepath\Sling copy.png"
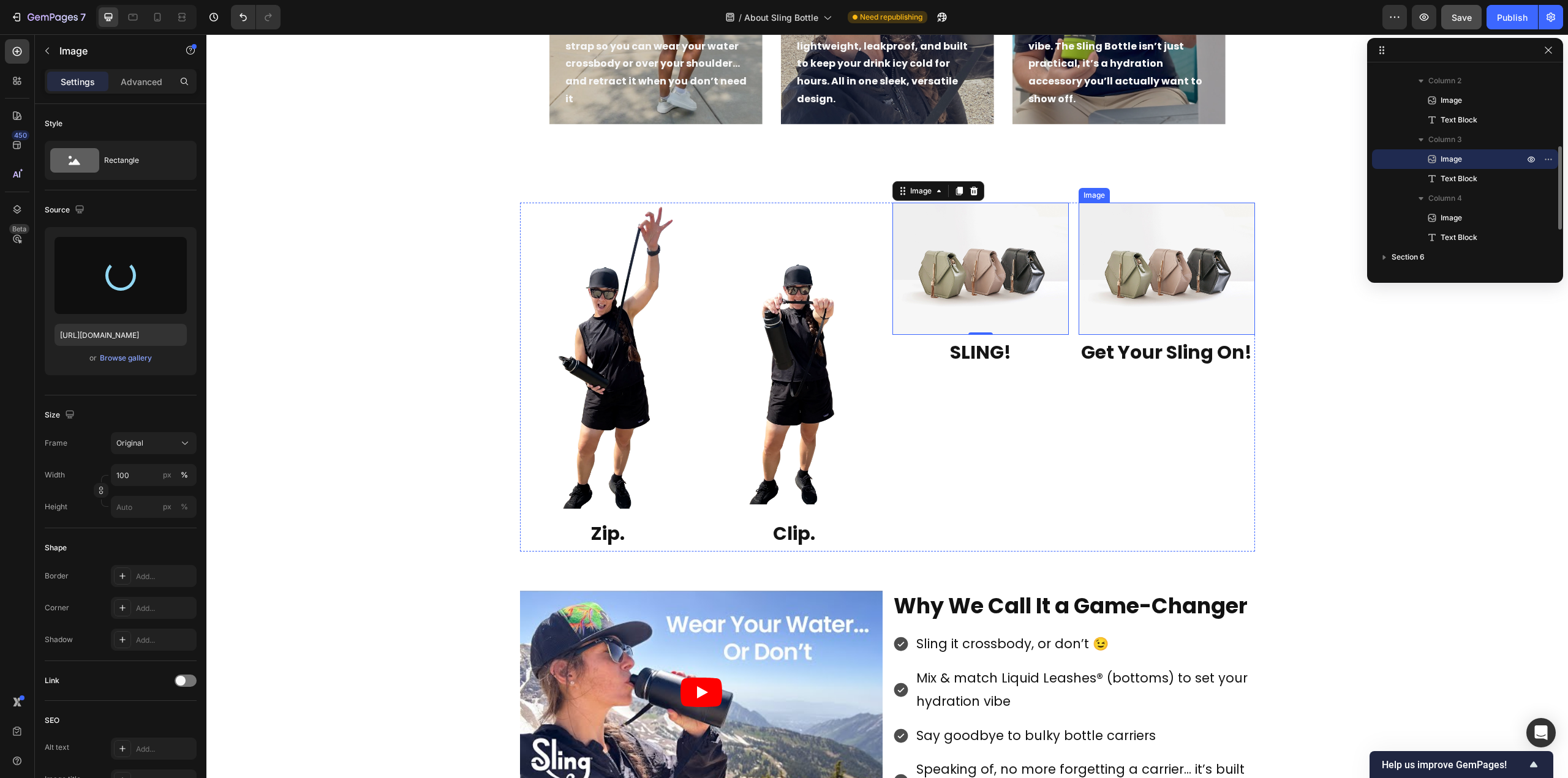
type input "[URL][DOMAIN_NAME]"
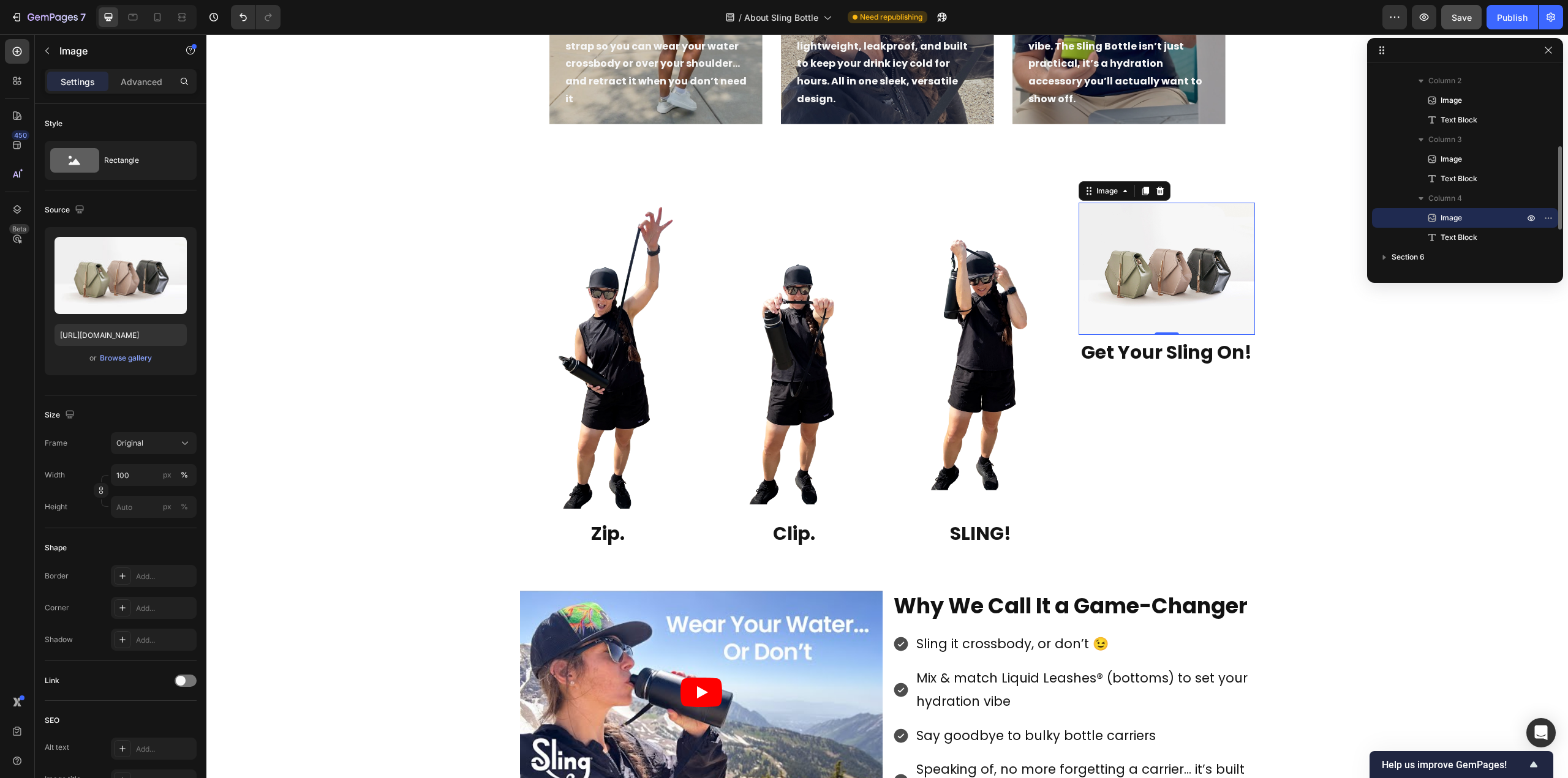
click at [1138, 288] on img at bounding box center [1167, 268] width 177 height 133
click at [1156, 192] on icon at bounding box center [1160, 191] width 10 height 10
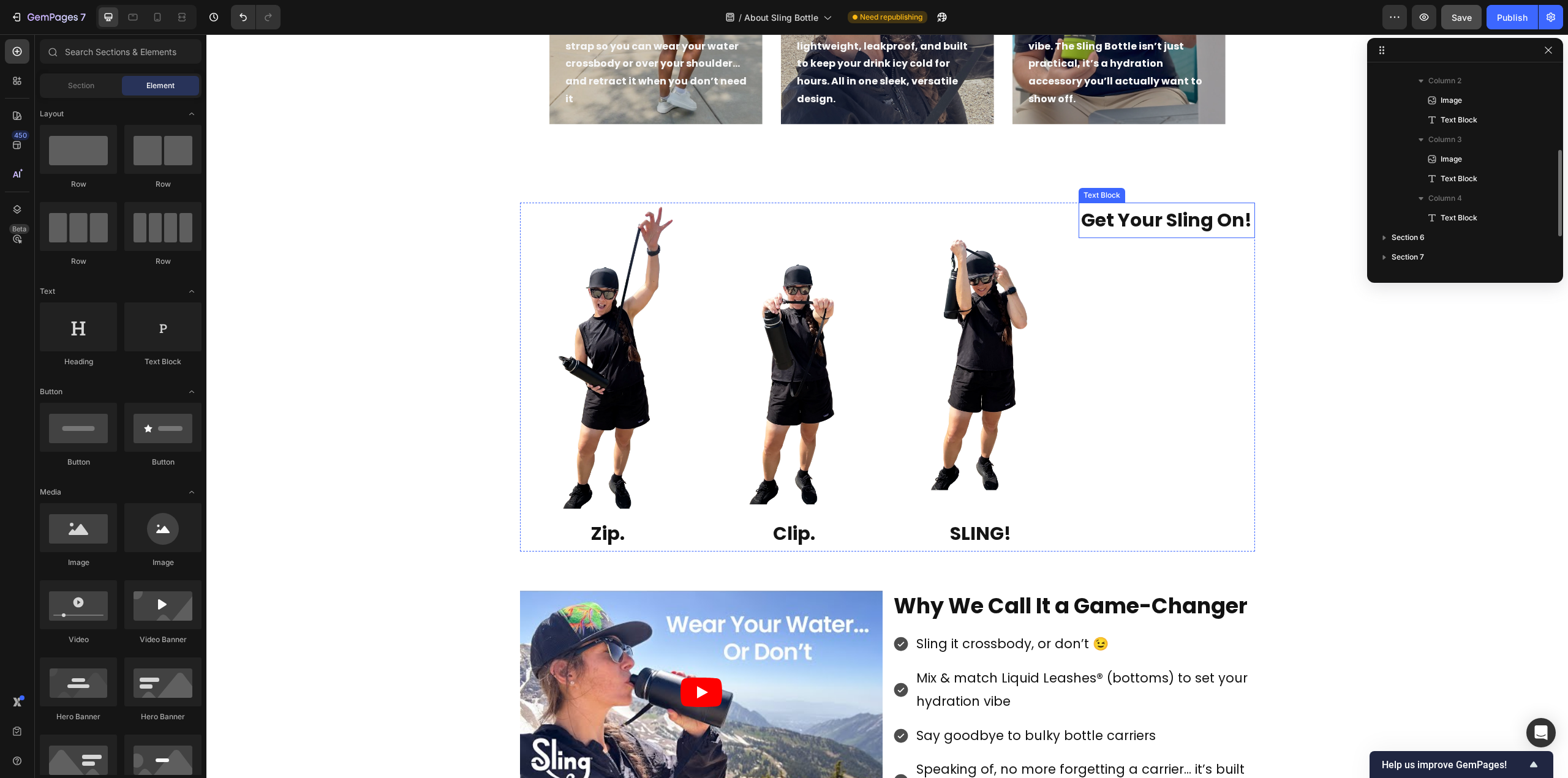
click at [1165, 220] on p "Get Your Sling On!" at bounding box center [1167, 221] width 174 height 33
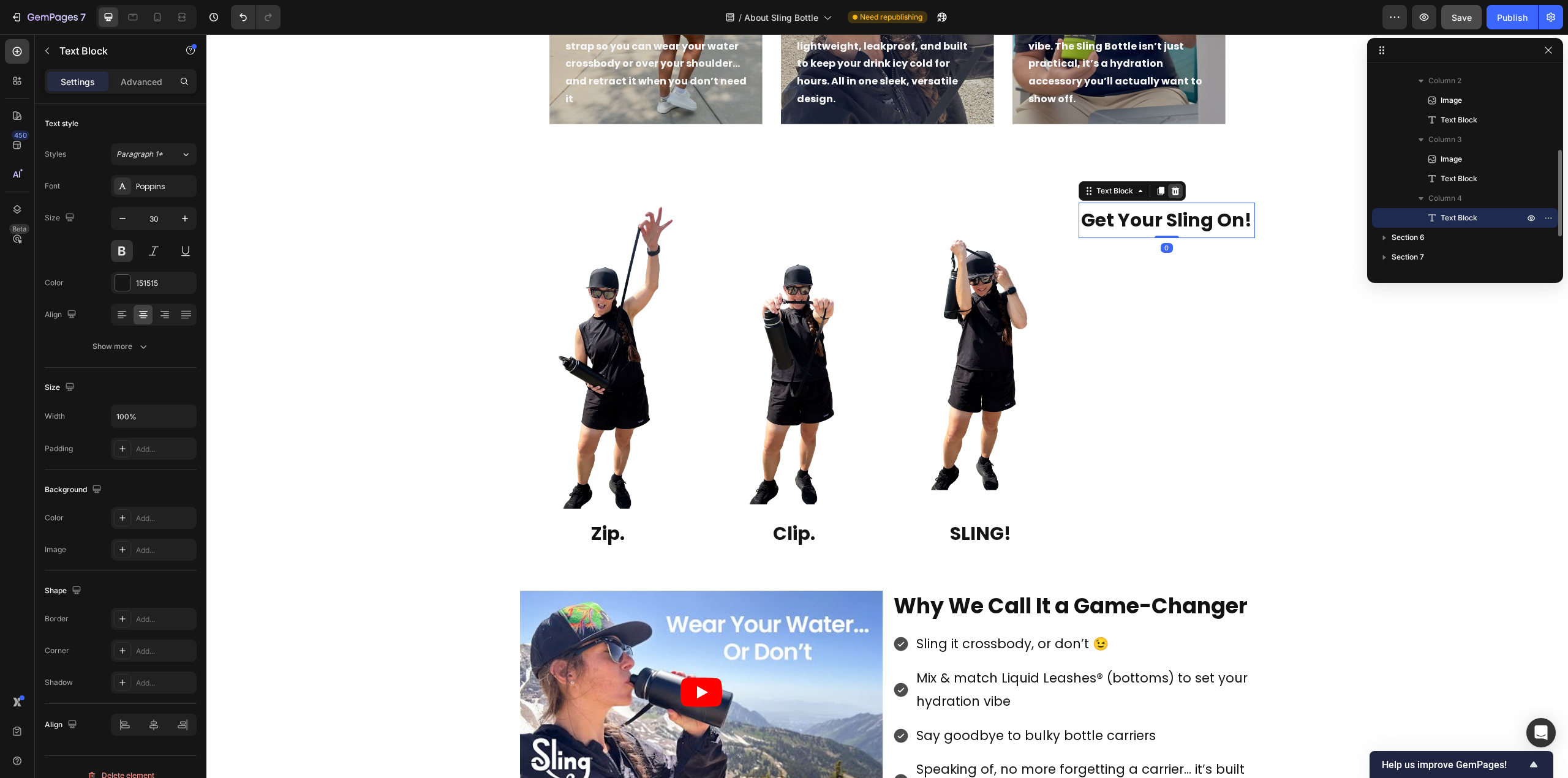
click at [1172, 190] on icon at bounding box center [1176, 191] width 8 height 9
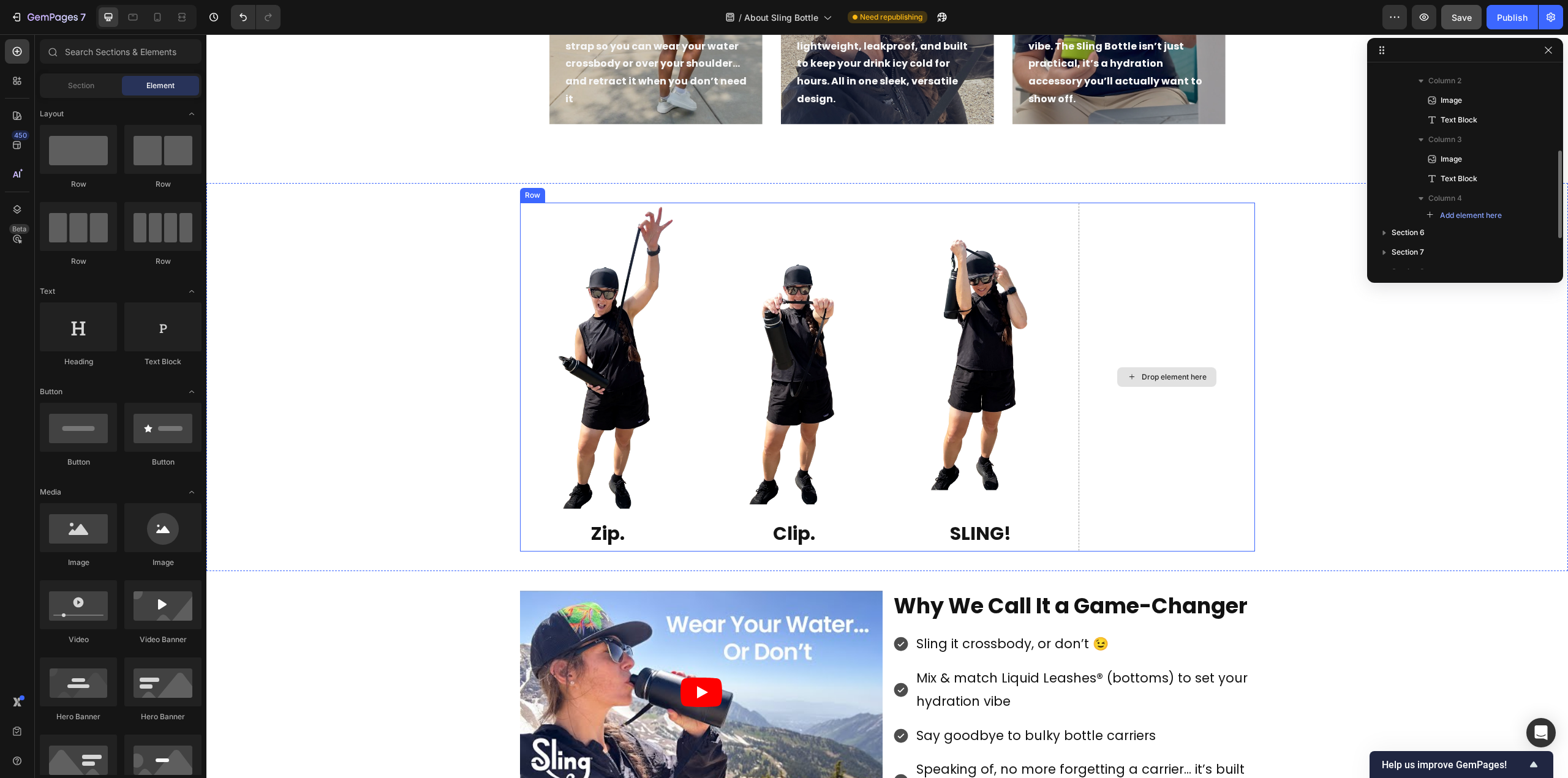
click at [1184, 262] on div "Drop element here" at bounding box center [1167, 377] width 177 height 349
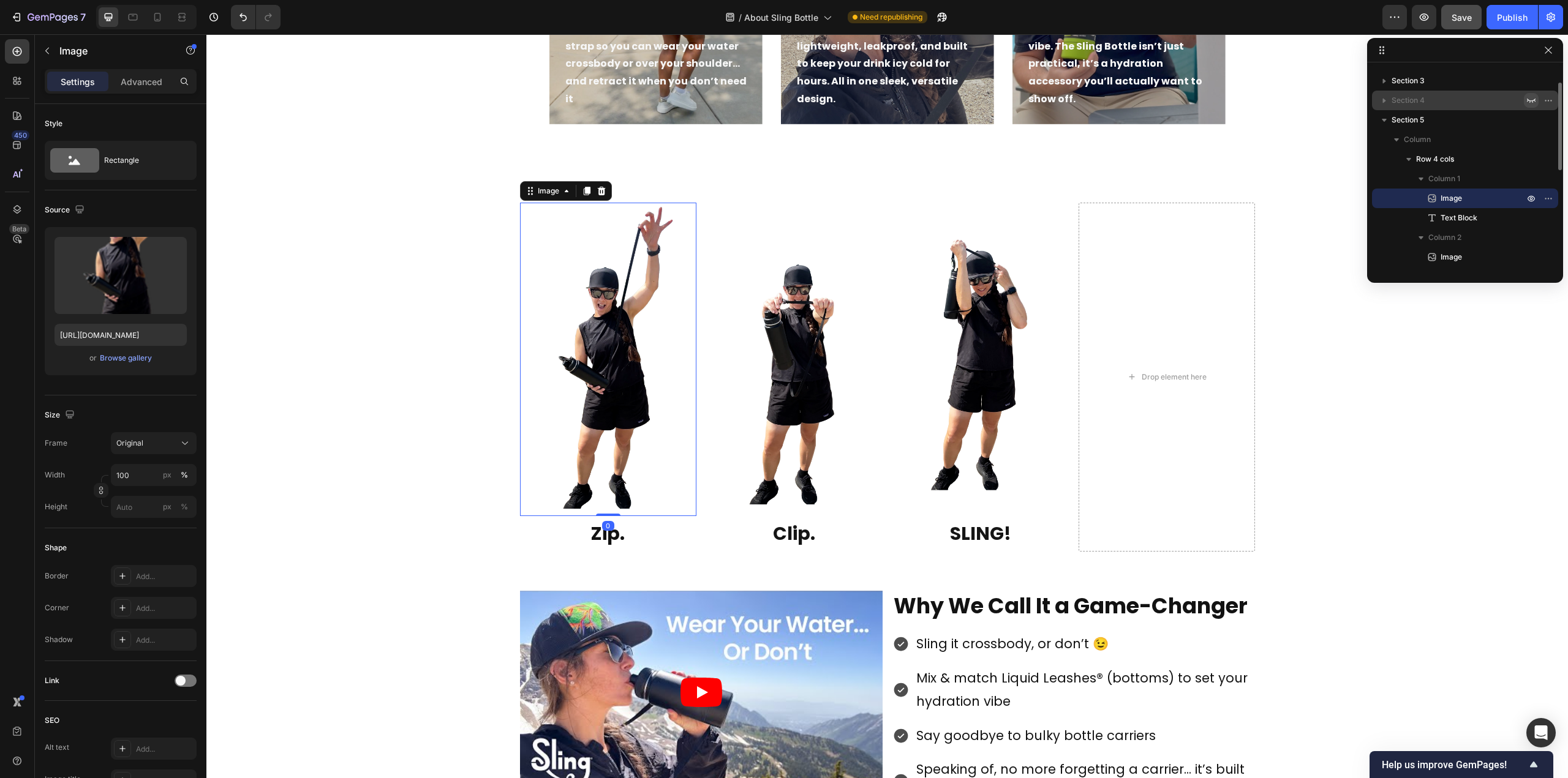
click at [549, 230] on img at bounding box center [608, 359] width 177 height 313
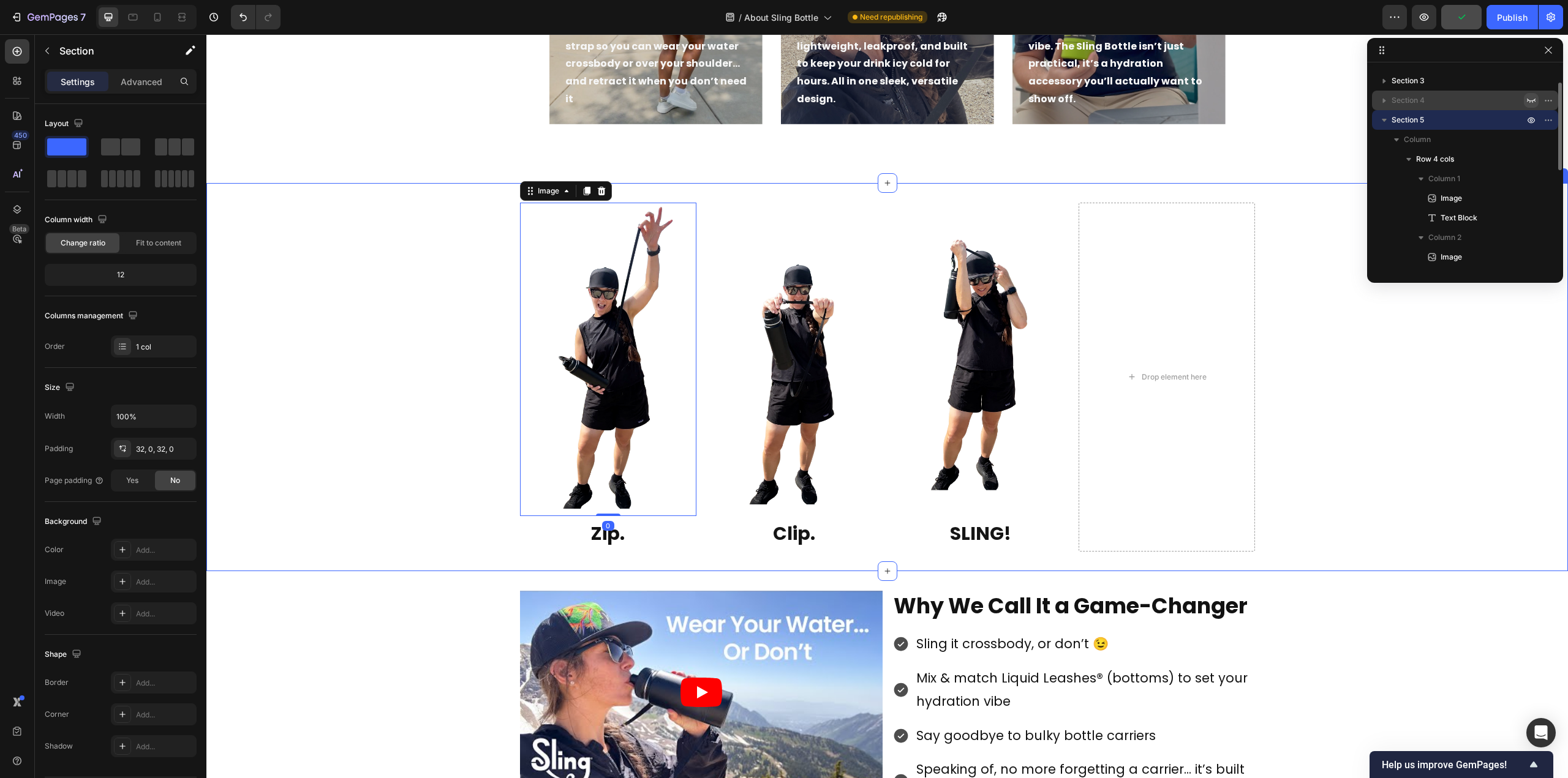
click at [639, 194] on div "Image 0 Zip. Text Block Image Clip. Text Block Image SLING! Text Block Drop ele…" at bounding box center [887, 377] width 1362 height 389
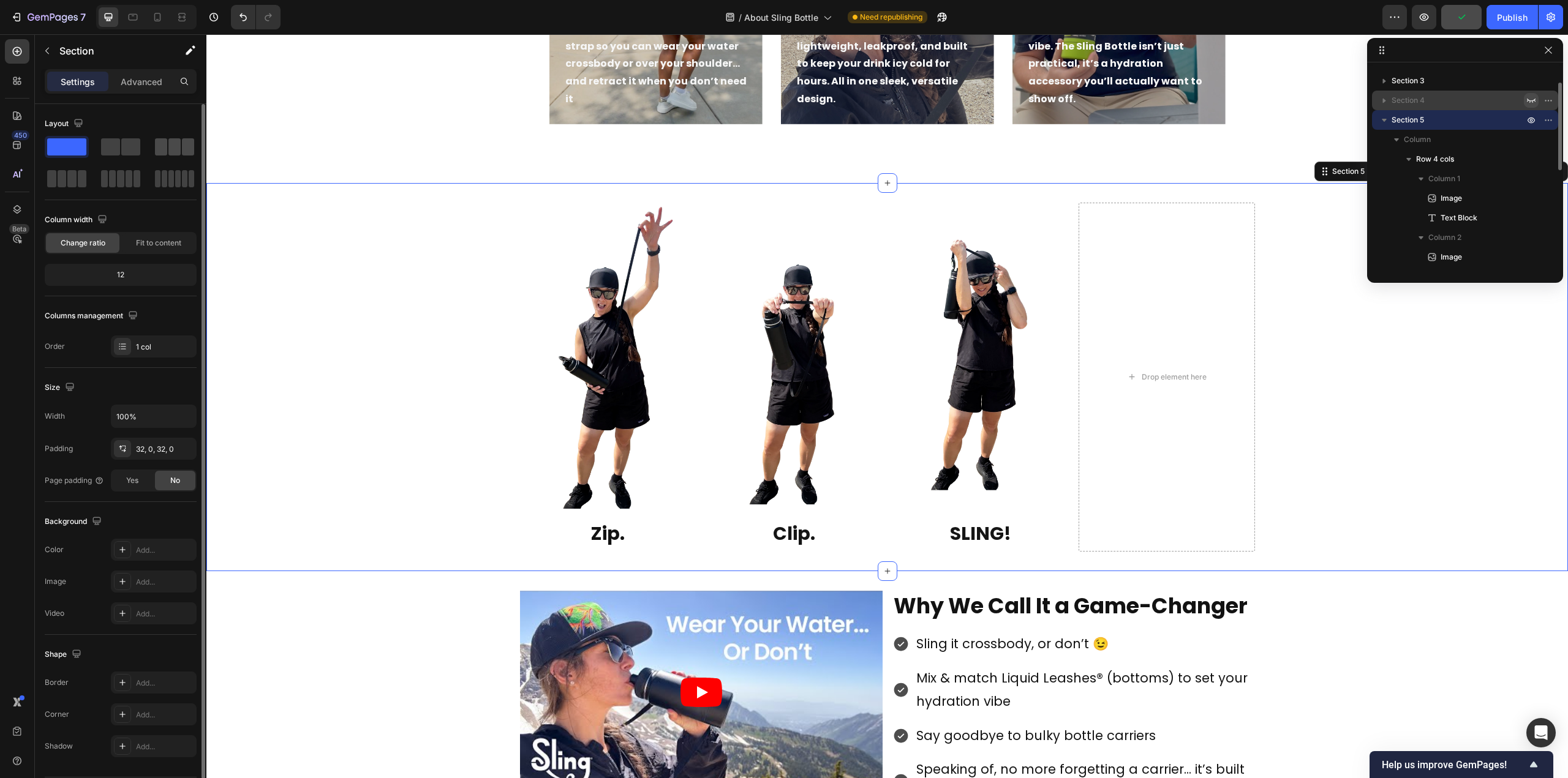
click at [155, 144] on span at bounding box center [160, 147] width 12 height 17
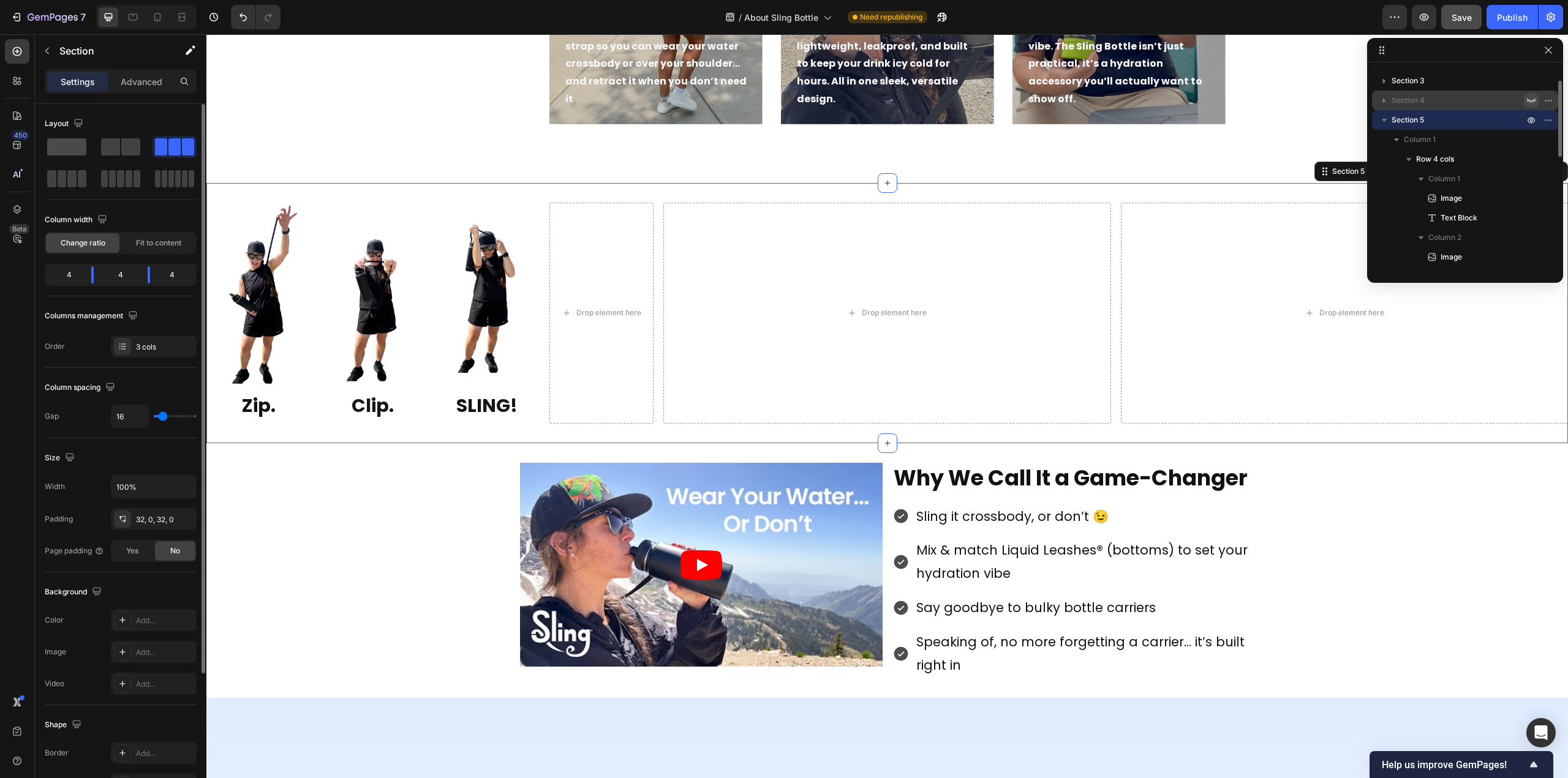
click at [74, 146] on span at bounding box center [66, 147] width 39 height 17
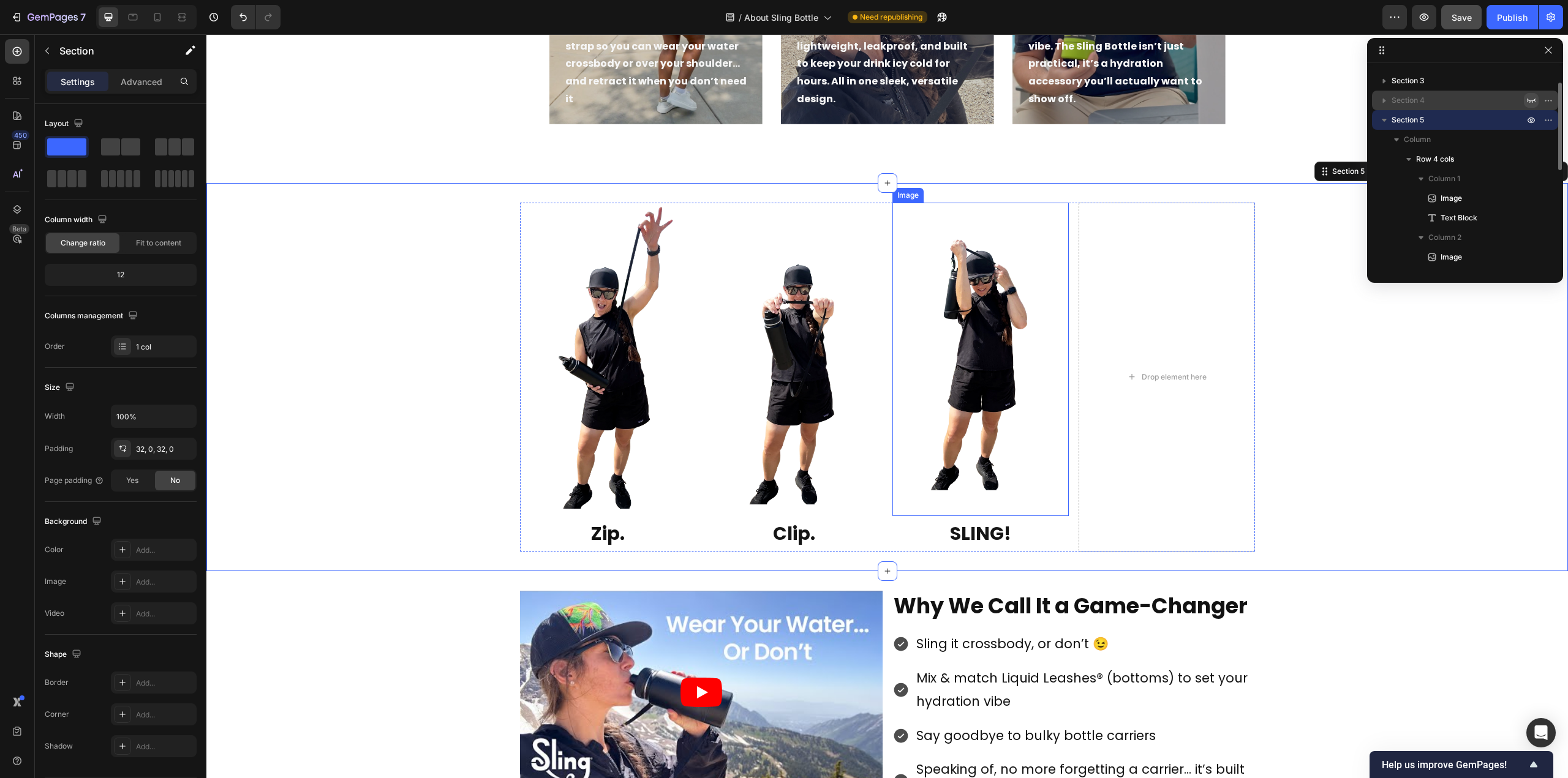
click at [1079, 332] on div "Drop element here" at bounding box center [1167, 377] width 177 height 349
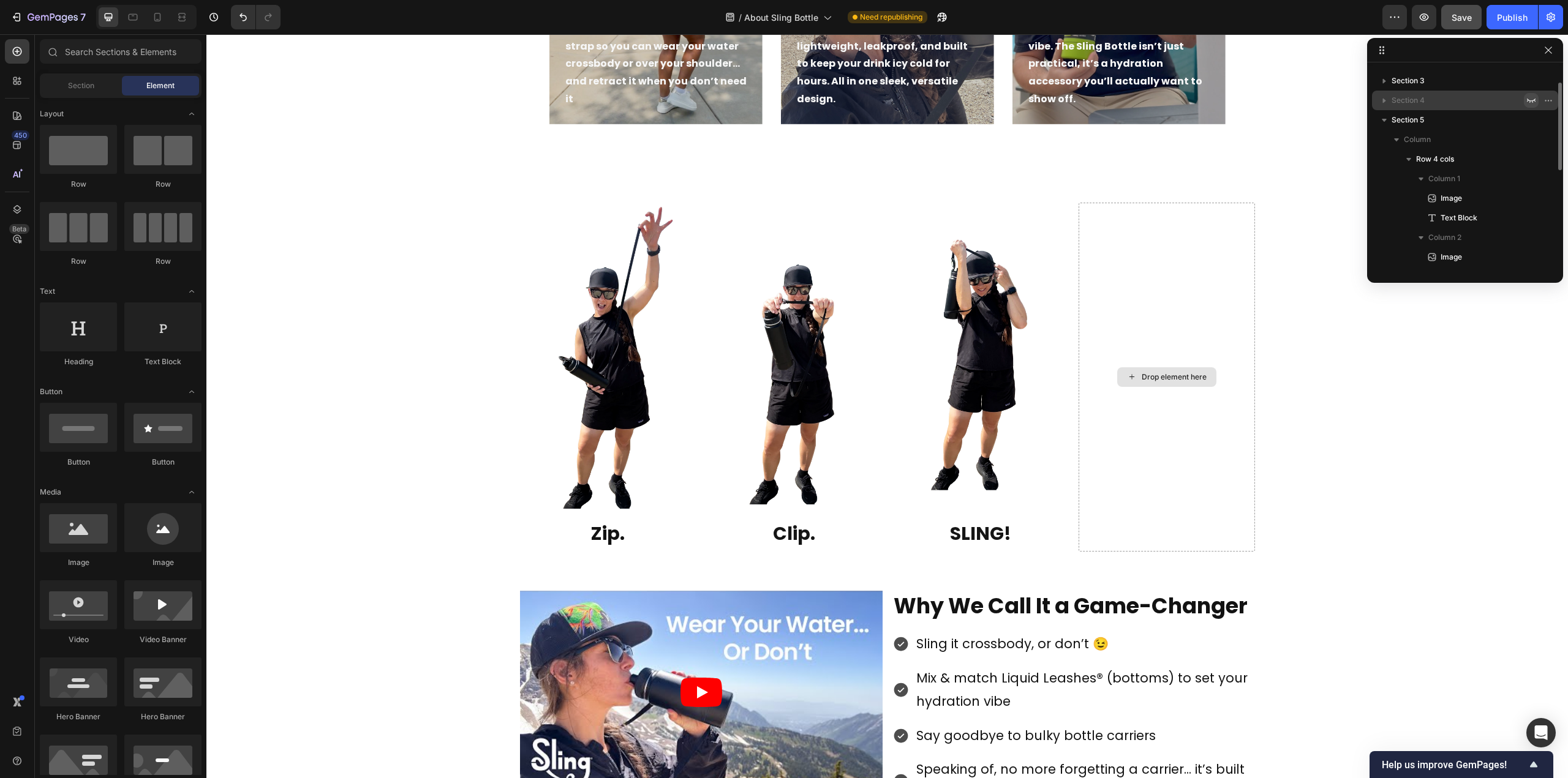
click at [1148, 382] on div "Drop element here" at bounding box center [1175, 377] width 65 height 10
click at [1155, 377] on div "Drop element here" at bounding box center [1175, 377] width 65 height 10
click at [1176, 300] on div "Drop element here" at bounding box center [1167, 377] width 177 height 349
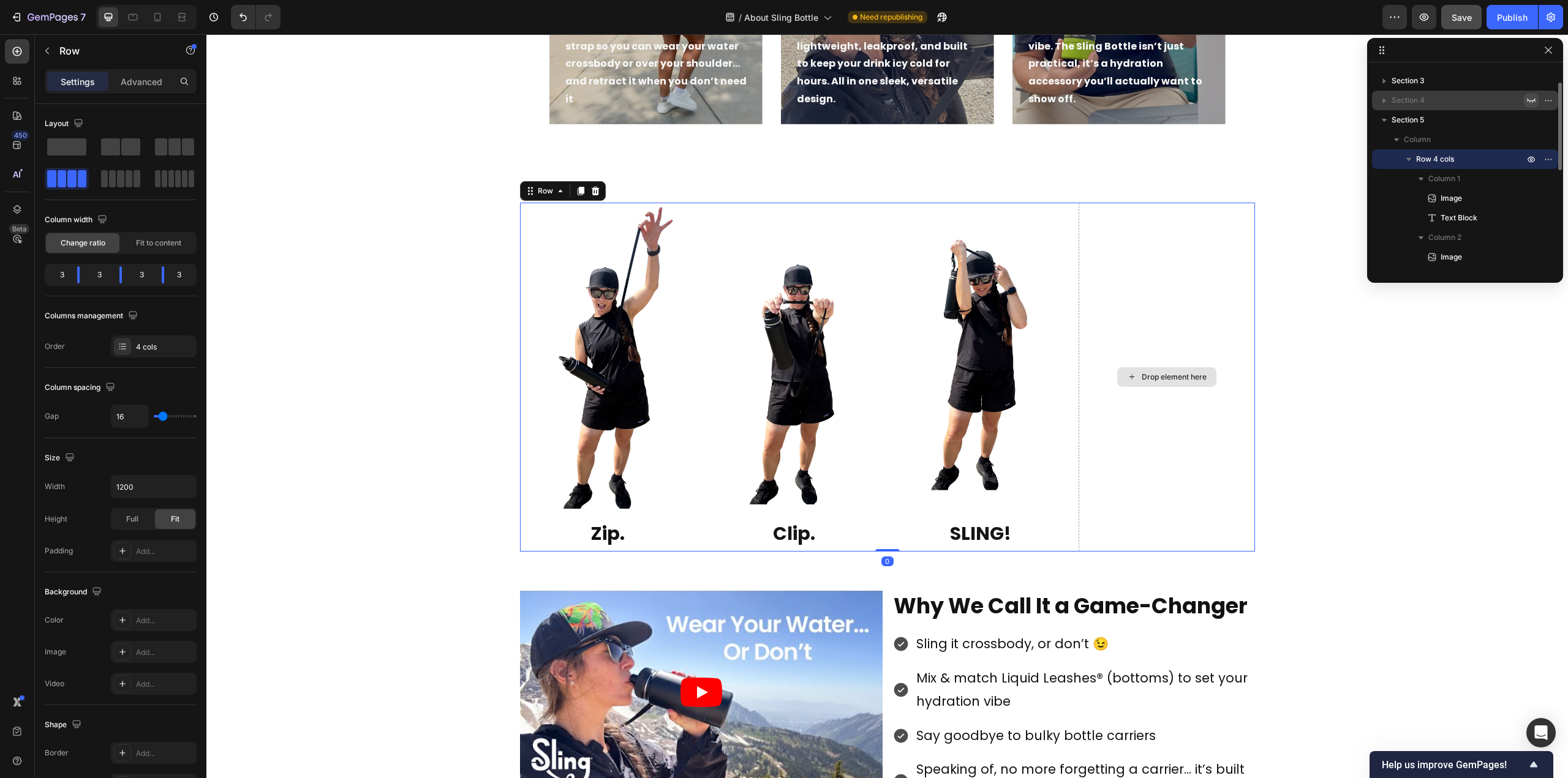
click at [1118, 223] on div "Drop element here" at bounding box center [1167, 377] width 177 height 349
click at [1066, 235] on div "Image Zip. Text Block Image Clip. Text Block Image SLING! Text Block Drop eleme…" at bounding box center [888, 377] width 735 height 349
click at [1098, 242] on div "Drop element here" at bounding box center [1167, 377] width 177 height 349
click at [1157, 379] on div "Drop element here" at bounding box center [1175, 377] width 65 height 10
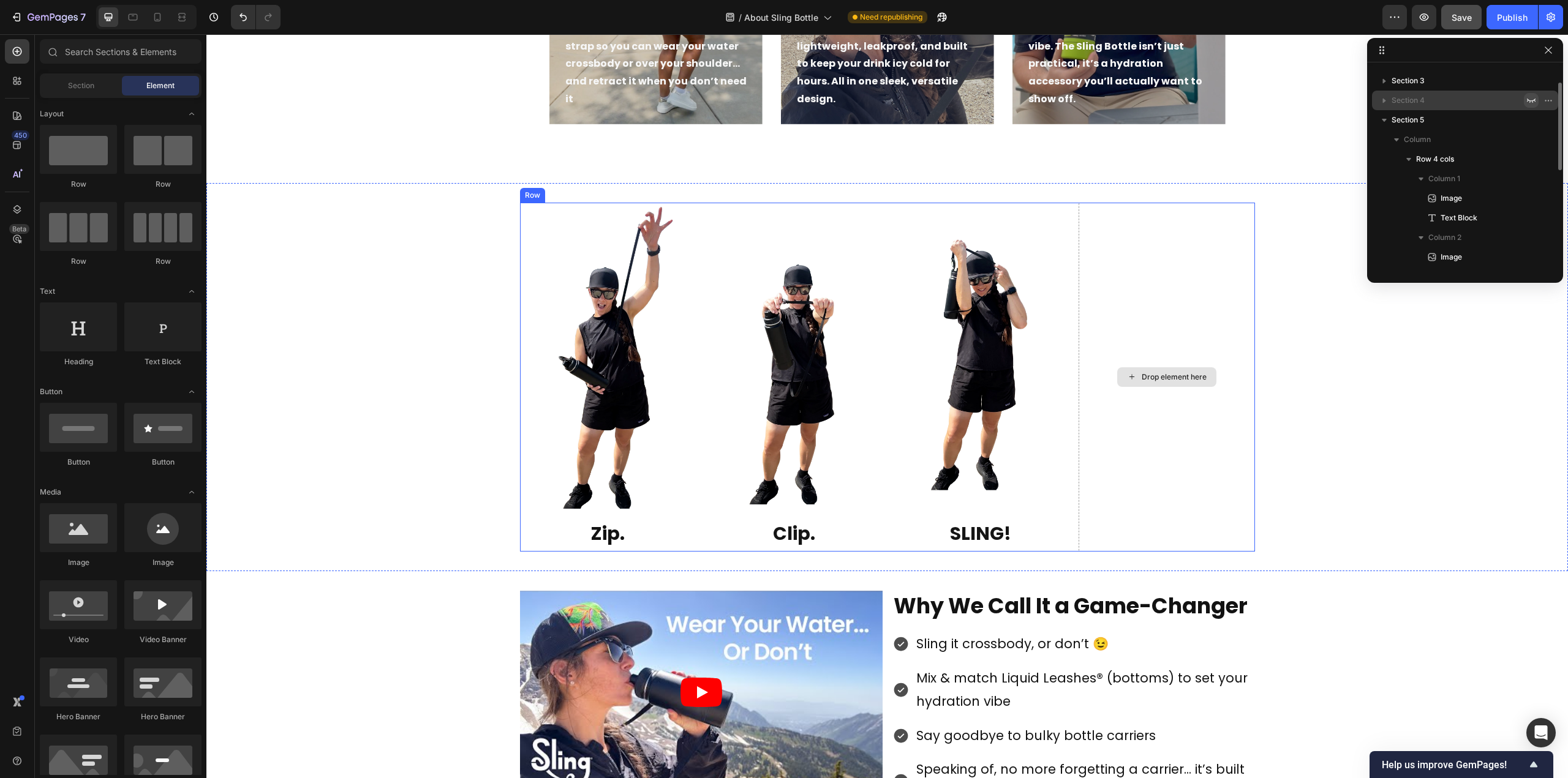
click at [1159, 379] on div "Drop element here" at bounding box center [1175, 377] width 65 height 10
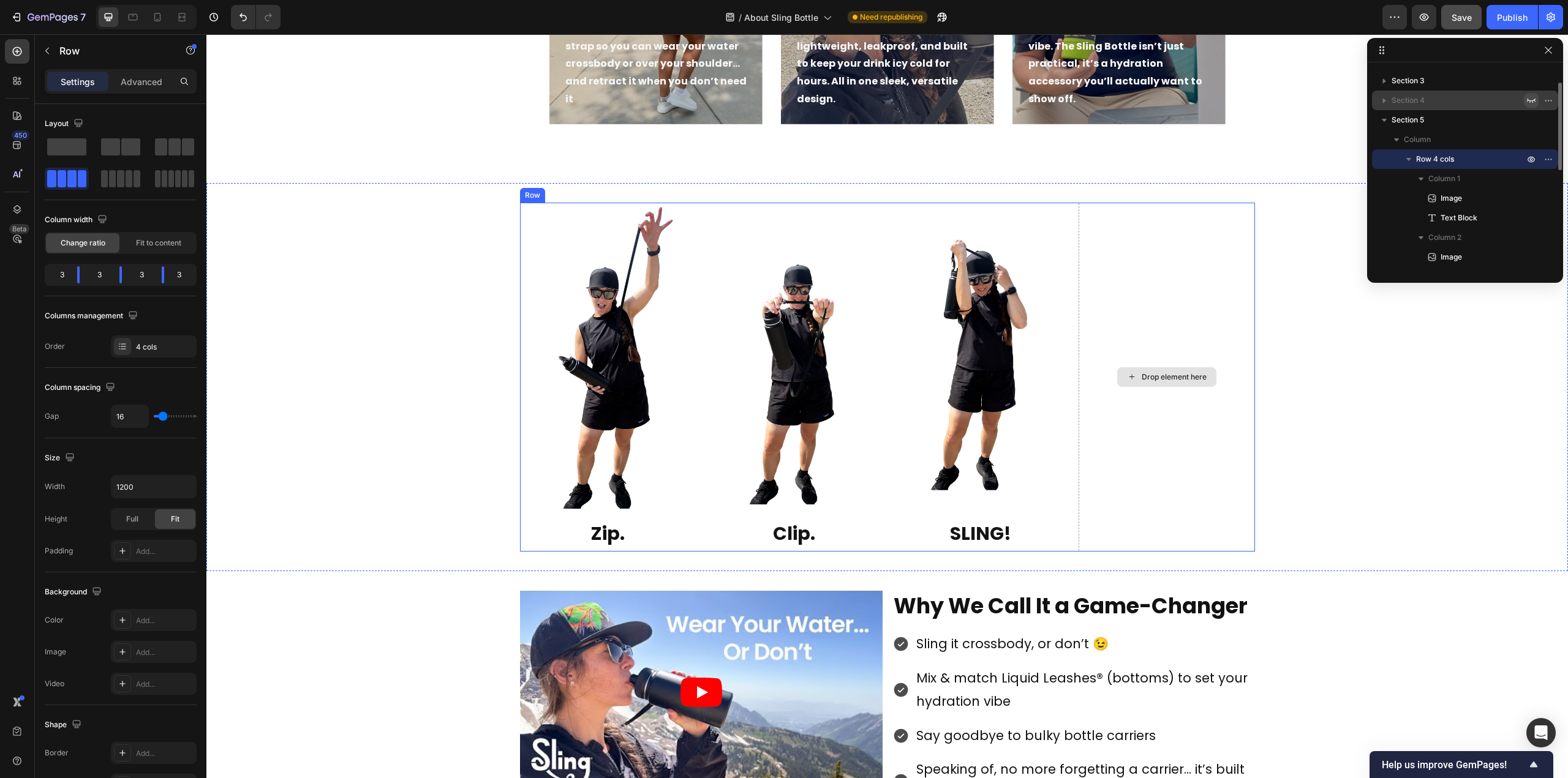
click at [1197, 271] on div "Drop element here" at bounding box center [1167, 377] width 177 height 349
click at [1547, 161] on icon "button" at bounding box center [1549, 159] width 10 height 10
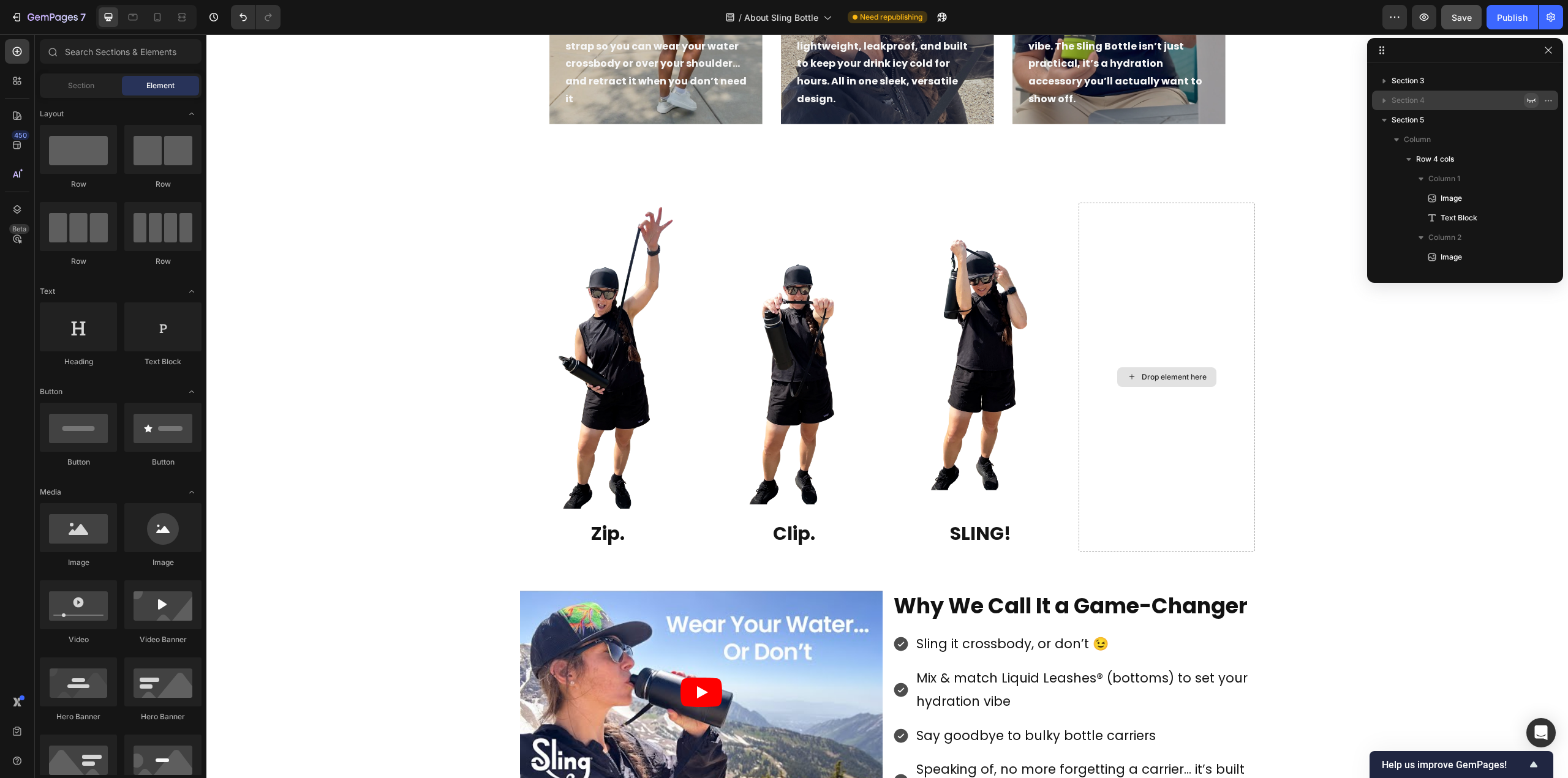
click at [1155, 384] on div "Drop element here" at bounding box center [1167, 377] width 99 height 20
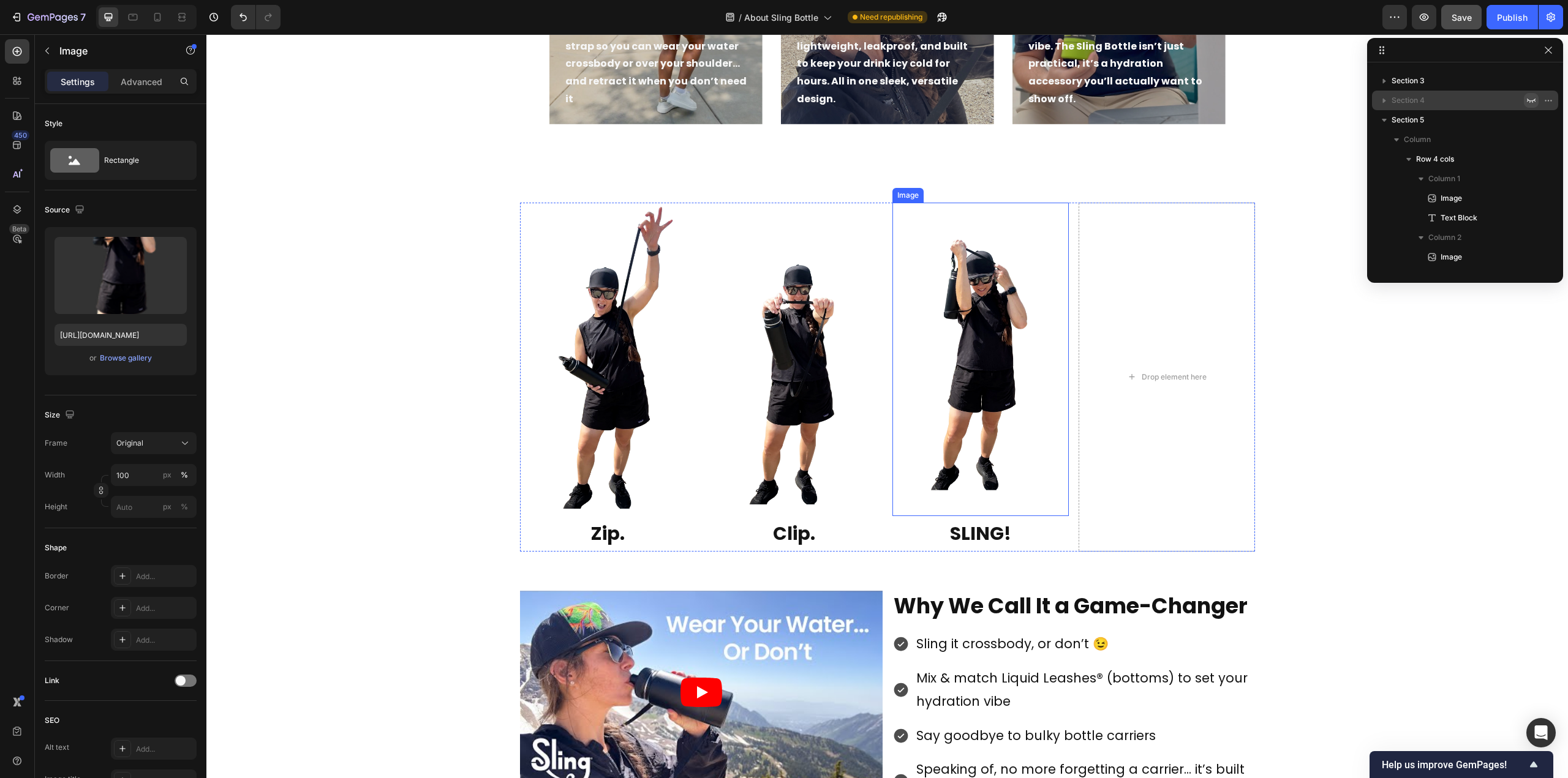
click at [1011, 238] on img at bounding box center [981, 359] width 177 height 313
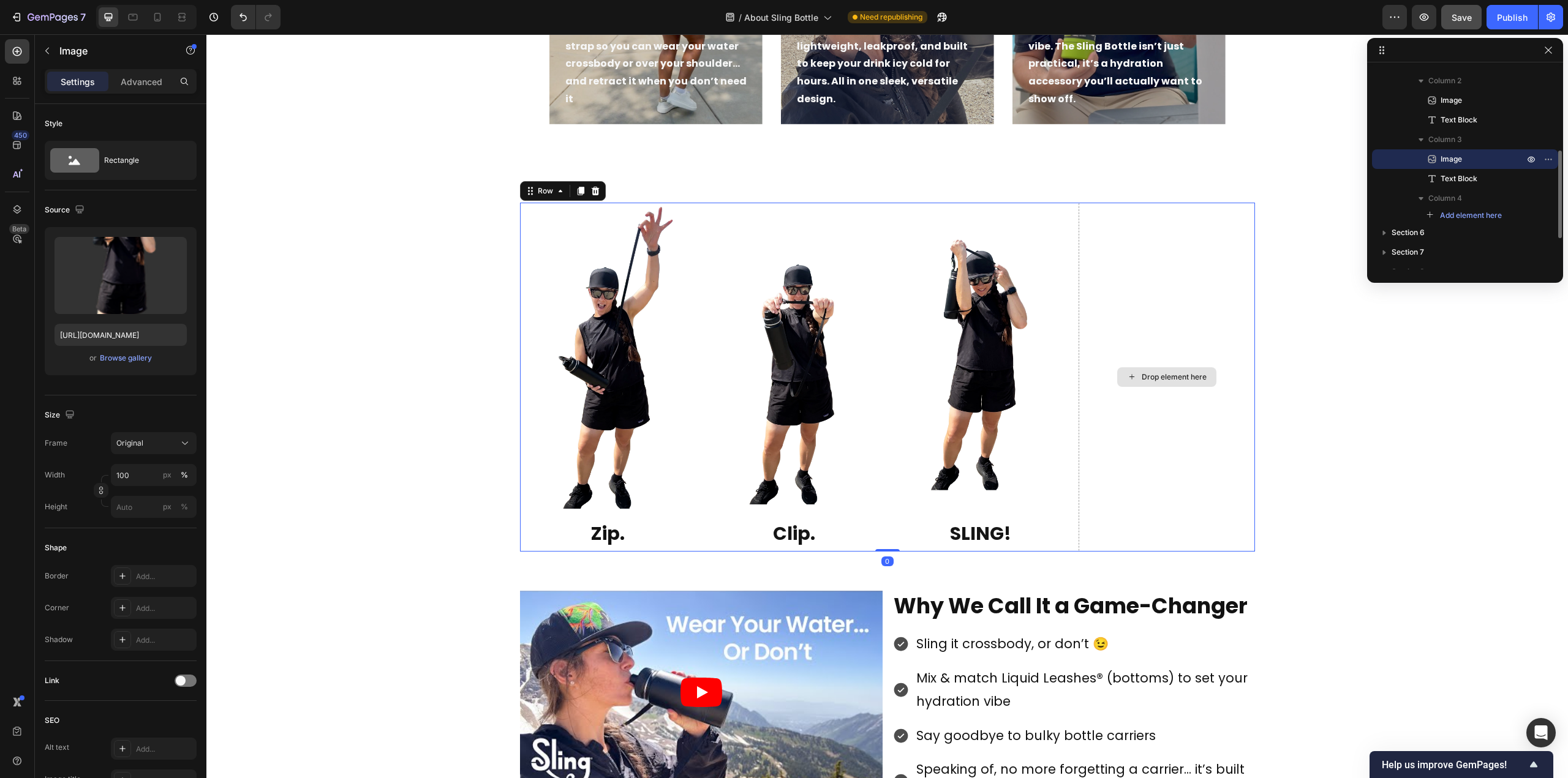
click at [1109, 226] on div "Drop element here" at bounding box center [1167, 377] width 177 height 349
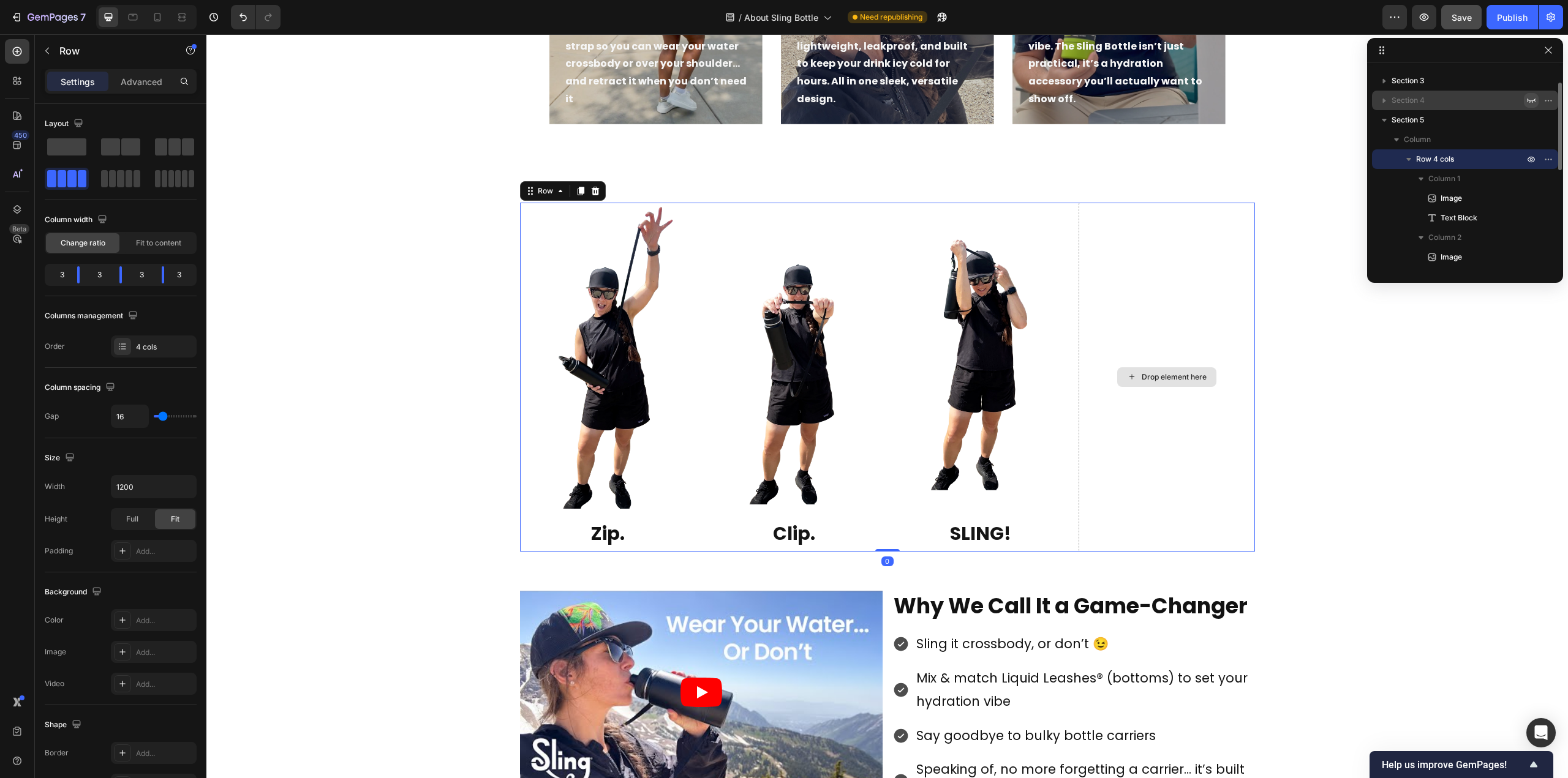
click at [1103, 207] on div "Drop element here" at bounding box center [1167, 377] width 177 height 349
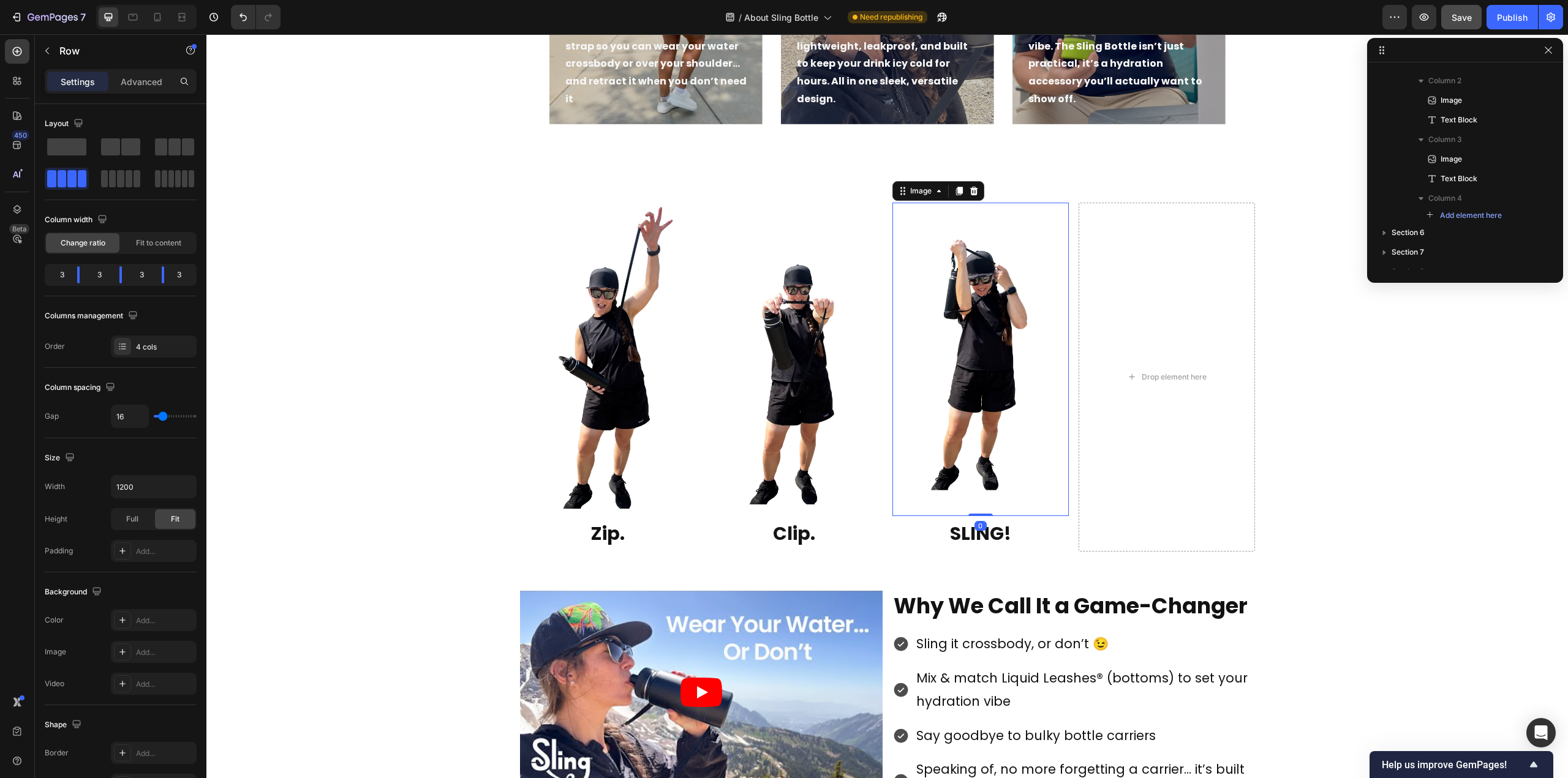
click at [1023, 213] on img at bounding box center [981, 359] width 177 height 313
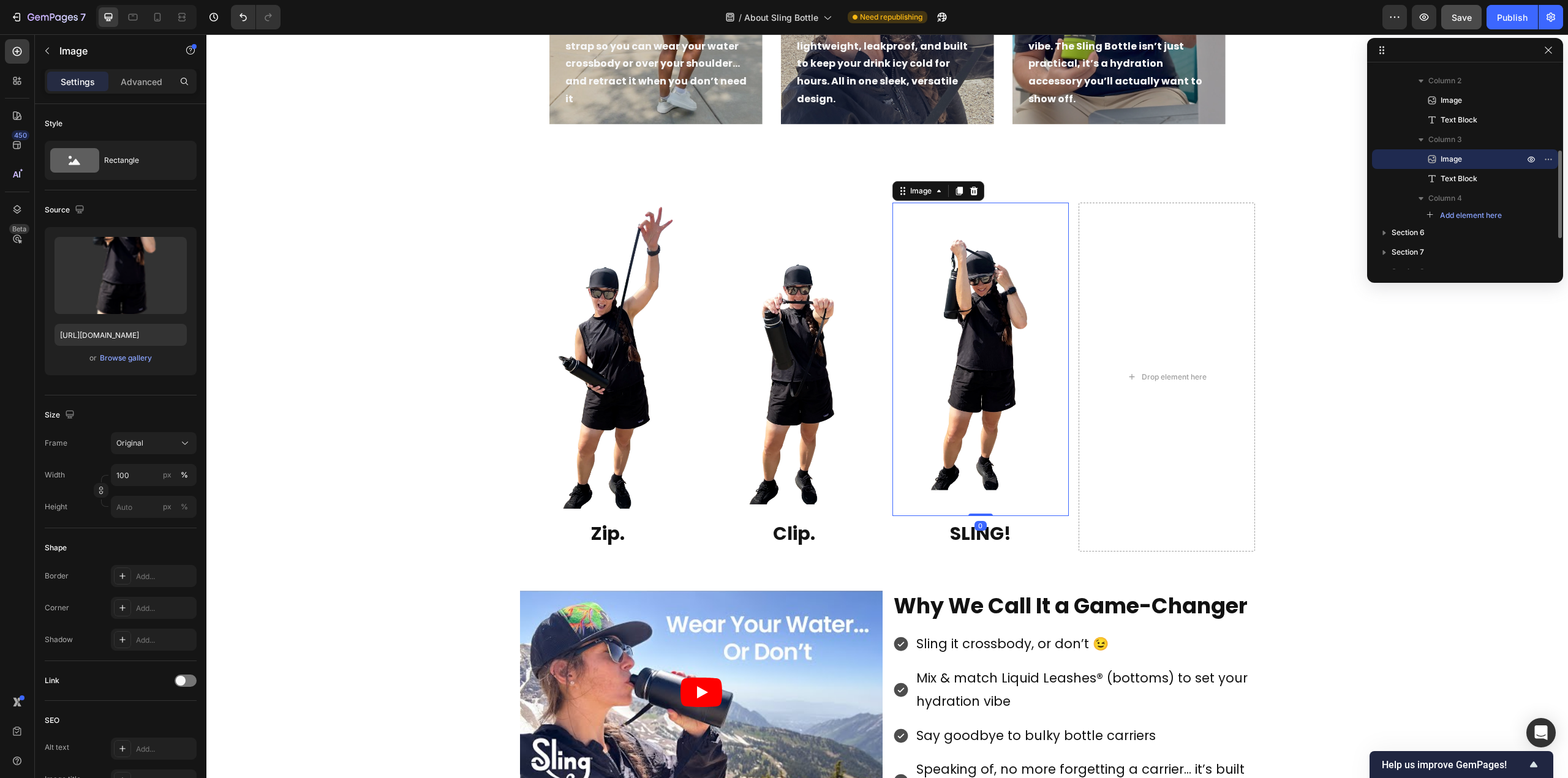
click at [831, 202] on img at bounding box center [795, 359] width 177 height 313
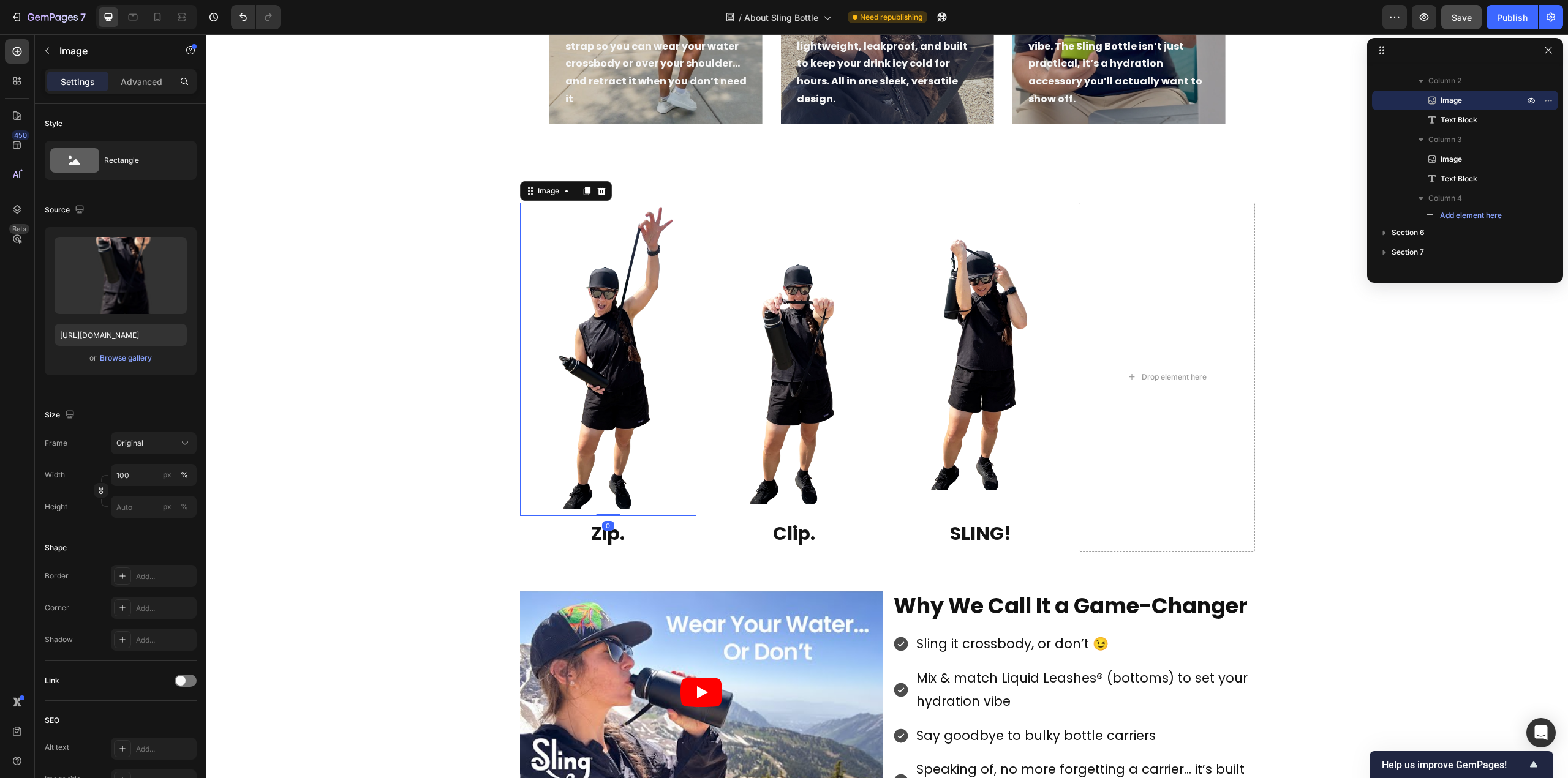
click at [685, 219] on img at bounding box center [608, 359] width 177 height 313
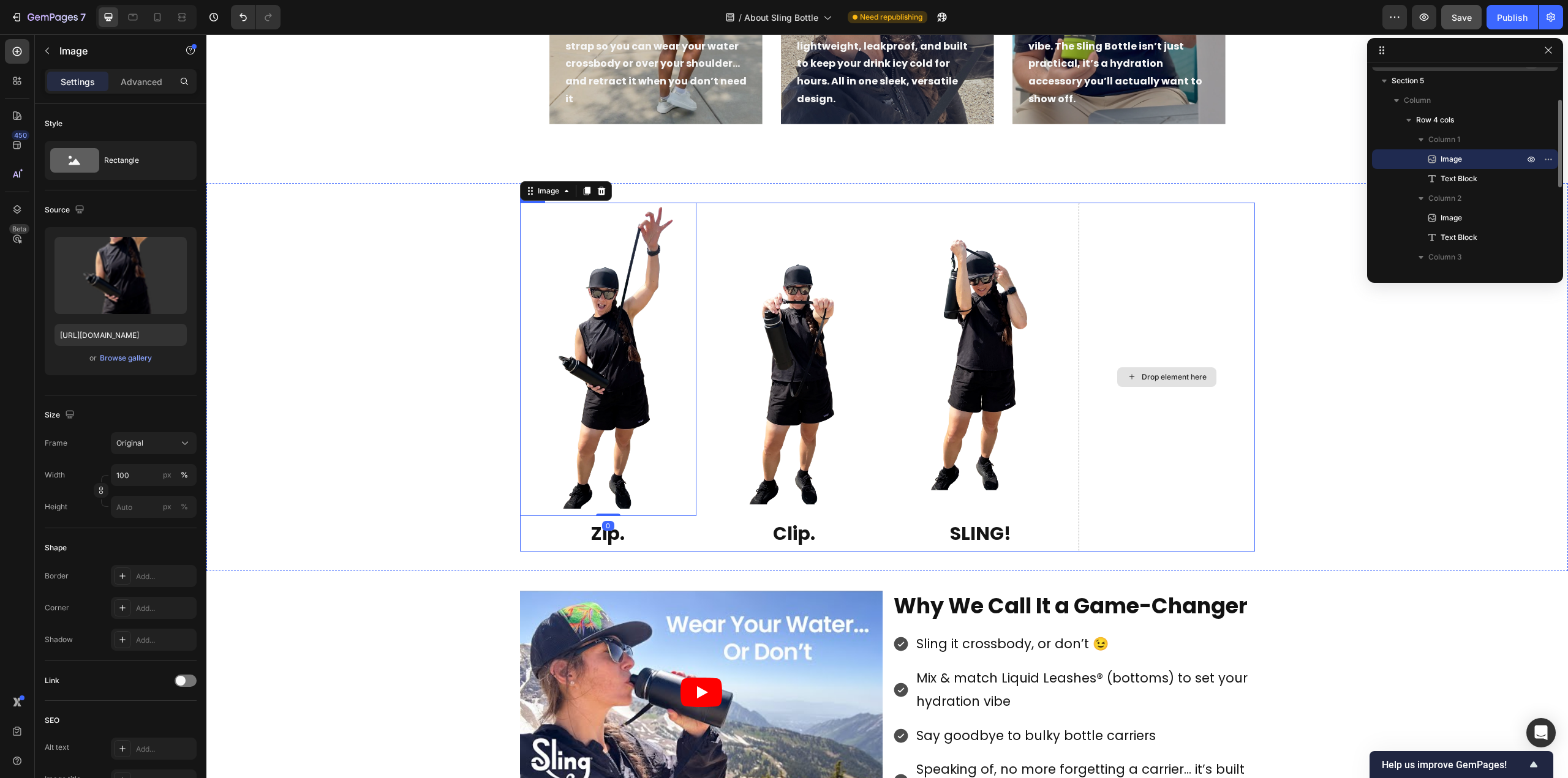
click at [1108, 383] on div "Drop element here" at bounding box center [1167, 377] width 177 height 349
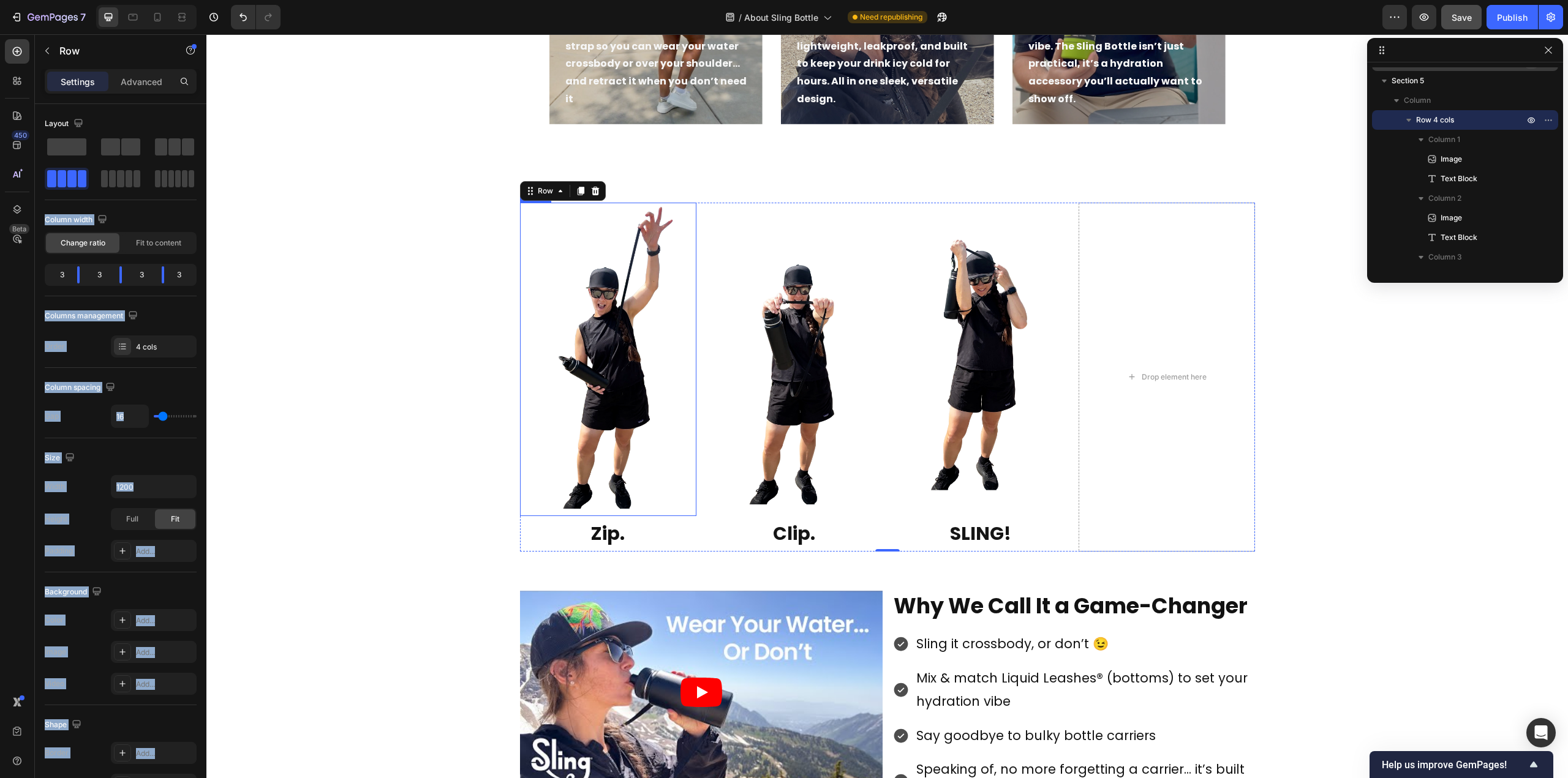
drag, startPoint x: 384, startPoint y: 180, endPoint x: 601, endPoint y: 271, distance: 235.3
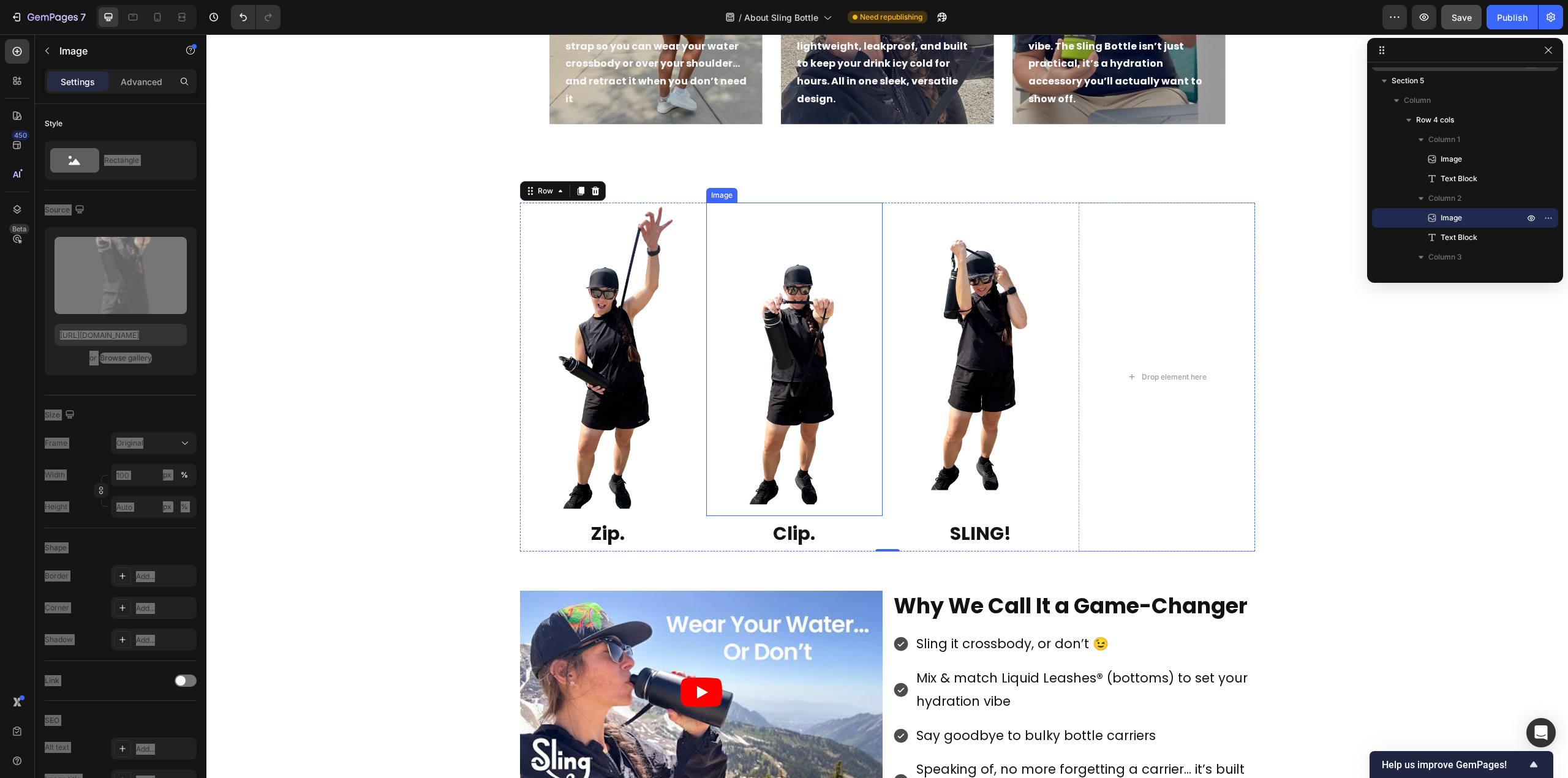
click at [770, 263] on img at bounding box center [795, 359] width 177 height 313
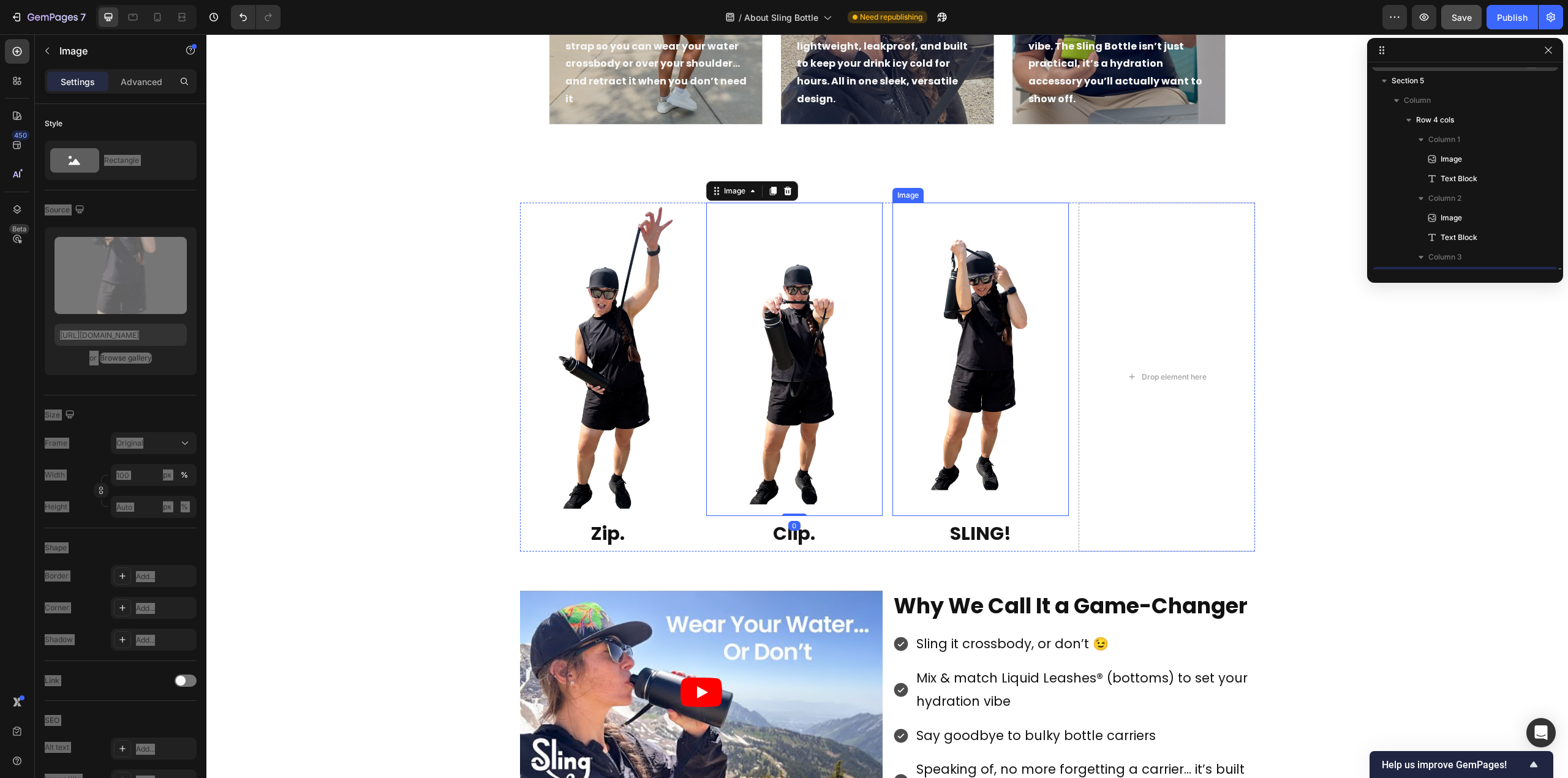
click at [978, 298] on img at bounding box center [981, 359] width 177 height 313
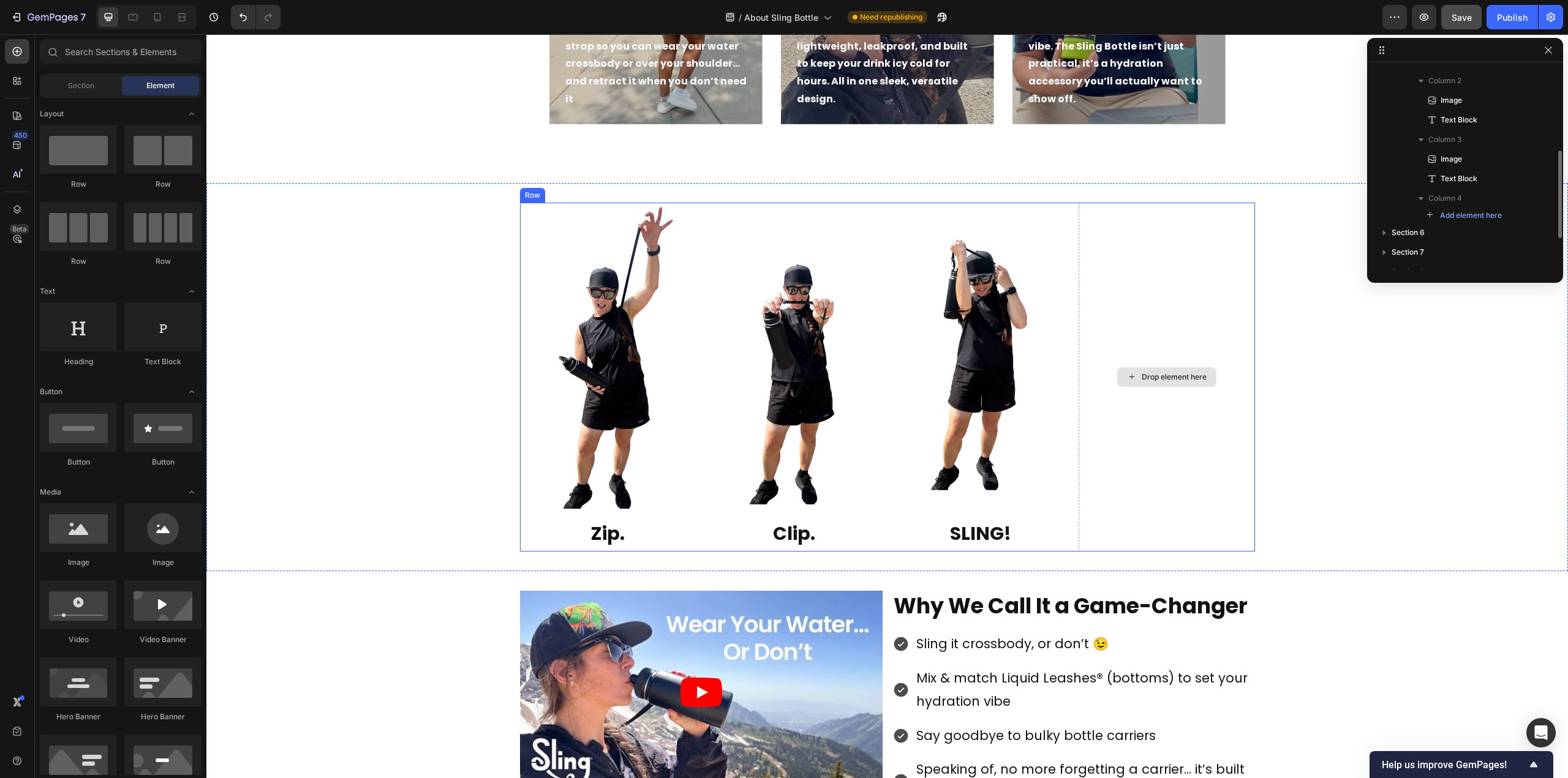
click at [1149, 373] on div "Drop element here" at bounding box center [1175, 377] width 65 height 10
click at [1149, 374] on div "Drop element here" at bounding box center [1175, 377] width 65 height 10
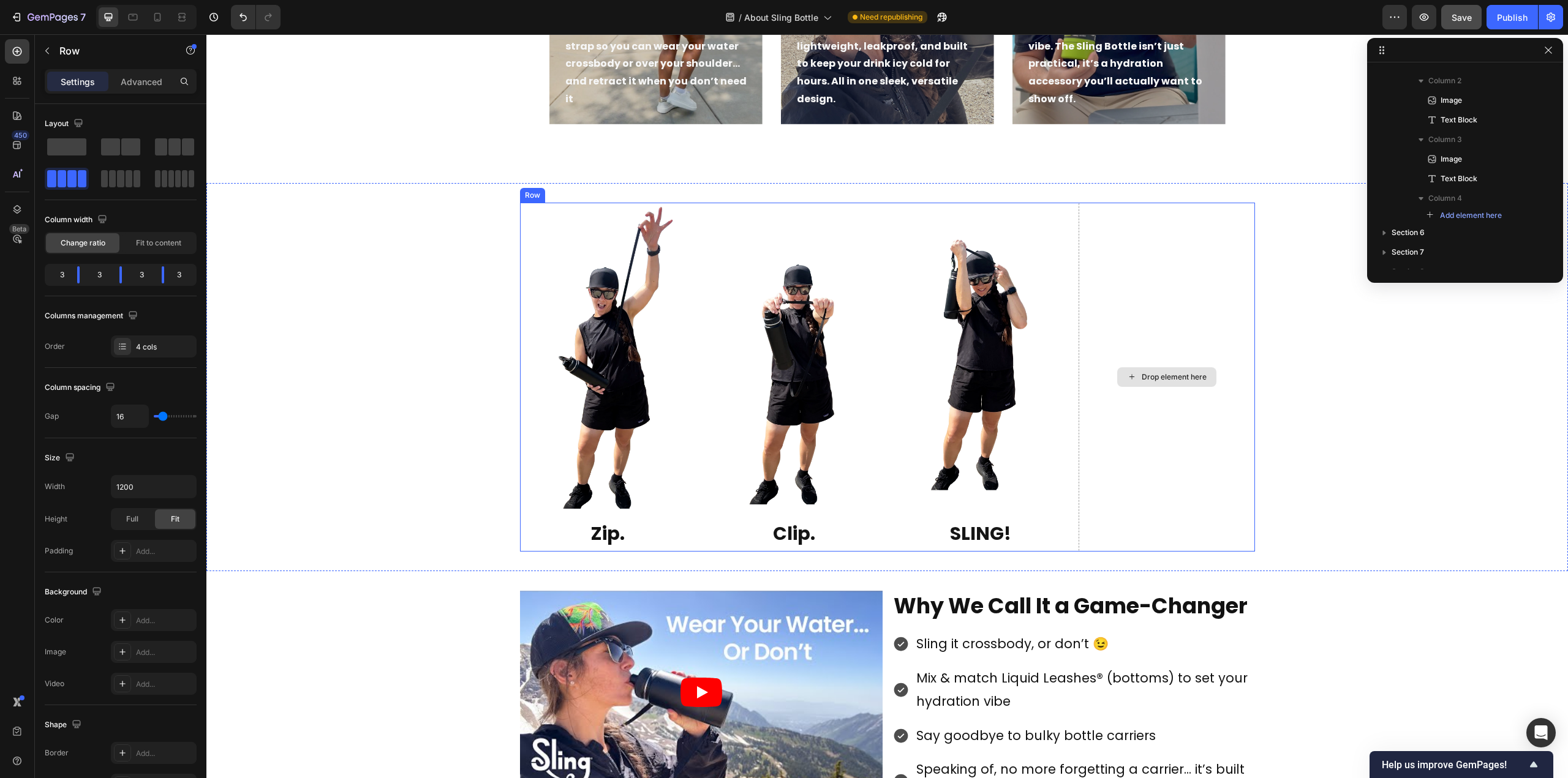
click at [1101, 207] on div "Drop element here" at bounding box center [1167, 377] width 177 height 349
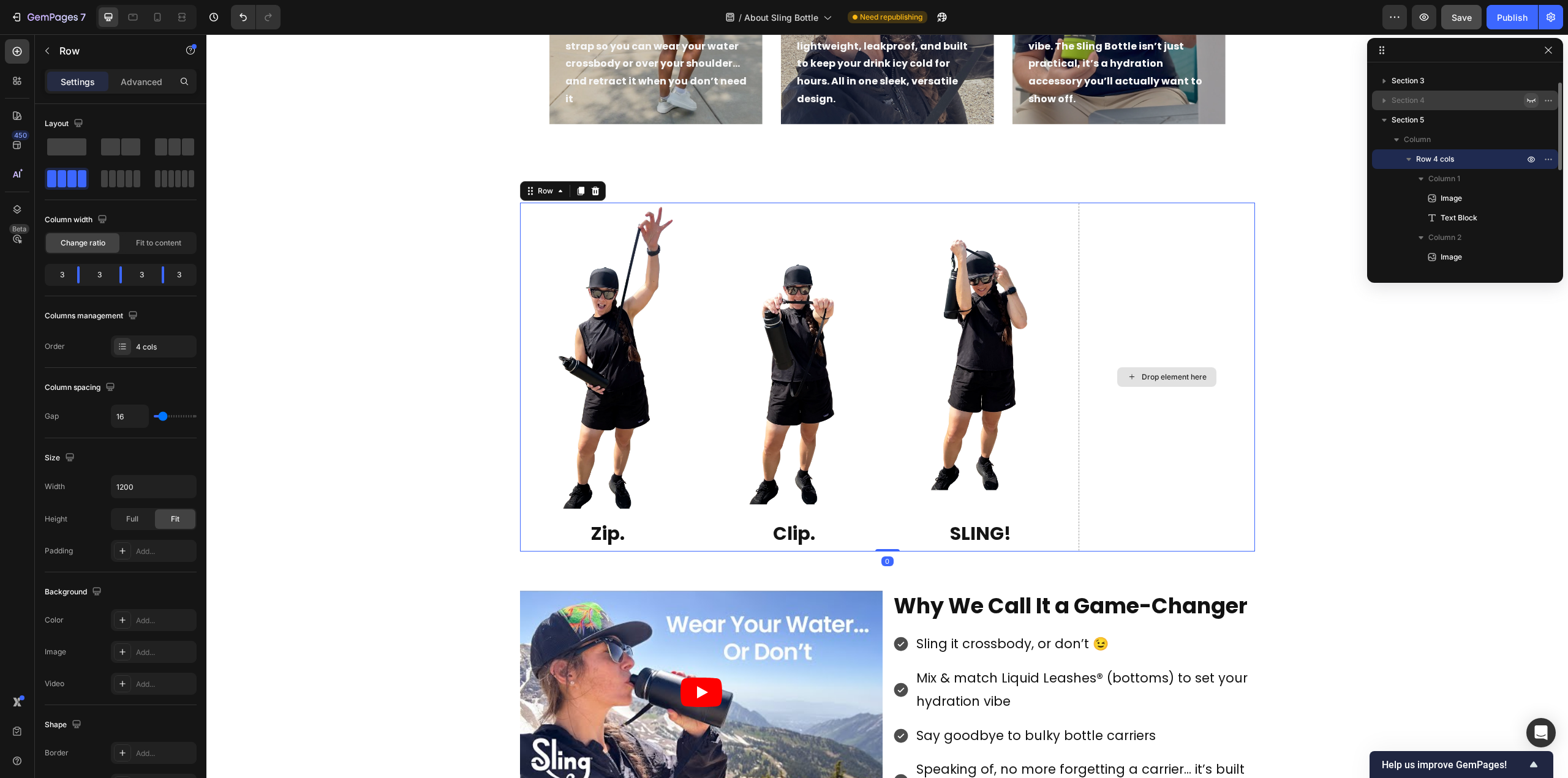
click at [1134, 276] on div "Drop element here" at bounding box center [1167, 377] width 177 height 349
click at [590, 192] on icon at bounding box center [595, 191] width 10 height 10
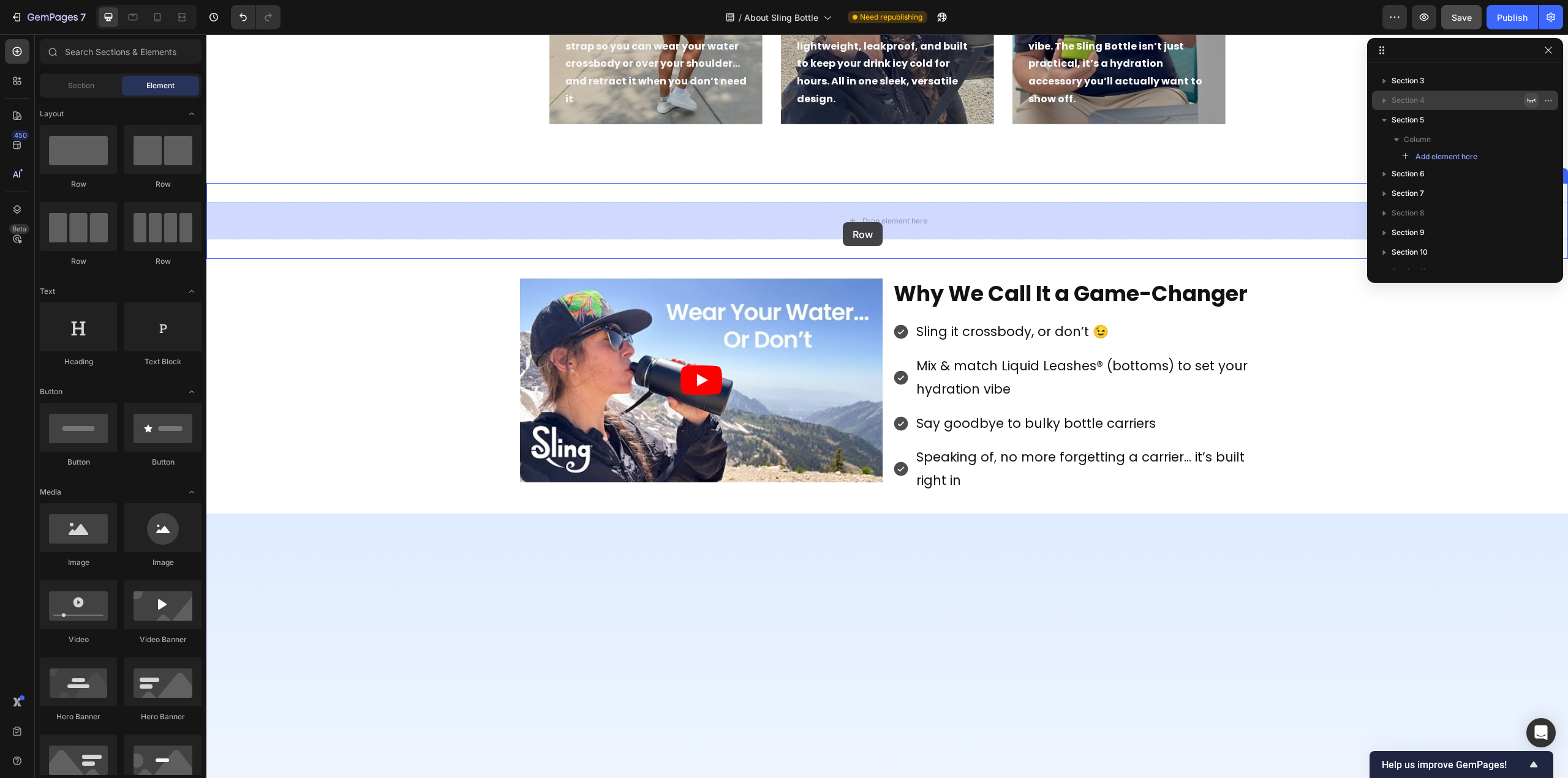
drag, startPoint x: 312, startPoint y: 252, endPoint x: 843, endPoint y: 222, distance: 531.8
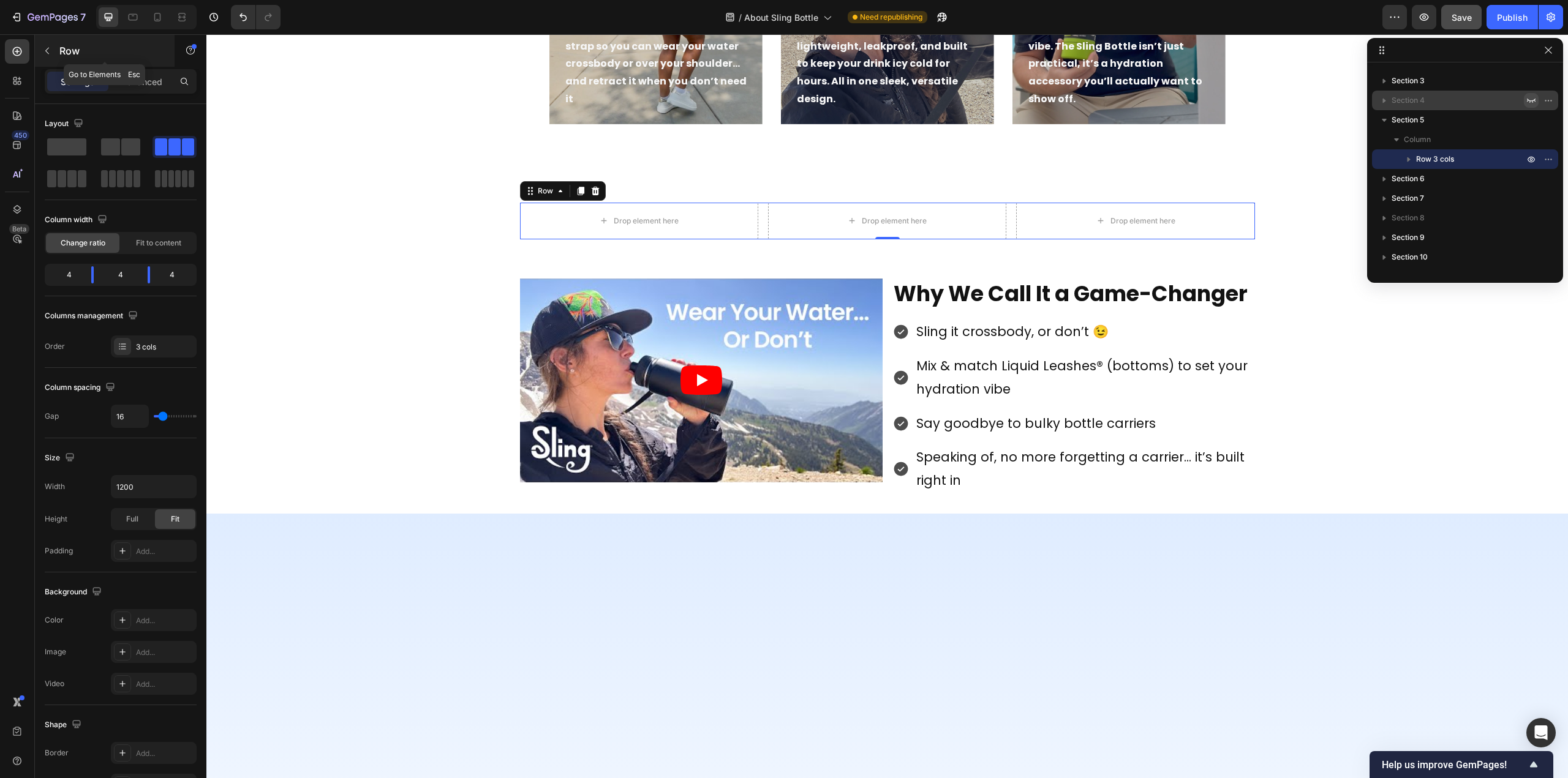
click at [60, 51] on p "Row" at bounding box center [111, 51] width 104 height 14
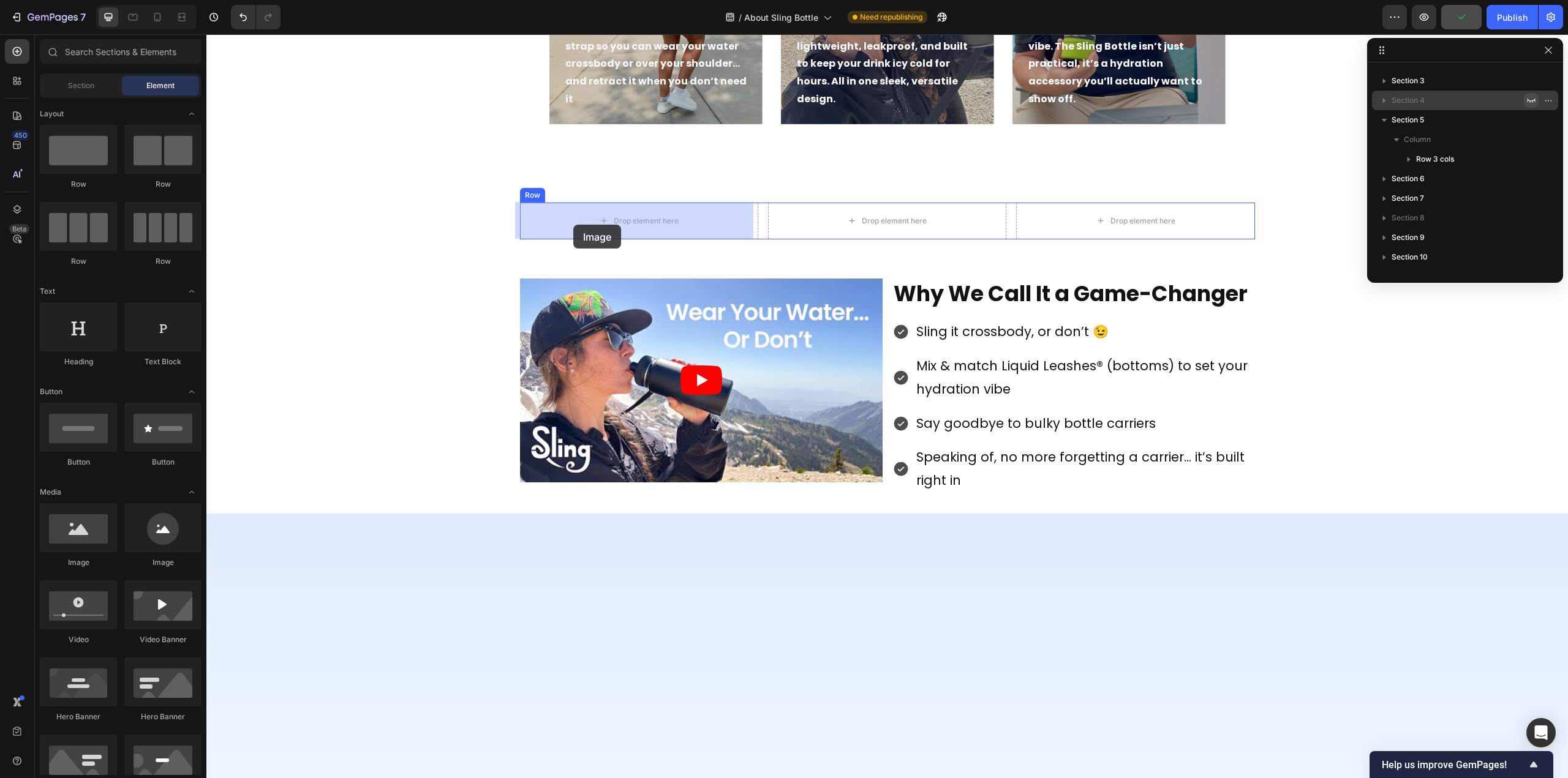
drag, startPoint x: 289, startPoint y: 559, endPoint x: 576, endPoint y: 224, distance: 441.1
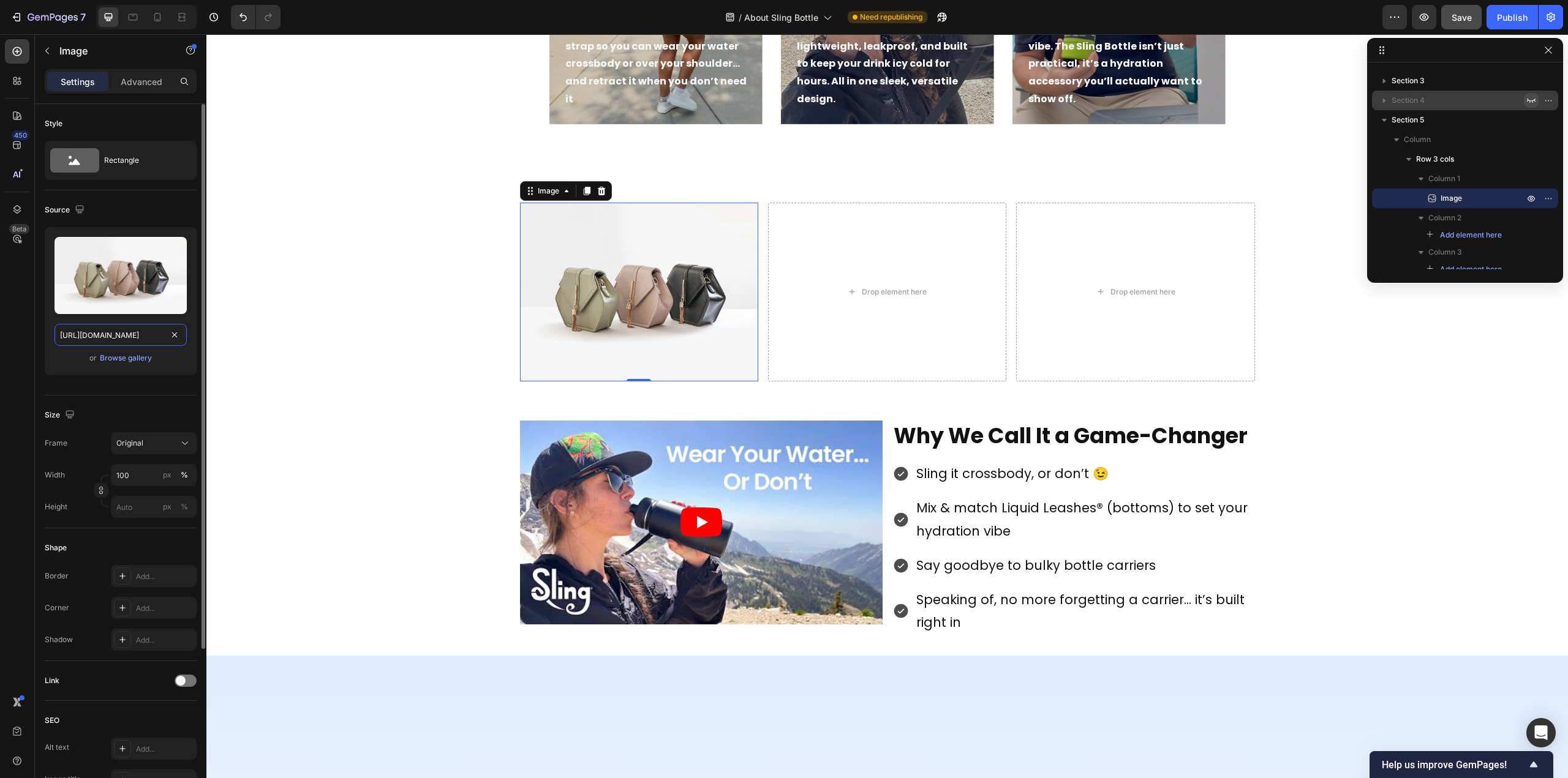
click at [127, 340] on input "[URL][DOMAIN_NAME]" at bounding box center [120, 334] width 133 height 22
click at [127, 356] on div "Browse gallery" at bounding box center [126, 358] width 53 height 11
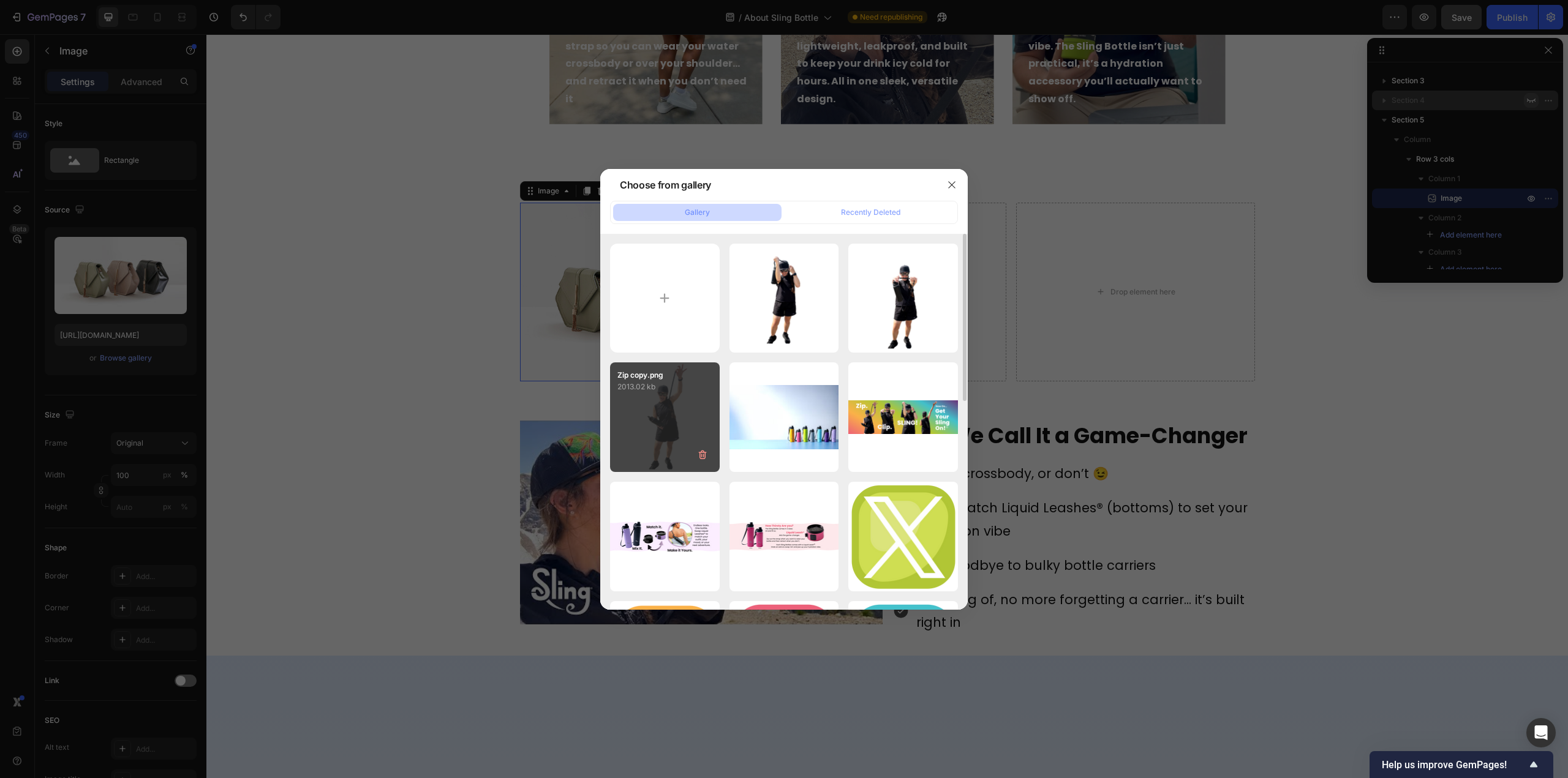
click at [665, 407] on div "Zip copy.png 2013.02 kb" at bounding box center [665, 417] width 110 height 110
type input "[URL][DOMAIN_NAME]"
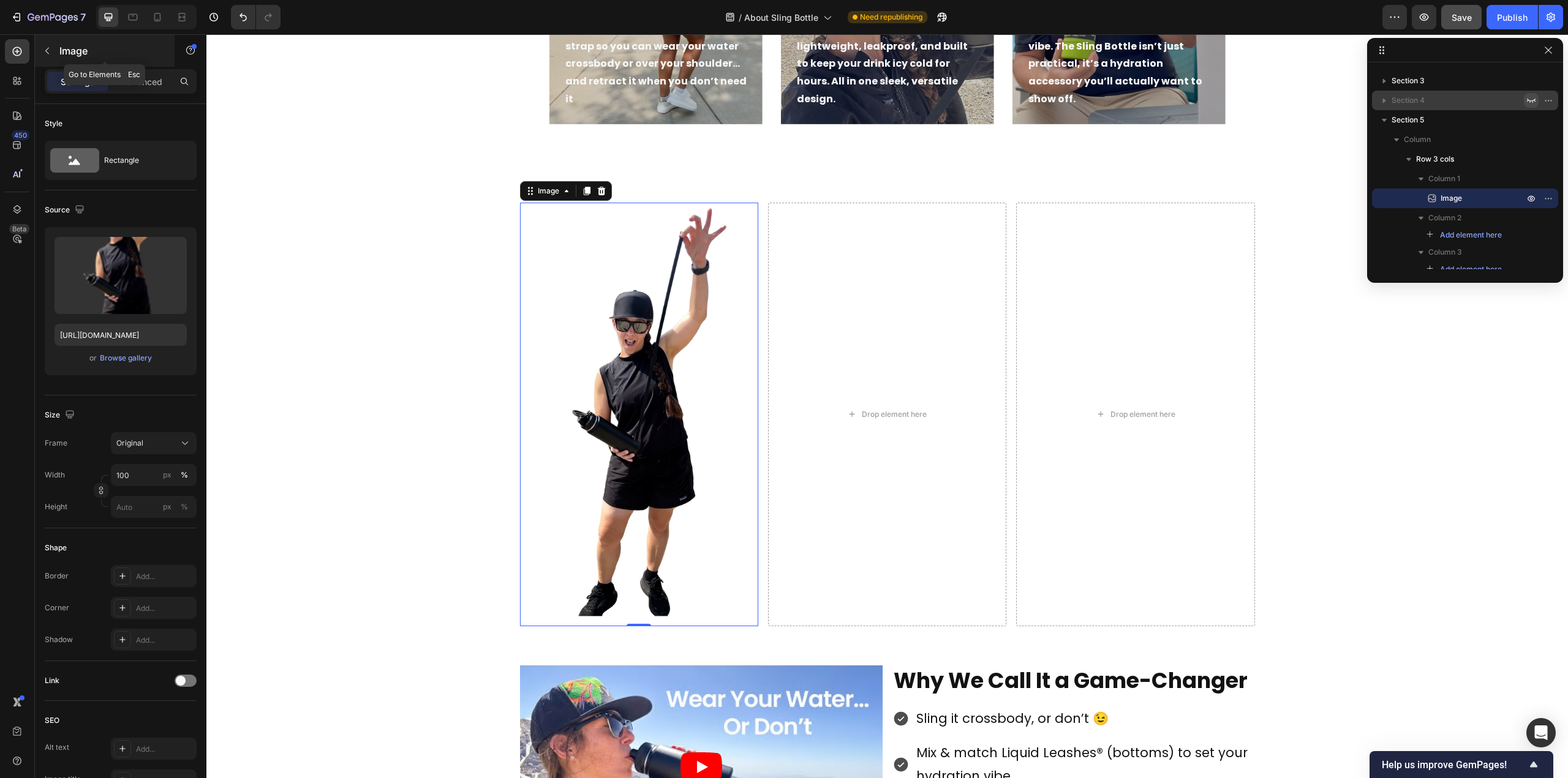
click at [59, 55] on div "Image" at bounding box center [105, 51] width 139 height 32
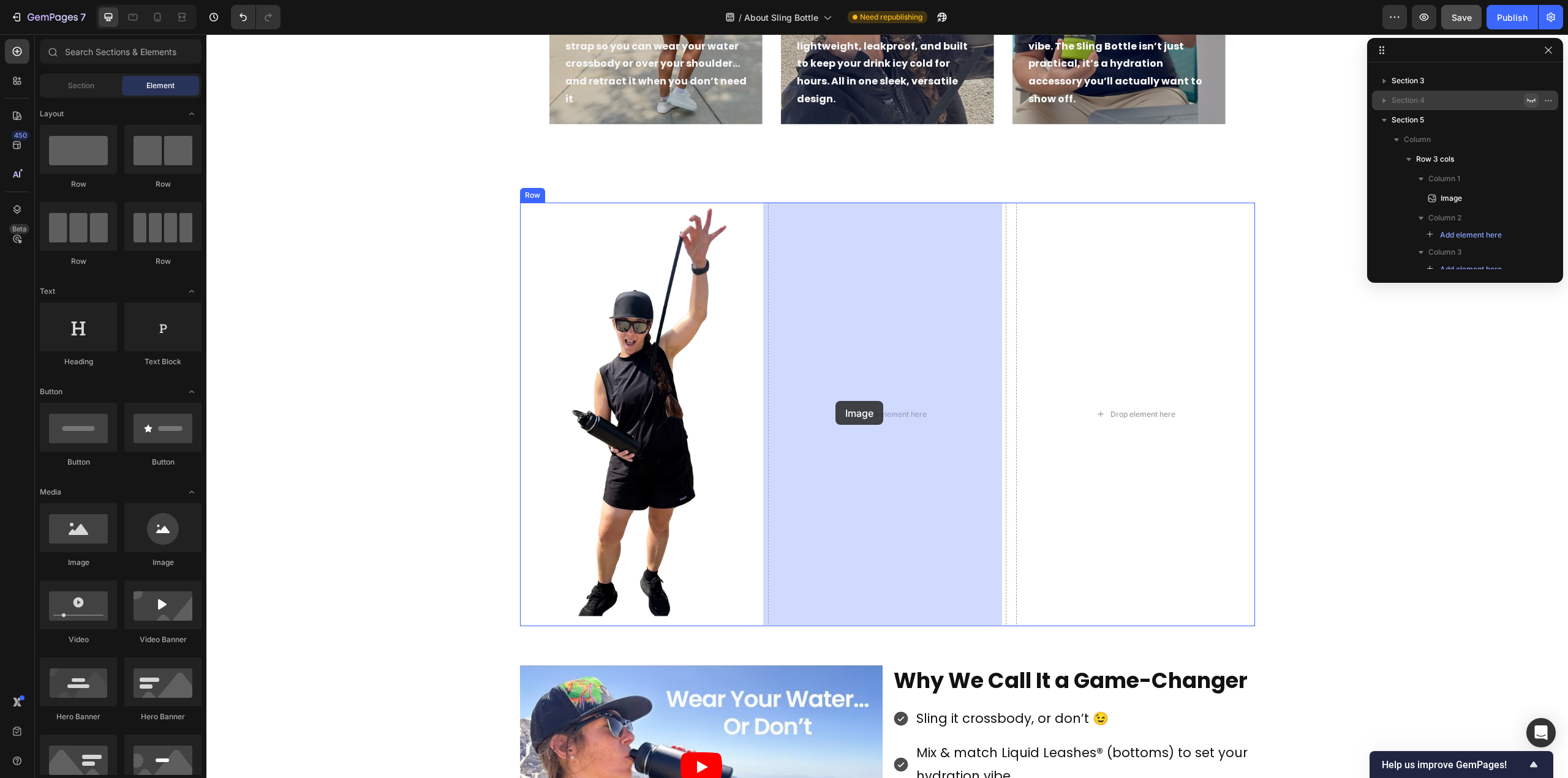
drag, startPoint x: 288, startPoint y: 565, endPoint x: 836, endPoint y: 401, distance: 572.0
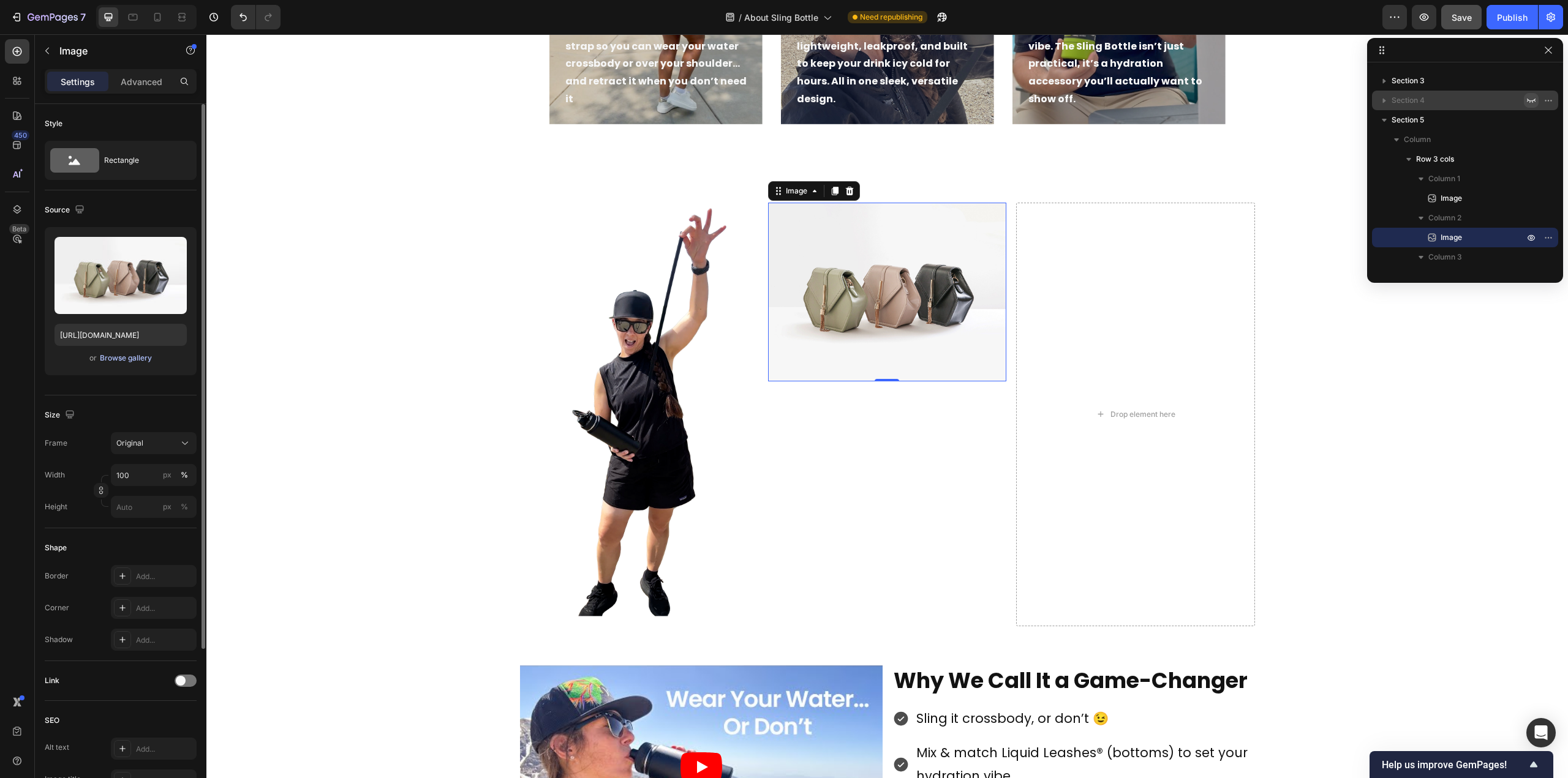
click at [110, 356] on div "Browse gallery" at bounding box center [126, 358] width 53 height 11
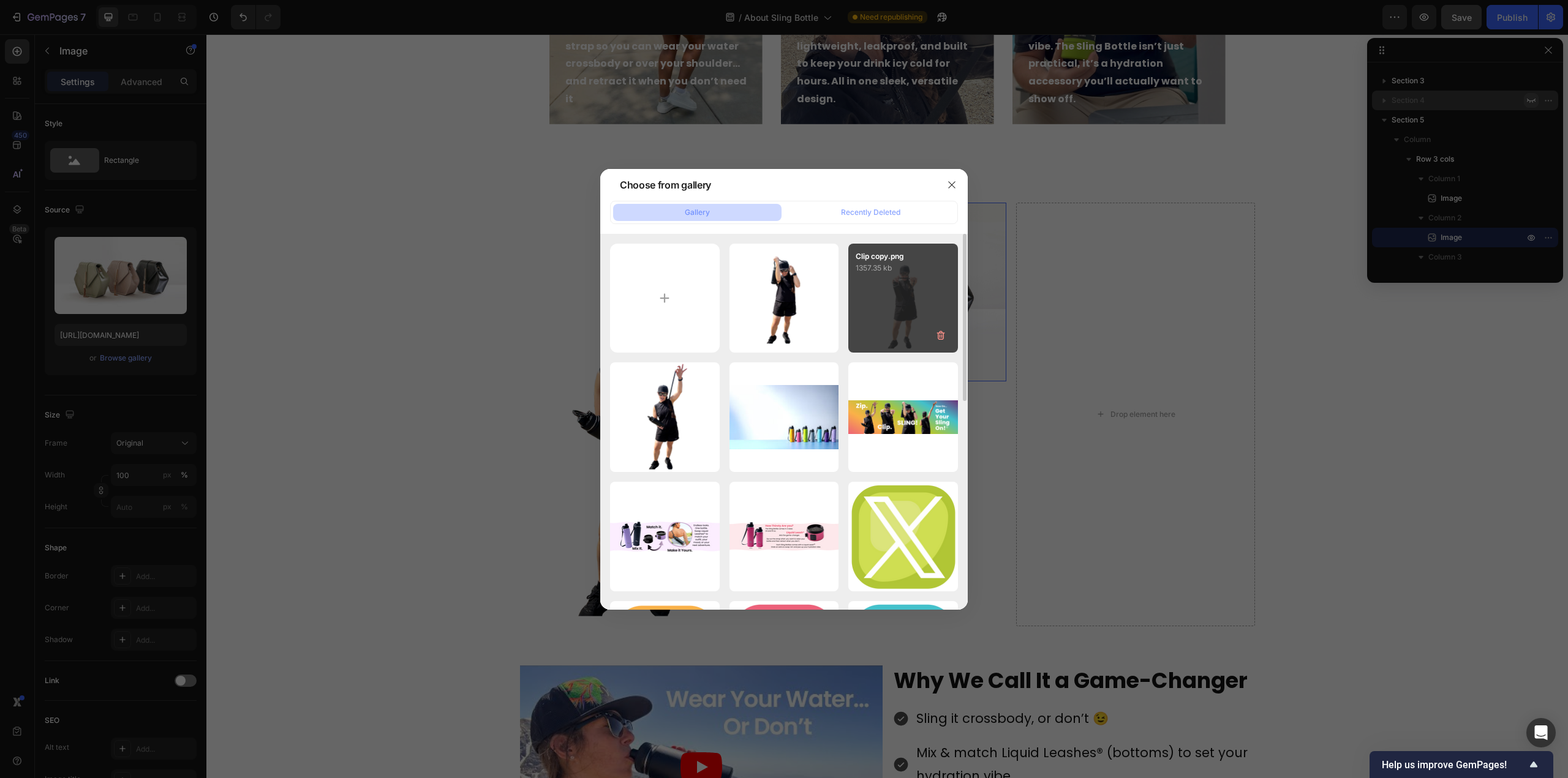
click at [893, 298] on div "Clip copy.png 1357.35 kb" at bounding box center [902, 298] width 110 height 110
type input "[URL][DOMAIN_NAME]"
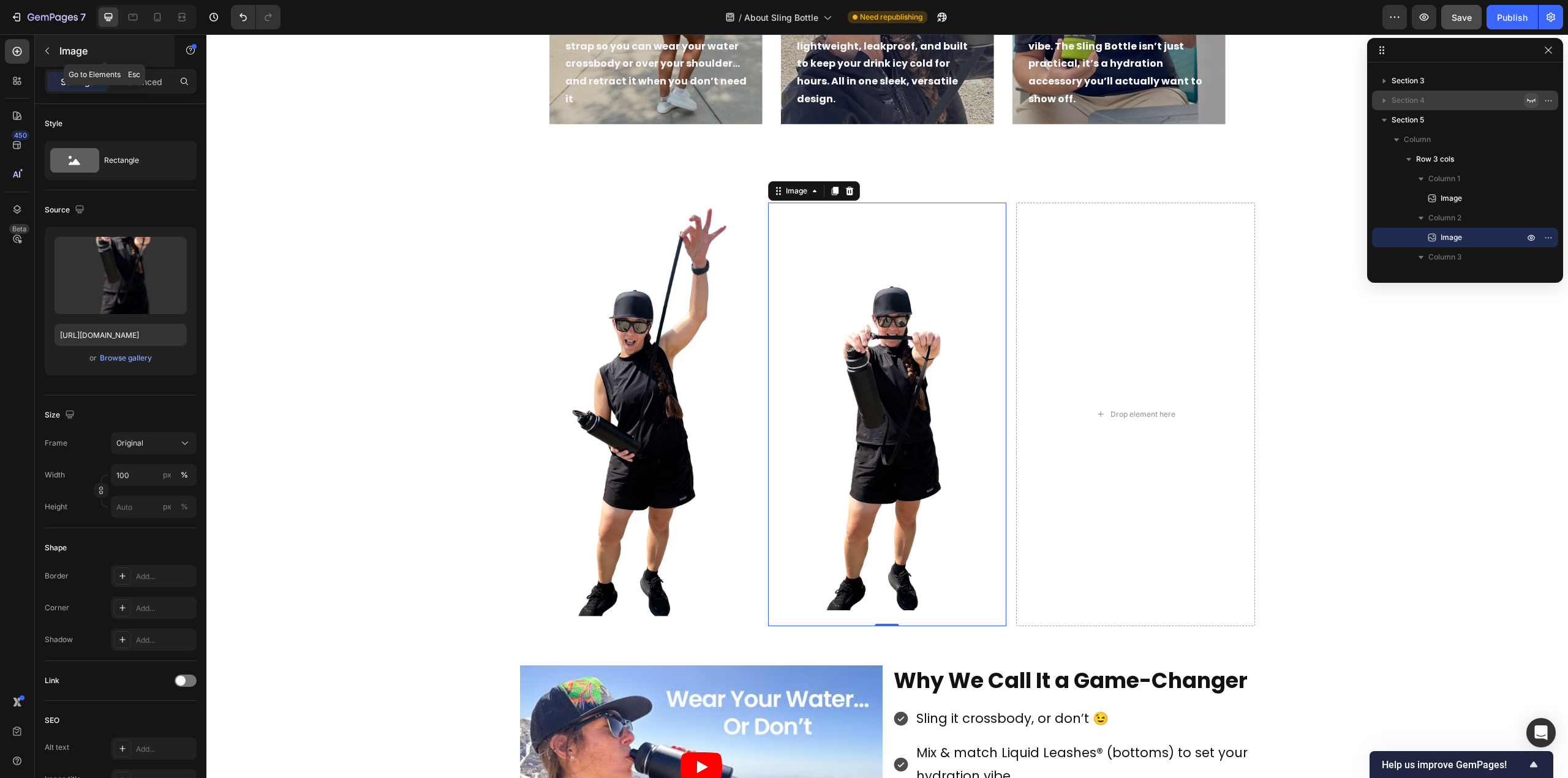
click at [68, 46] on p "Image" at bounding box center [111, 51] width 104 height 14
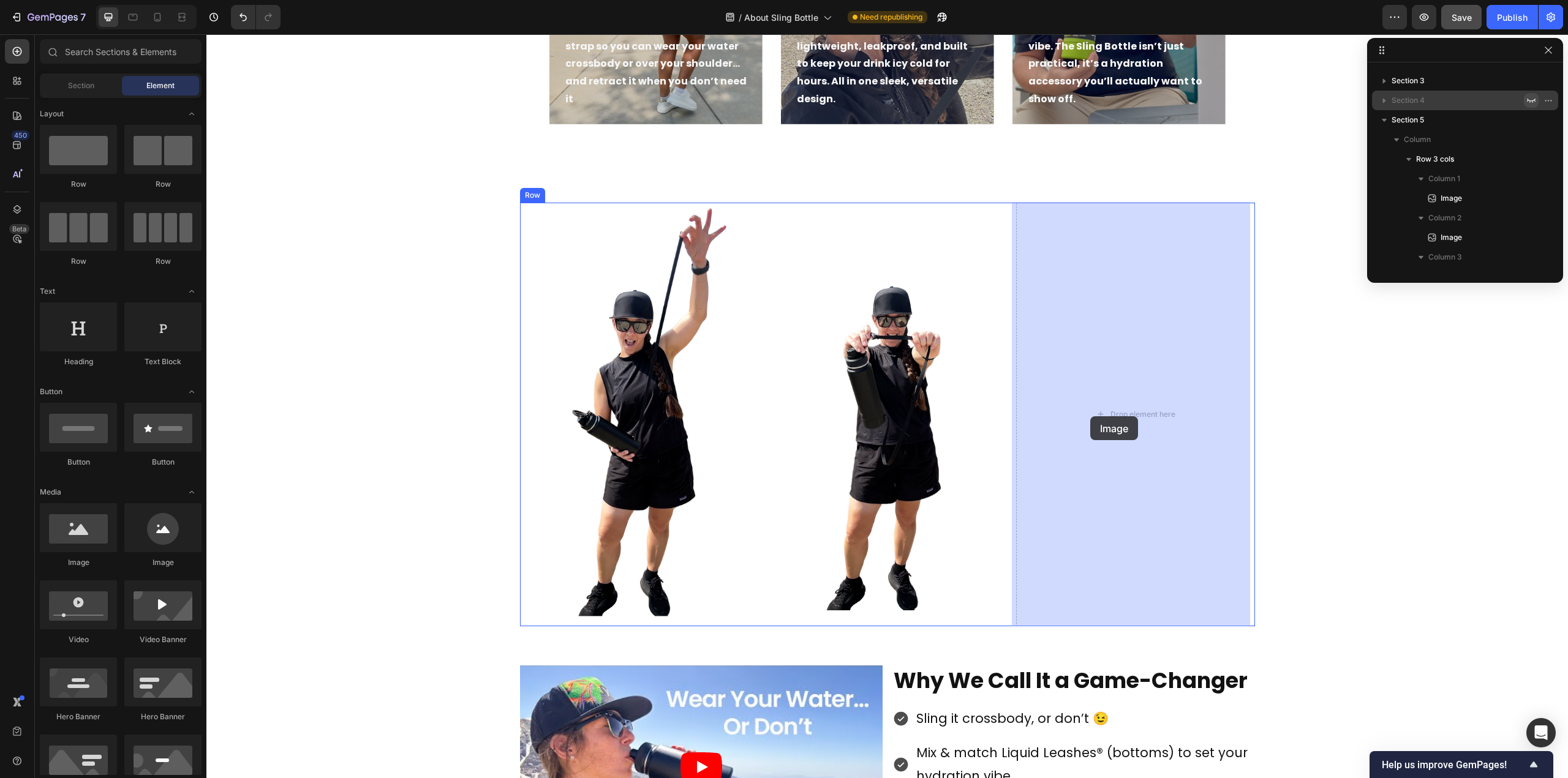
drag, startPoint x: 291, startPoint y: 560, endPoint x: 1103, endPoint y: 415, distance: 824.8
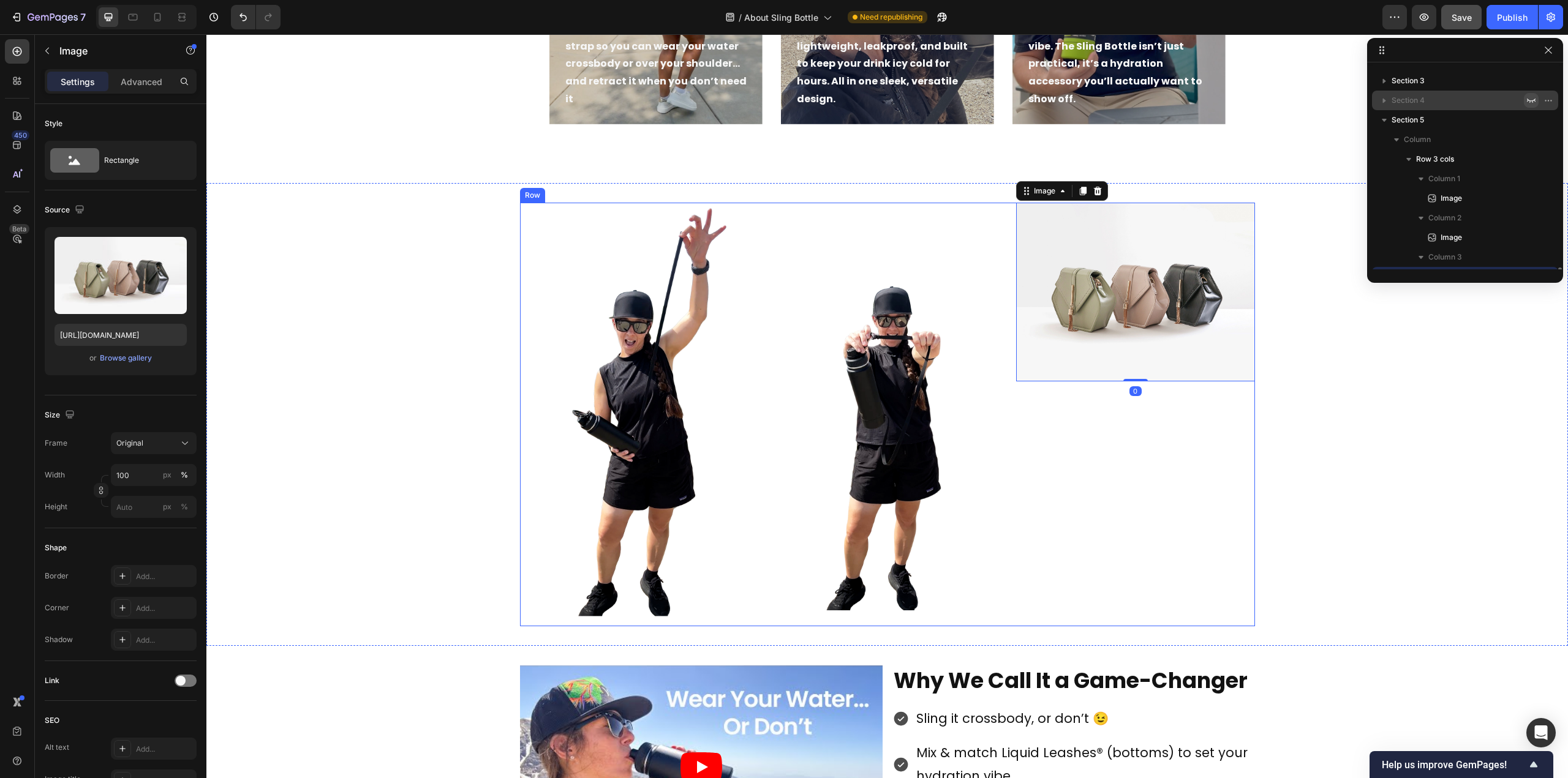
scroll to position [153, 0]
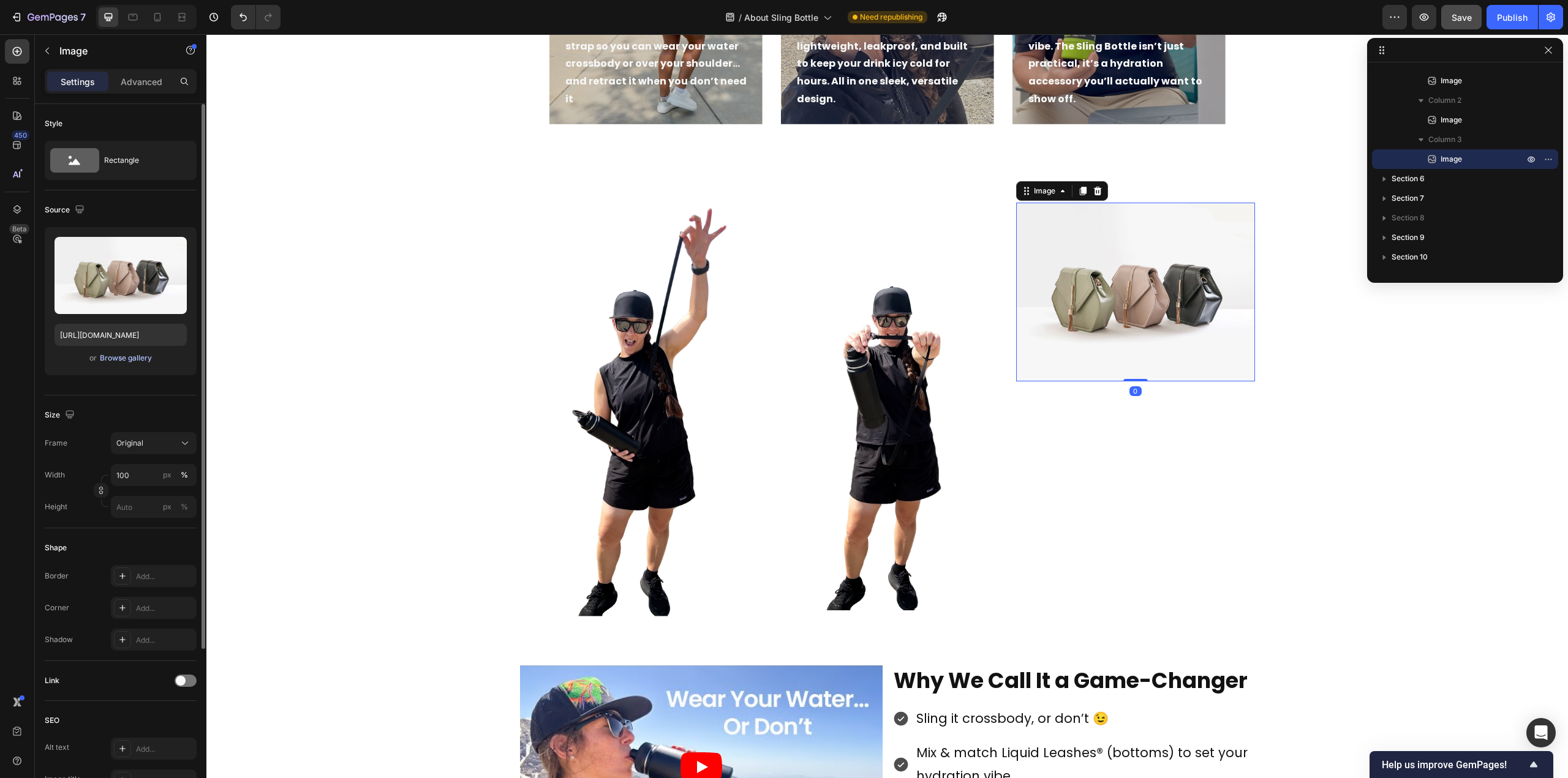
click at [114, 360] on div "Browse gallery" at bounding box center [126, 358] width 53 height 11
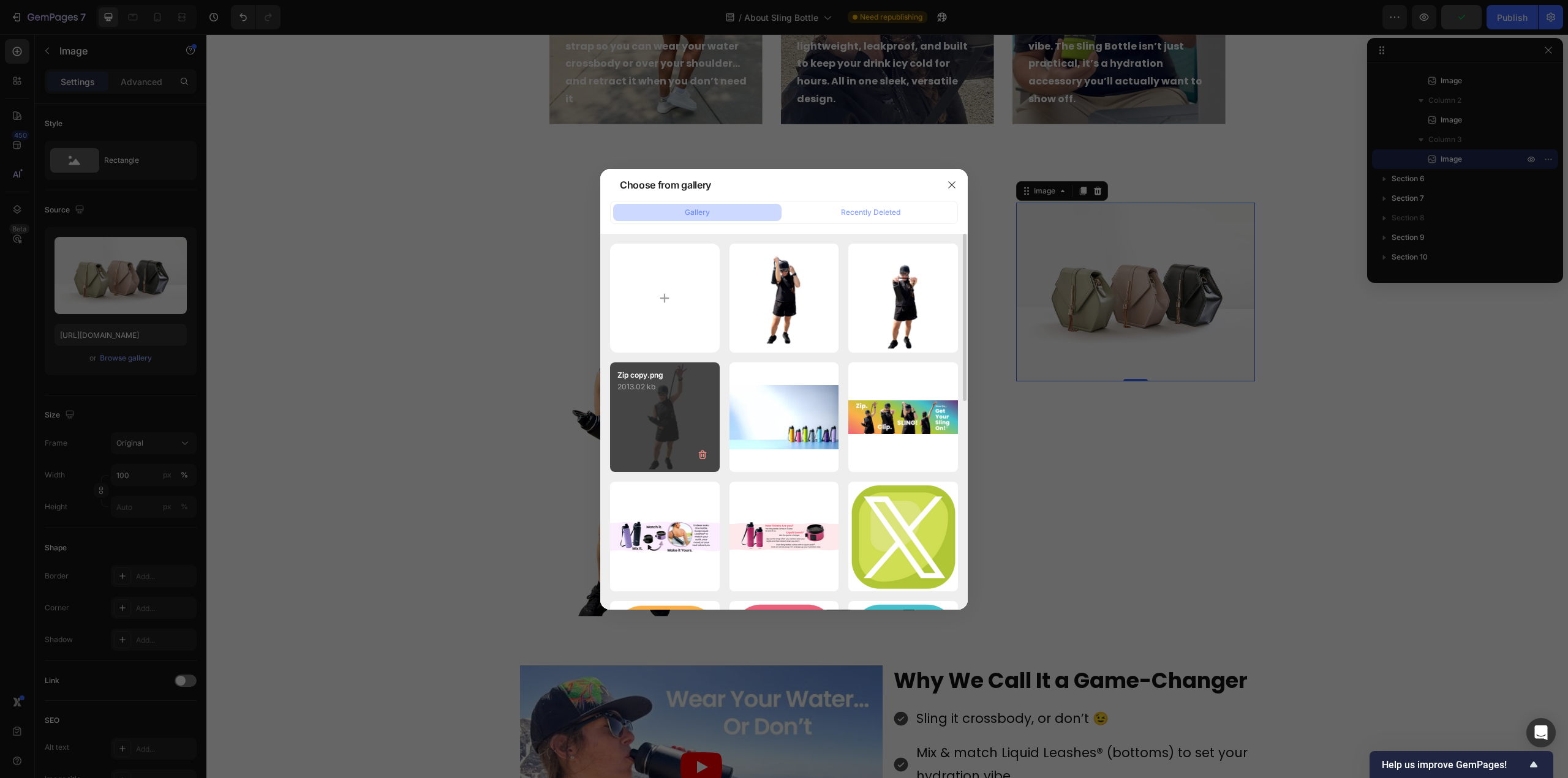
click at [658, 412] on div "Zip copy.png 2013.02 kb" at bounding box center [665, 417] width 110 height 110
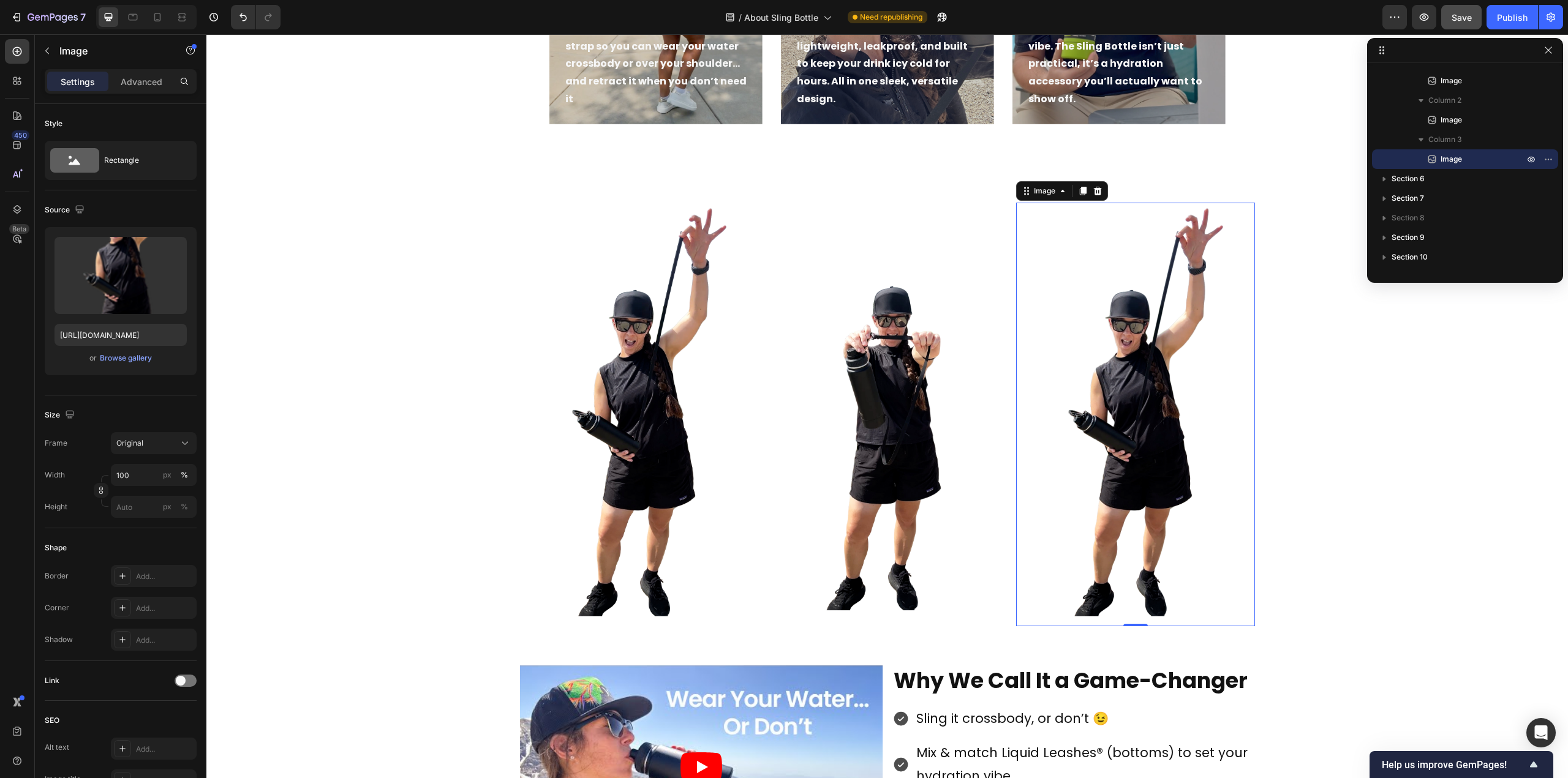
click at [1117, 361] on img at bounding box center [1135, 414] width 239 height 424
click at [117, 361] on div "Browse gallery" at bounding box center [126, 358] width 53 height 11
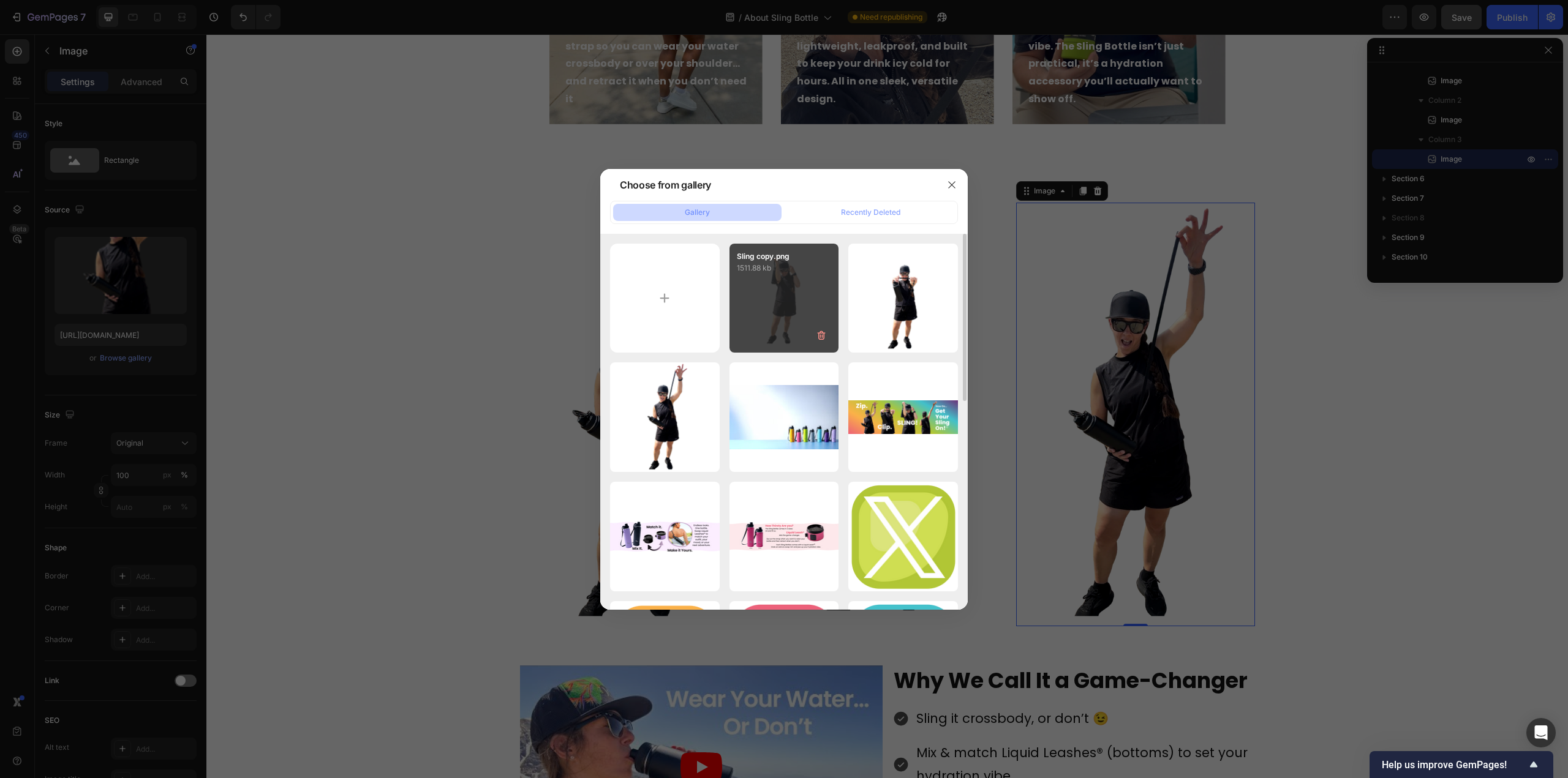
click at [782, 300] on div "Sling copy.png 1511.88 kb" at bounding box center [784, 298] width 110 height 110
type input "[URL][DOMAIN_NAME]"
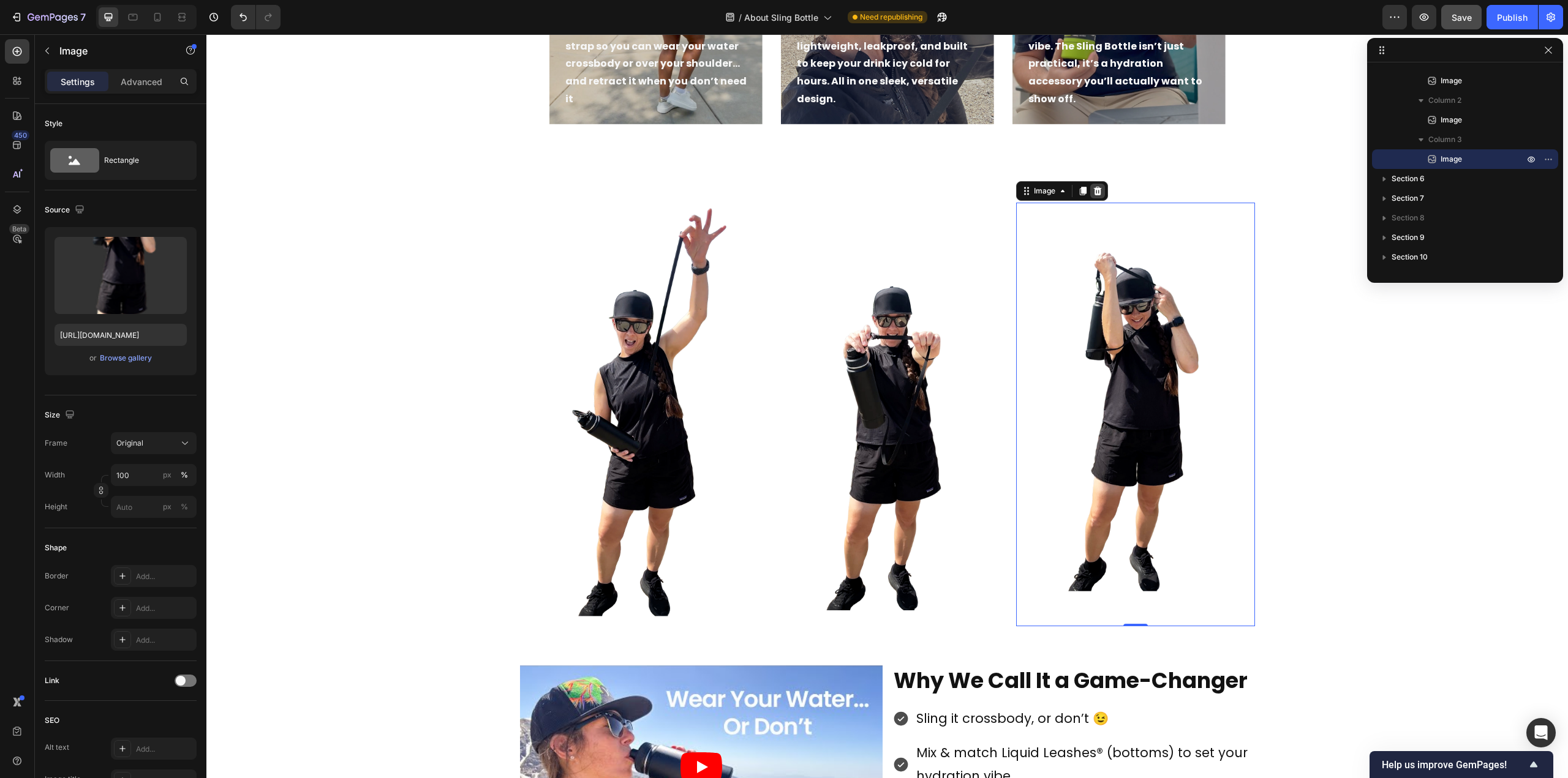
click at [1095, 191] on icon at bounding box center [1098, 191] width 8 height 9
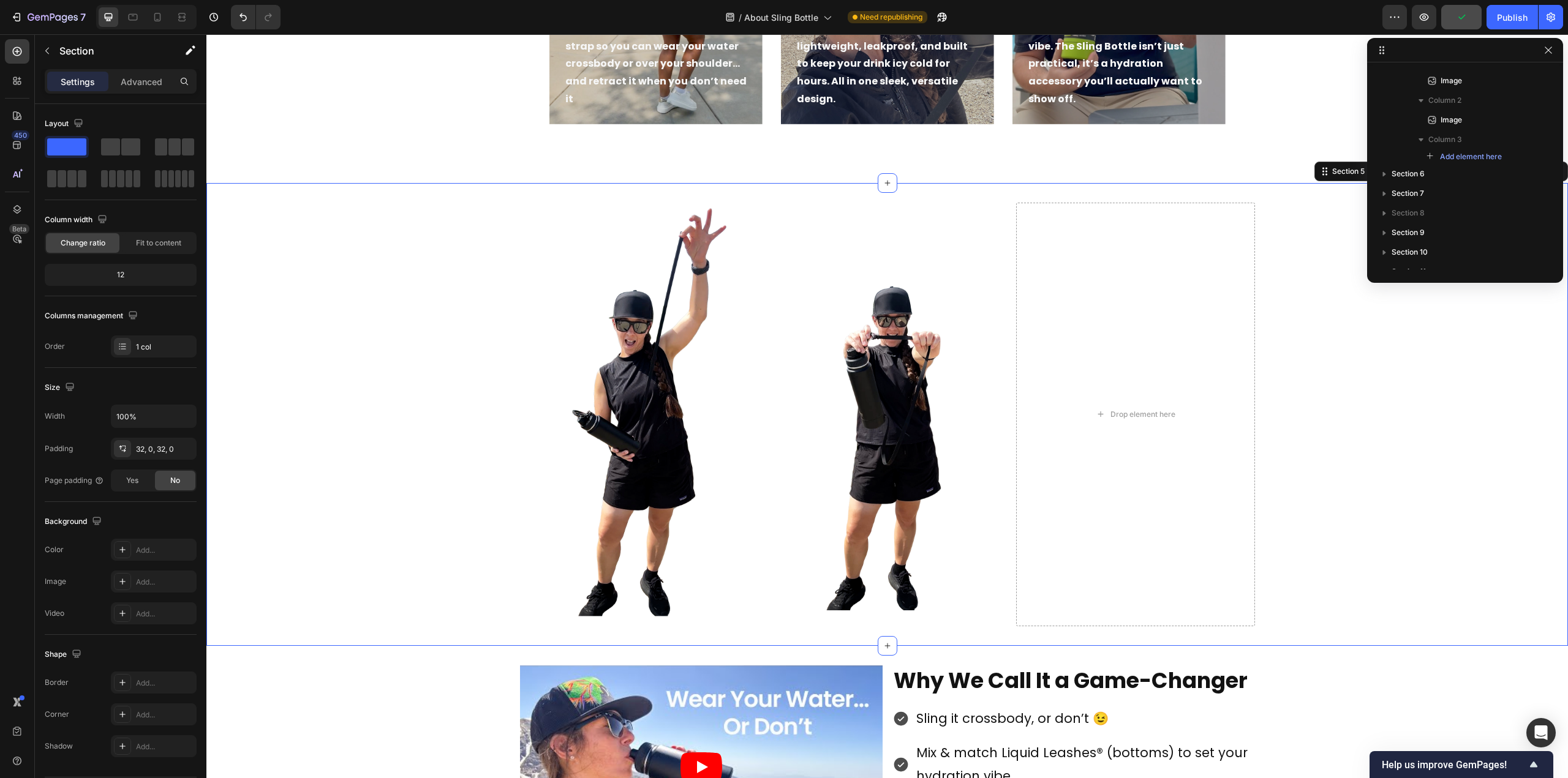
click at [807, 183] on div "Image Image Drop element here Row Section 5 You can create reusable sections Cr…" at bounding box center [887, 414] width 1362 height 463
drag, startPoint x: 1363, startPoint y: 315, endPoint x: 1575, endPoint y: 301, distance: 212.5
click at [1363, 315] on div "Image Image Drop element here Row" at bounding box center [887, 414] width 1362 height 424
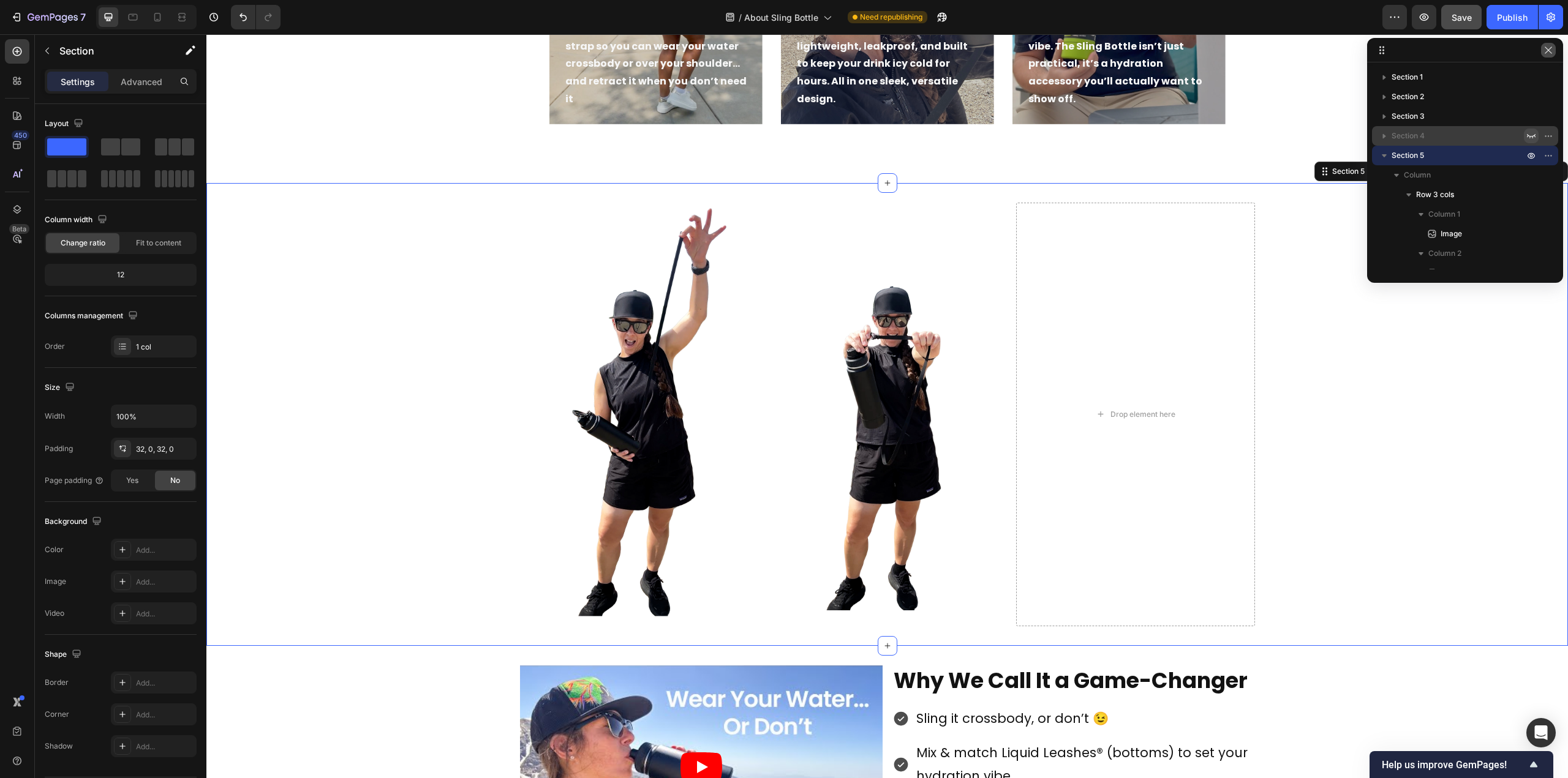
click at [1547, 53] on icon "button" at bounding box center [1549, 50] width 10 height 10
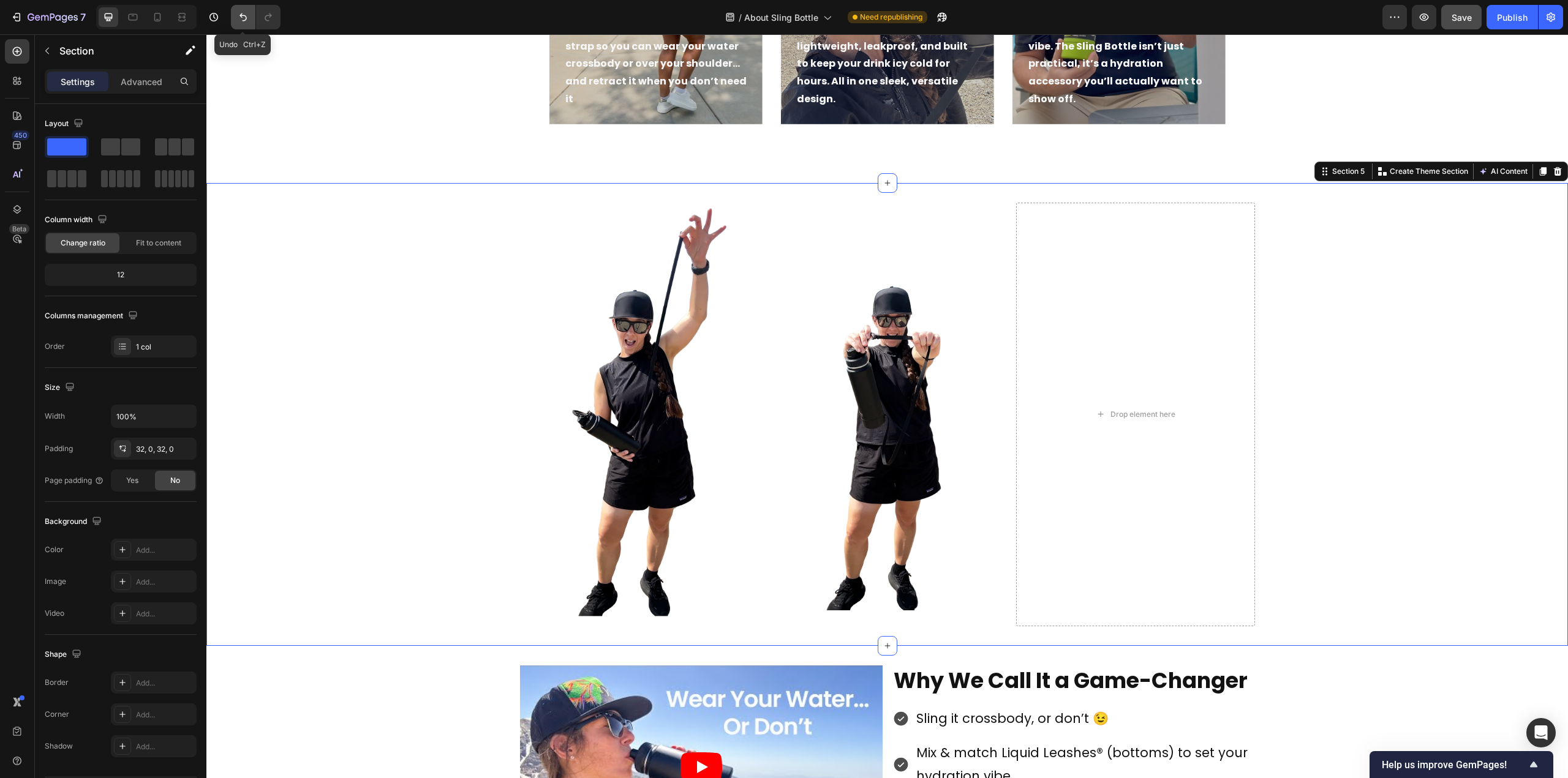
click at [235, 17] on button "Undo/Redo" at bounding box center [244, 17] width 25 height 25
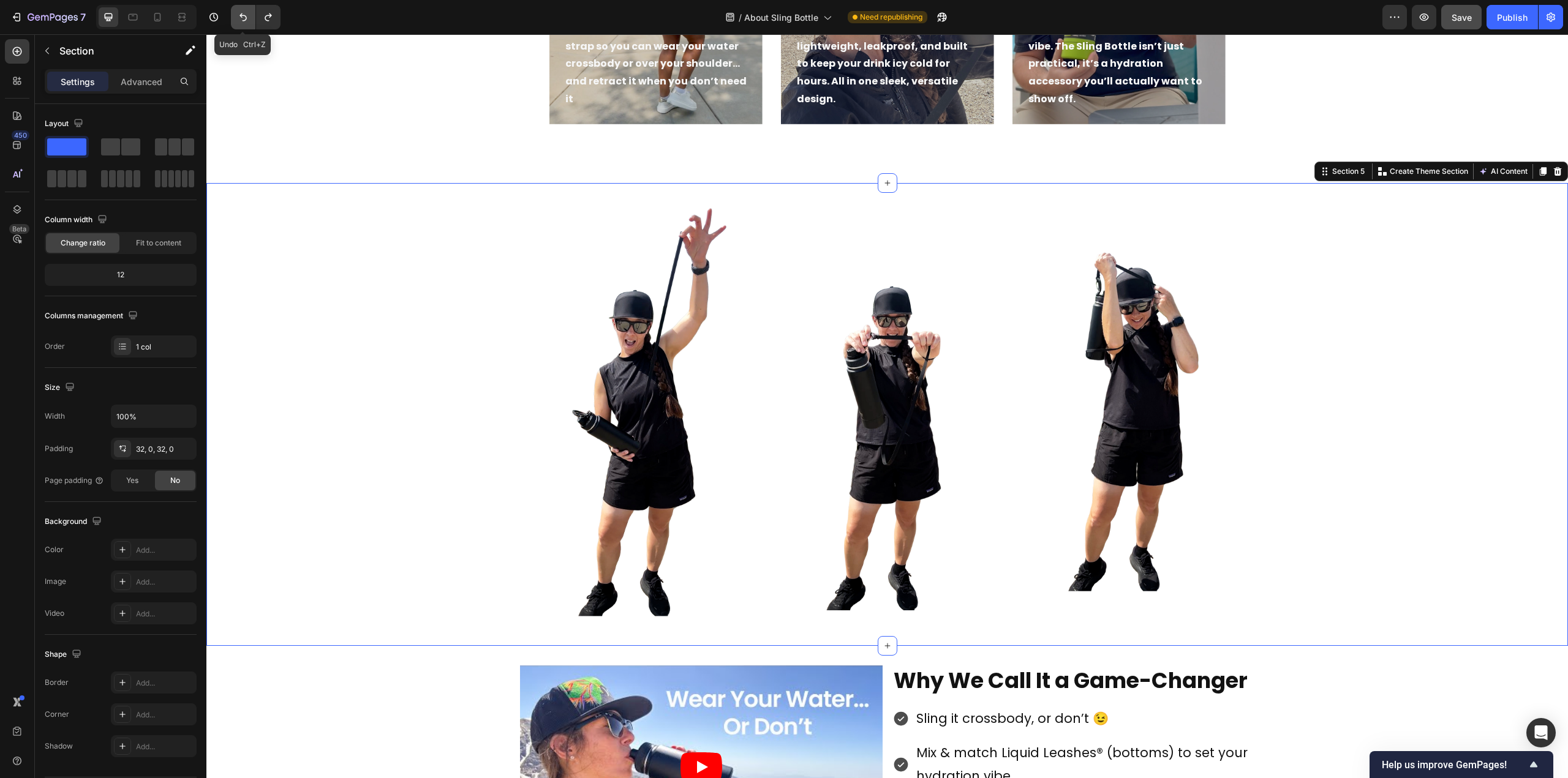
click at [243, 18] on icon "Undo/Redo" at bounding box center [243, 17] width 12 height 12
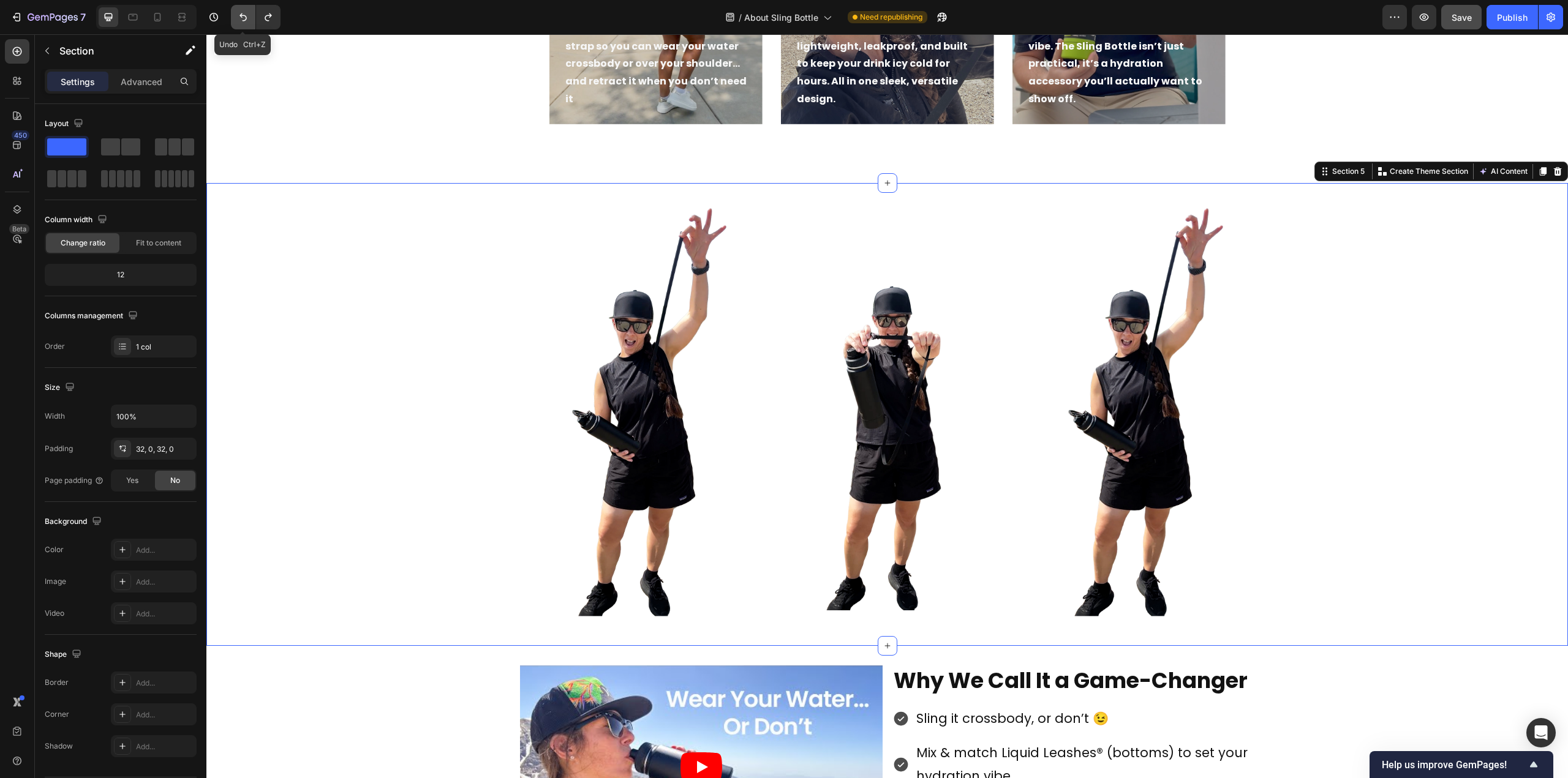
click at [243, 18] on icon "Undo/Redo" at bounding box center [243, 17] width 12 height 12
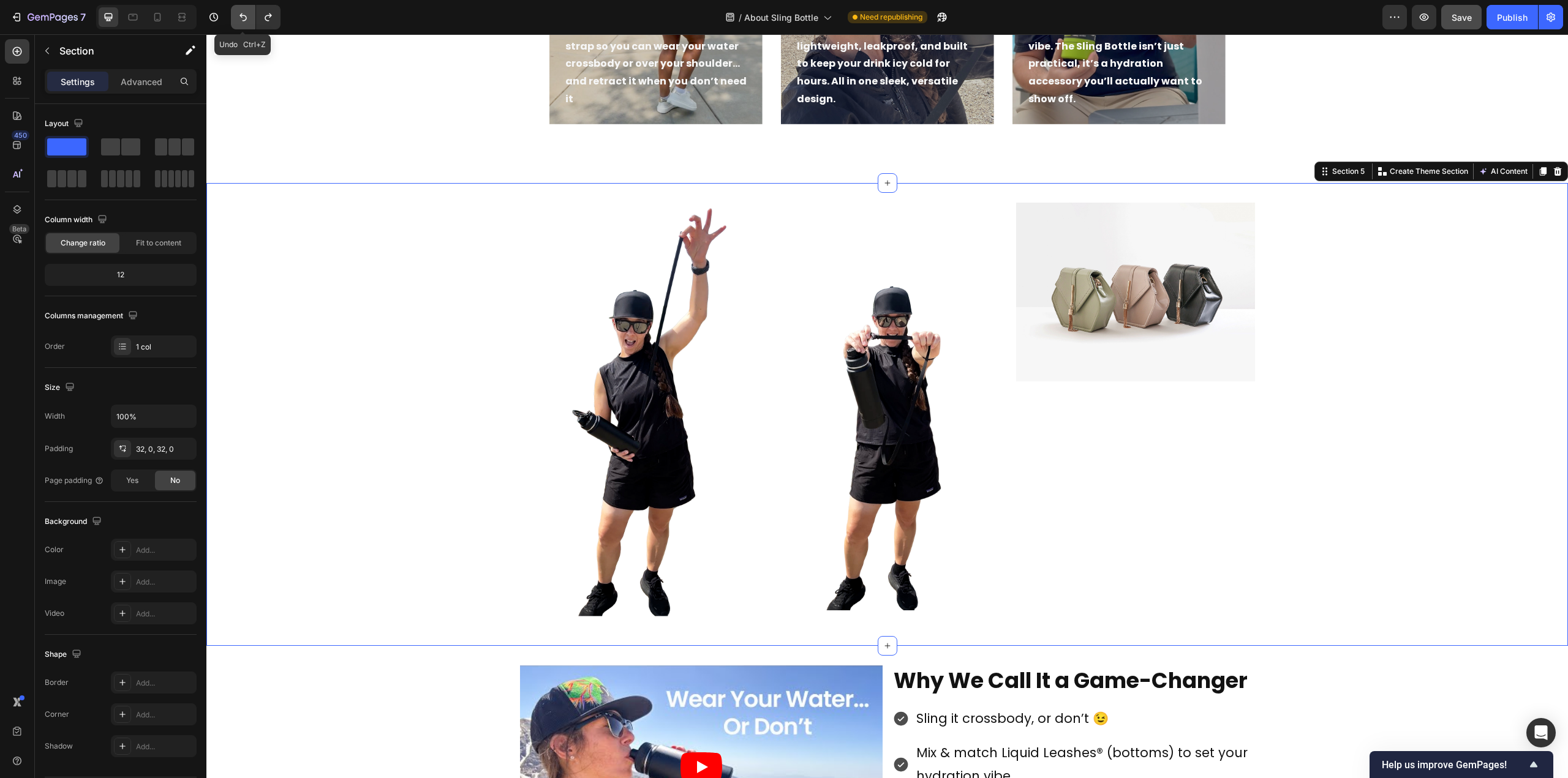
click at [243, 18] on icon "Undo/Redo" at bounding box center [243, 17] width 12 height 12
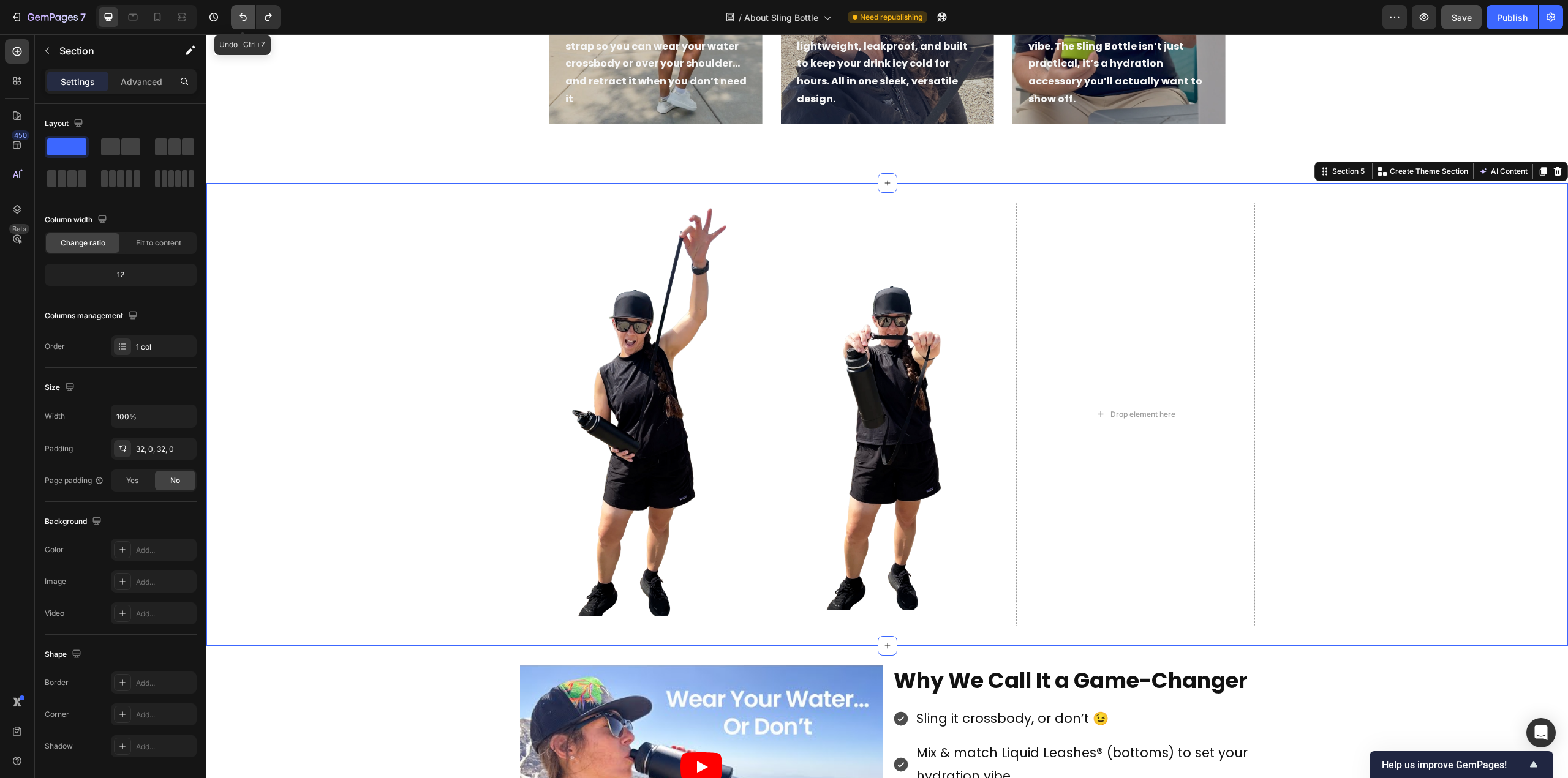
click at [243, 18] on icon "Undo/Redo" at bounding box center [243, 17] width 12 height 12
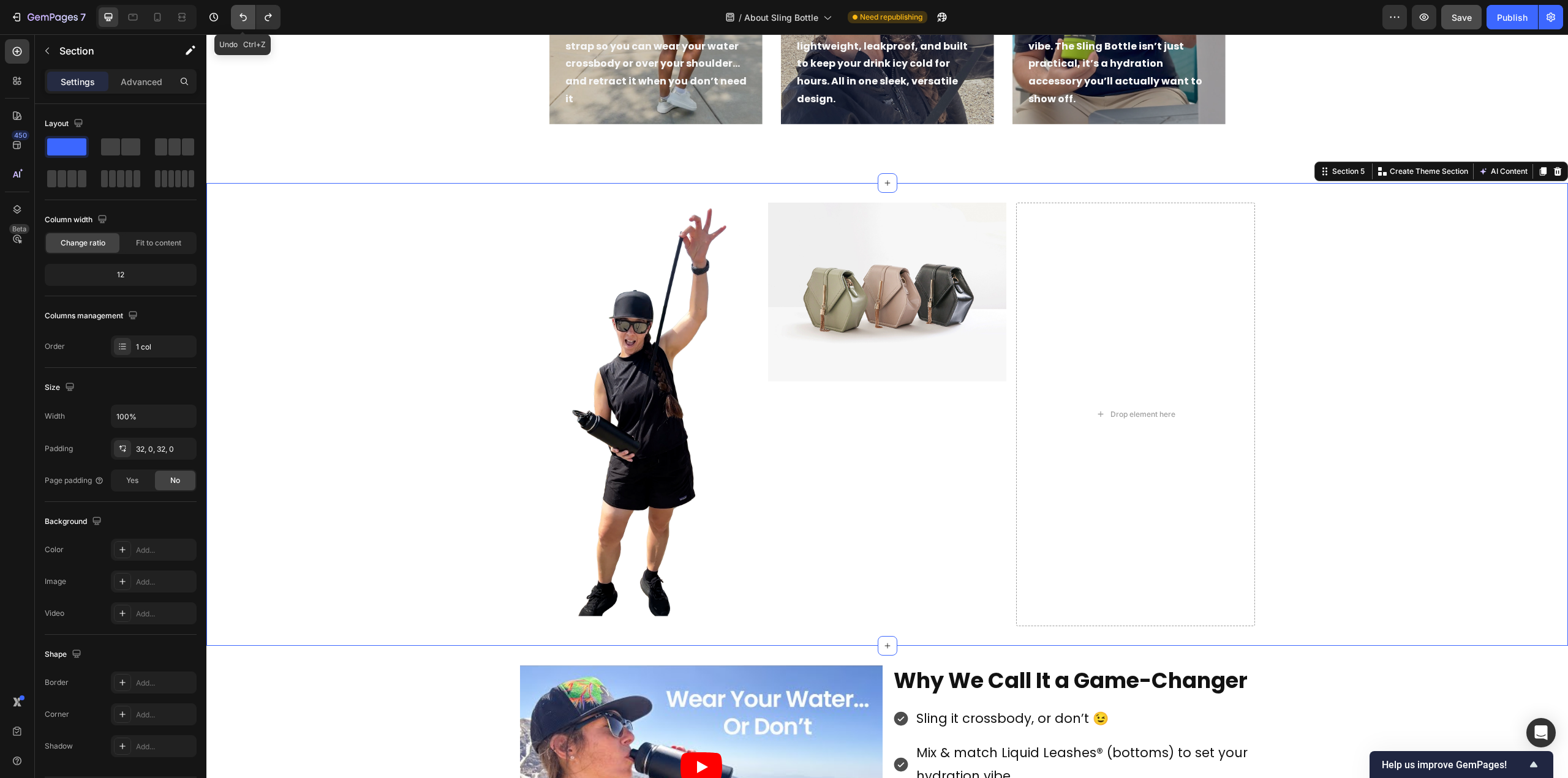
click at [243, 18] on icon "Undo/Redo" at bounding box center [243, 17] width 12 height 12
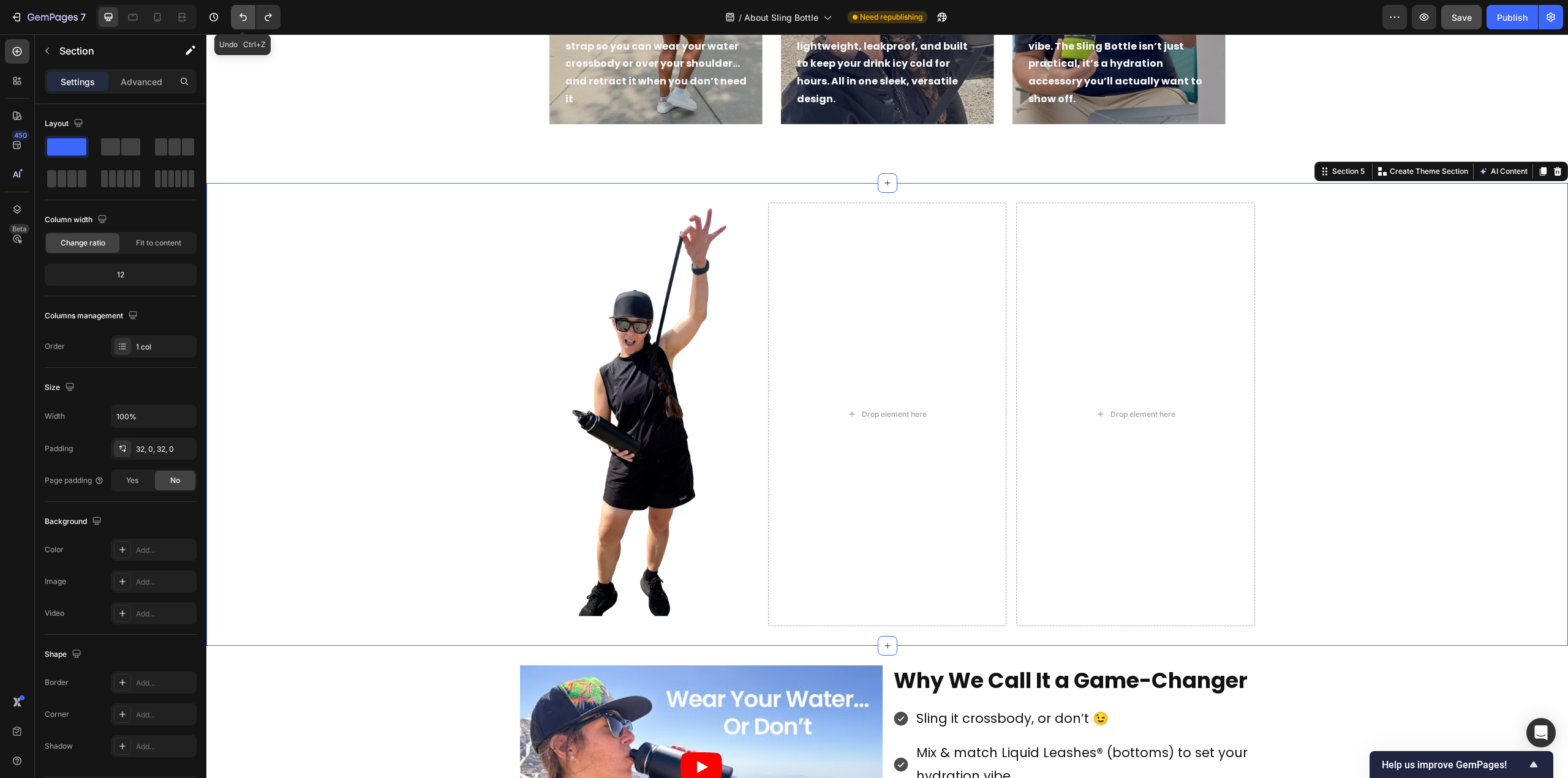
click at [243, 18] on icon "Undo/Redo" at bounding box center [243, 17] width 12 height 12
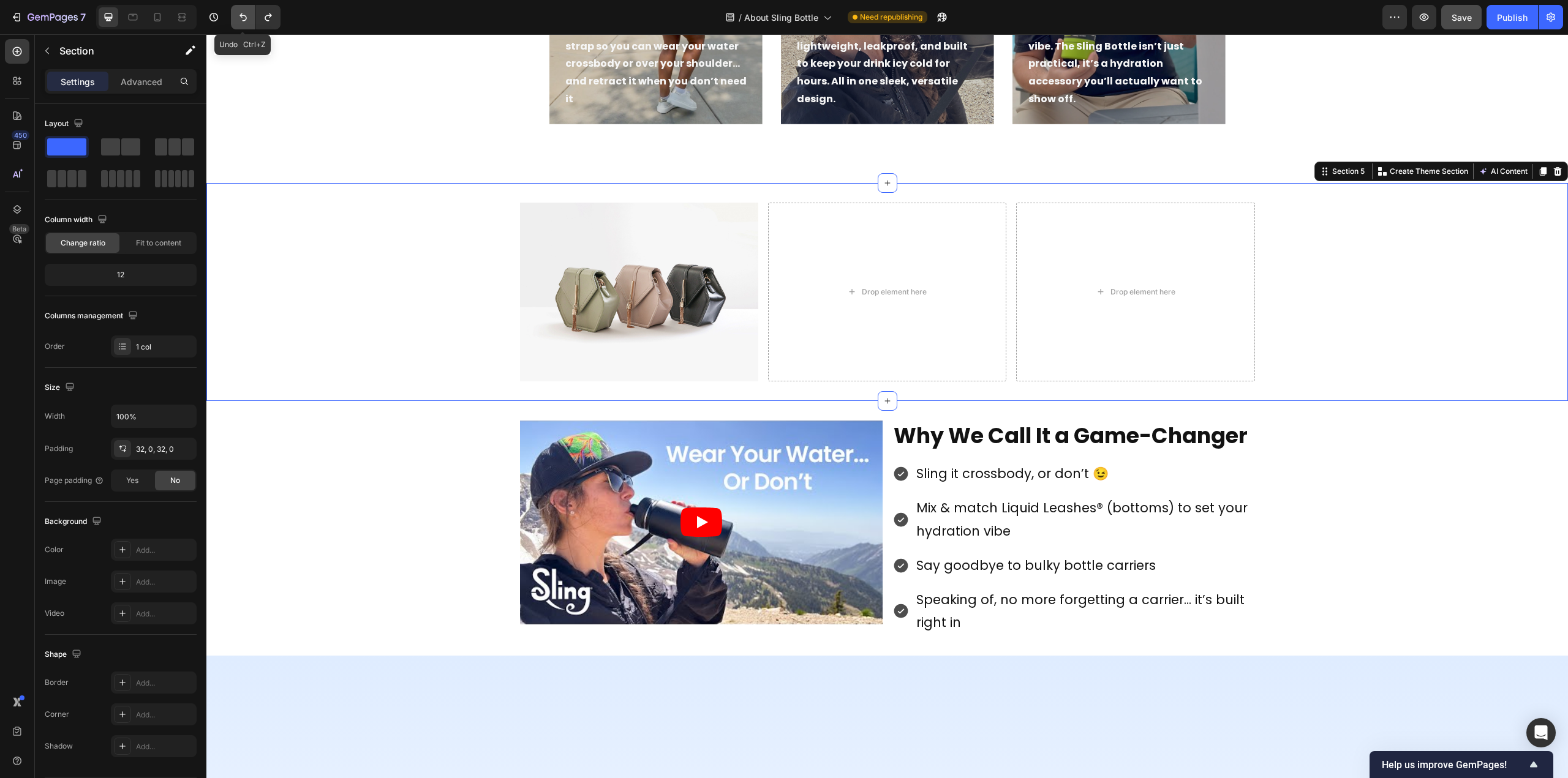
click at [243, 18] on icon "Undo/Redo" at bounding box center [243, 17] width 12 height 12
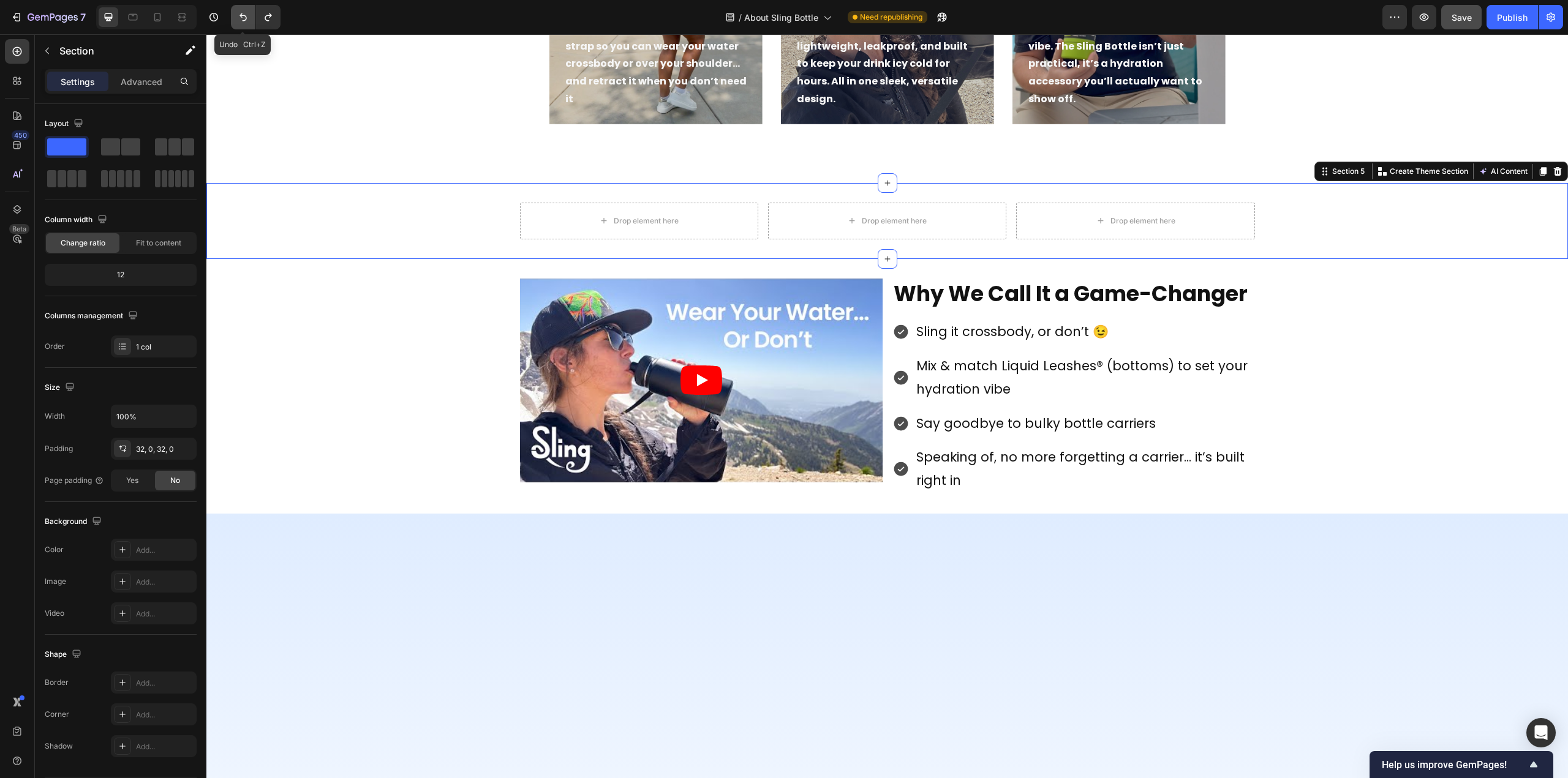
click at [243, 18] on icon "Undo/Redo" at bounding box center [243, 17] width 12 height 12
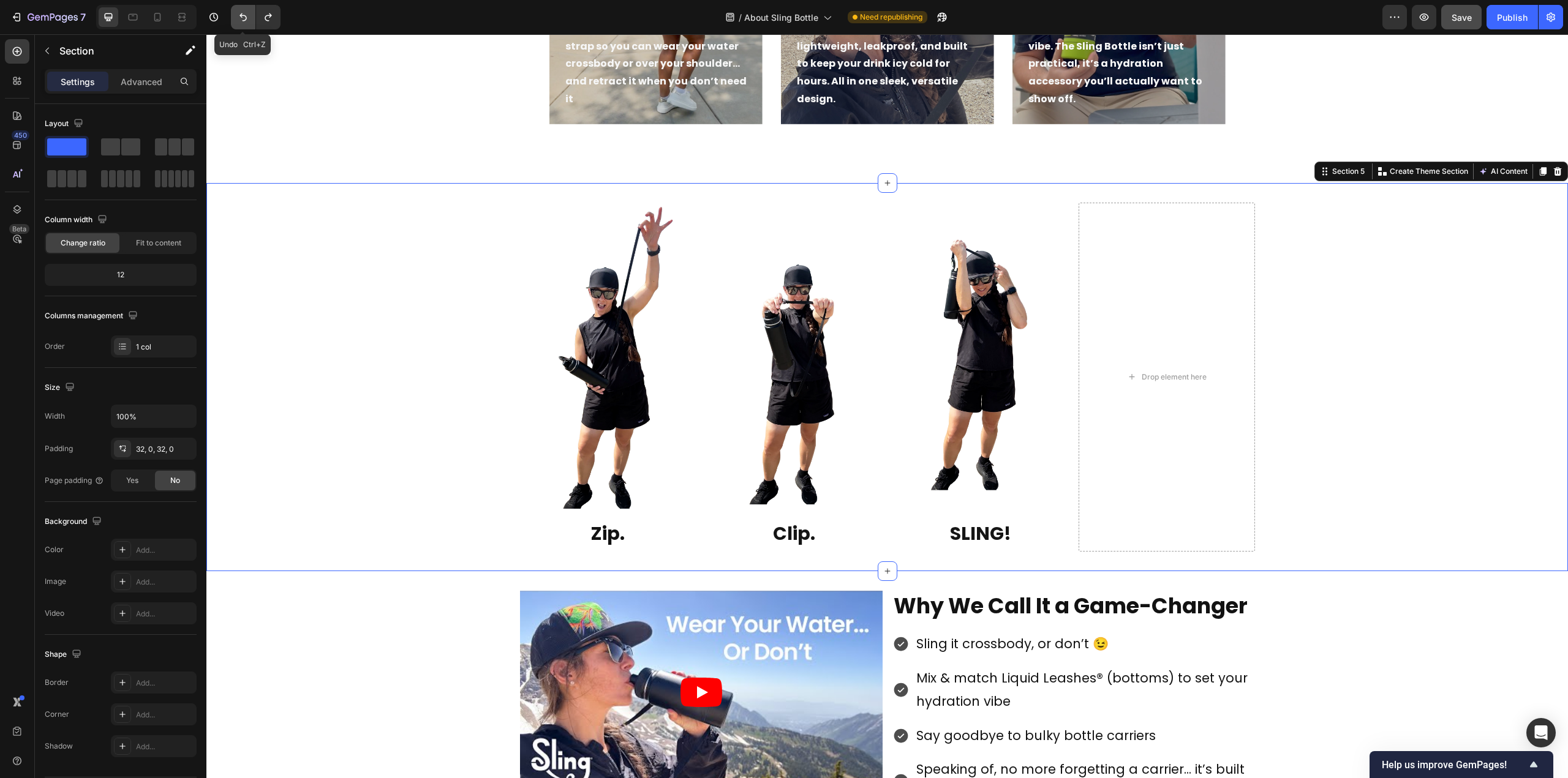
click at [244, 12] on icon "Undo/Redo" at bounding box center [243, 17] width 12 height 12
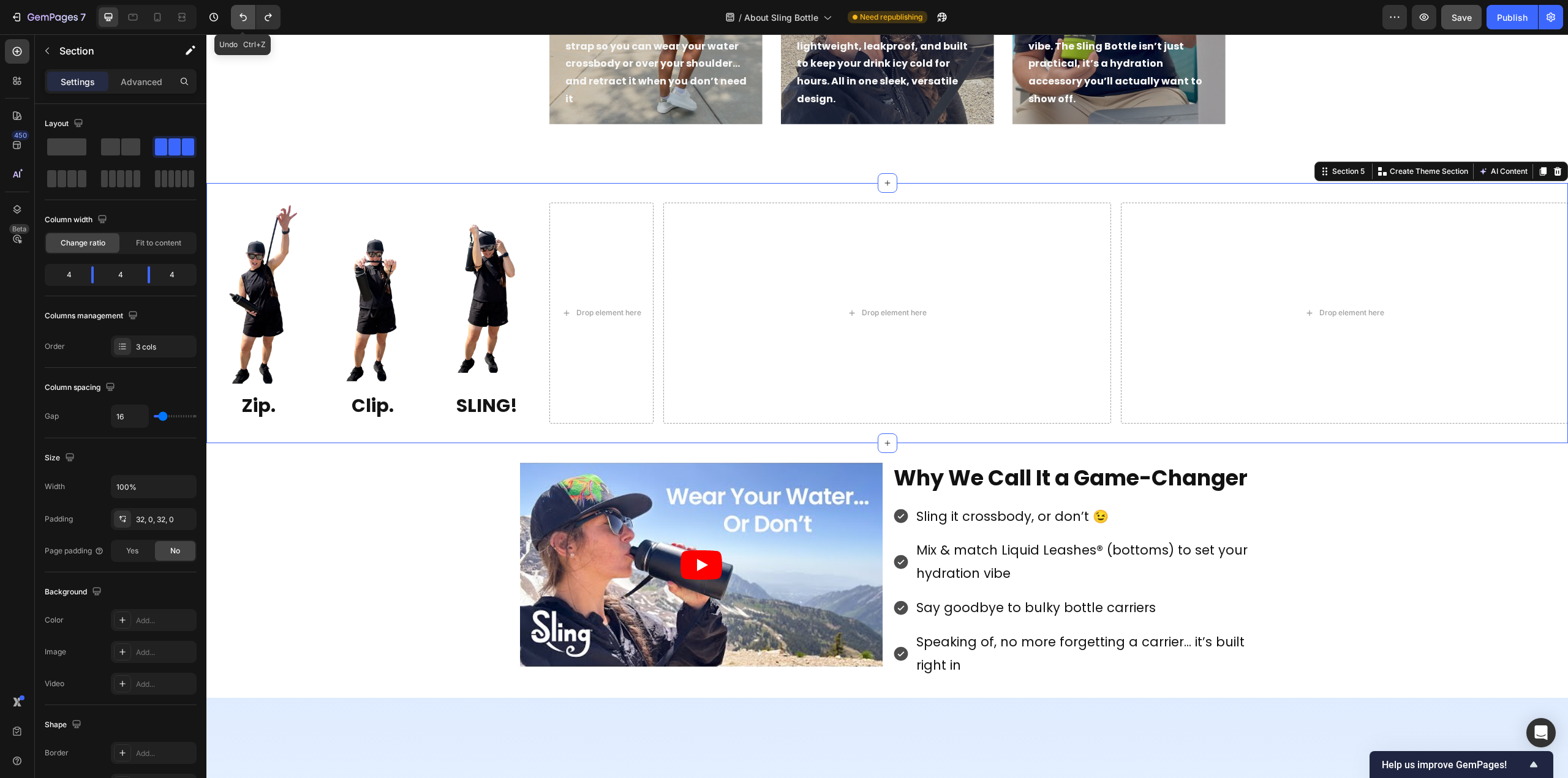
click at [244, 12] on icon "Undo/Redo" at bounding box center [243, 17] width 12 height 12
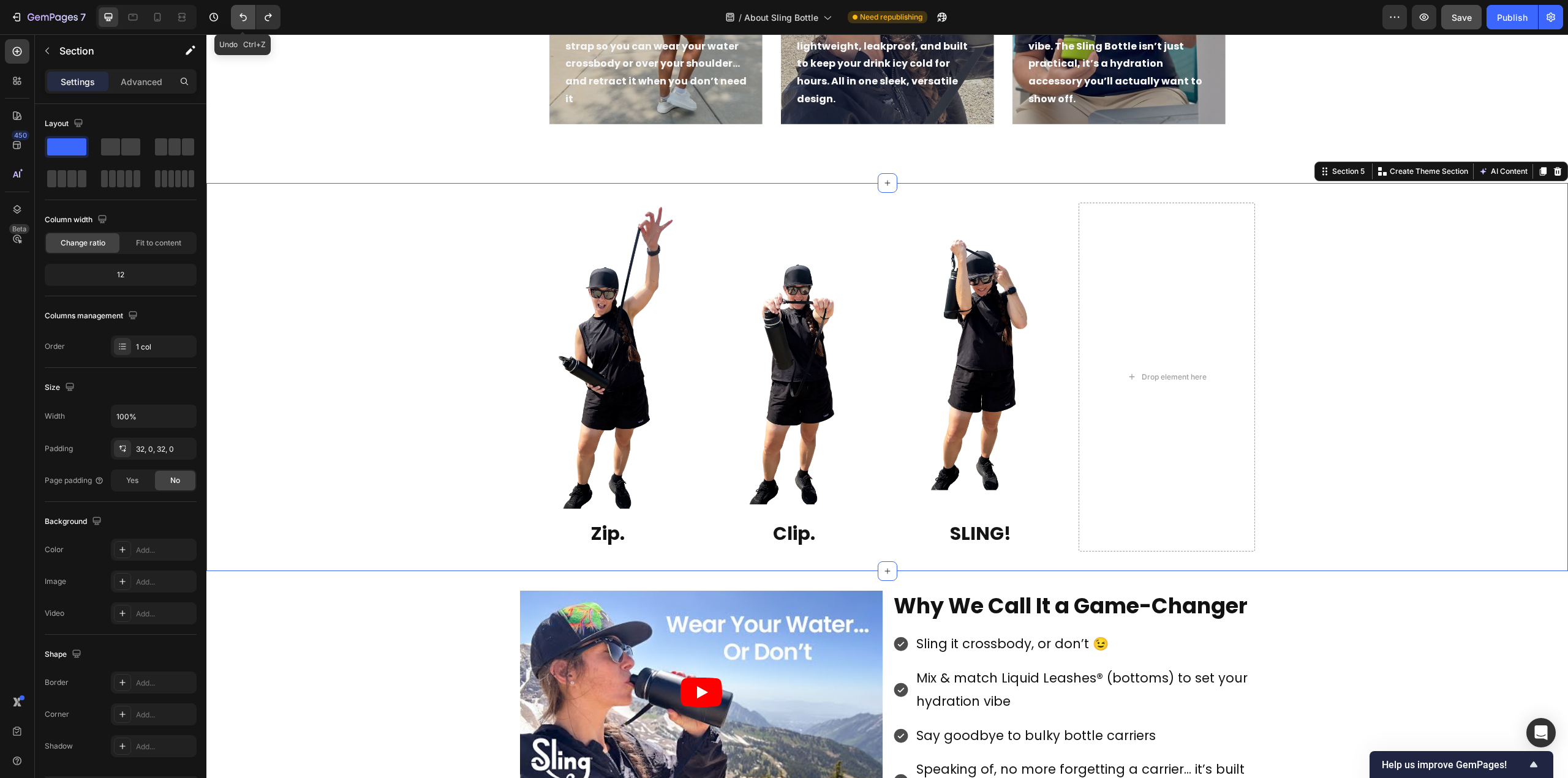
click at [244, 12] on icon "Undo/Redo" at bounding box center [243, 17] width 12 height 12
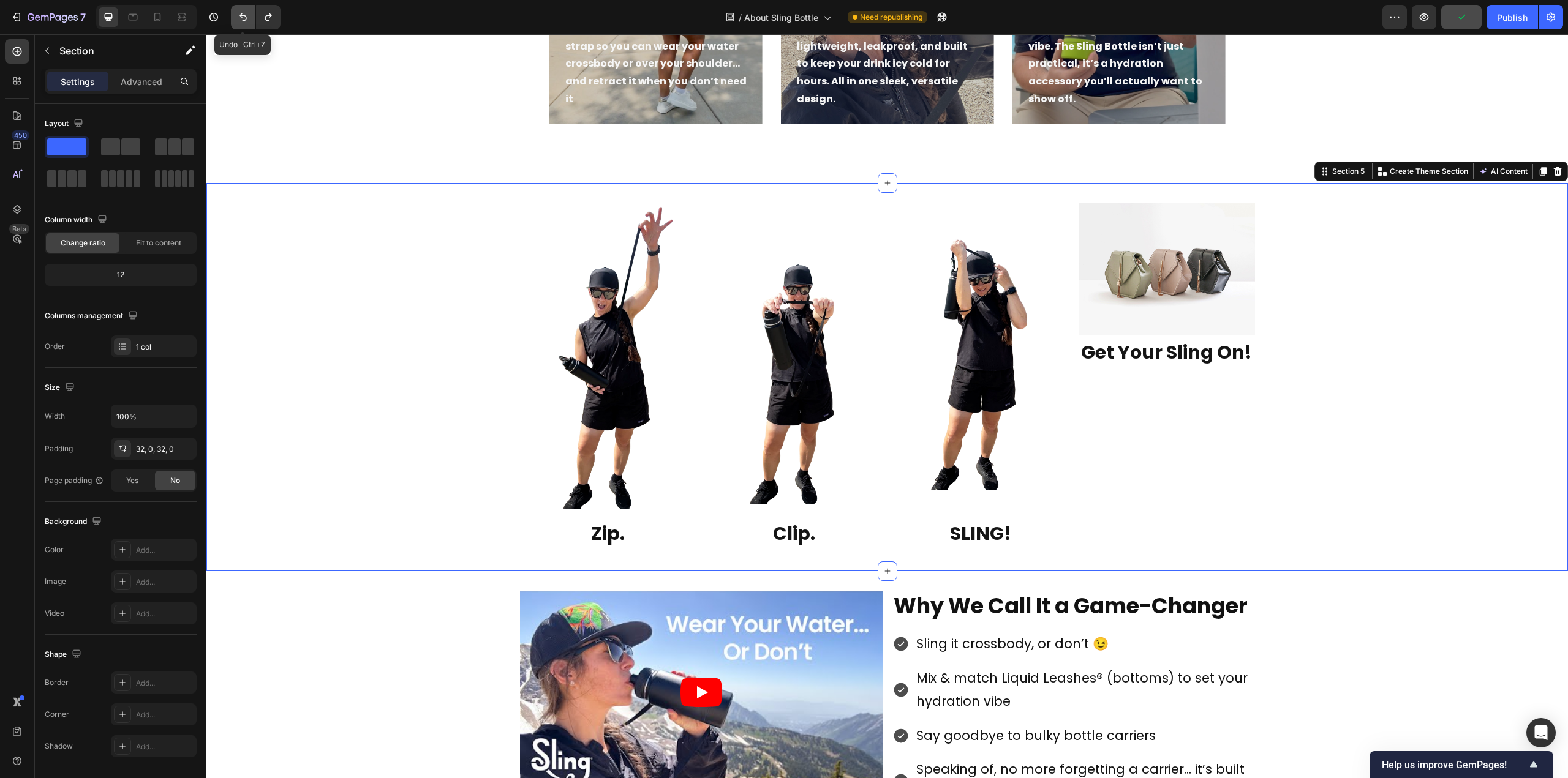
click at [244, 12] on icon "Undo/Redo" at bounding box center [243, 17] width 12 height 12
click at [1165, 263] on img at bounding box center [1167, 268] width 177 height 133
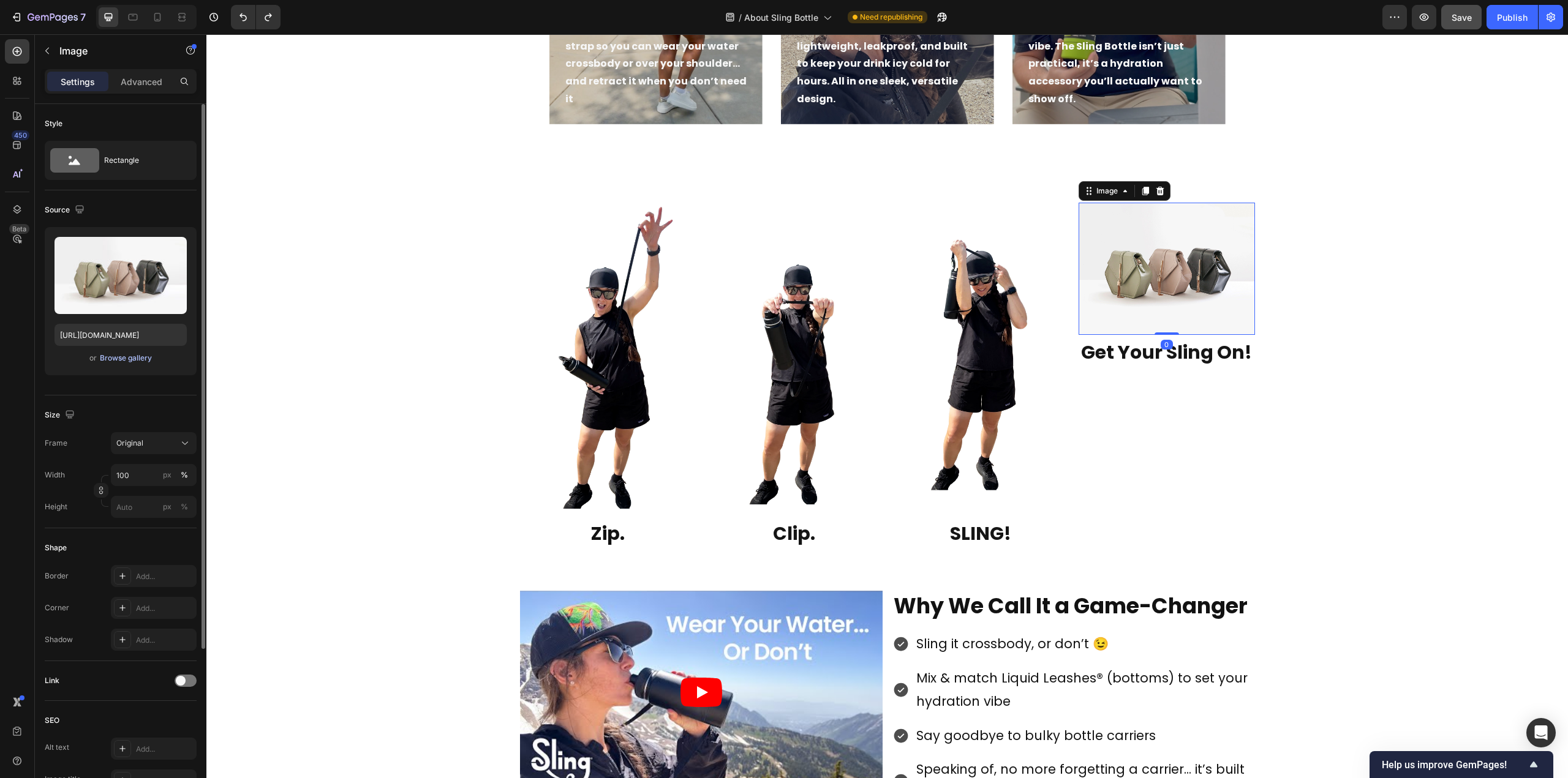
click at [134, 361] on div "Browse gallery" at bounding box center [126, 358] width 53 height 11
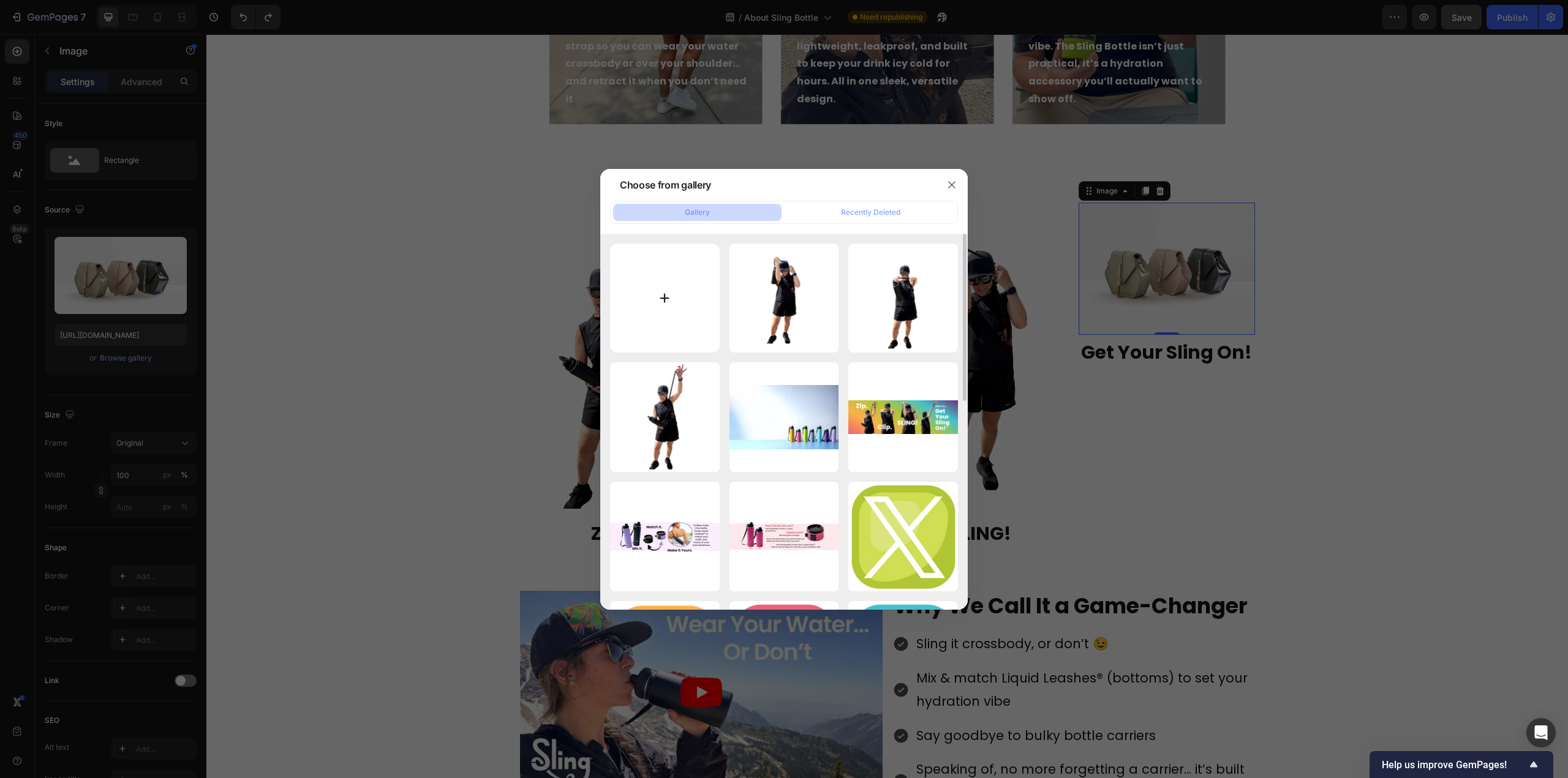
click at [677, 291] on input "file" at bounding box center [665, 298] width 110 height 110
type input "C:\fakepath\Free copy.png"
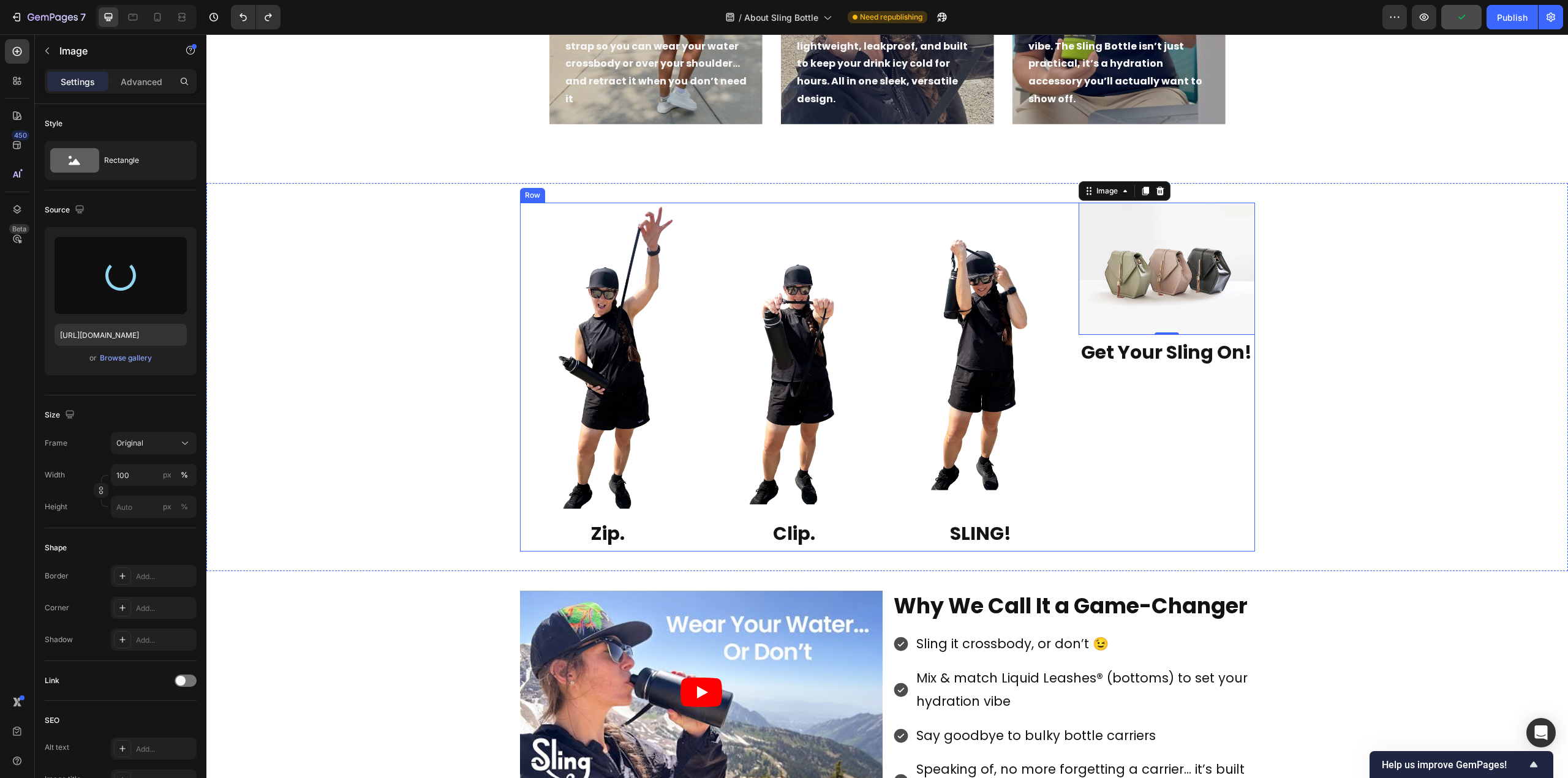
type input "[URL][DOMAIN_NAME]"
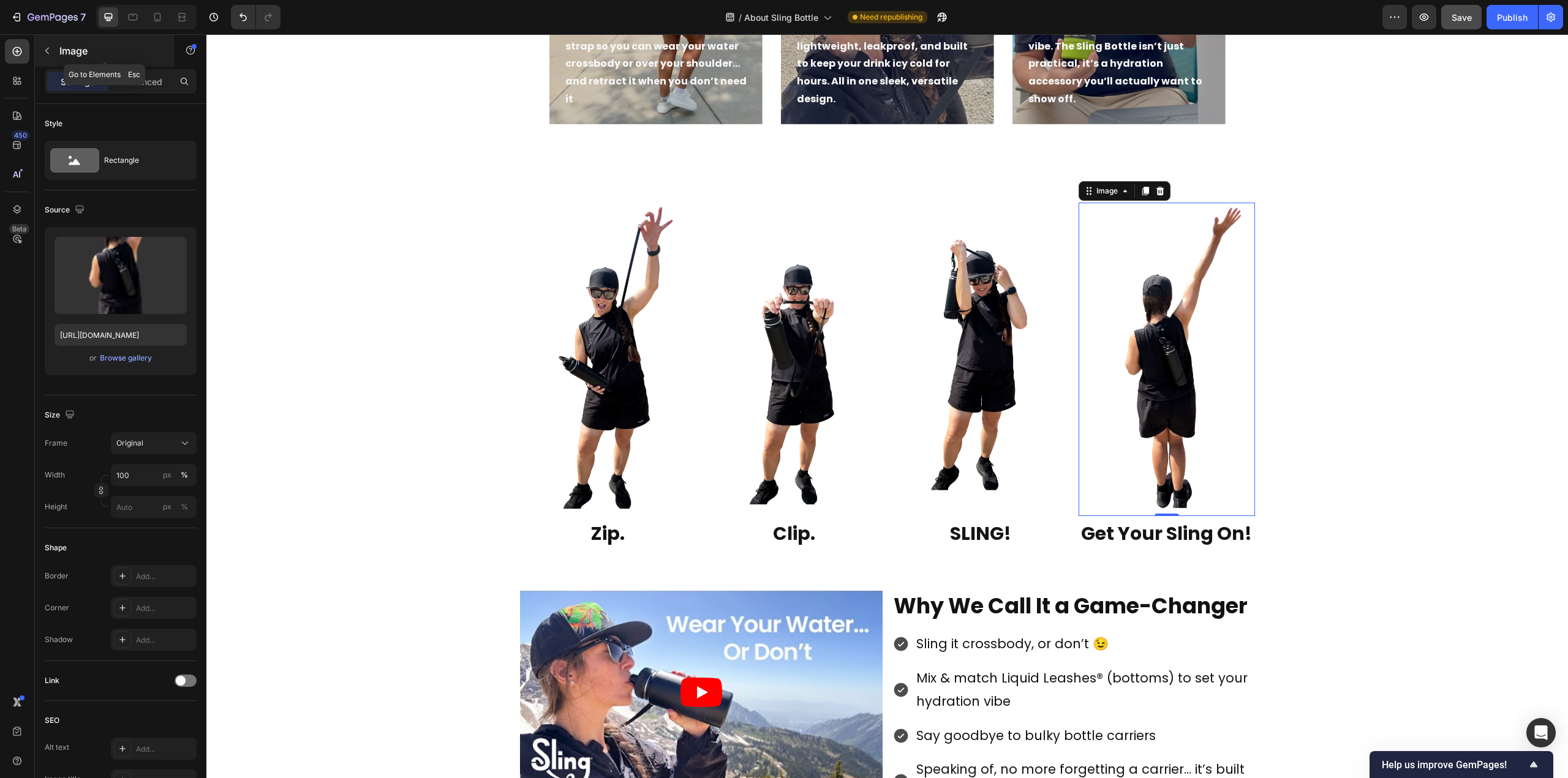
click at [52, 55] on button "button" at bounding box center [47, 51] width 20 height 20
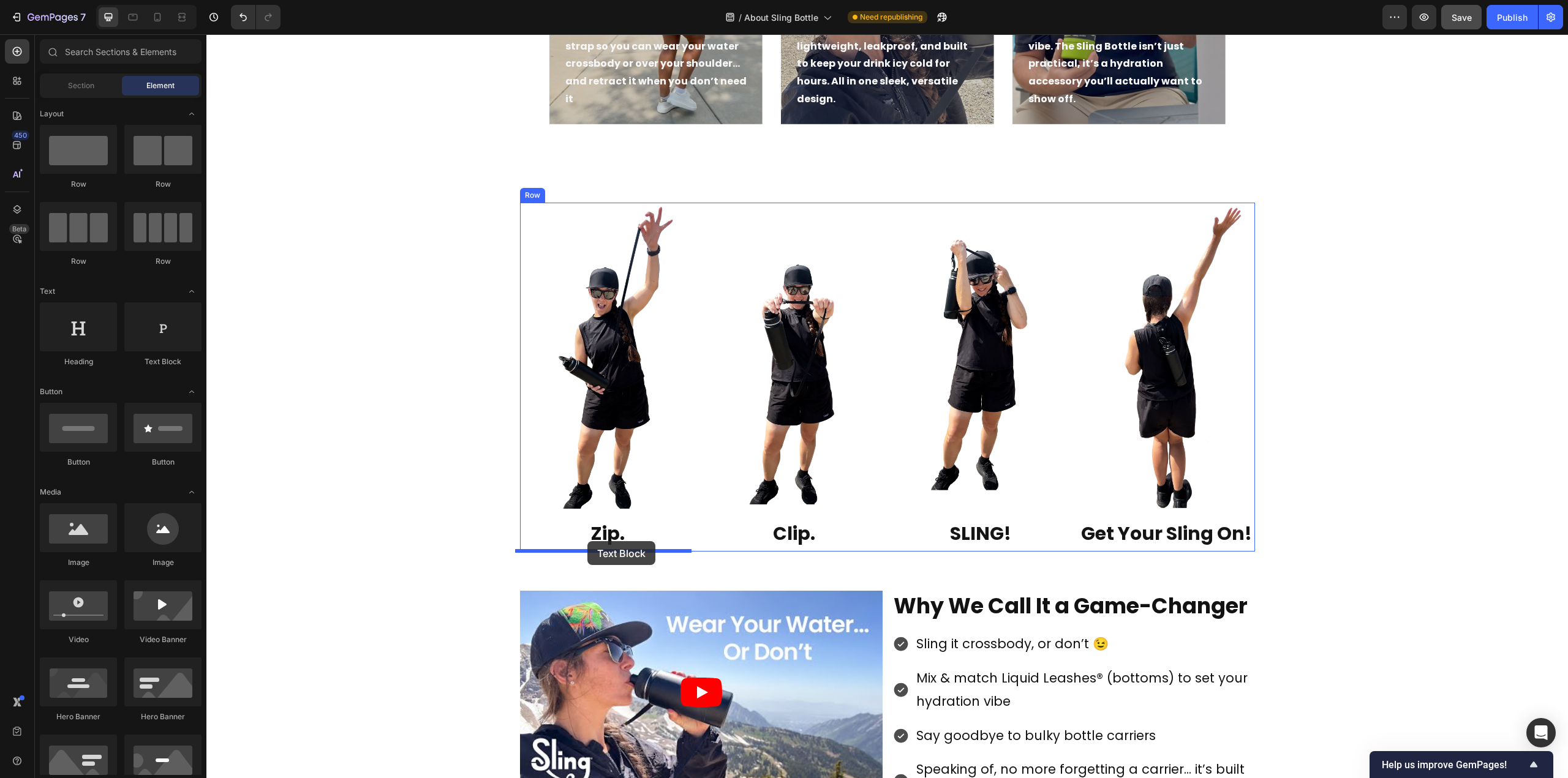
drag, startPoint x: 374, startPoint y: 370, endPoint x: 587, endPoint y: 541, distance: 273.1
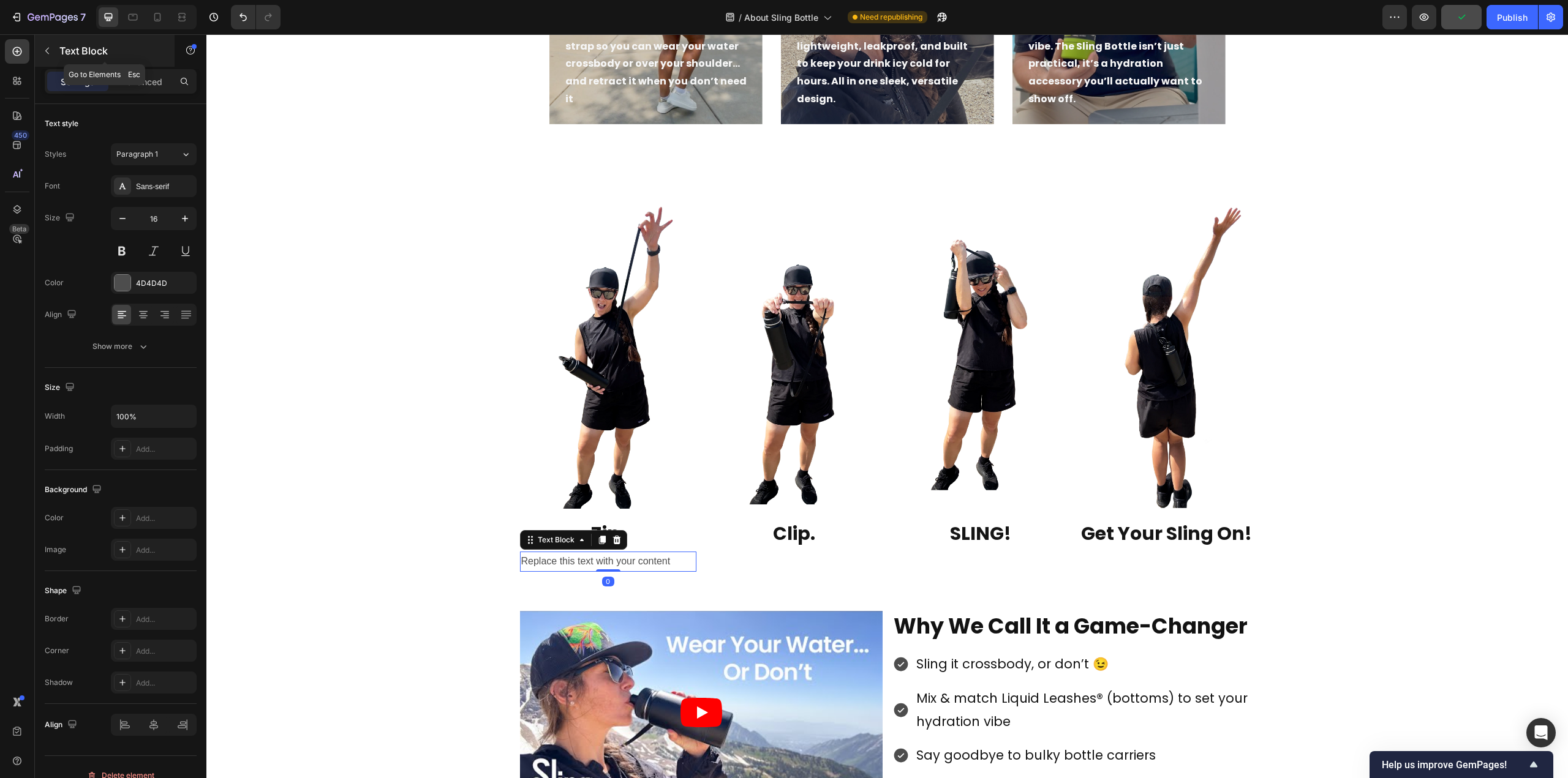
click at [44, 53] on icon "button" at bounding box center [47, 51] width 10 height 10
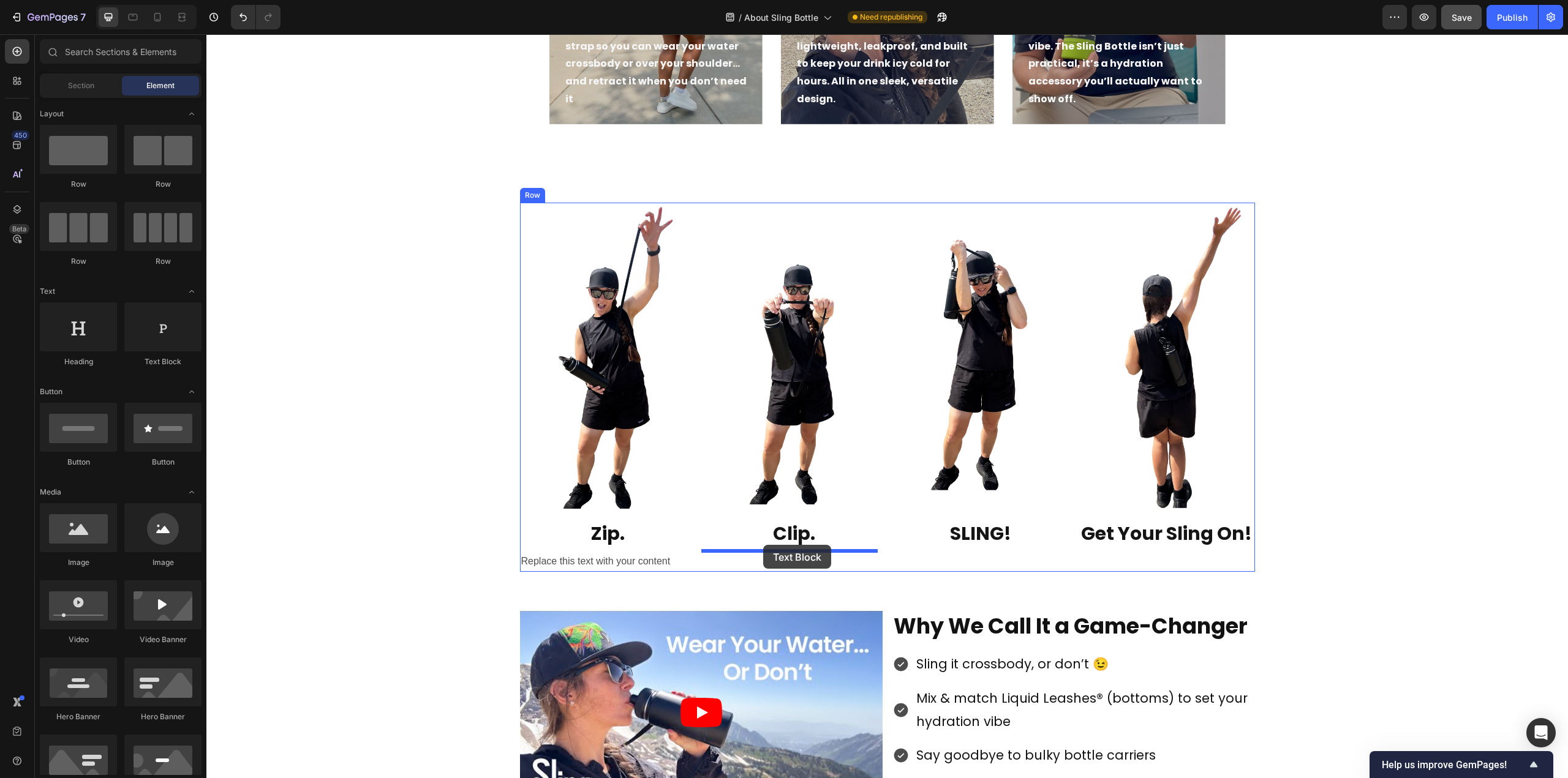
drag, startPoint x: 385, startPoint y: 378, endPoint x: 764, endPoint y: 547, distance: 415.0
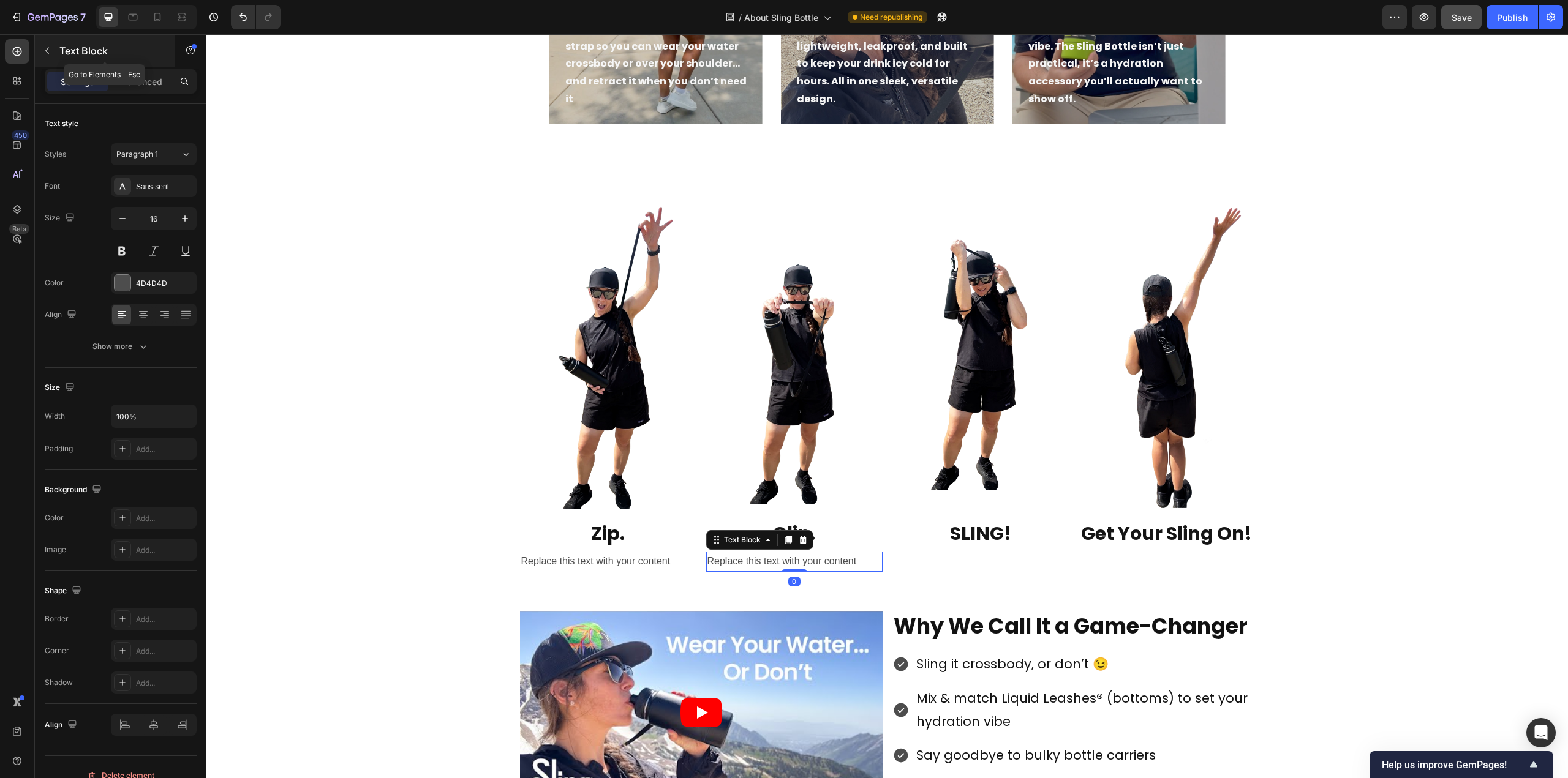
click at [45, 45] on button "button" at bounding box center [47, 51] width 20 height 20
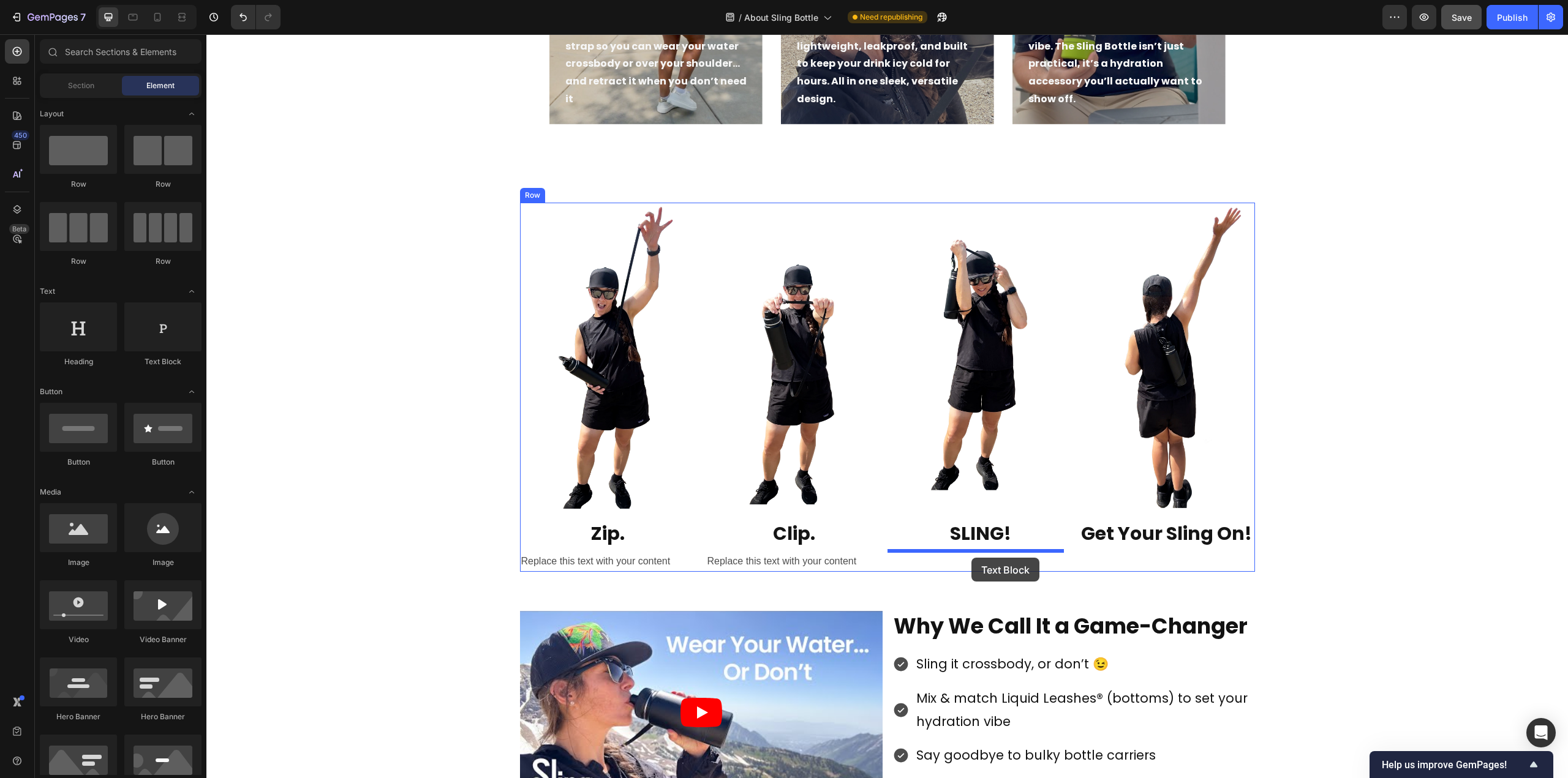
drag, startPoint x: 391, startPoint y: 382, endPoint x: 971, endPoint y: 557, distance: 605.8
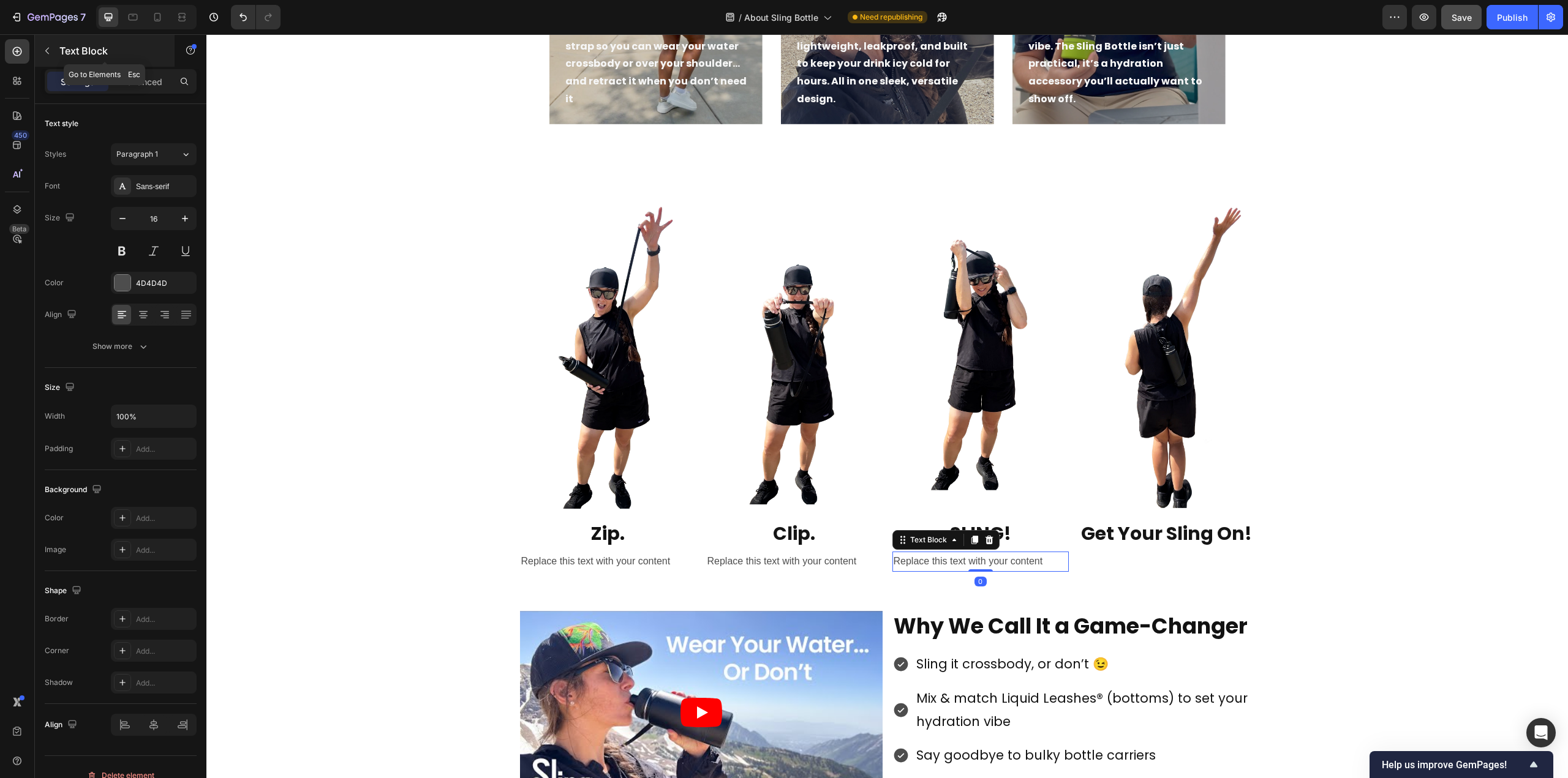
click at [50, 50] on icon "button" at bounding box center [47, 51] width 10 height 10
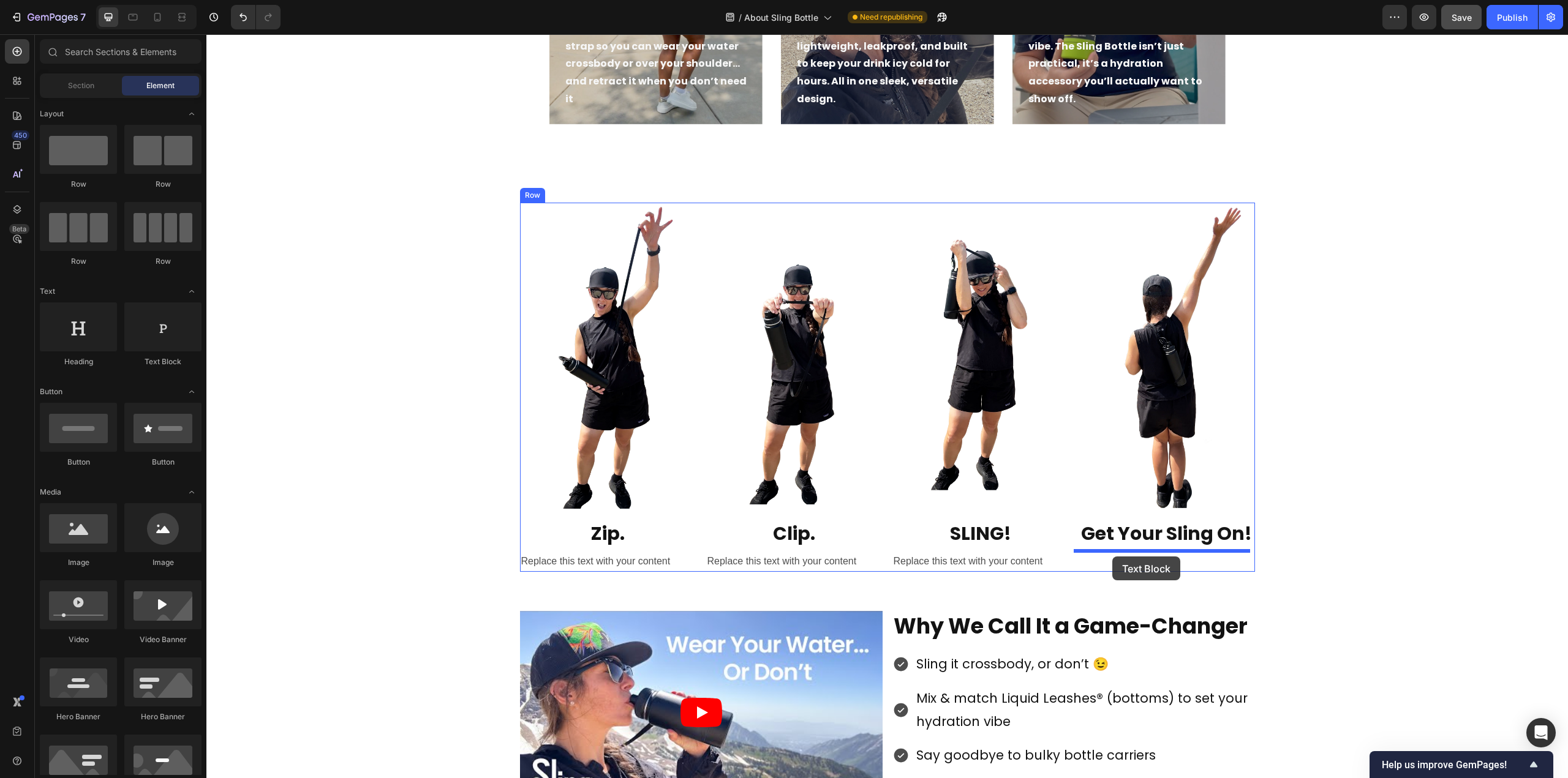
drag, startPoint x: 374, startPoint y: 378, endPoint x: 1112, endPoint y: 557, distance: 759.4
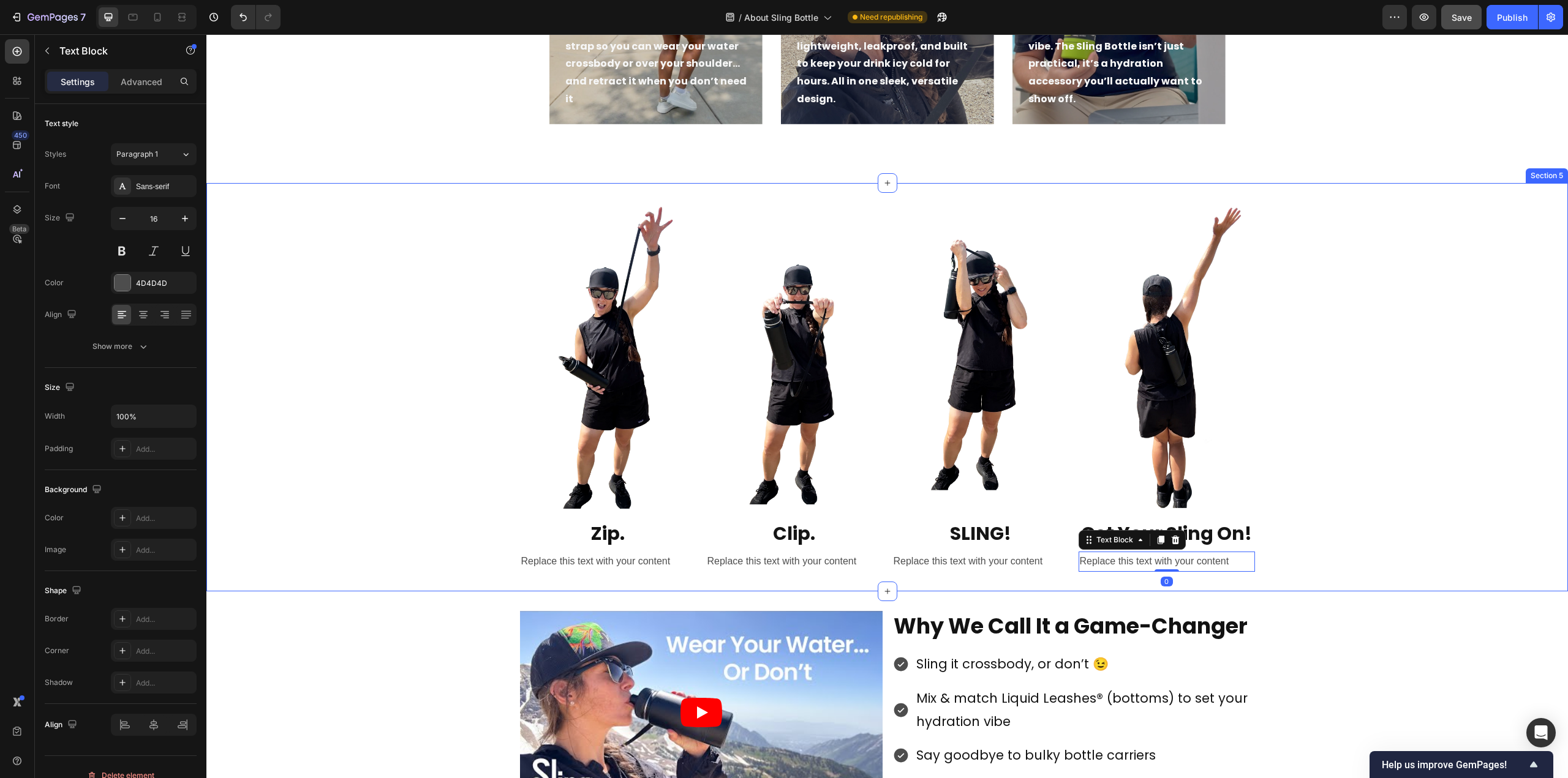
click at [1315, 462] on div "Image Zip. Text Block Replace this text with your content Text Block Image Clip…" at bounding box center [887, 387] width 1362 height 369
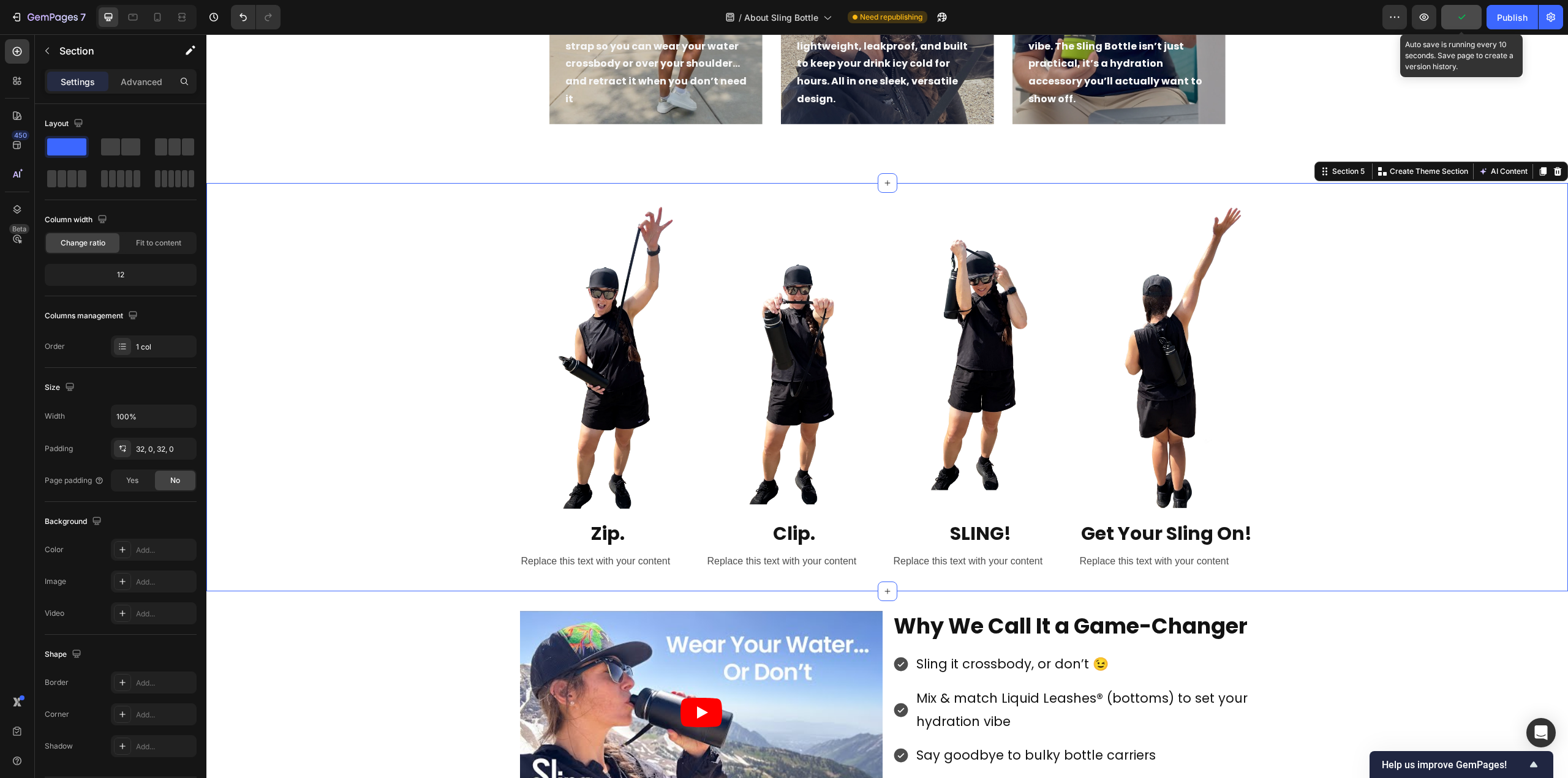
click at [1463, 14] on icon "button" at bounding box center [1461, 17] width 12 height 12
